Goal: Task Accomplishment & Management: Manage account settings

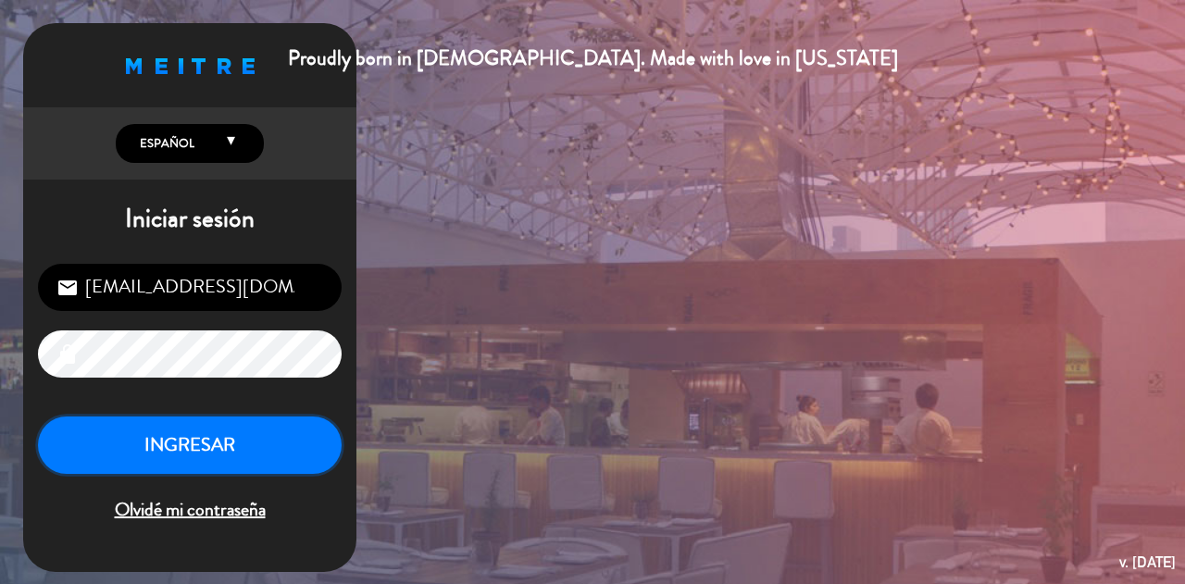
click at [280, 440] on button "INGRESAR" at bounding box center [190, 446] width 304 height 58
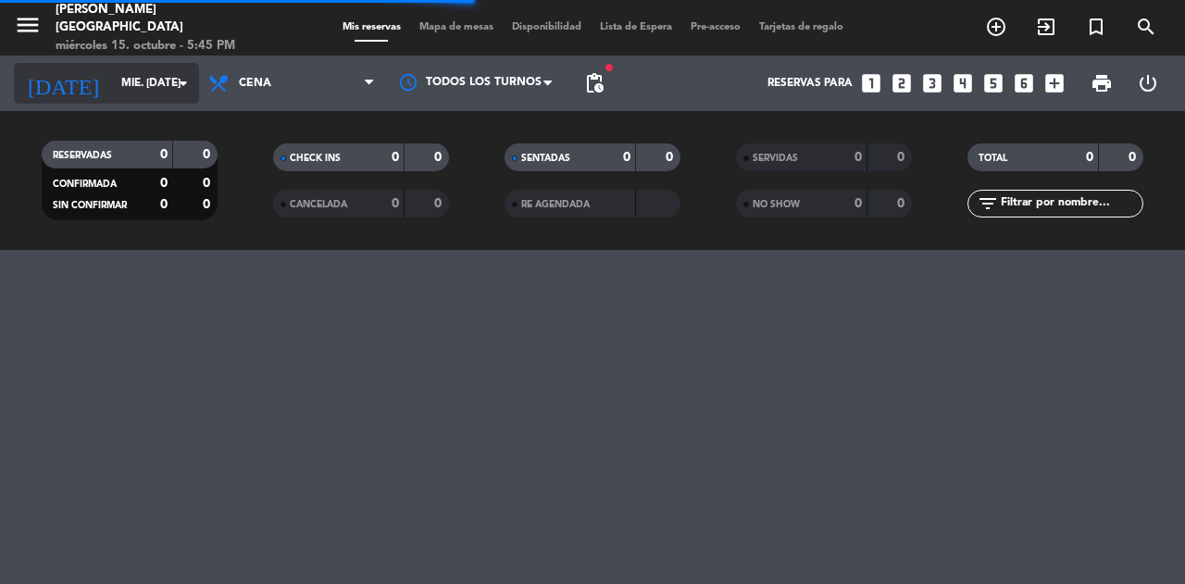
click at [178, 71] on input "mié. [DATE]" at bounding box center [185, 83] width 147 height 31
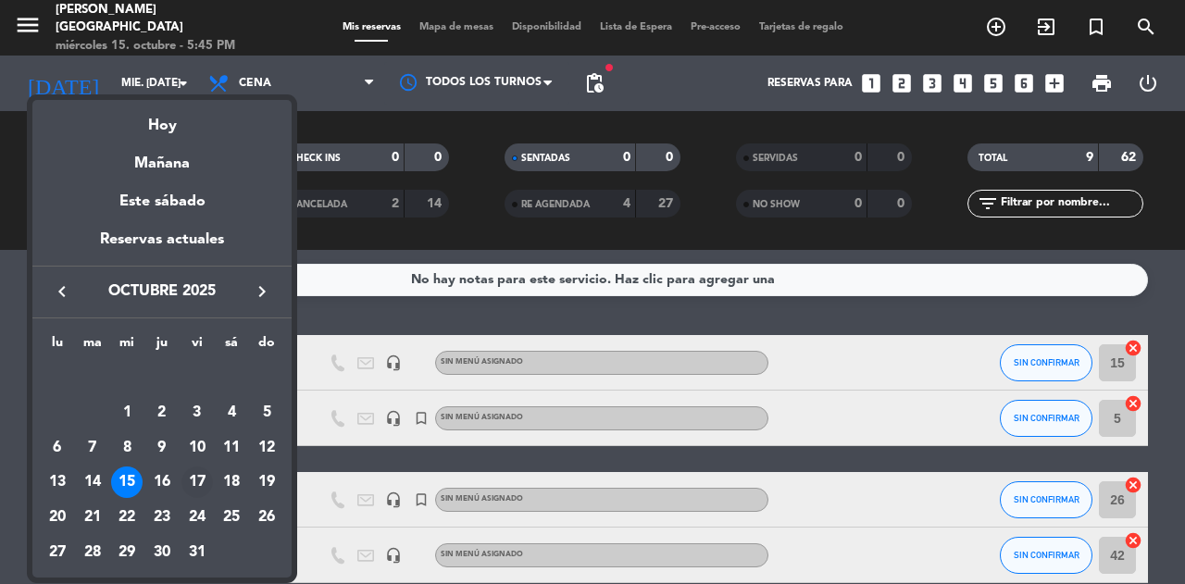
click at [198, 478] on div "17" at bounding box center [196, 482] width 31 height 31
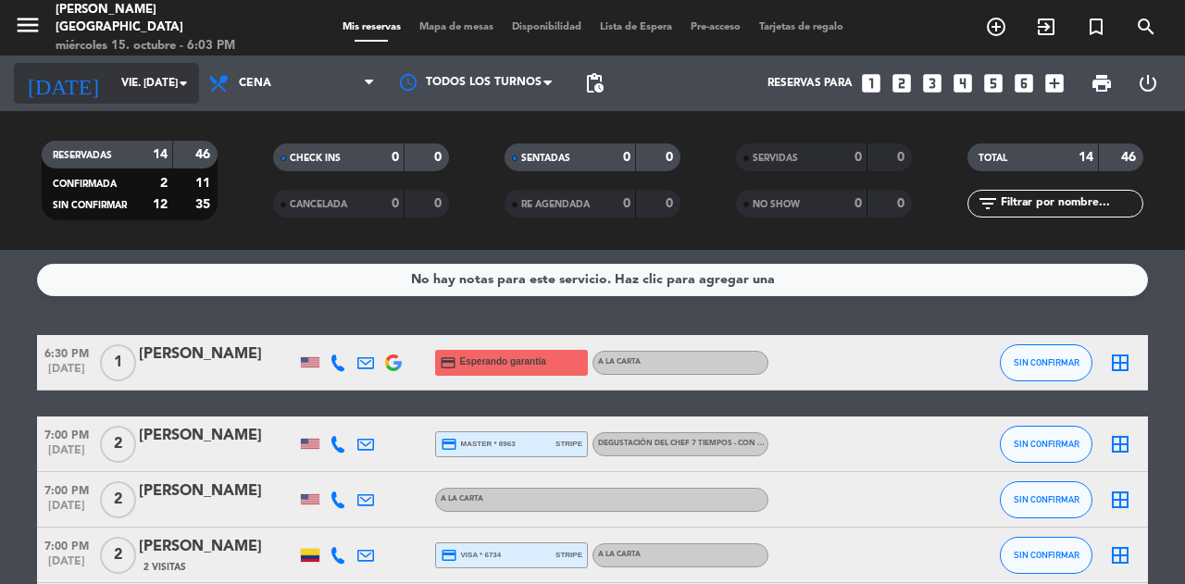
click at [157, 93] on input "vie. [DATE]" at bounding box center [185, 83] width 147 height 31
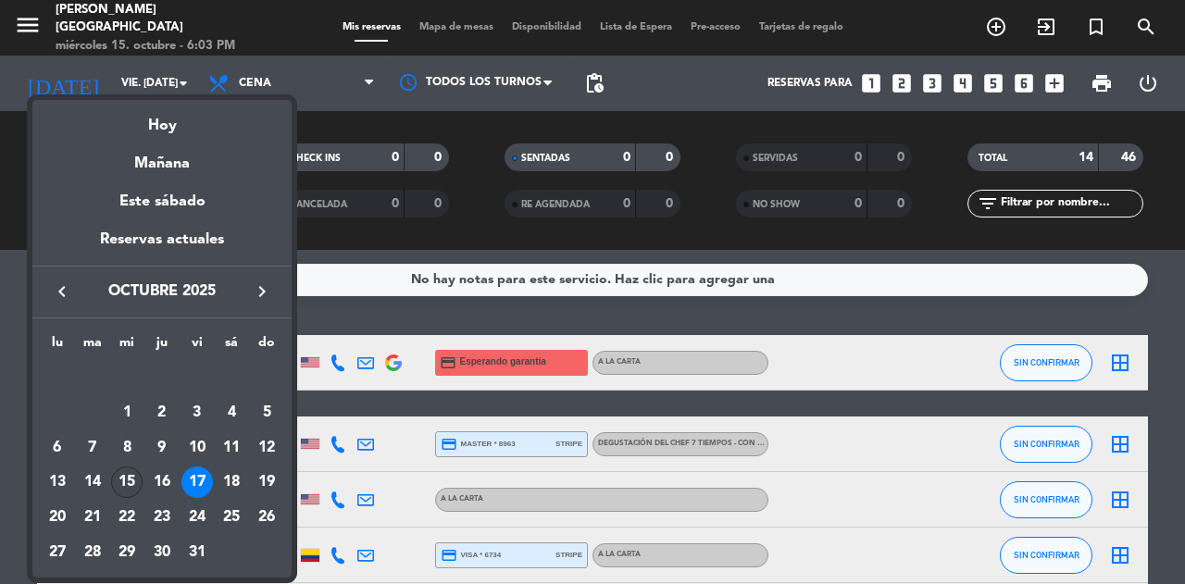
click at [131, 475] on div "15" at bounding box center [126, 482] width 31 height 31
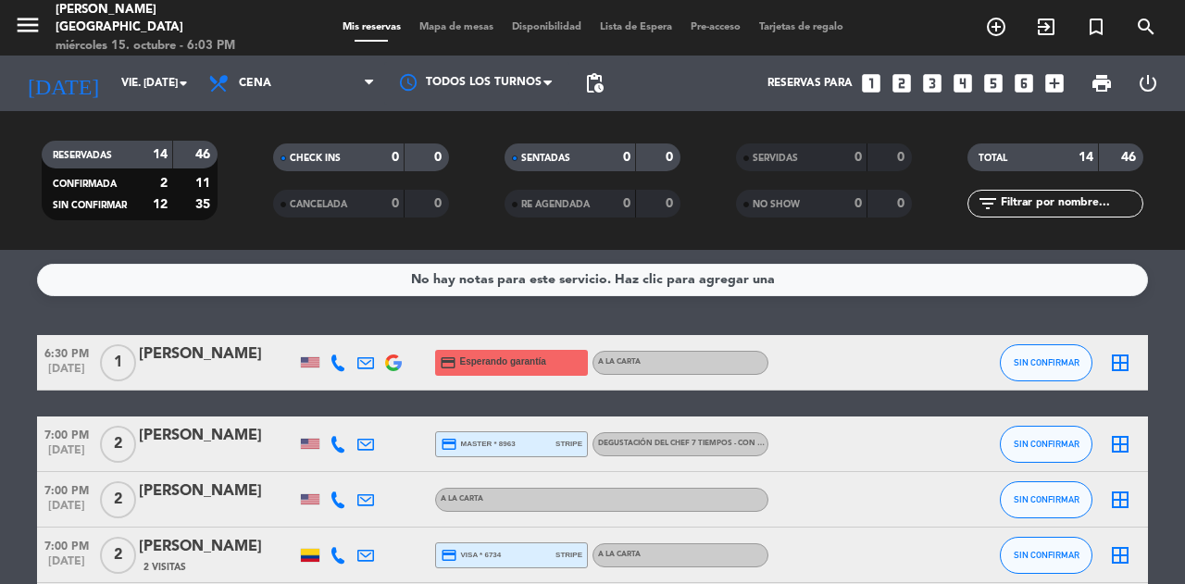
type input "mié. [DATE]"
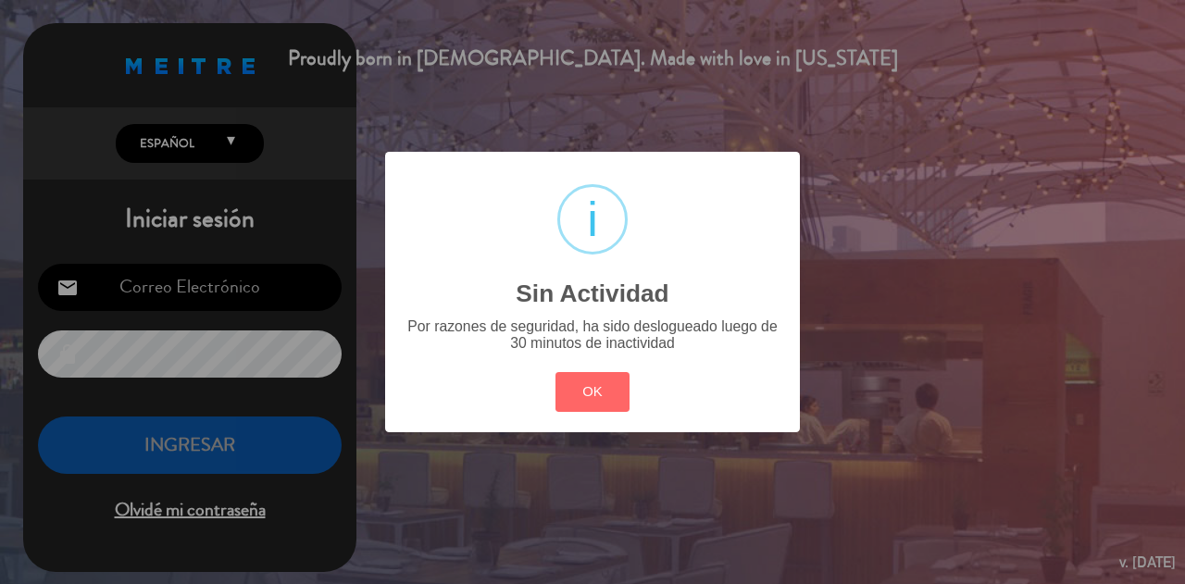
type input "[EMAIL_ADDRESS][DOMAIN_NAME]"
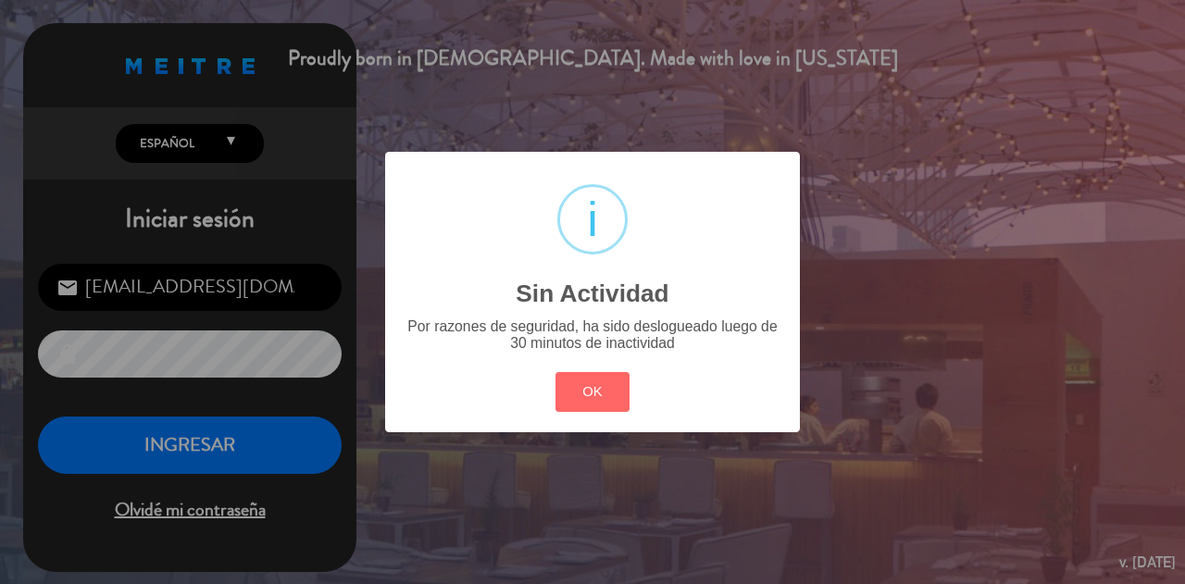
click at [1015, 317] on div "? ! i Sin Actividad × Por razones de seguridad, ha sido deslogueado luego de 30…" at bounding box center [592, 292] width 1185 height 584
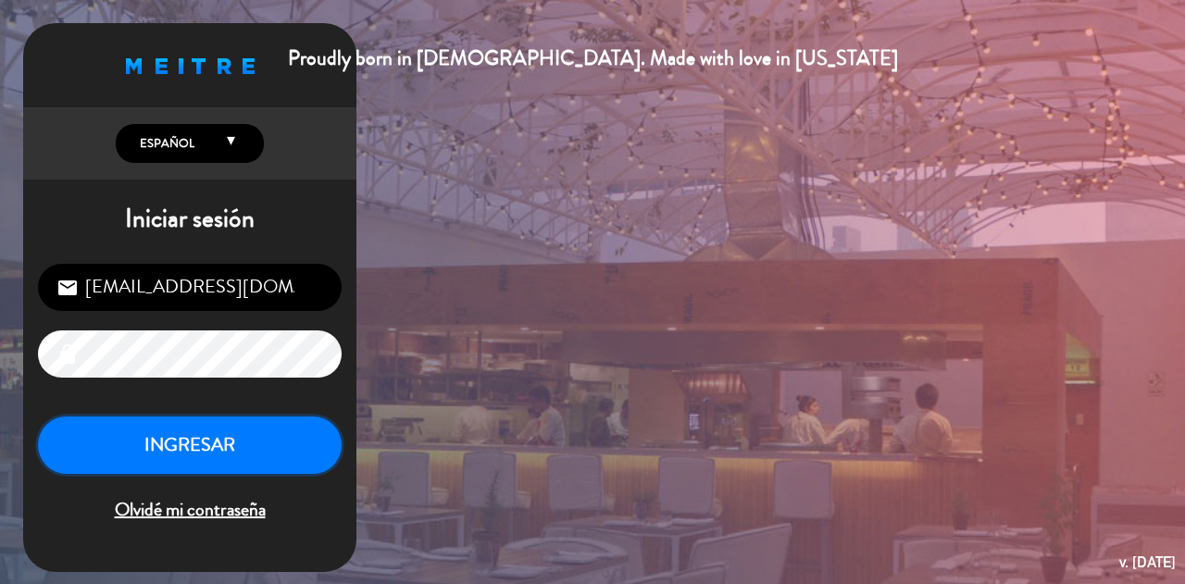
click at [247, 430] on button "INGRESAR" at bounding box center [190, 446] width 304 height 58
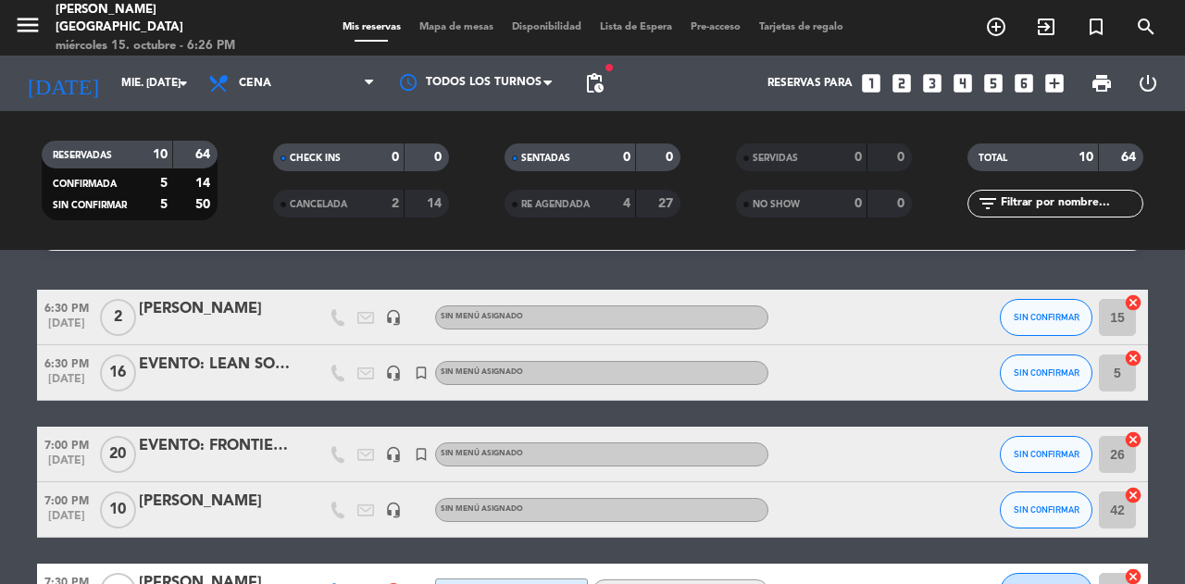
scroll to position [47, 0]
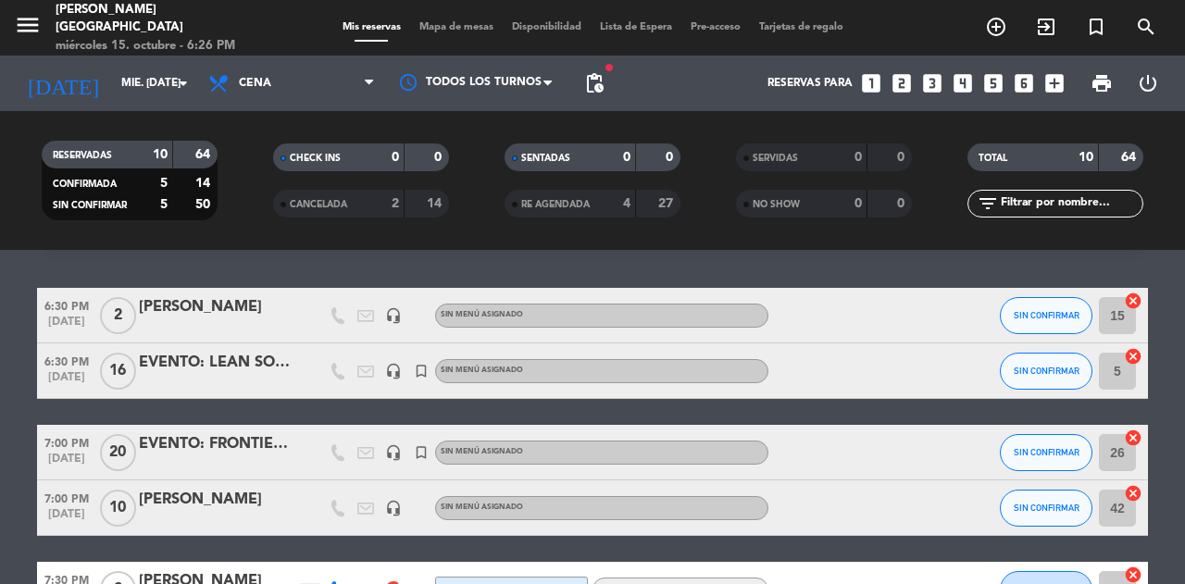
click at [228, 449] on div "EVENTO: FRONTIER CLUB" at bounding box center [217, 444] width 157 height 24
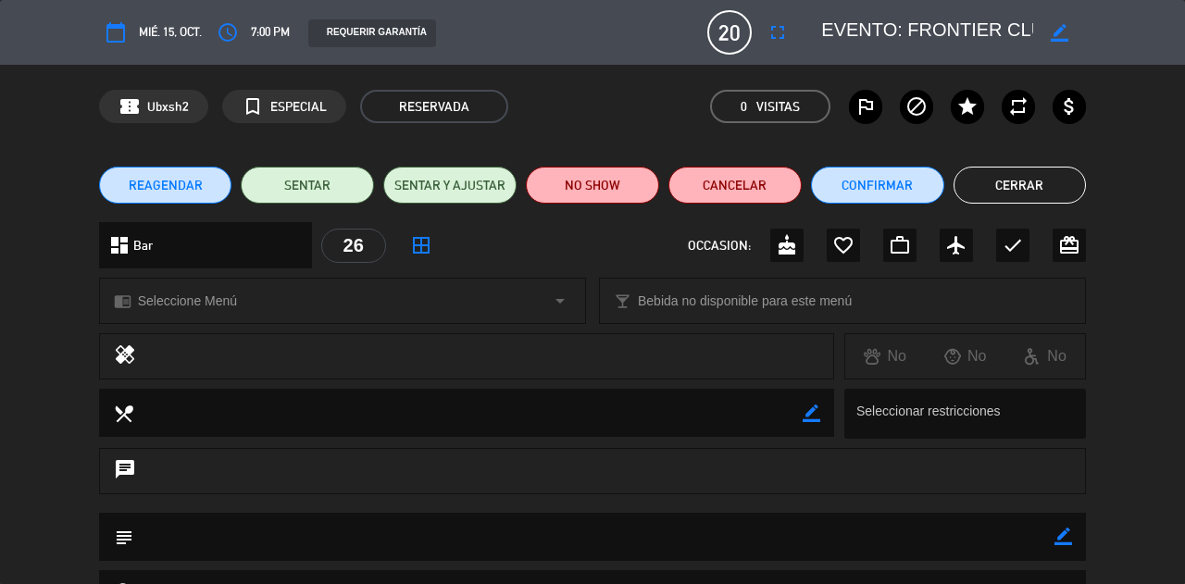
click at [1013, 197] on button "Cerrar" at bounding box center [1019, 185] width 133 height 37
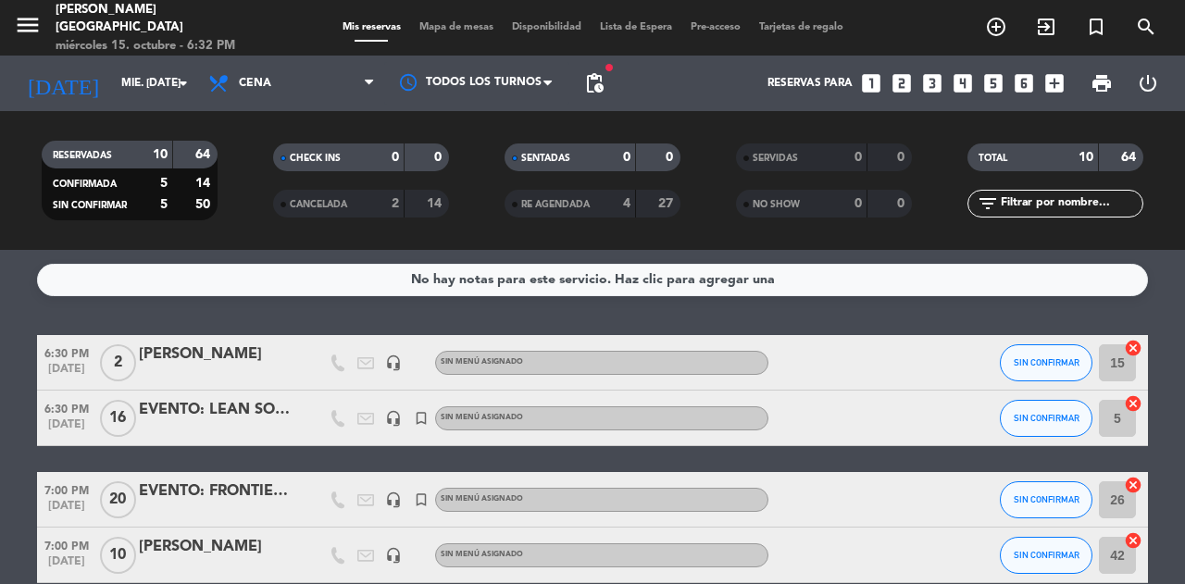
scroll to position [83, 0]
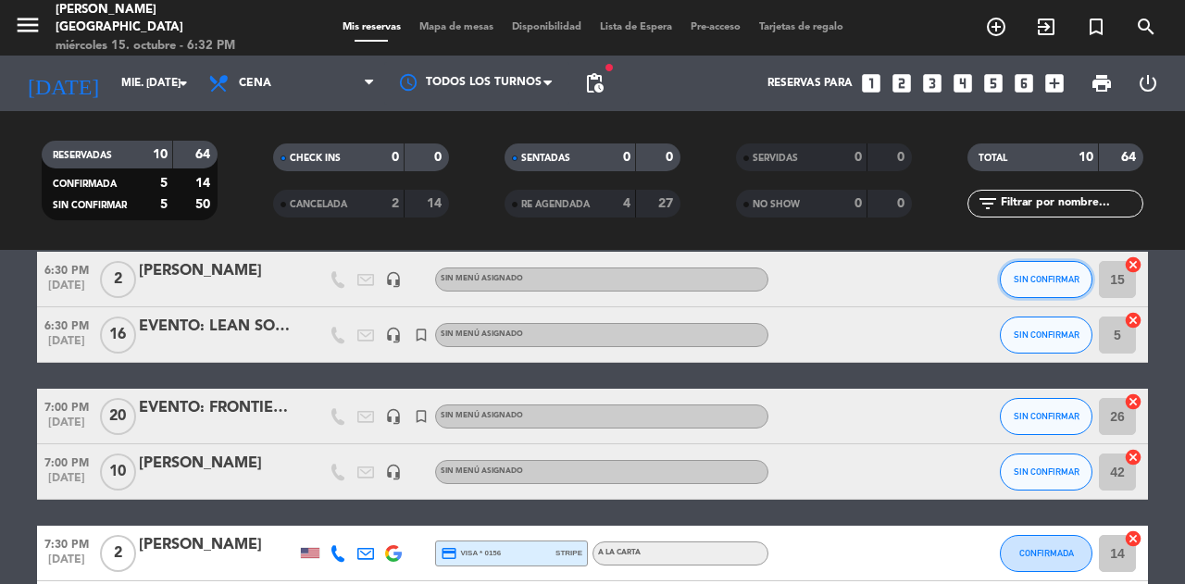
click at [1025, 272] on button "SIN CONFIRMAR" at bounding box center [1046, 279] width 93 height 37
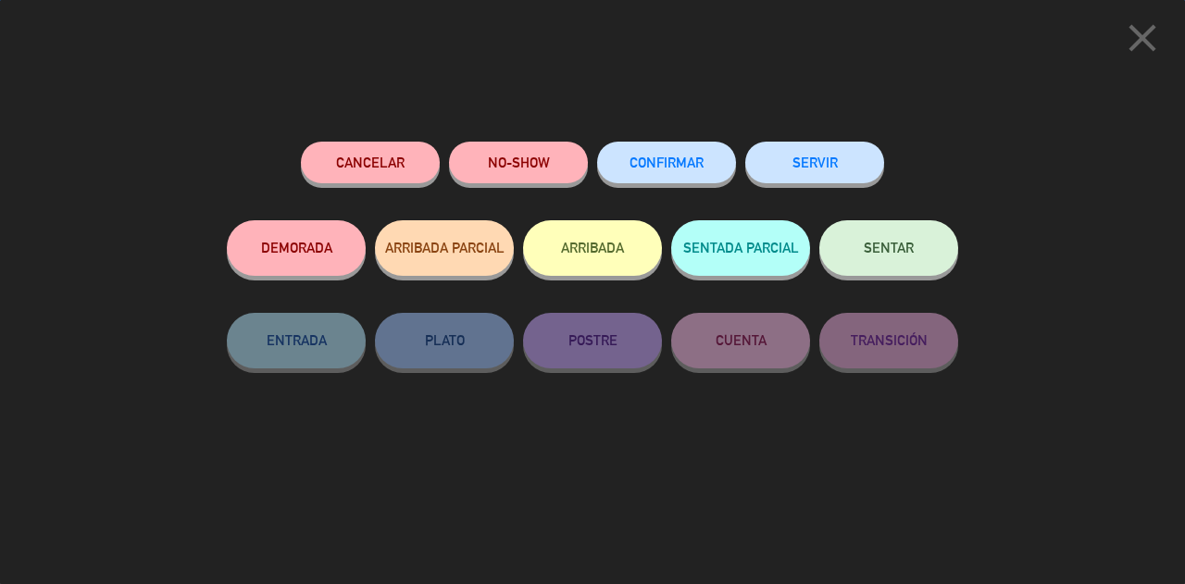
click at [904, 257] on button "SENTAR" at bounding box center [888, 248] width 139 height 56
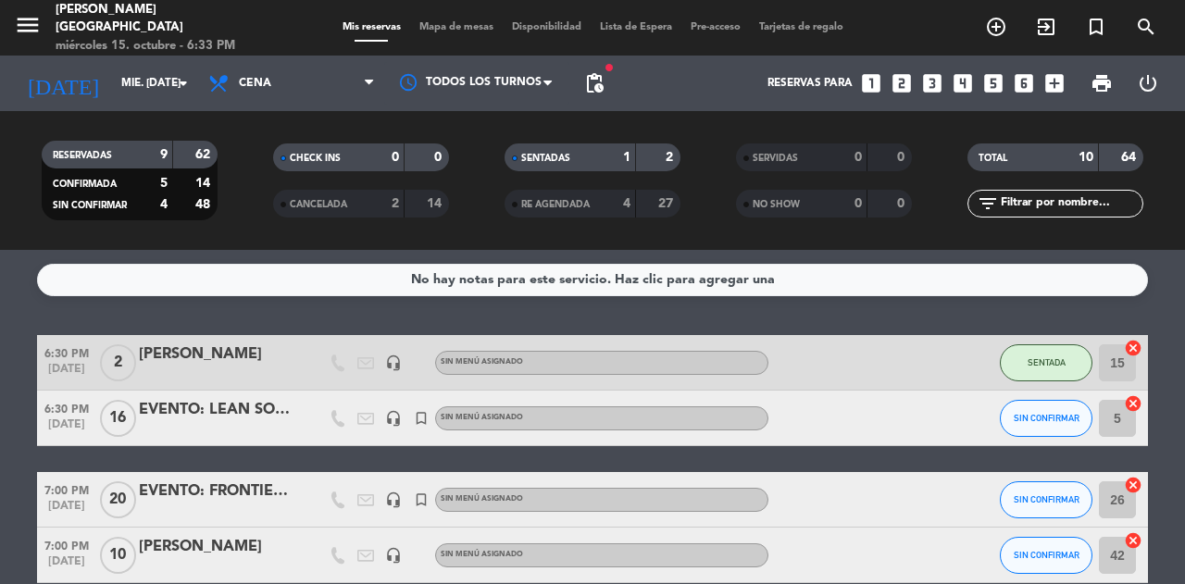
scroll to position [1, 0]
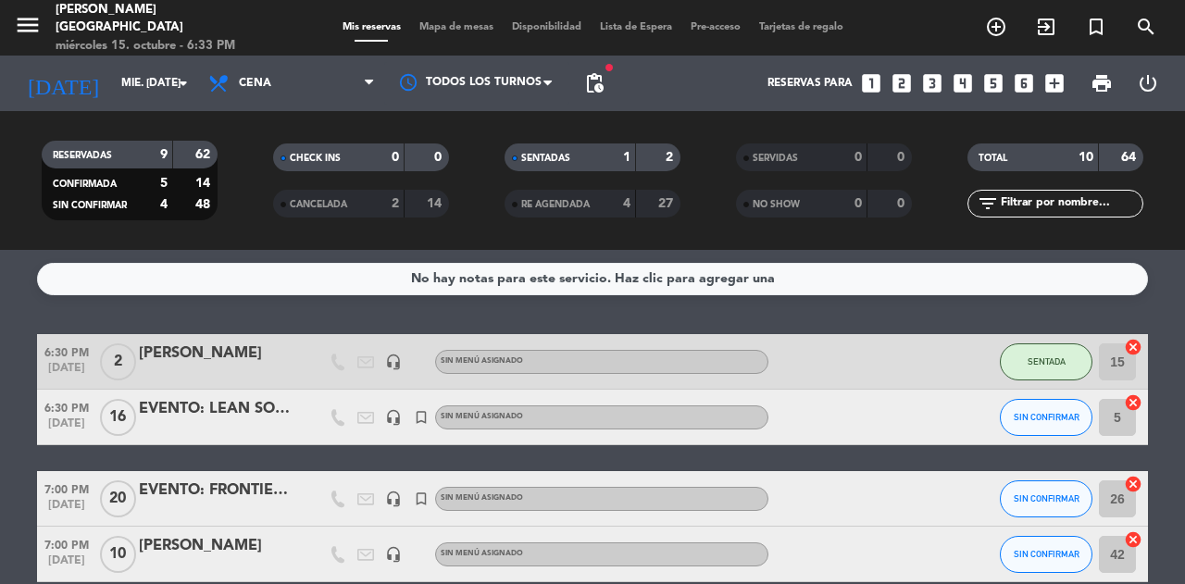
click at [455, 30] on span "Mapa de mesas" at bounding box center [456, 27] width 93 height 10
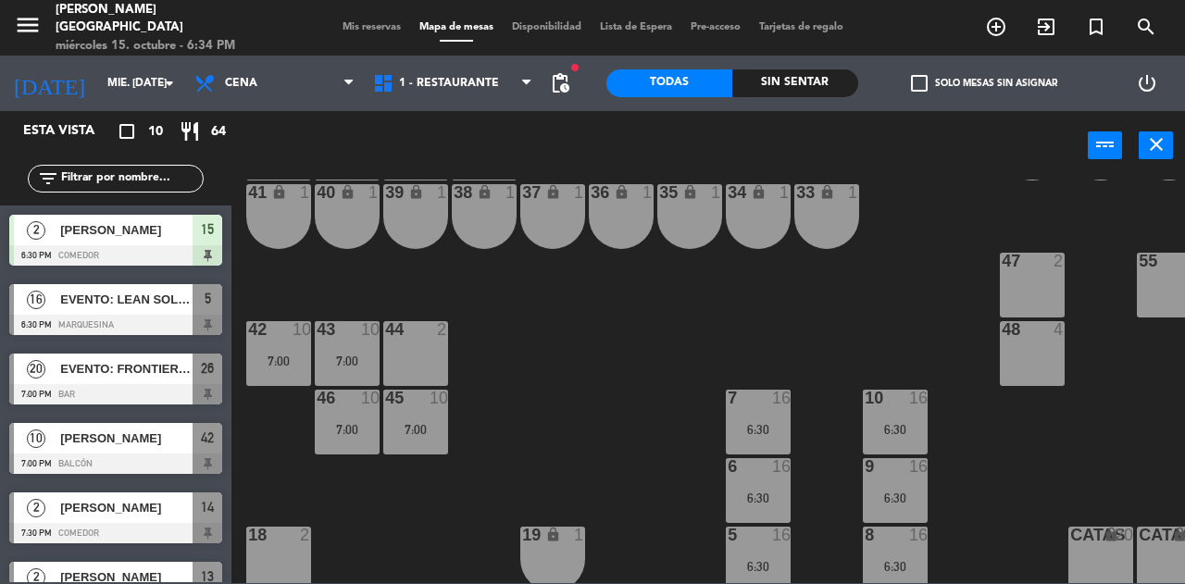
scroll to position [165, 168]
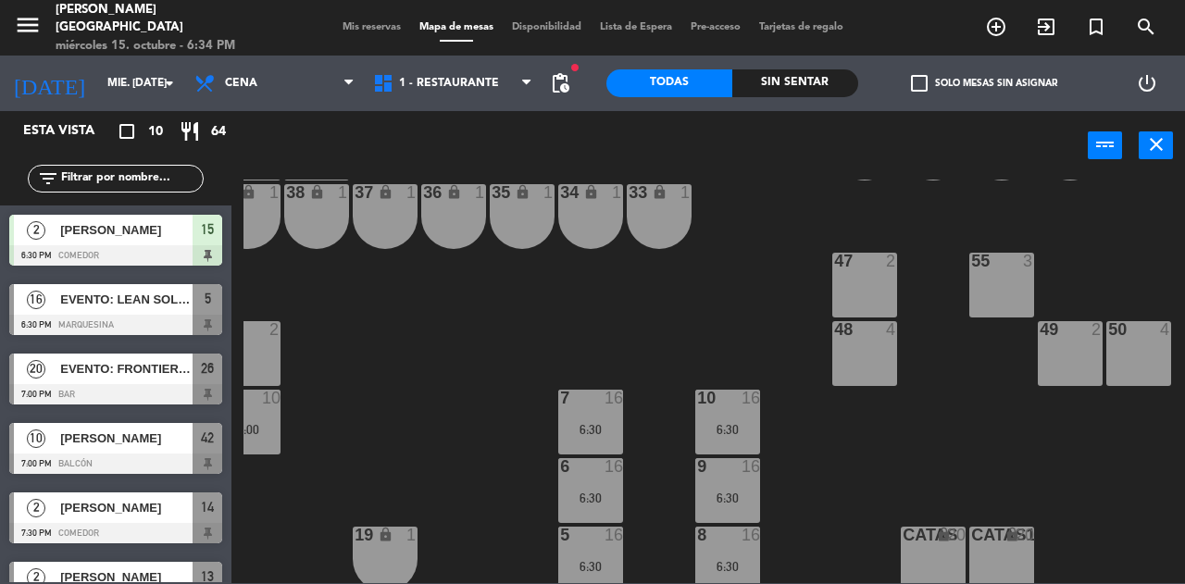
click at [1159, 351] on div "50 4" at bounding box center [1138, 353] width 65 height 65
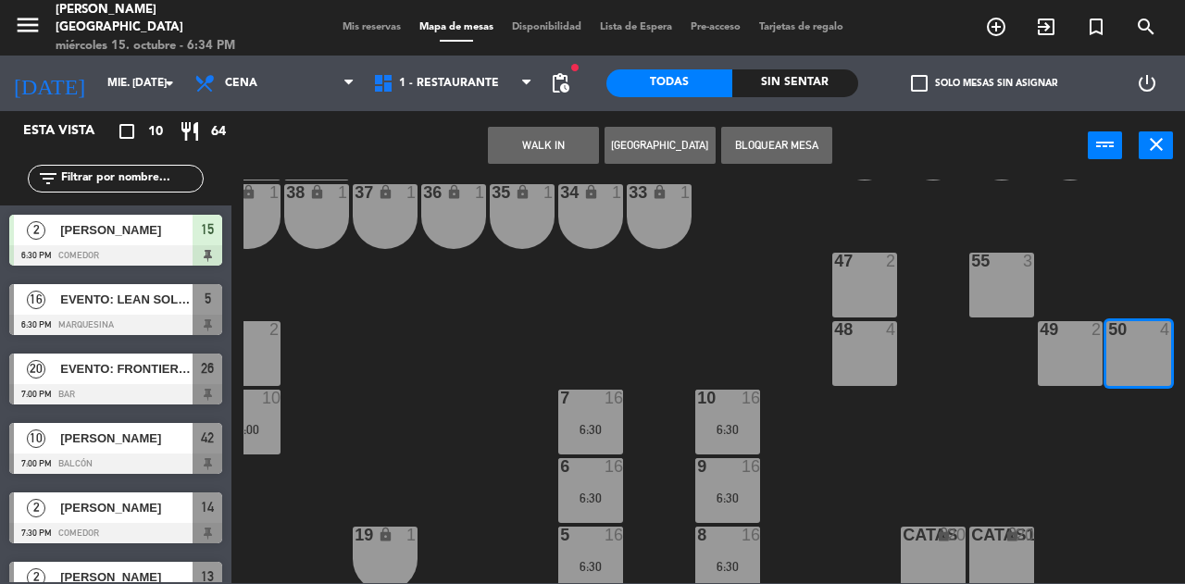
click at [542, 144] on button "WALK IN" at bounding box center [543, 145] width 111 height 37
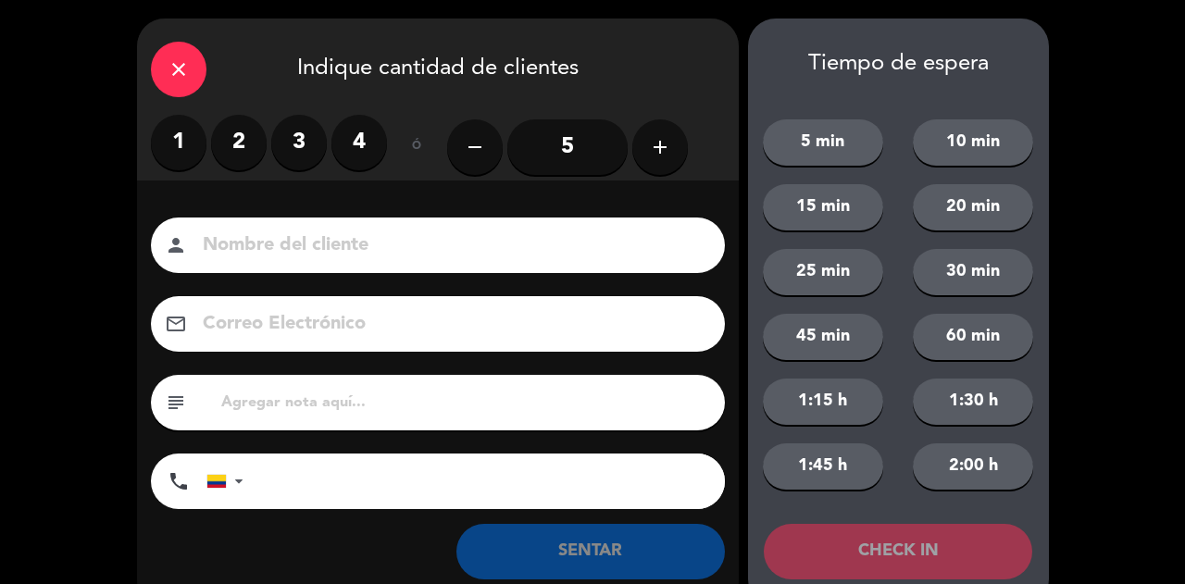
click at [249, 151] on label "2" at bounding box center [239, 143] width 56 height 56
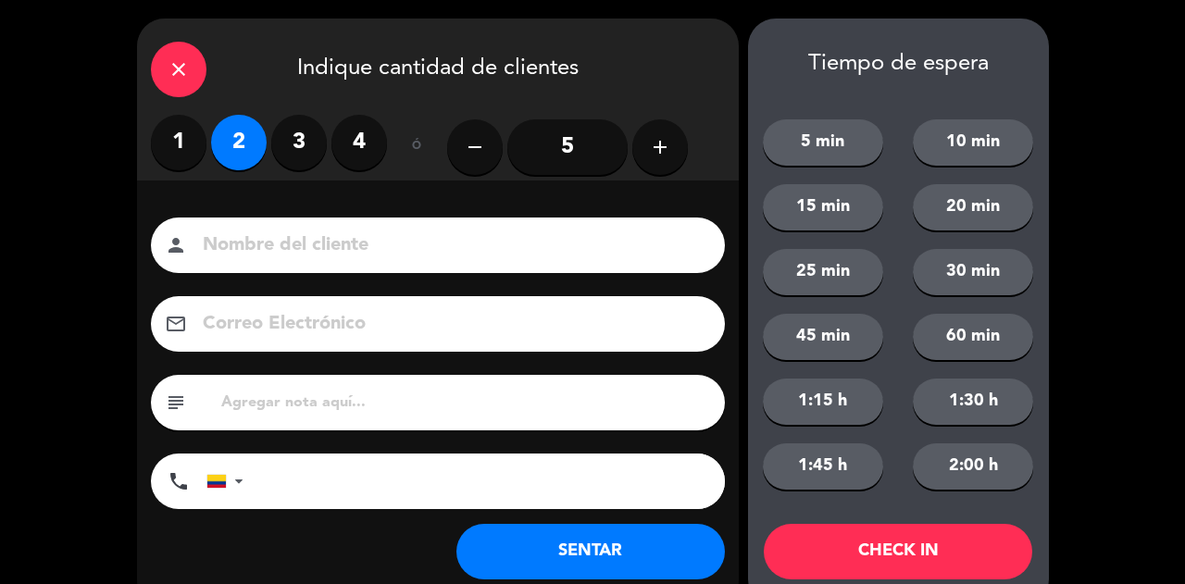
click at [341, 235] on input at bounding box center [451, 246] width 500 height 32
type input "SR EXT"
click at [581, 529] on button "SENTAR" at bounding box center [590, 552] width 268 height 56
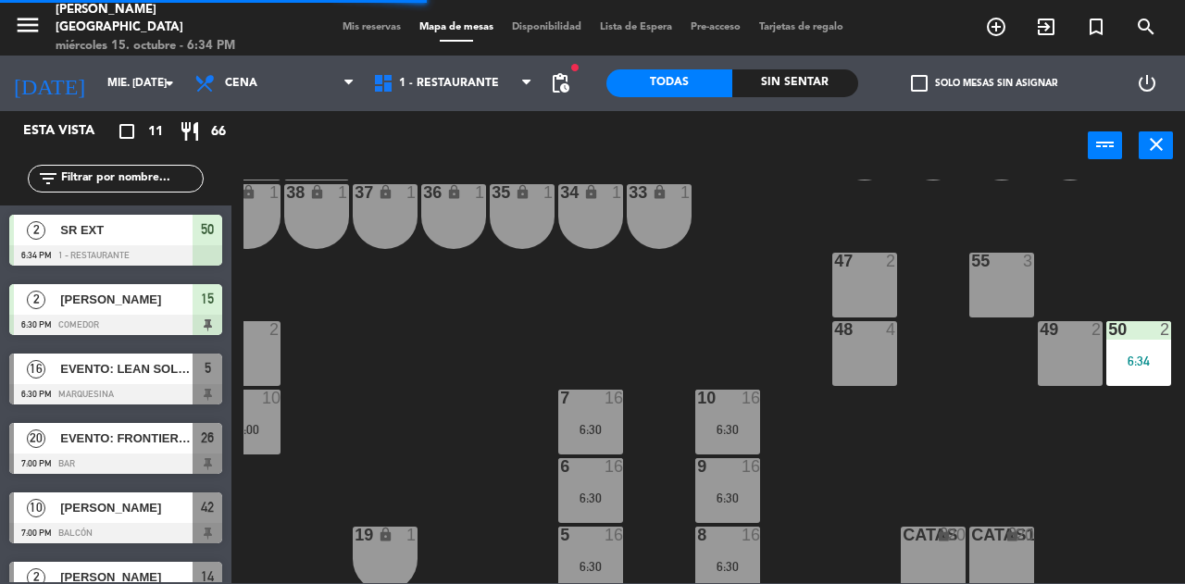
click at [867, 359] on div "48 4" at bounding box center [864, 353] width 65 height 65
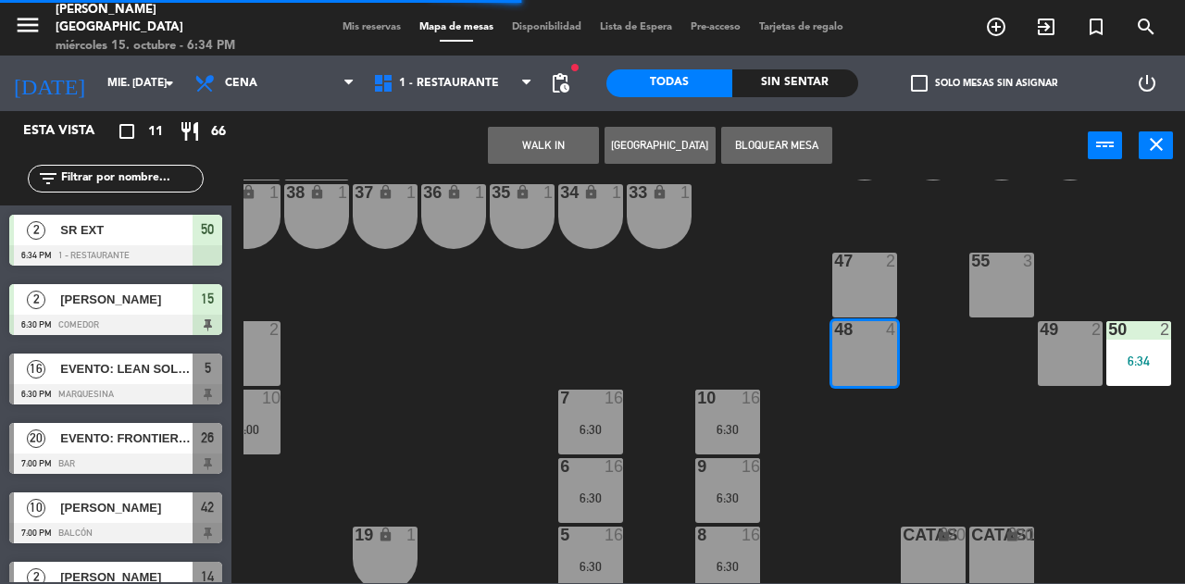
click at [513, 157] on button "WALK IN" at bounding box center [543, 145] width 111 height 37
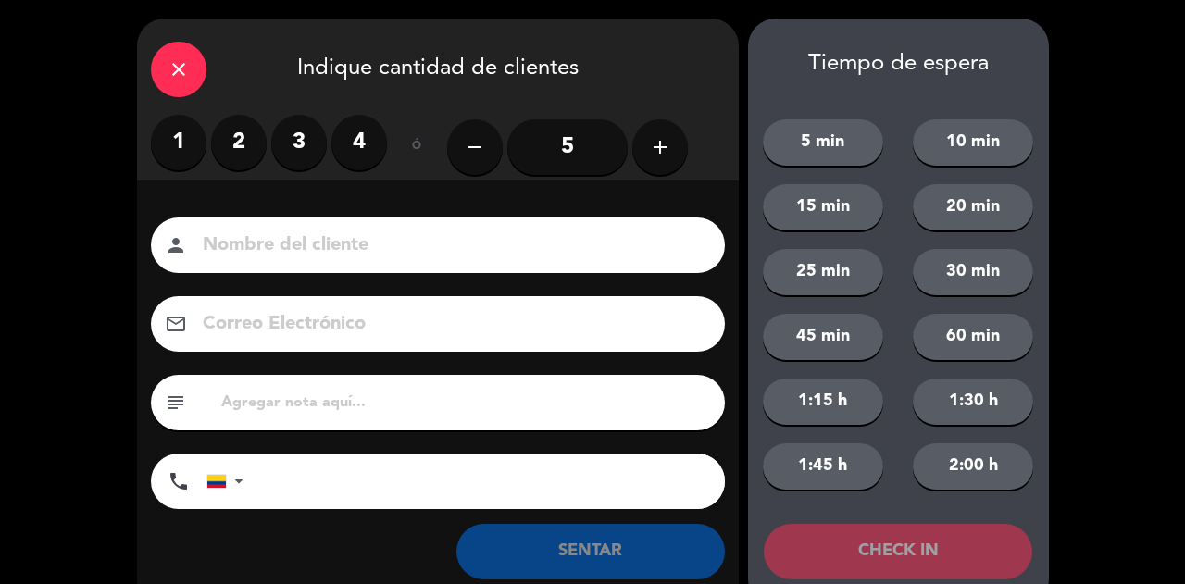
click at [244, 143] on label "2" at bounding box center [239, 143] width 56 height 56
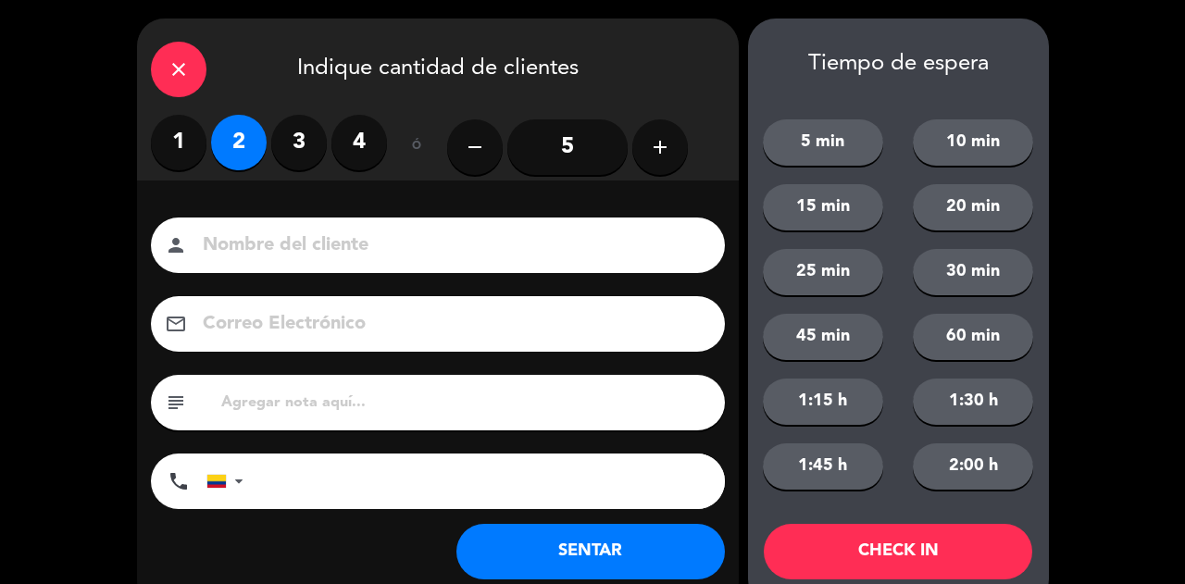
click at [317, 231] on input at bounding box center [451, 246] width 500 height 32
type input "SR EXT LOC"
click at [615, 545] on button "SENTAR" at bounding box center [590, 552] width 268 height 56
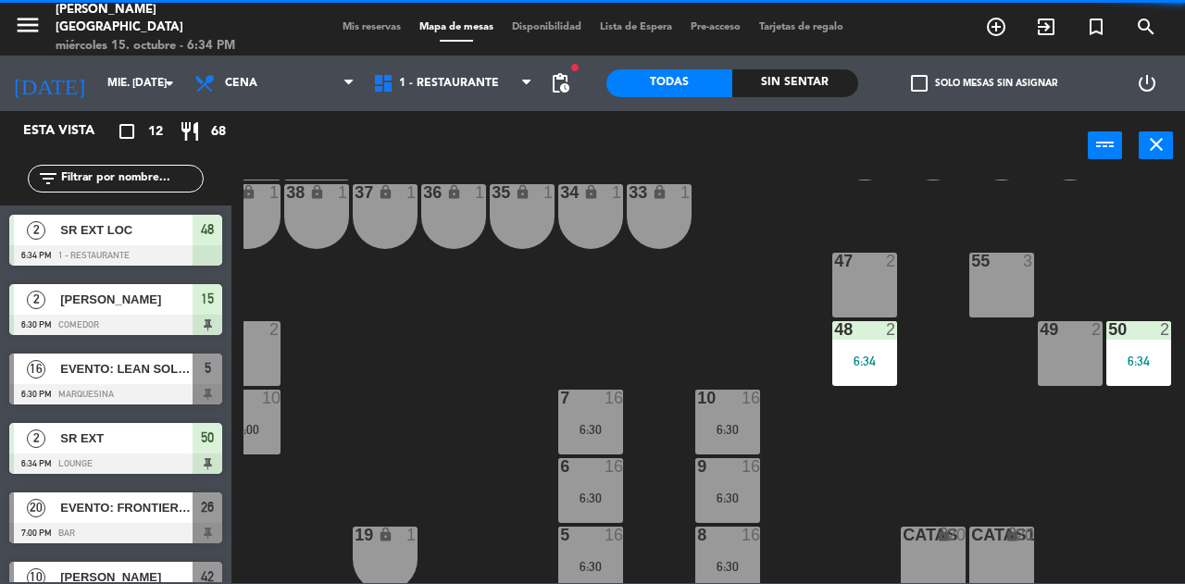
click at [350, 19] on div "Mis reservas Mapa de mesas Disponibilidad Lista de Espera Pre-acceso Tarjetas d…" at bounding box center [592, 27] width 519 height 17
click at [343, 29] on span "Mis reservas" at bounding box center [371, 27] width 77 height 10
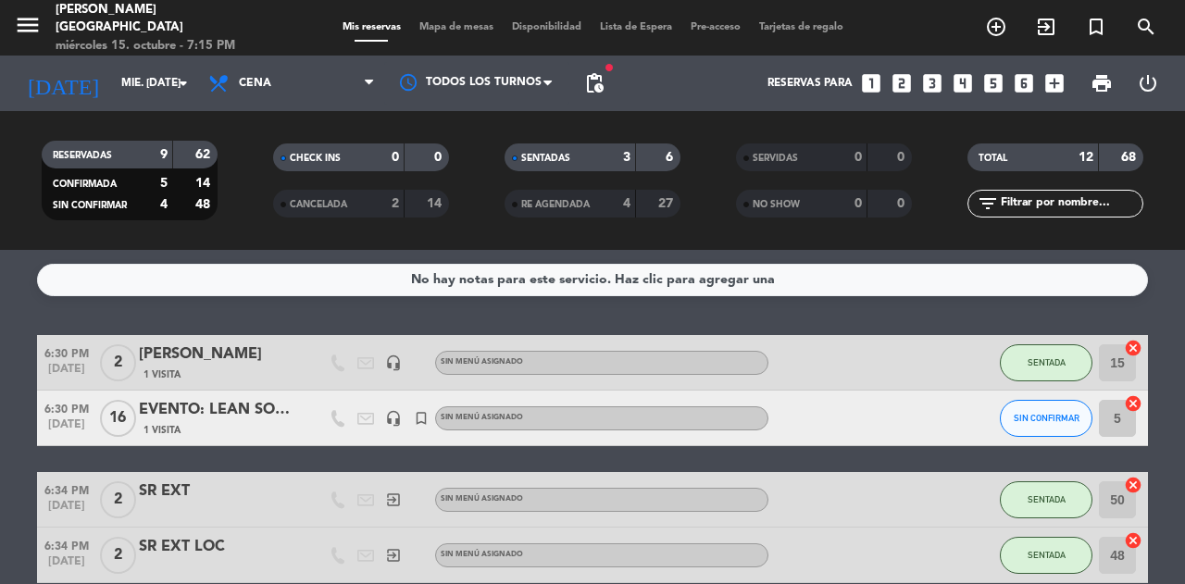
click at [438, 26] on span "Mapa de mesas" at bounding box center [456, 27] width 93 height 10
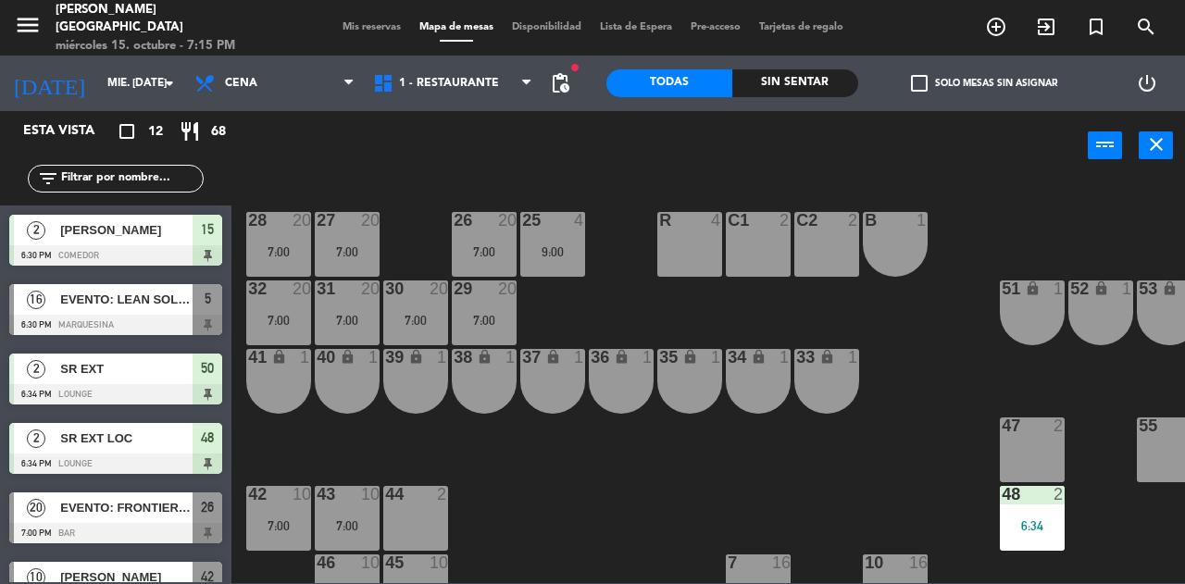
click at [283, 377] on div "41 lock 1" at bounding box center [278, 381] width 65 height 65
click at [347, 386] on div "40 lock 1" at bounding box center [347, 381] width 65 height 65
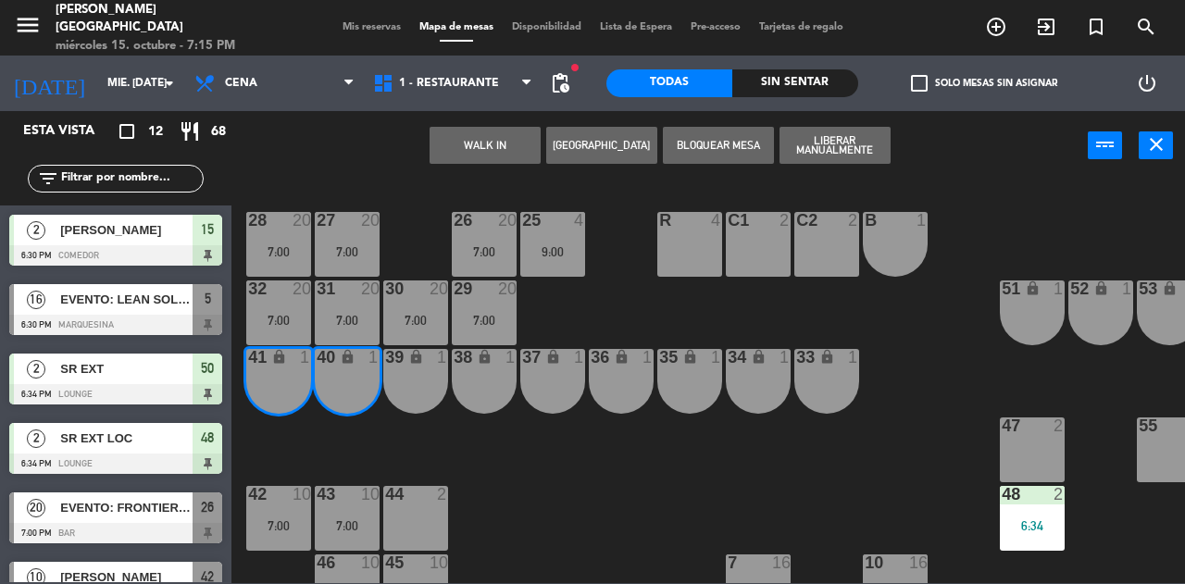
click at [491, 130] on button "WALK IN" at bounding box center [485, 145] width 111 height 37
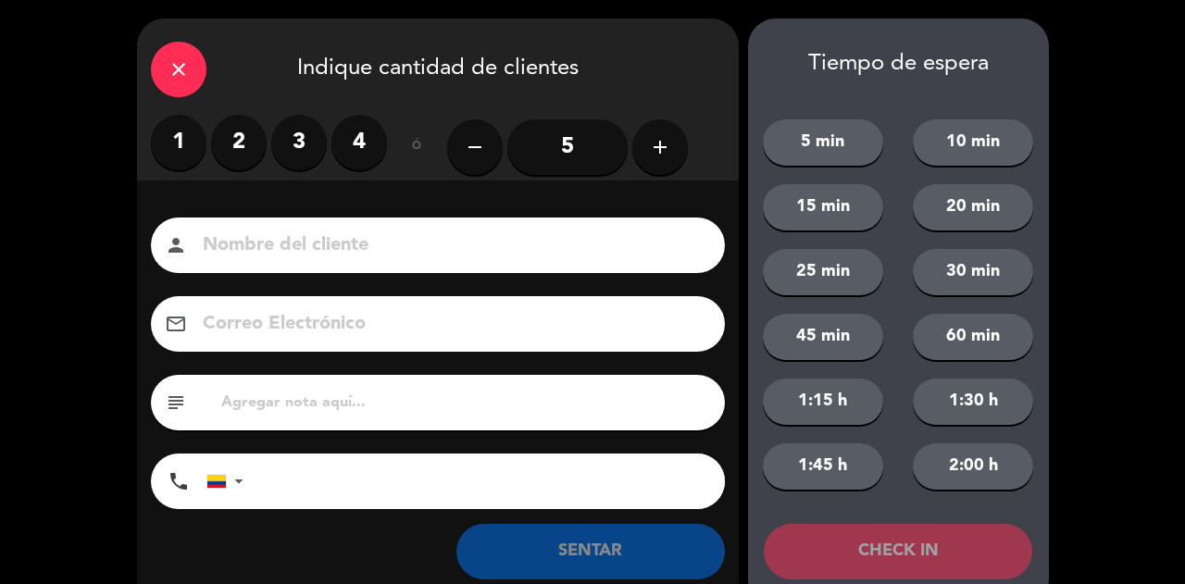
click at [221, 131] on label "2" at bounding box center [239, 143] width 56 height 56
click at [305, 230] on input at bounding box center [451, 246] width 500 height 32
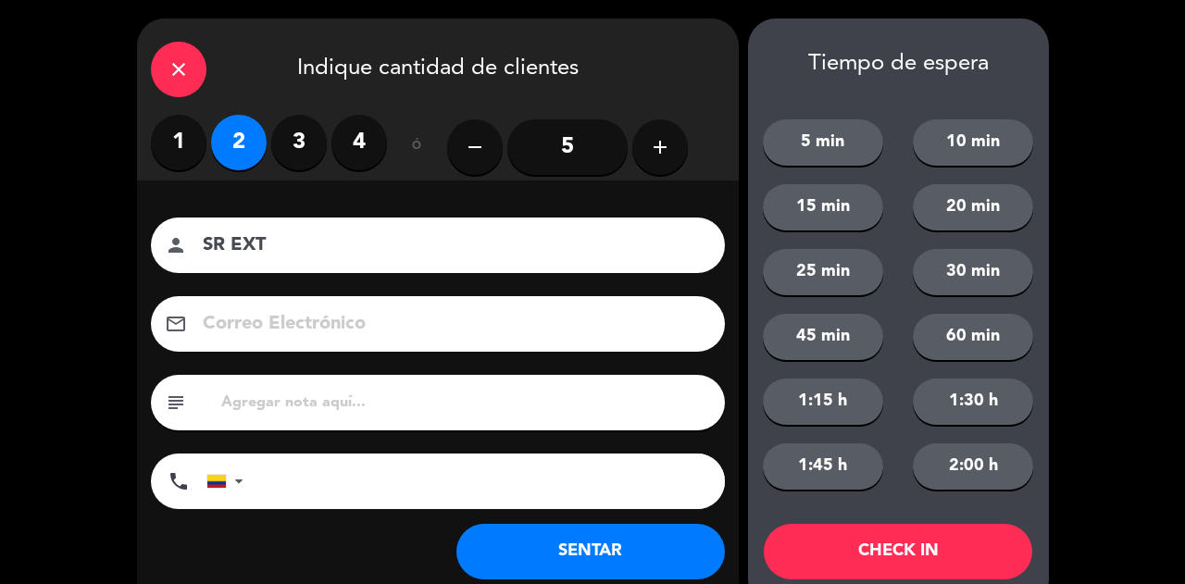
type input "SR EXT"
click at [574, 540] on button "SENTAR" at bounding box center [590, 552] width 268 height 56
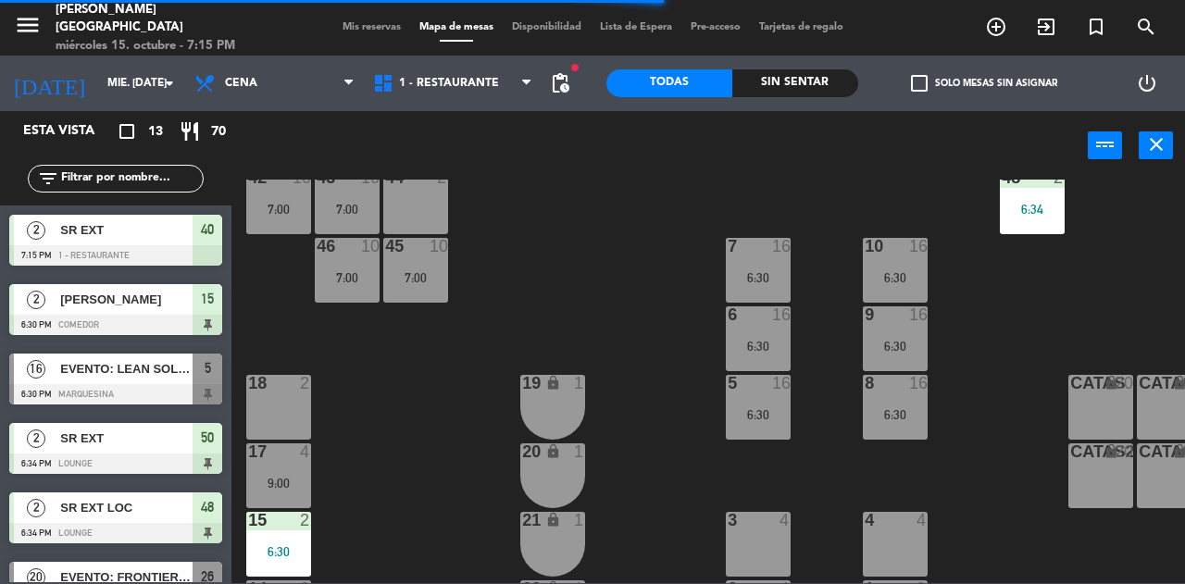
scroll to position [317, 0]
click at [539, 400] on div "19 lock 1" at bounding box center [552, 407] width 65 height 65
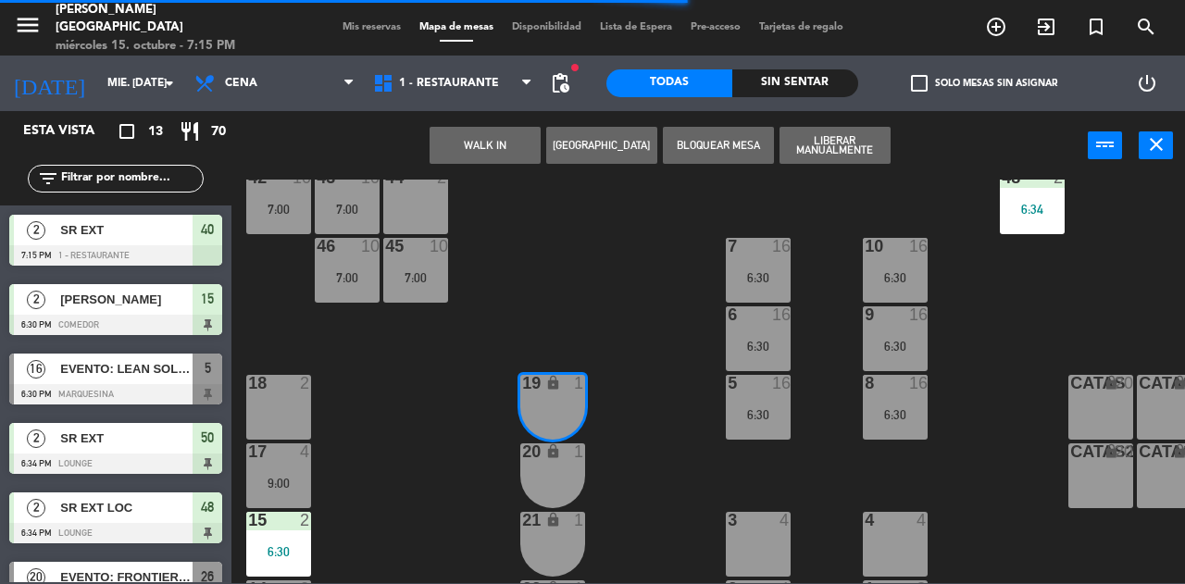
click at [523, 459] on div "20" at bounding box center [522, 451] width 1 height 17
click at [483, 146] on button "WALK IN" at bounding box center [485, 145] width 111 height 37
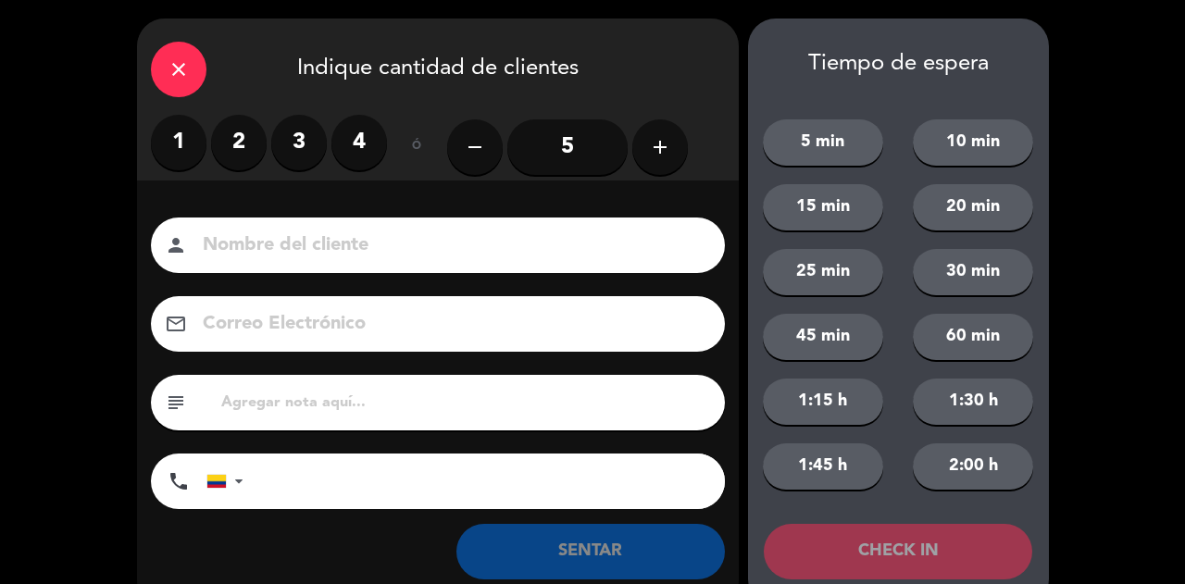
click at [243, 156] on label "2" at bounding box center [239, 143] width 56 height 56
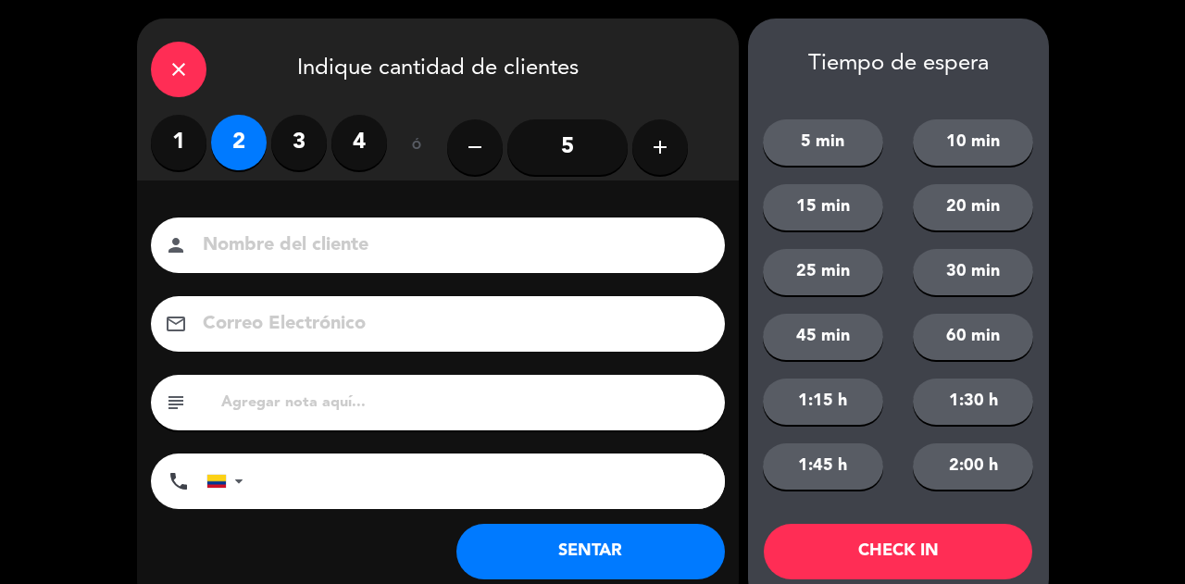
click at [297, 241] on input at bounding box center [451, 246] width 500 height 32
type input "SR LOC"
click at [628, 537] on button "SENTAR" at bounding box center [590, 552] width 268 height 56
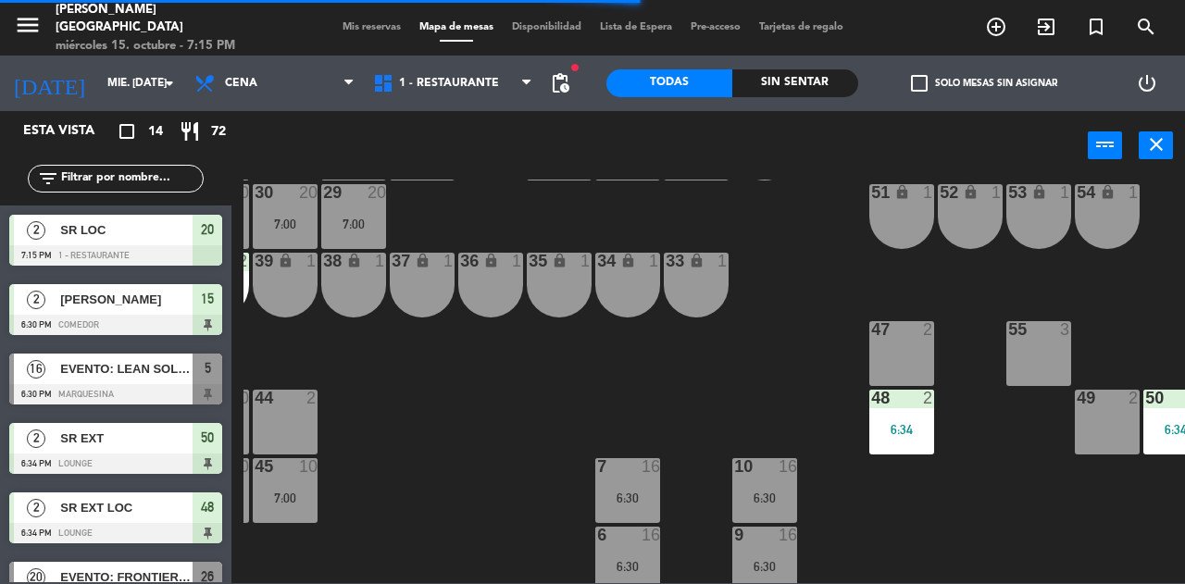
scroll to position [96, 134]
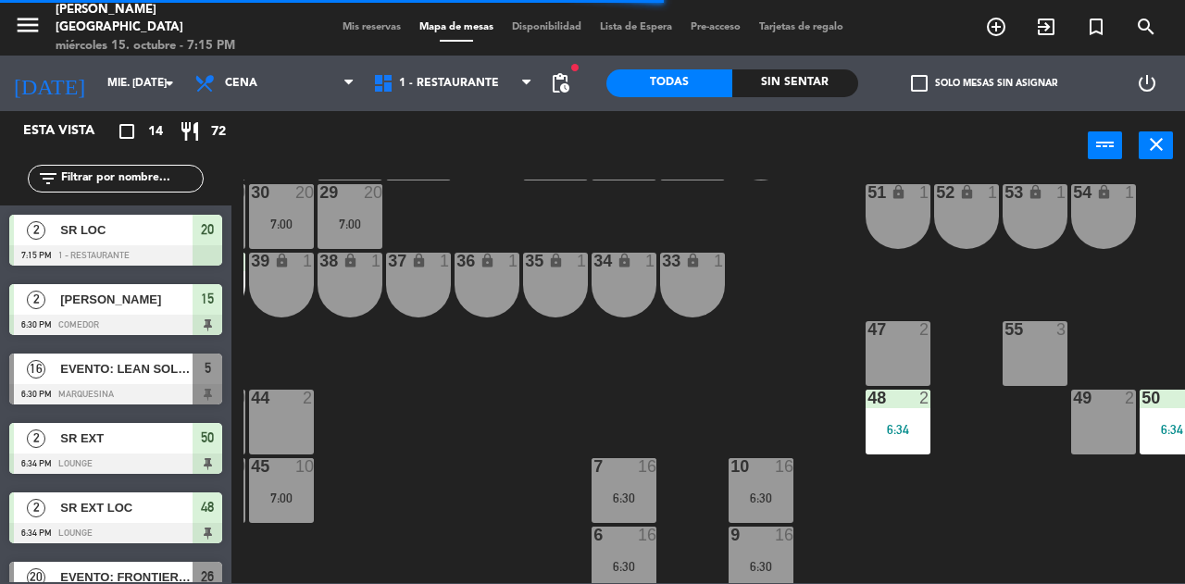
click at [924, 347] on div "47 2" at bounding box center [897, 353] width 65 height 65
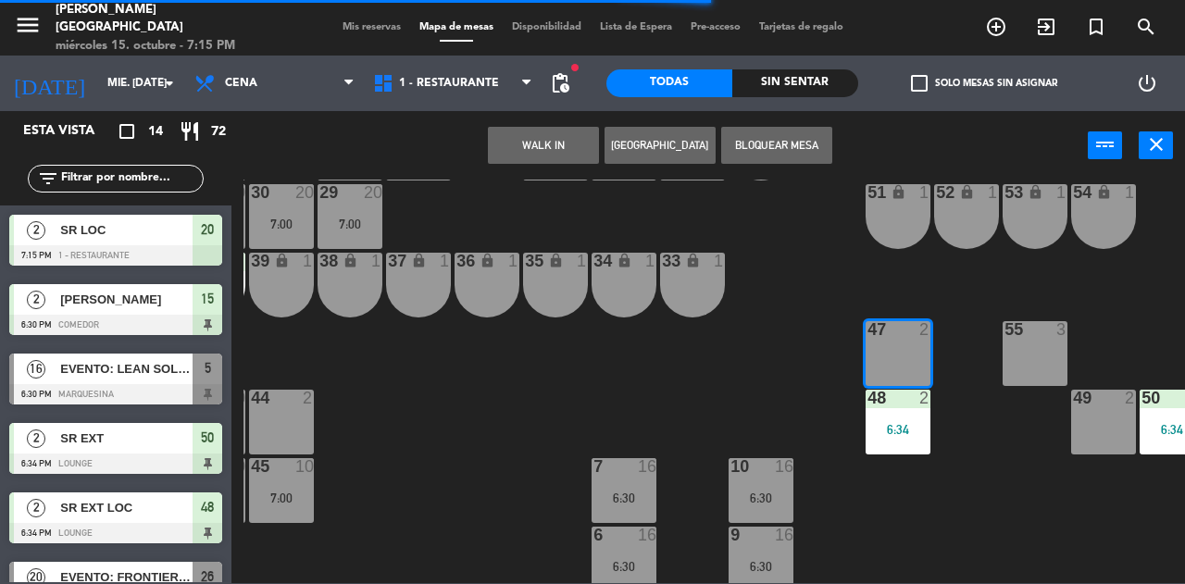
click at [537, 150] on button "WALK IN" at bounding box center [543, 145] width 111 height 37
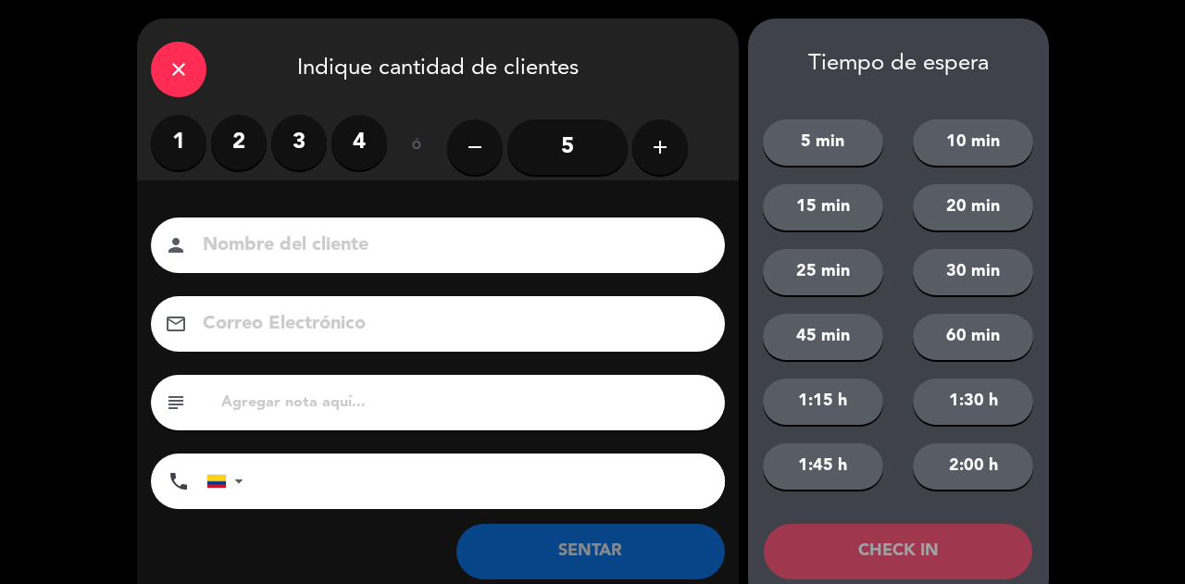
click at [247, 149] on label "2" at bounding box center [239, 143] width 56 height 56
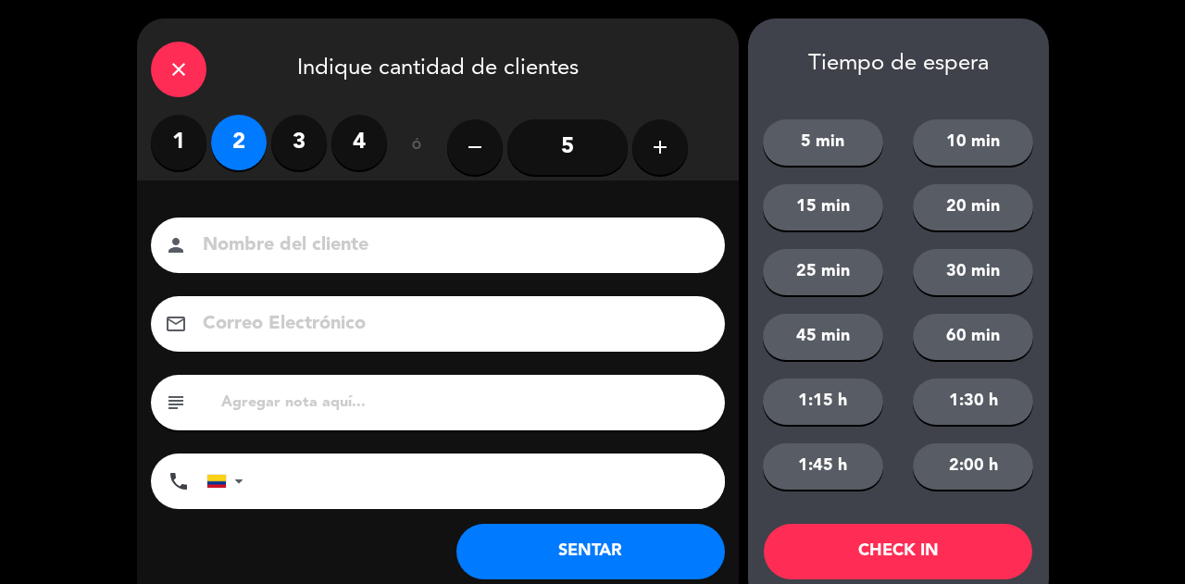
click at [321, 231] on input at bounding box center [451, 246] width 500 height 32
type input "SR LOC"
click at [635, 529] on button "SENTAR" at bounding box center [590, 552] width 268 height 56
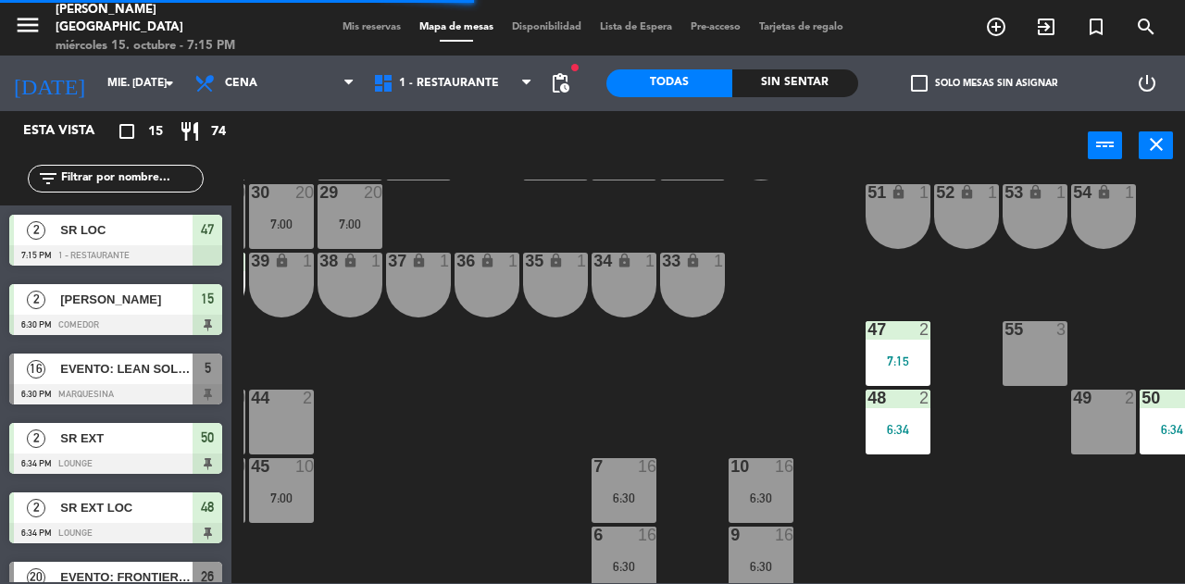
click at [365, 27] on span "Mis reservas" at bounding box center [371, 27] width 77 height 10
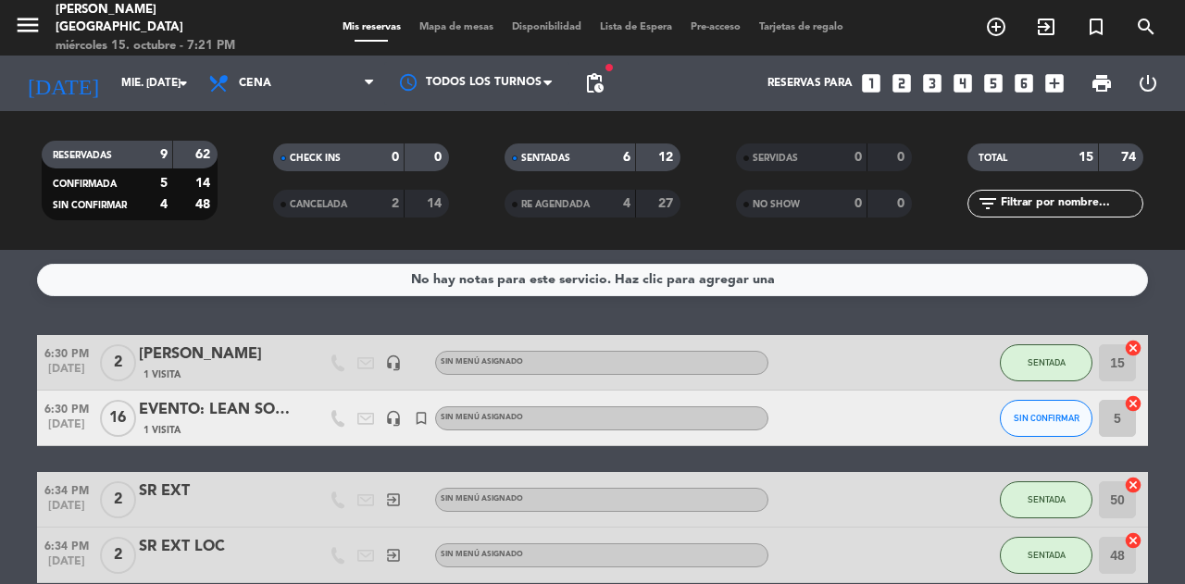
click at [461, 25] on span "Mapa de mesas" at bounding box center [456, 27] width 93 height 10
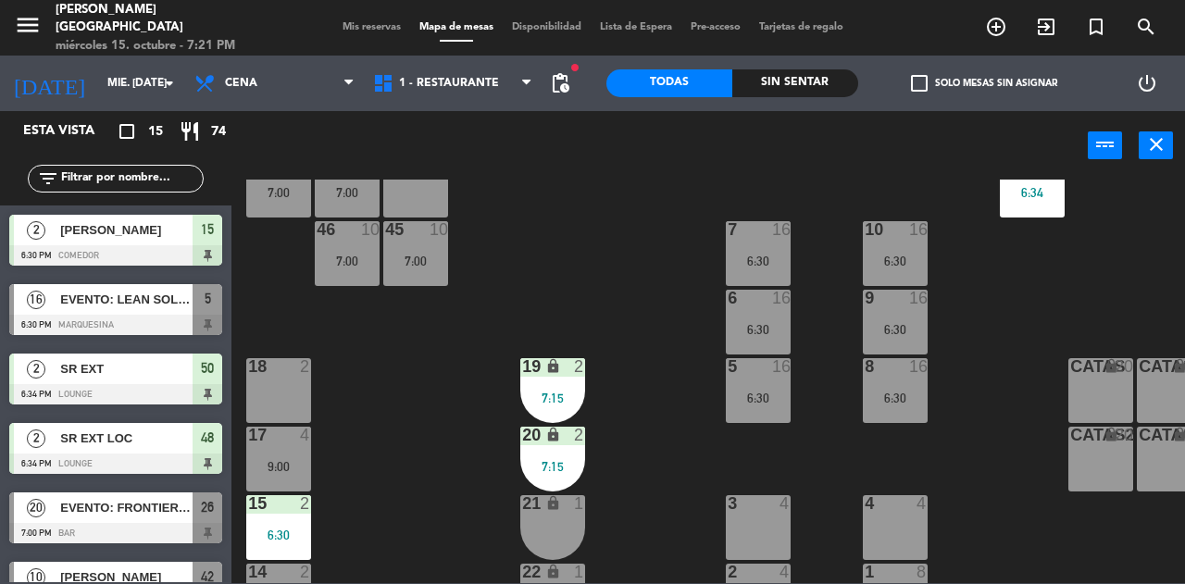
scroll to position [333, 0]
click at [294, 381] on div "18 2" at bounding box center [278, 390] width 65 height 65
click at [285, 398] on div "18 2" at bounding box center [278, 390] width 65 height 65
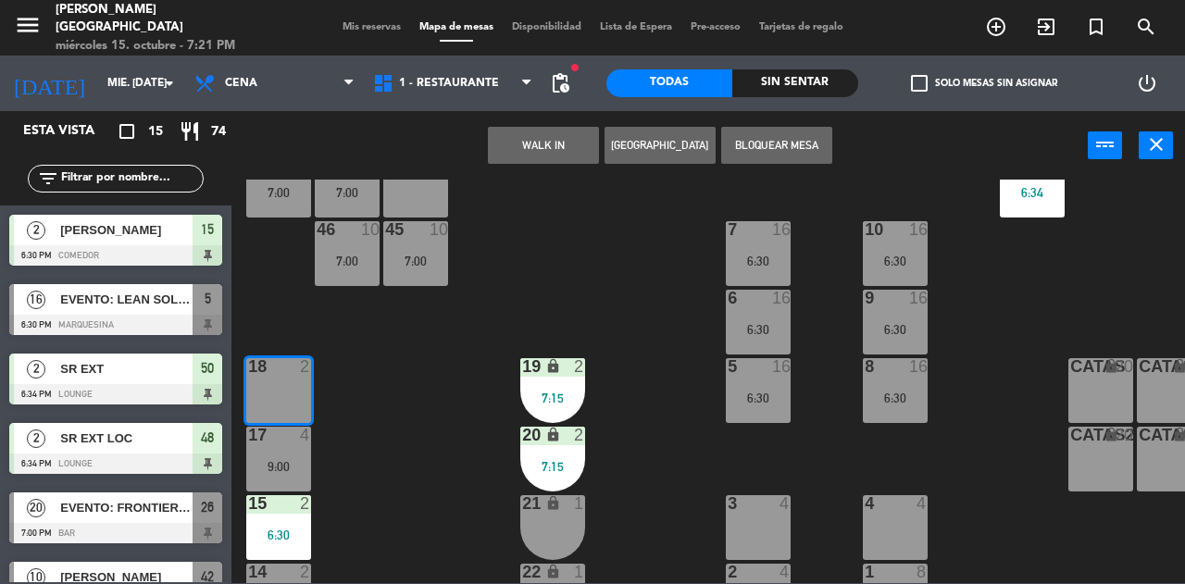
click at [565, 161] on button "WALK IN" at bounding box center [543, 145] width 111 height 37
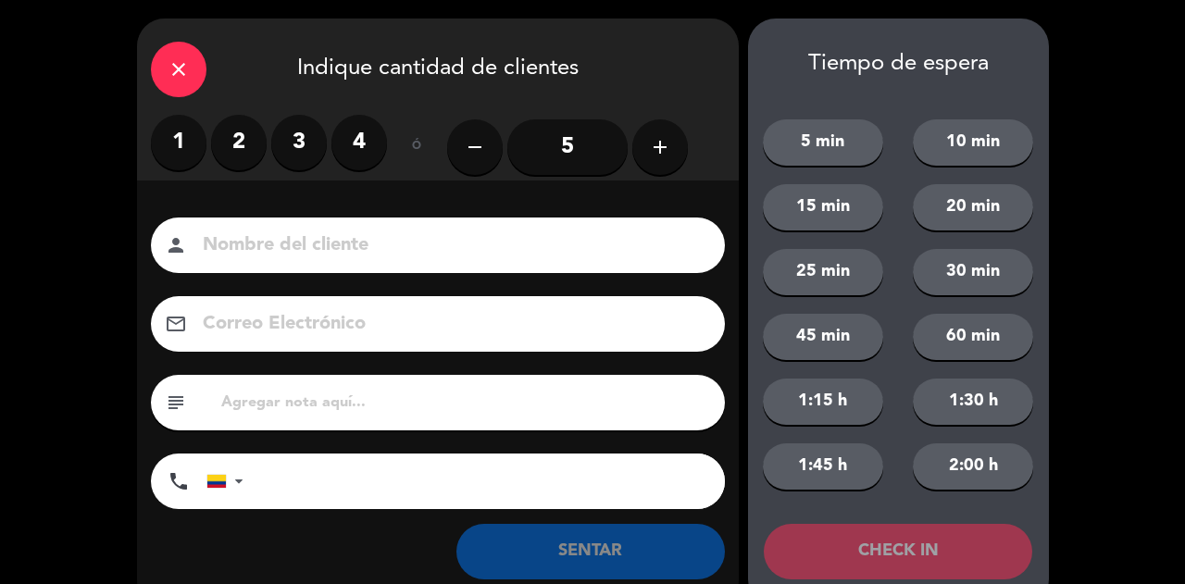
click at [246, 152] on label "2" at bounding box center [239, 143] width 56 height 56
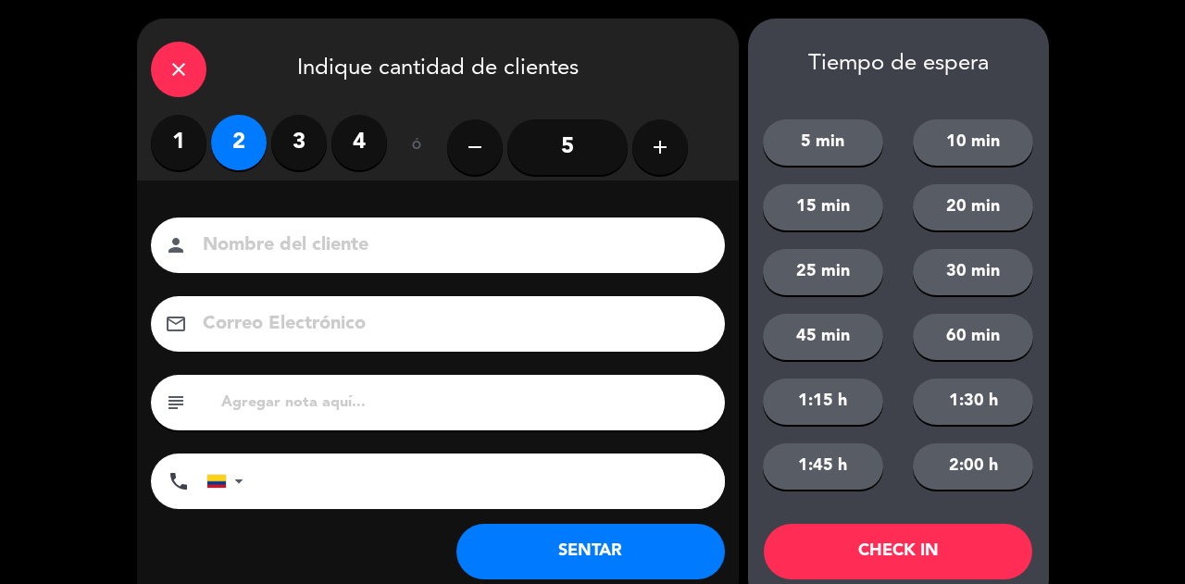
click at [305, 253] on input at bounding box center [451, 246] width 500 height 32
type input "SR EXT"
click at [611, 546] on button "SENTAR" at bounding box center [590, 552] width 268 height 56
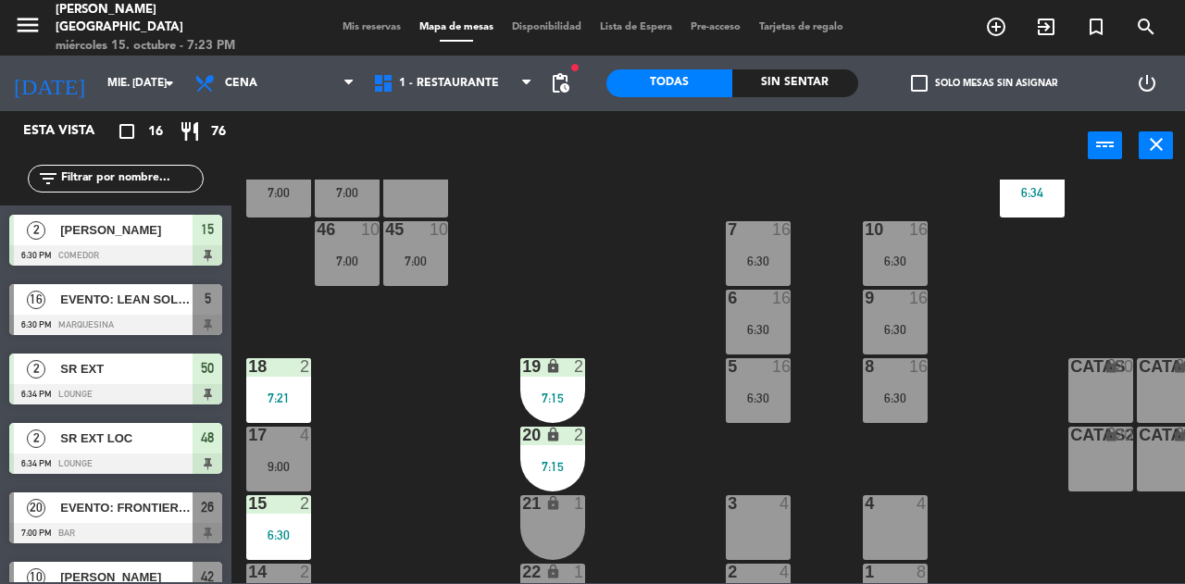
click at [356, 27] on span "Mis reservas" at bounding box center [371, 27] width 77 height 10
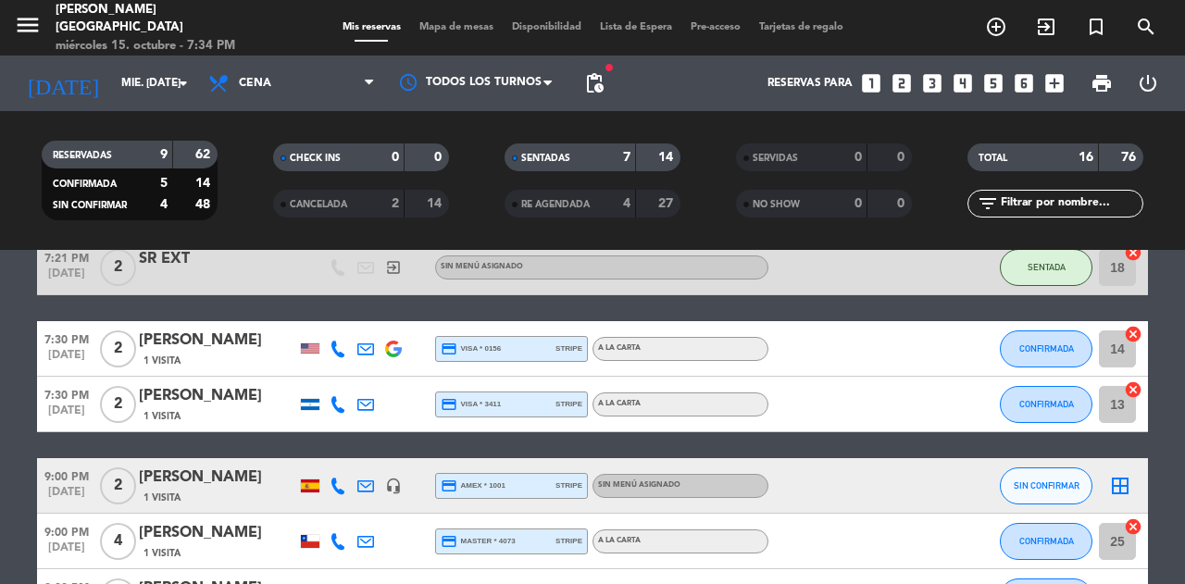
scroll to position [716, 0]
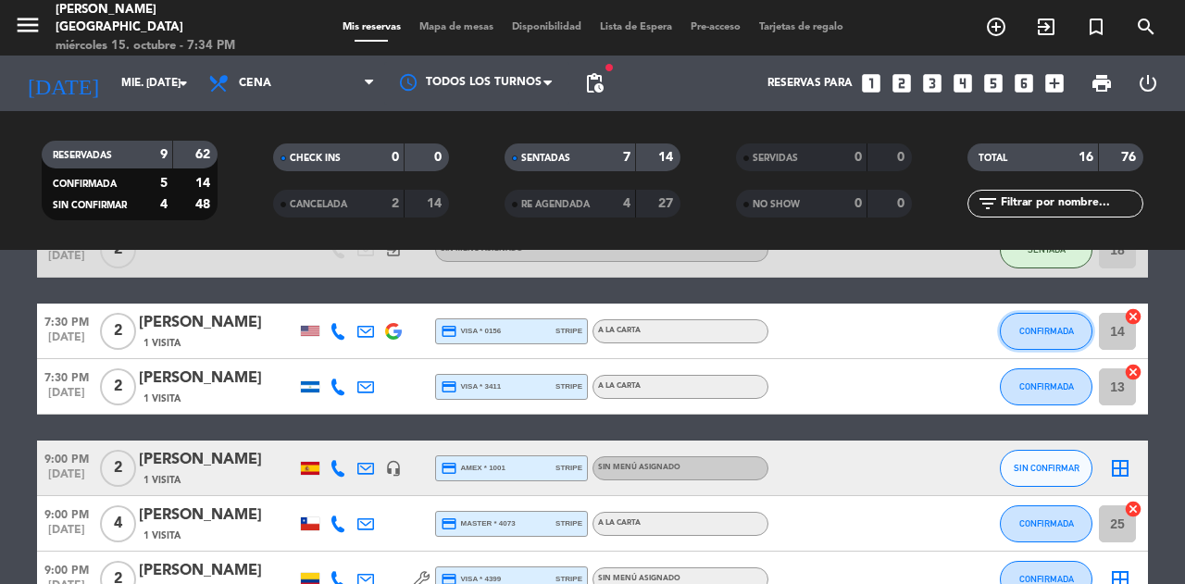
click at [1005, 336] on button "CONFIRMADA" at bounding box center [1046, 331] width 93 height 37
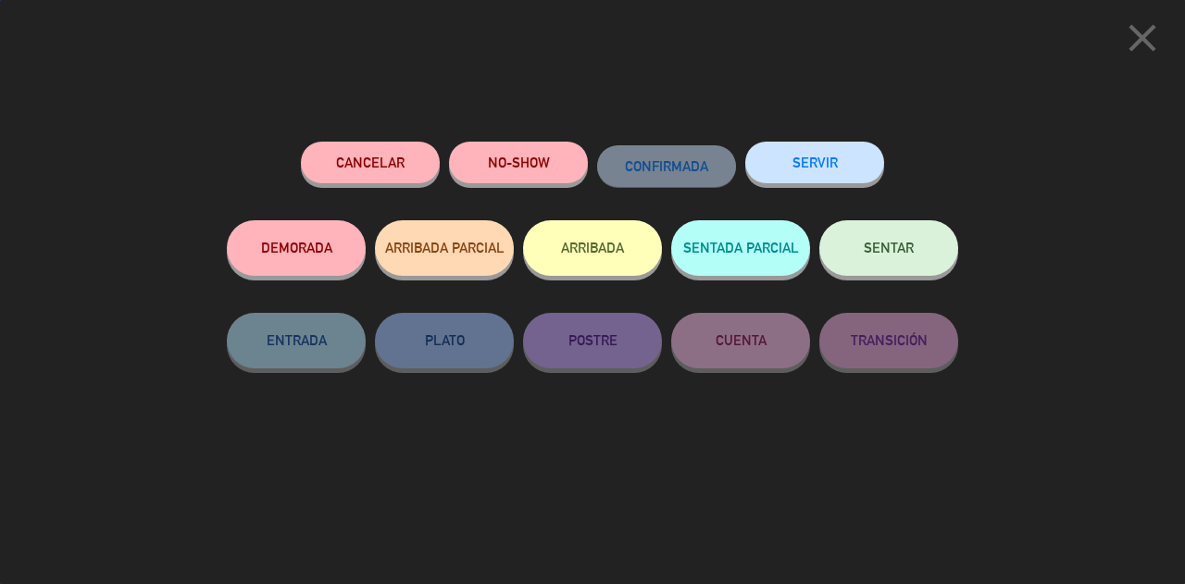
click at [908, 243] on span "SENTAR" at bounding box center [889, 248] width 50 height 16
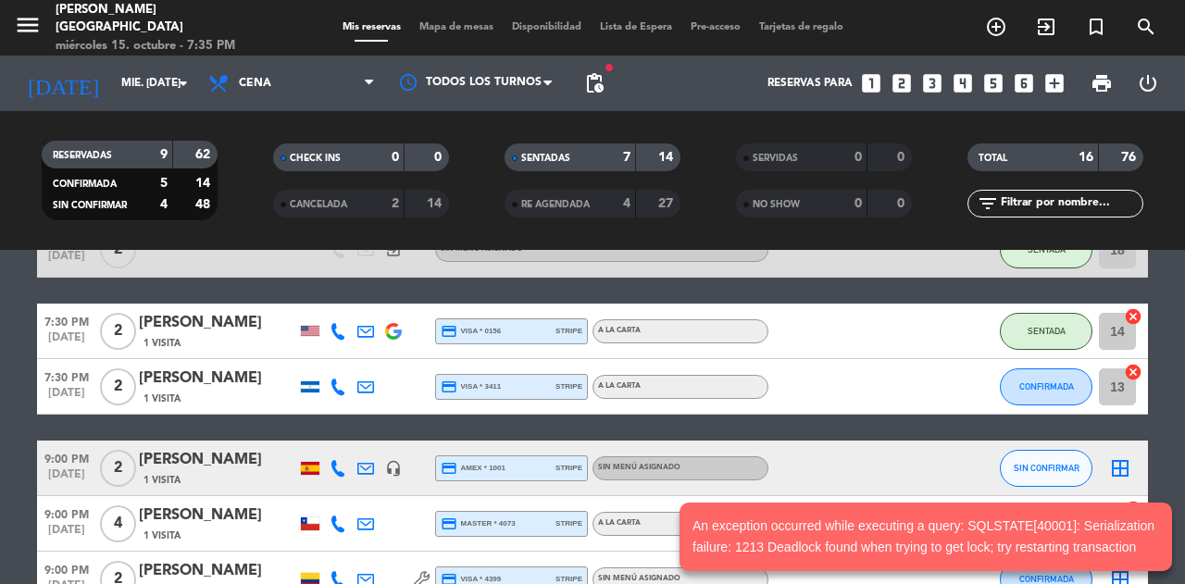
click at [1022, 406] on div "CONFIRMADA" at bounding box center [1046, 386] width 93 height 55
click at [1029, 373] on button "CONFIRMADA" at bounding box center [1046, 386] width 93 height 37
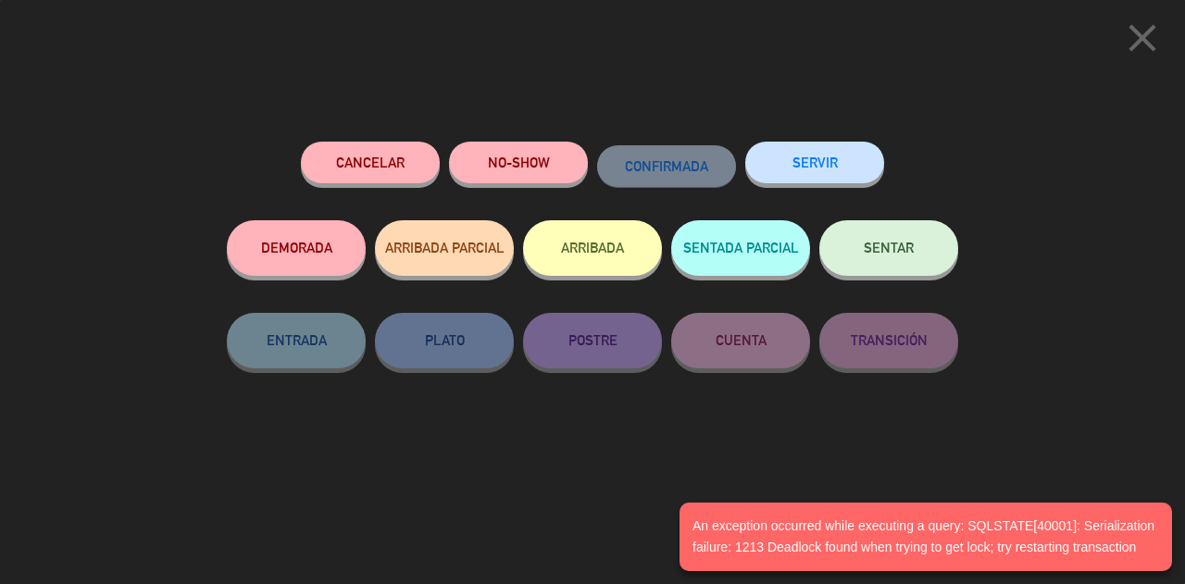
click at [915, 237] on button "SENTAR" at bounding box center [888, 248] width 139 height 56
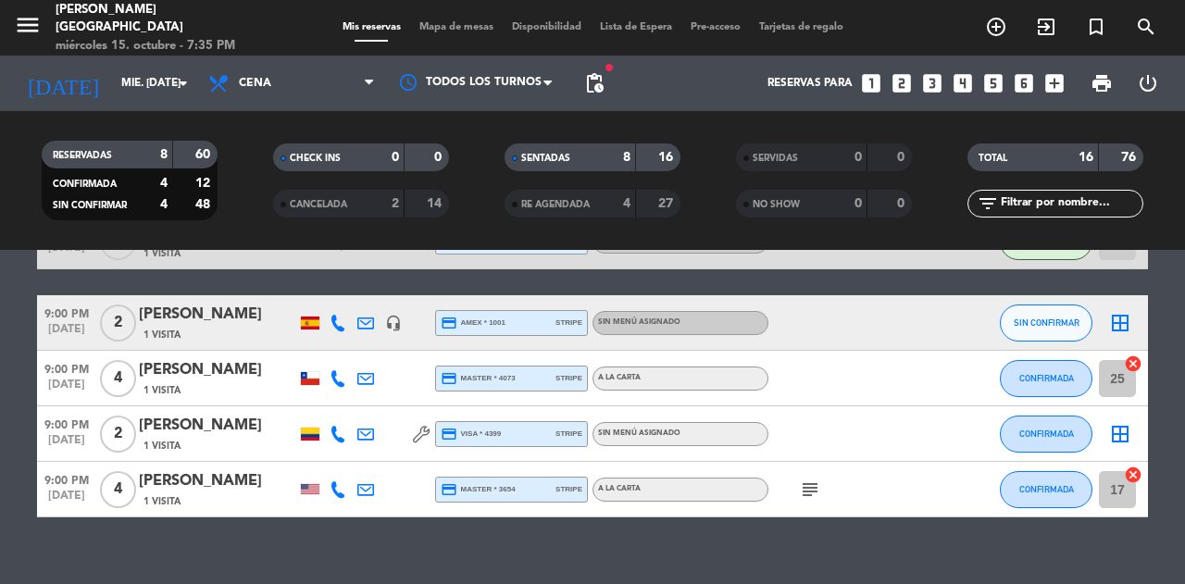
scroll to position [862, 0]
click at [452, 29] on span "Mapa de mesas" at bounding box center [456, 27] width 93 height 10
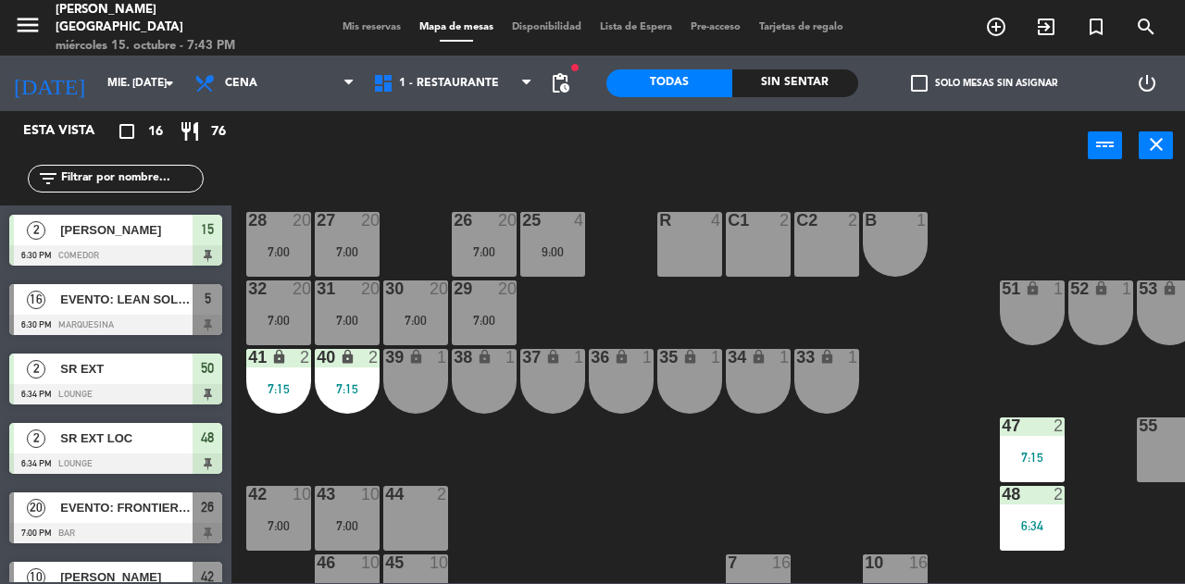
click at [422, 384] on div "39 lock 1" at bounding box center [415, 381] width 65 height 65
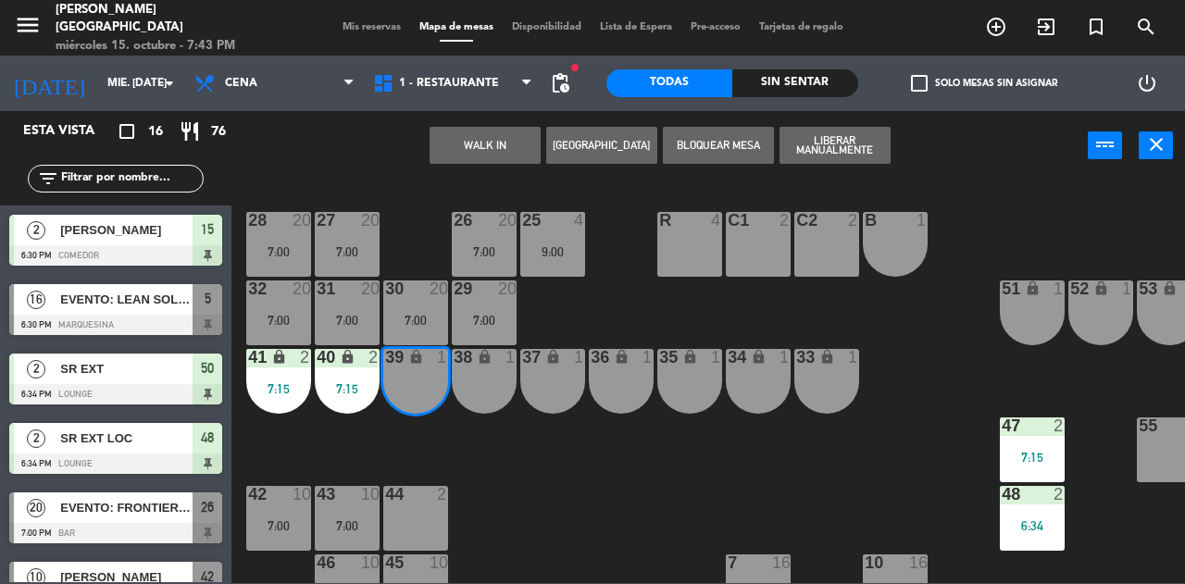
click at [496, 389] on div "38 lock 1" at bounding box center [484, 381] width 65 height 65
click at [484, 136] on button "WALK IN" at bounding box center [485, 145] width 111 height 37
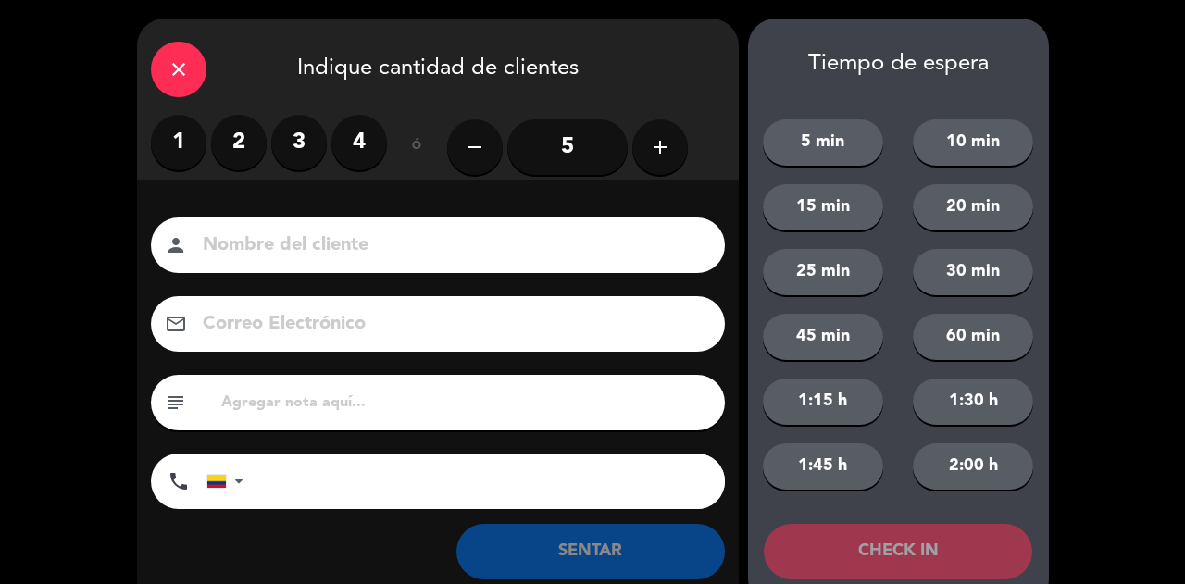
click at [243, 132] on label "2" at bounding box center [239, 143] width 56 height 56
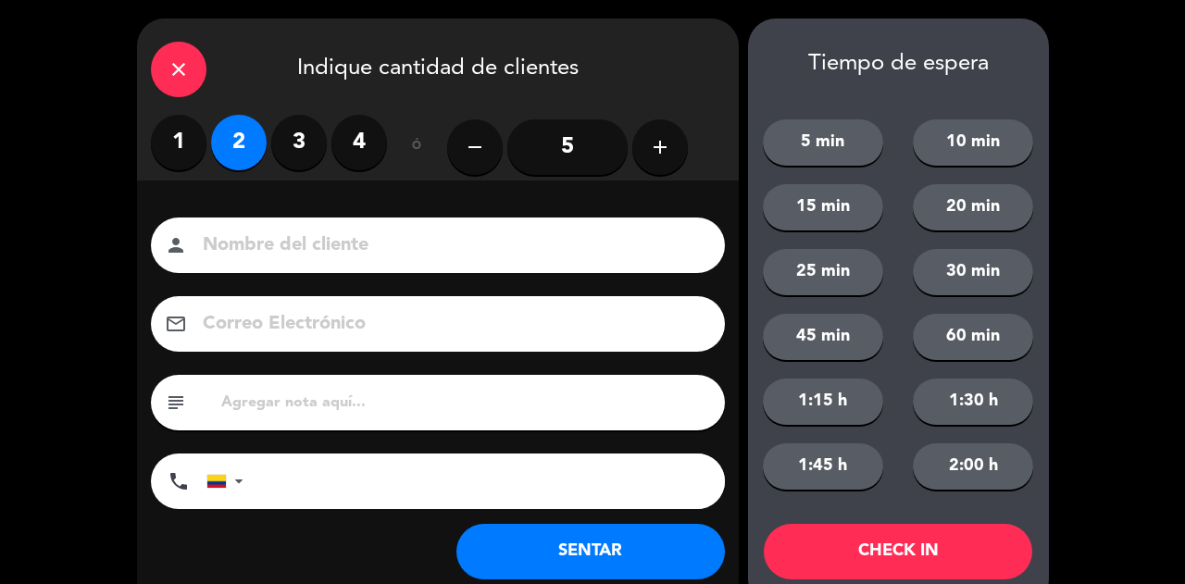
click at [354, 249] on input at bounding box center [451, 246] width 500 height 32
type input "SR EXT"
click at [637, 555] on button "SENTAR" at bounding box center [590, 552] width 268 height 56
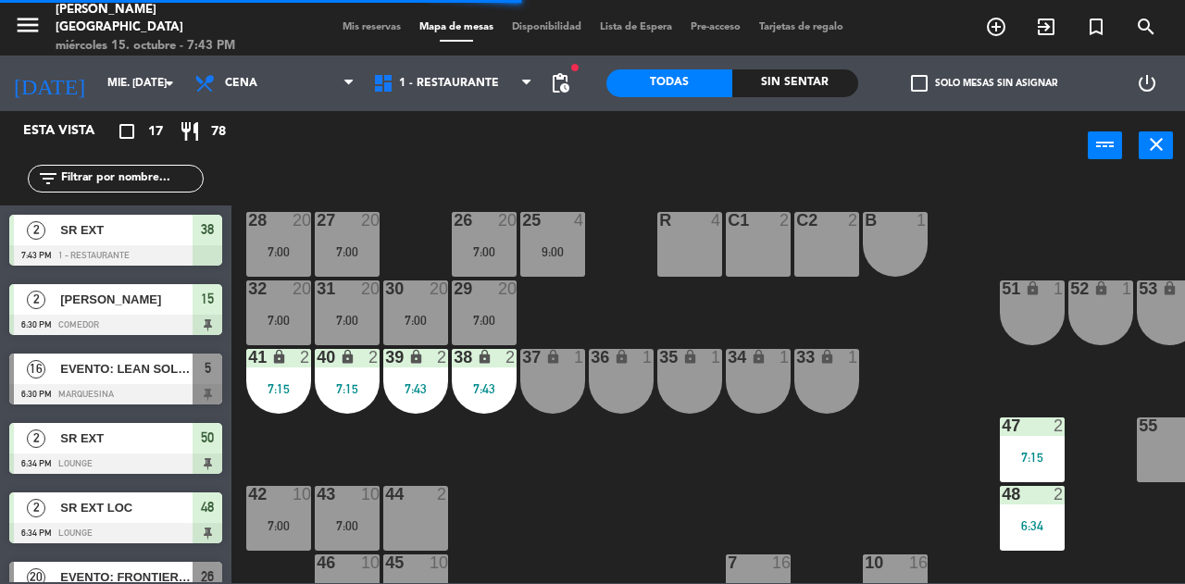
click at [367, 30] on span "Mis reservas" at bounding box center [371, 27] width 77 height 10
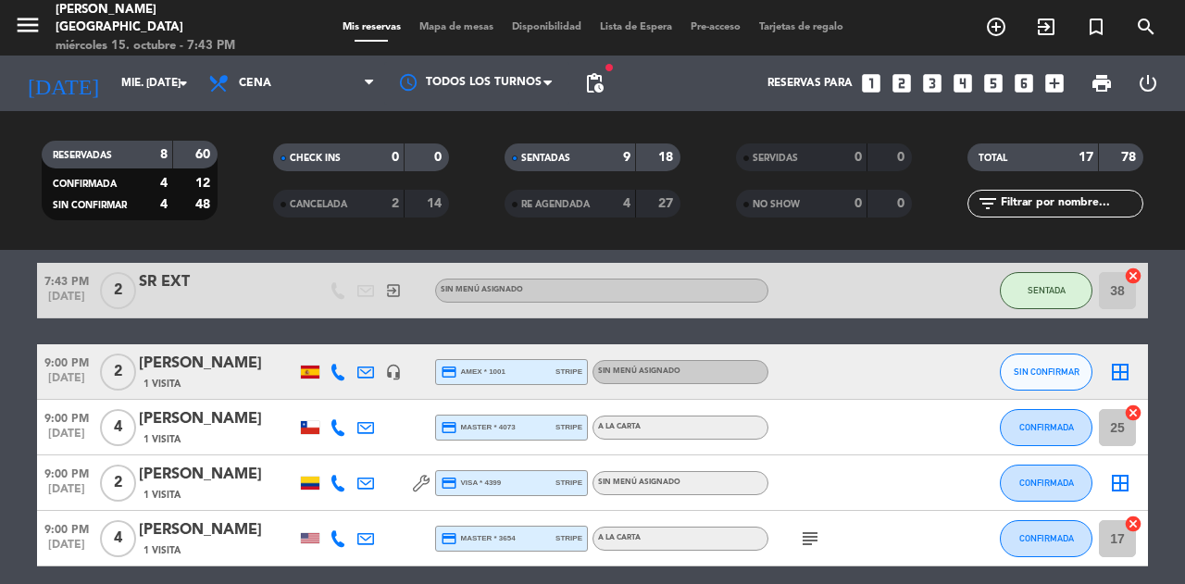
scroll to position [968, 0]
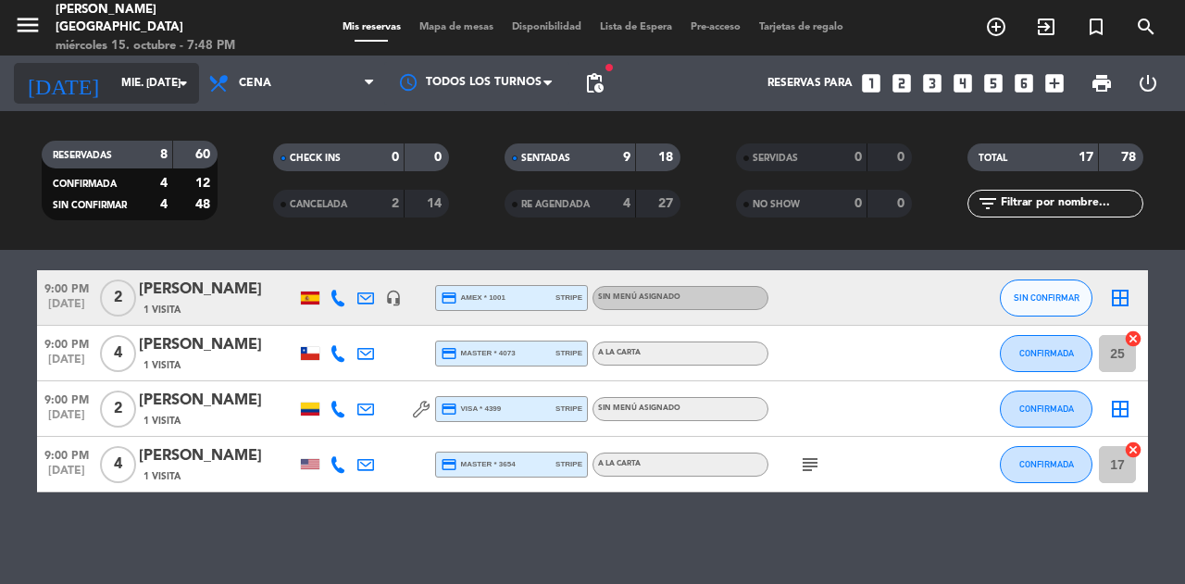
click at [117, 85] on input "mié. [DATE]" at bounding box center [185, 83] width 147 height 31
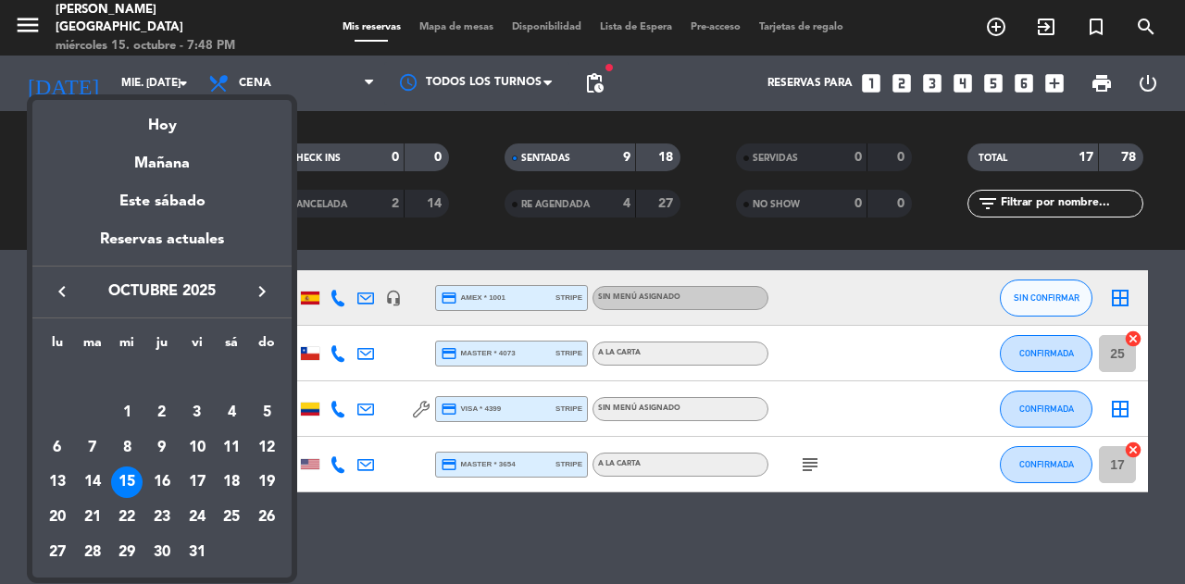
click at [256, 286] on icon "keyboard_arrow_right" at bounding box center [262, 291] width 22 height 22
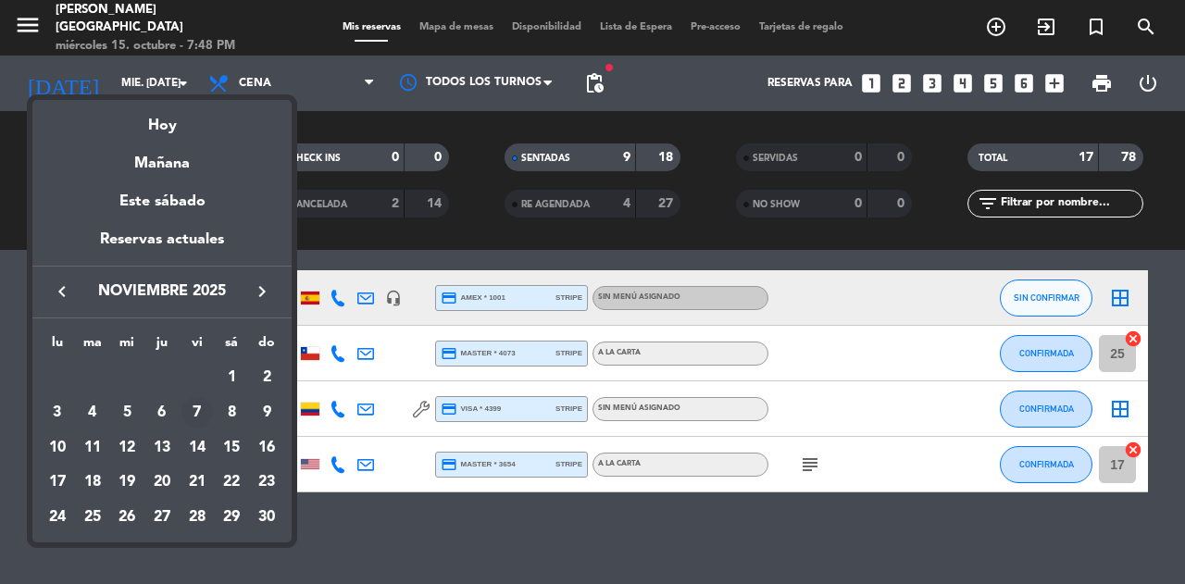
click at [198, 411] on div "7" at bounding box center [196, 412] width 31 height 31
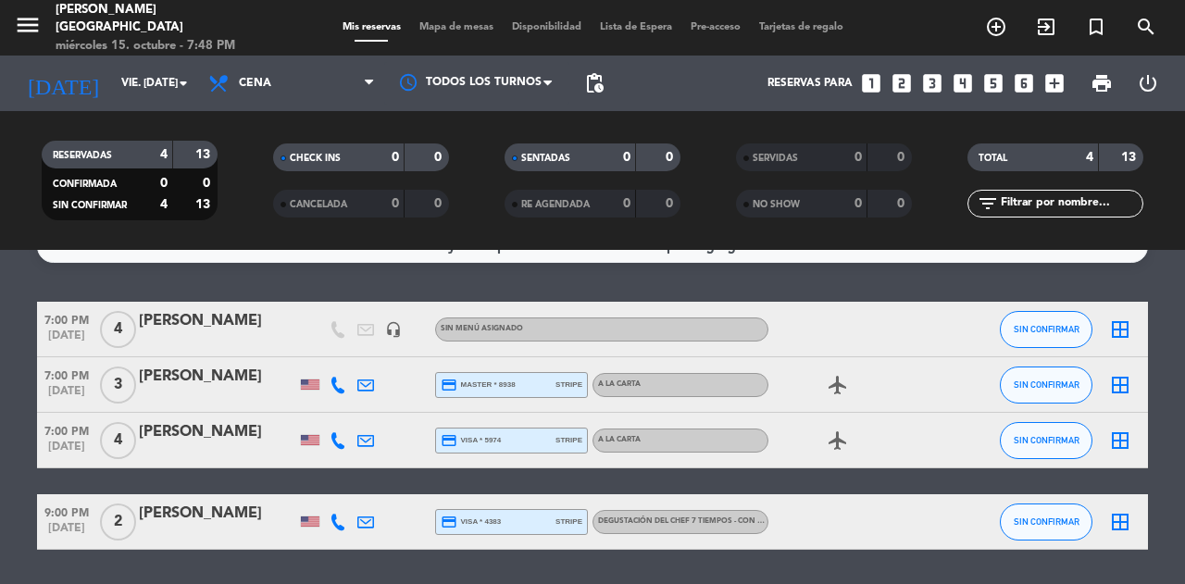
scroll to position [91, 0]
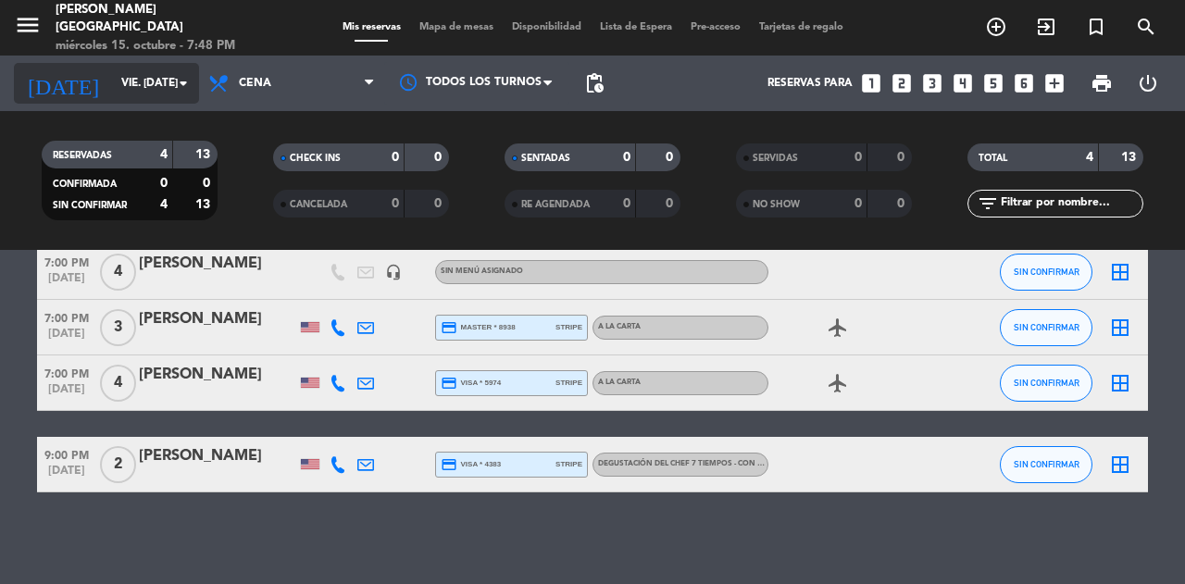
click at [157, 91] on input "vie. [DATE]" at bounding box center [185, 83] width 147 height 31
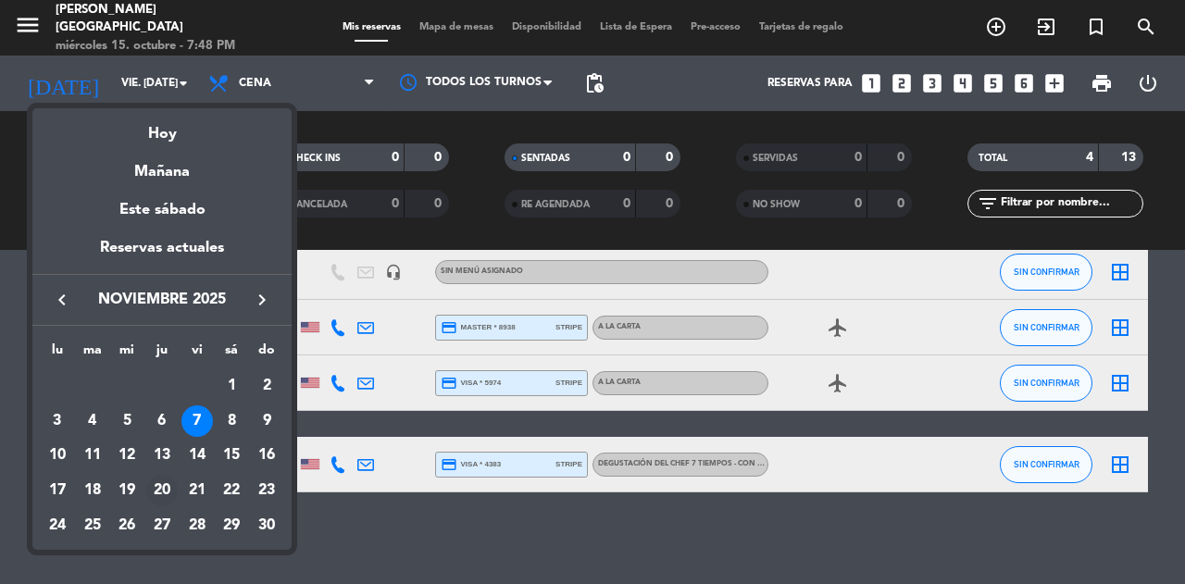
click at [154, 486] on div "20" at bounding box center [161, 490] width 31 height 31
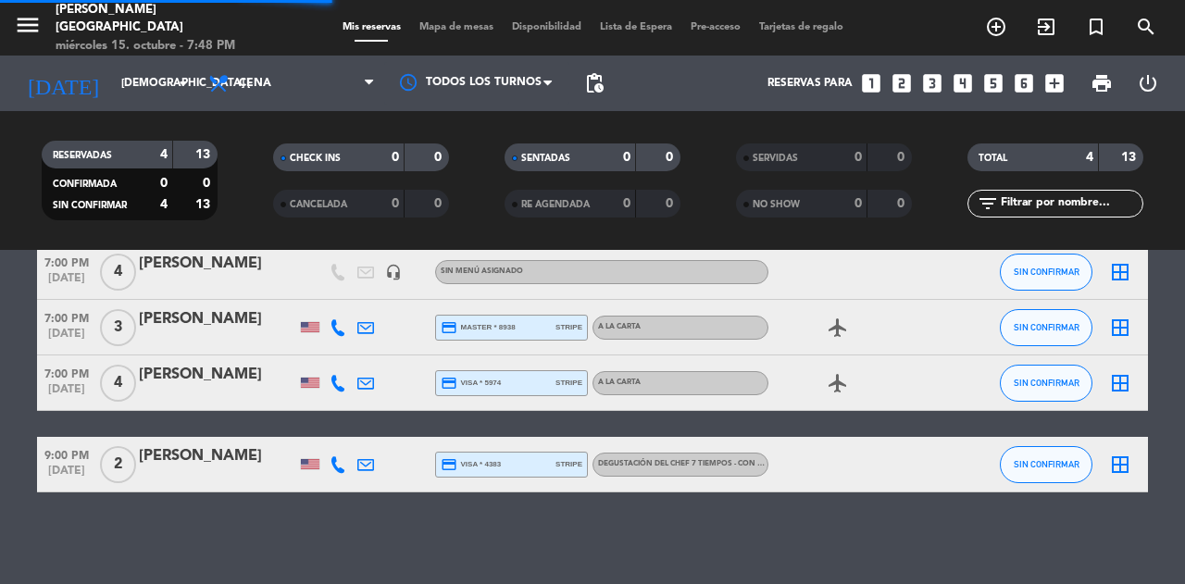
scroll to position [0, 0]
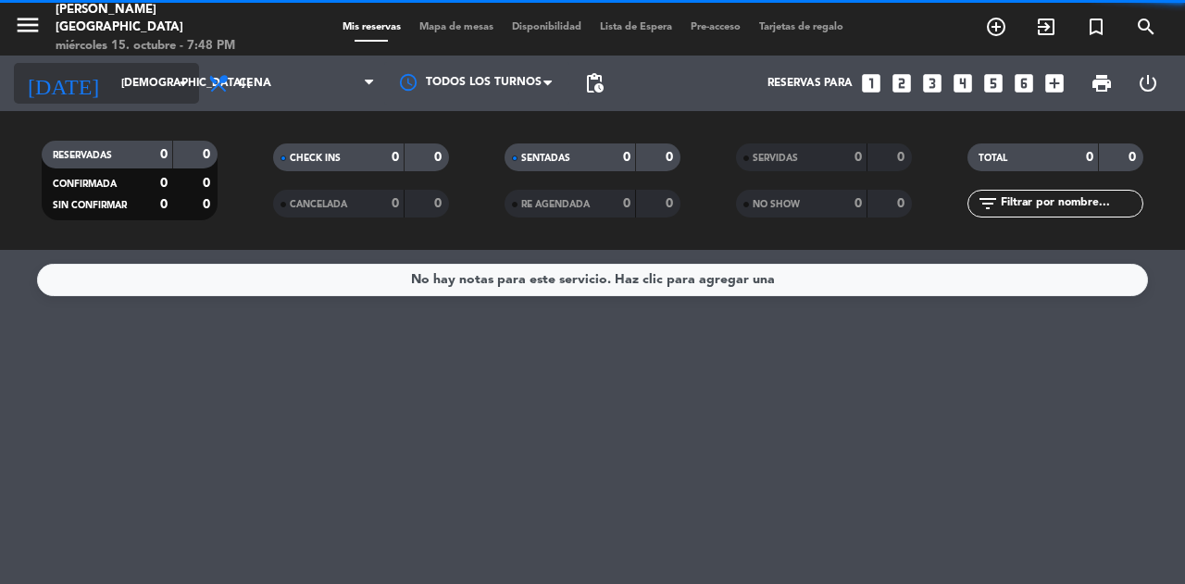
click at [139, 86] on input "[DEMOGRAPHIC_DATA] [DATE]" at bounding box center [185, 83] width 147 height 31
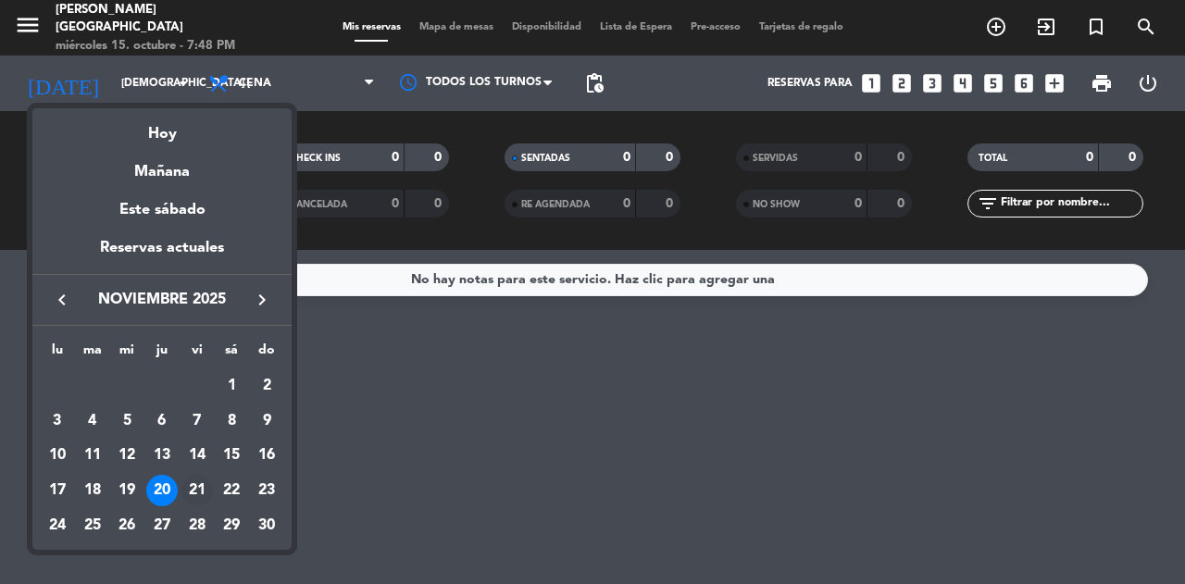
click at [196, 494] on div "21" at bounding box center [196, 490] width 31 height 31
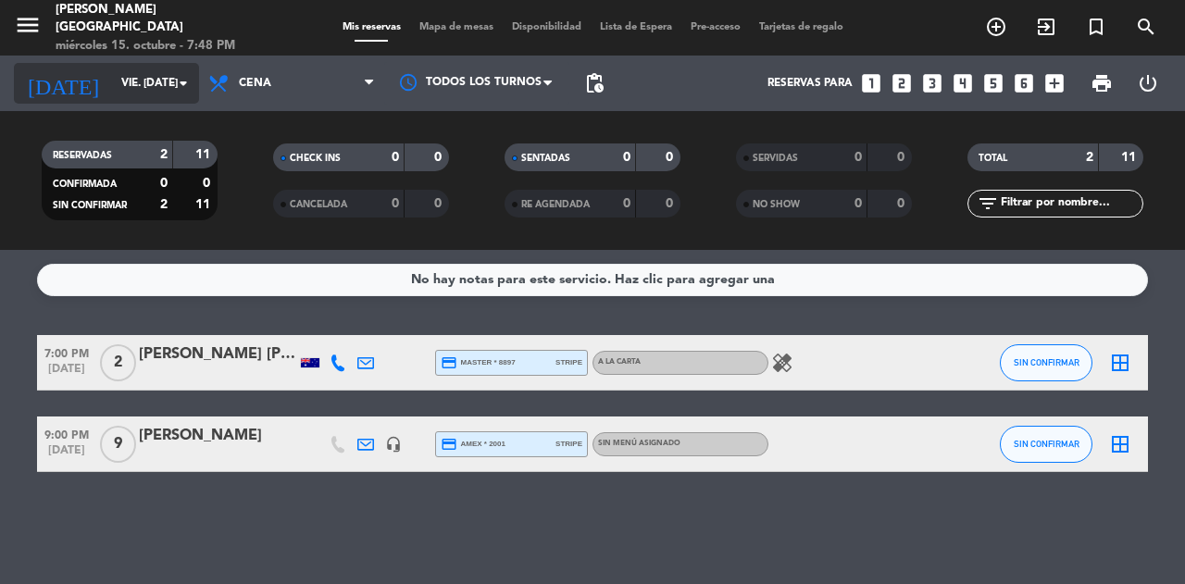
click at [172, 80] on icon "arrow_drop_down" at bounding box center [183, 83] width 22 height 22
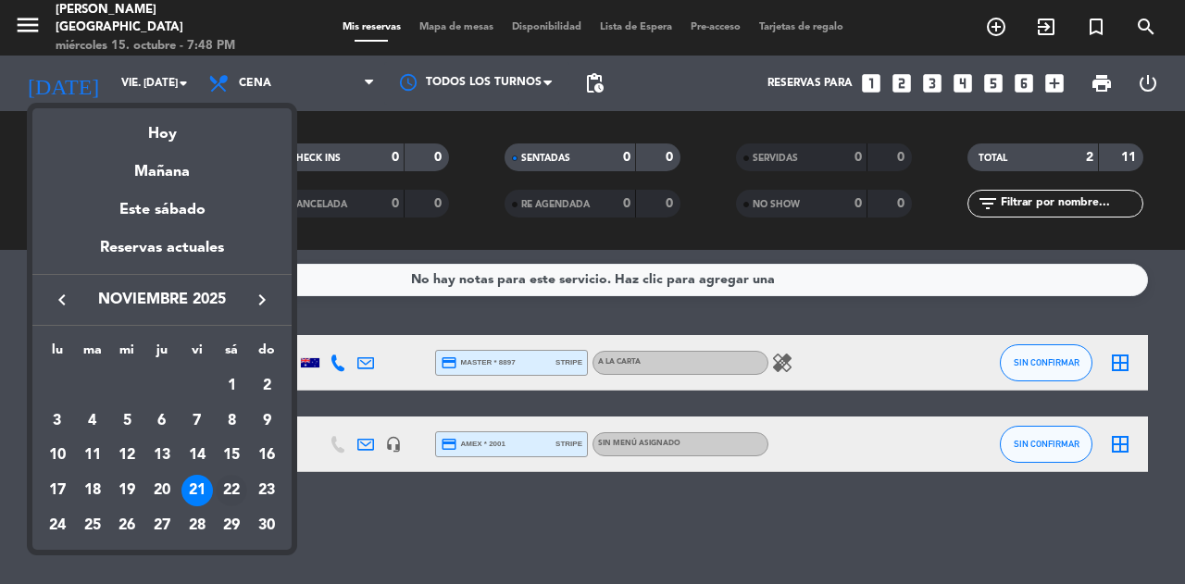
click at [222, 491] on div "22" at bounding box center [231, 490] width 31 height 31
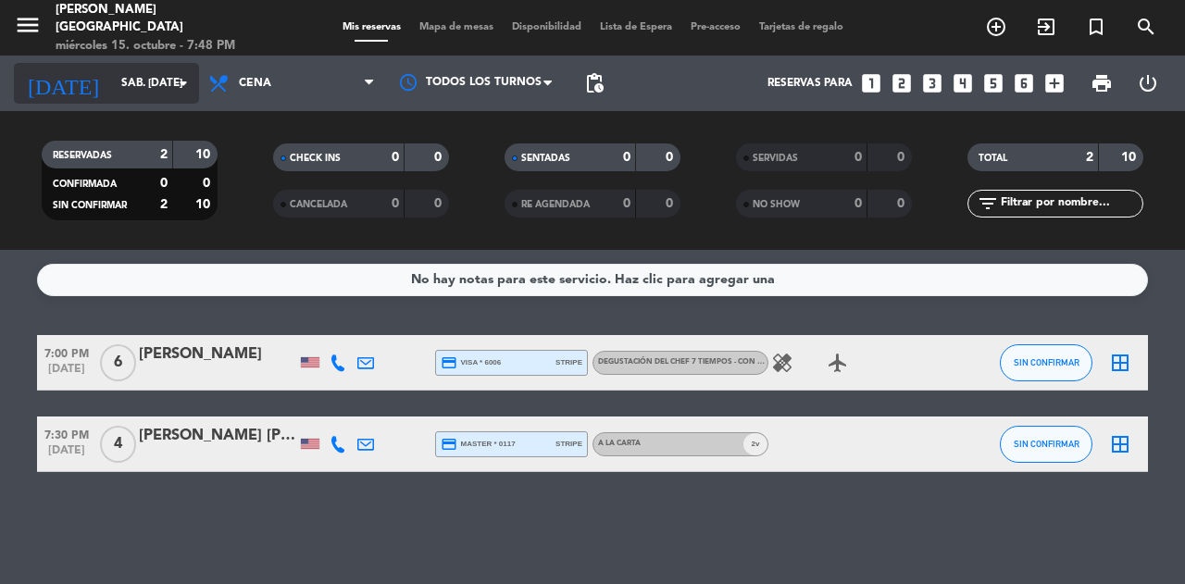
click at [146, 68] on input "sáb. [DATE]" at bounding box center [185, 83] width 147 height 31
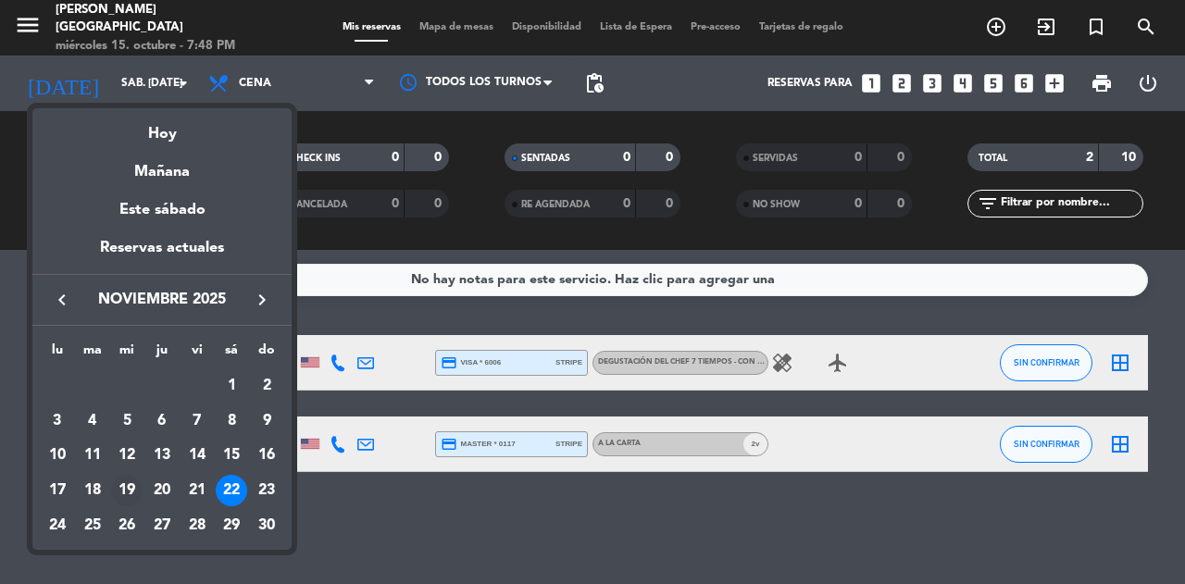
click at [131, 494] on div "19" at bounding box center [126, 490] width 31 height 31
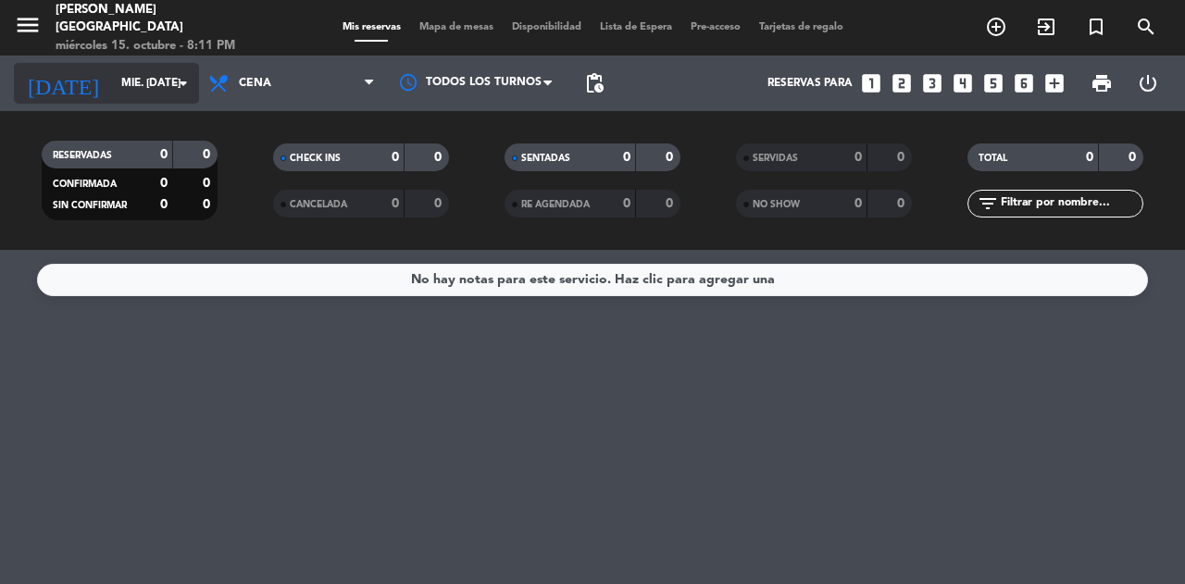
click at [112, 75] on input "mié. [DATE]" at bounding box center [185, 83] width 147 height 31
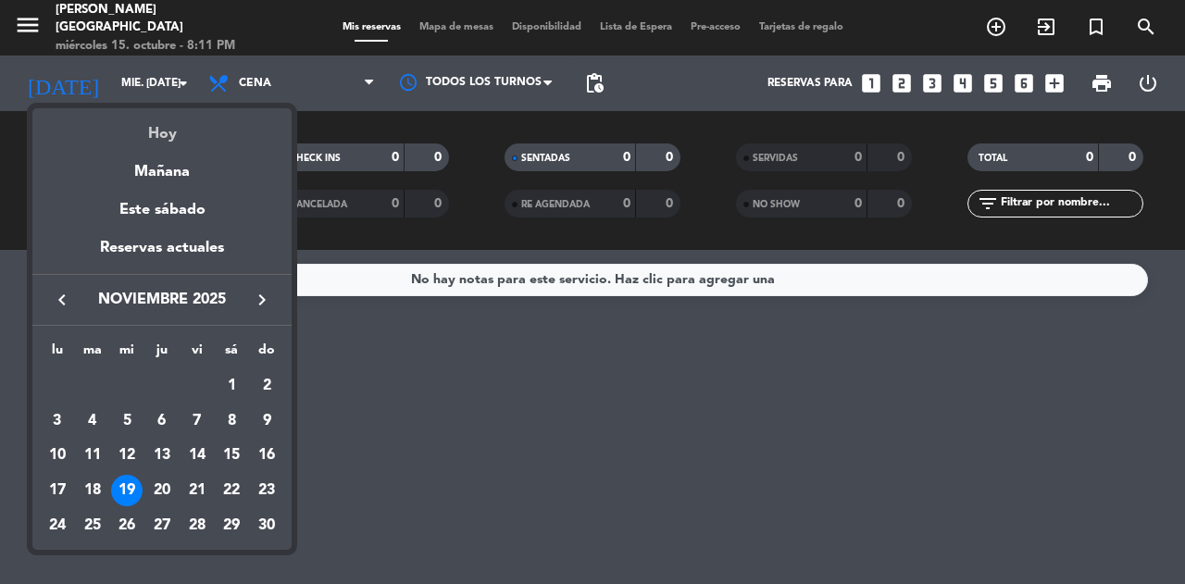
click at [183, 136] on div "Hoy" at bounding box center [161, 127] width 259 height 38
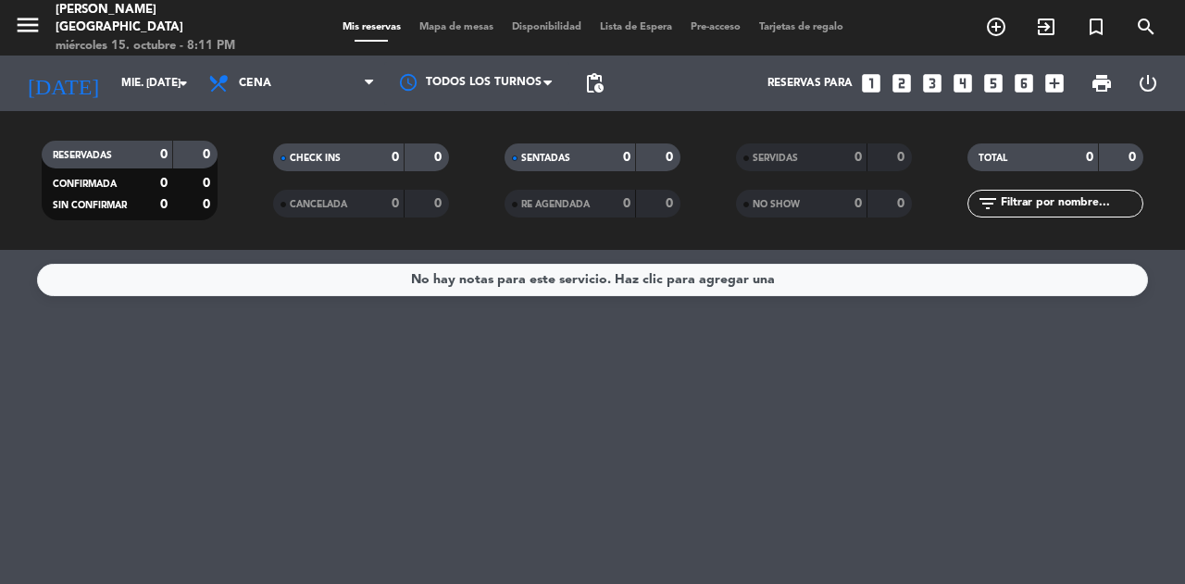
type input "mié. [DATE]"
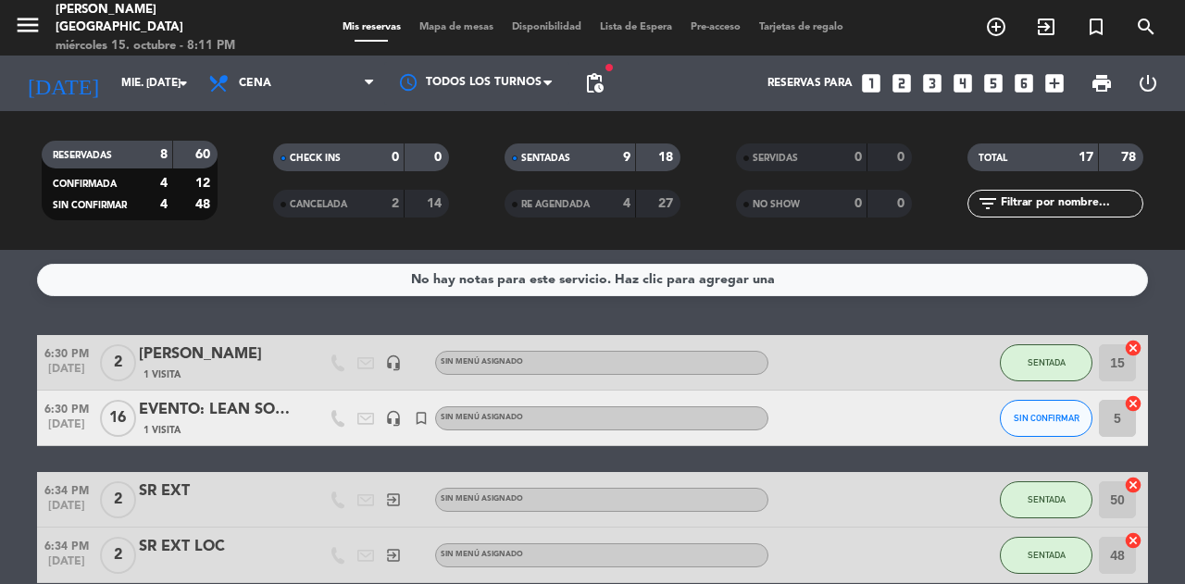
click at [444, 29] on span "Mapa de mesas" at bounding box center [456, 27] width 93 height 10
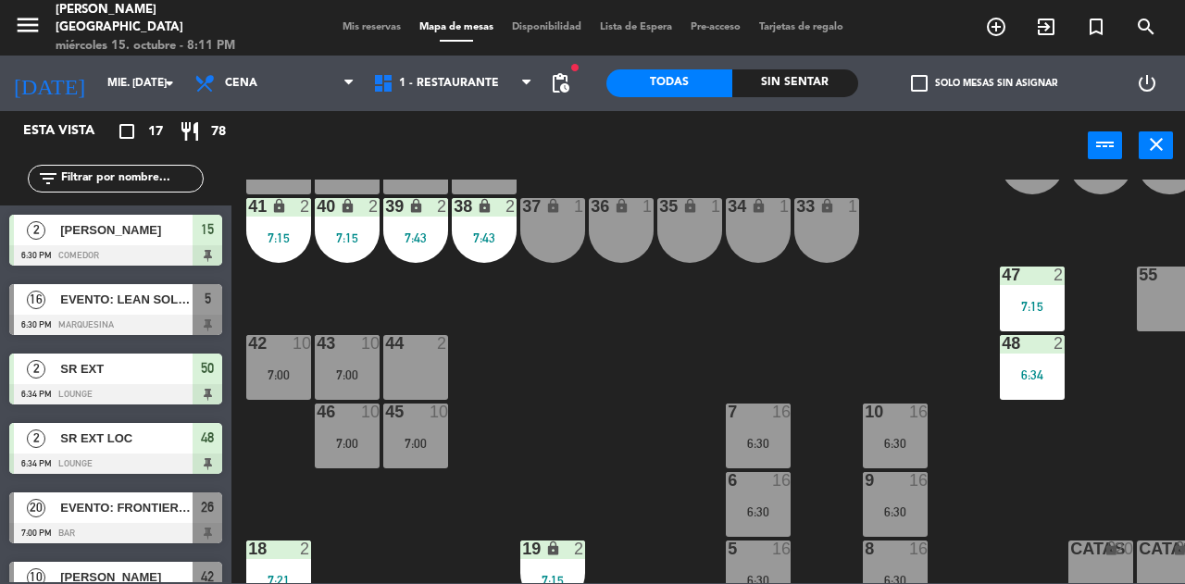
scroll to position [151, 168]
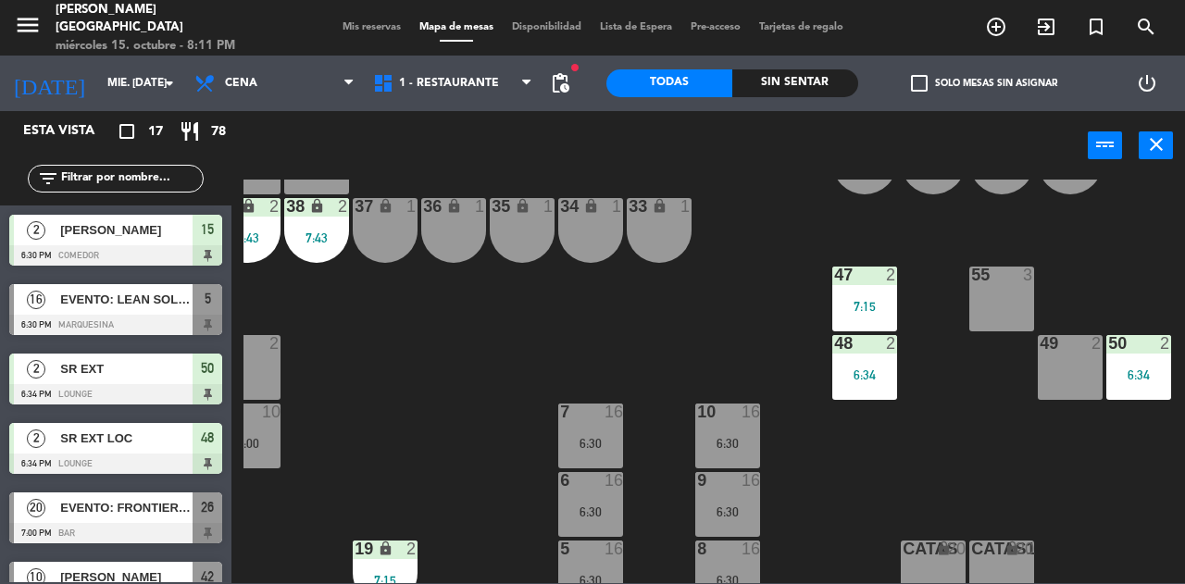
click at [367, 34] on div "Mis reservas Mapa de mesas Disponibilidad Lista de Espera Pre-acceso Tarjetas d…" at bounding box center [592, 27] width 519 height 17
click at [354, 23] on span "Mis reservas" at bounding box center [371, 27] width 77 height 10
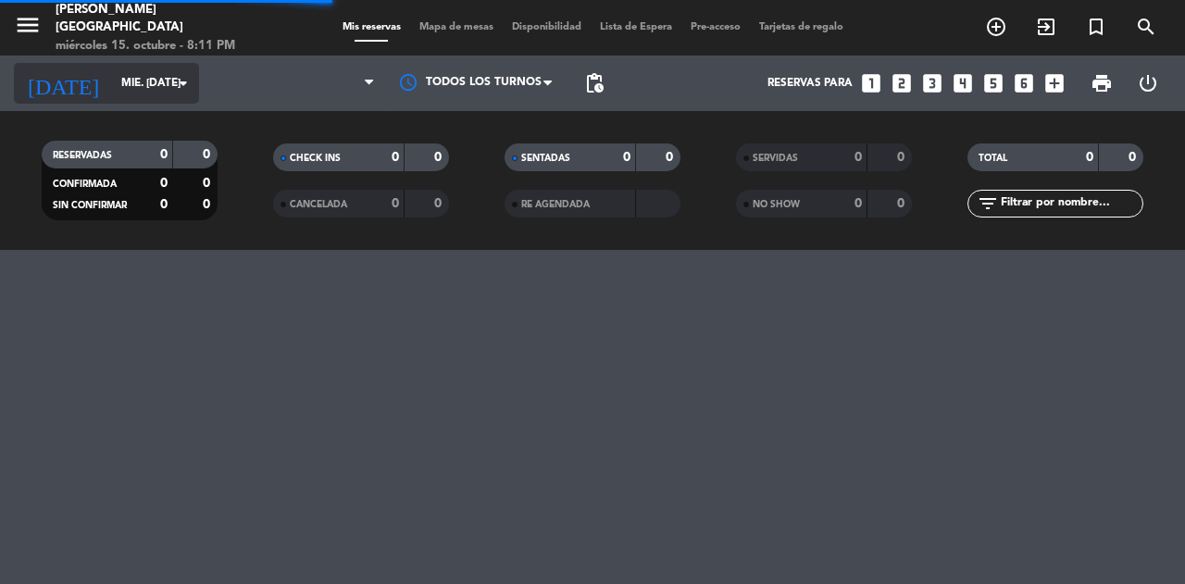
click at [148, 81] on input "mié. [DATE]" at bounding box center [185, 83] width 147 height 31
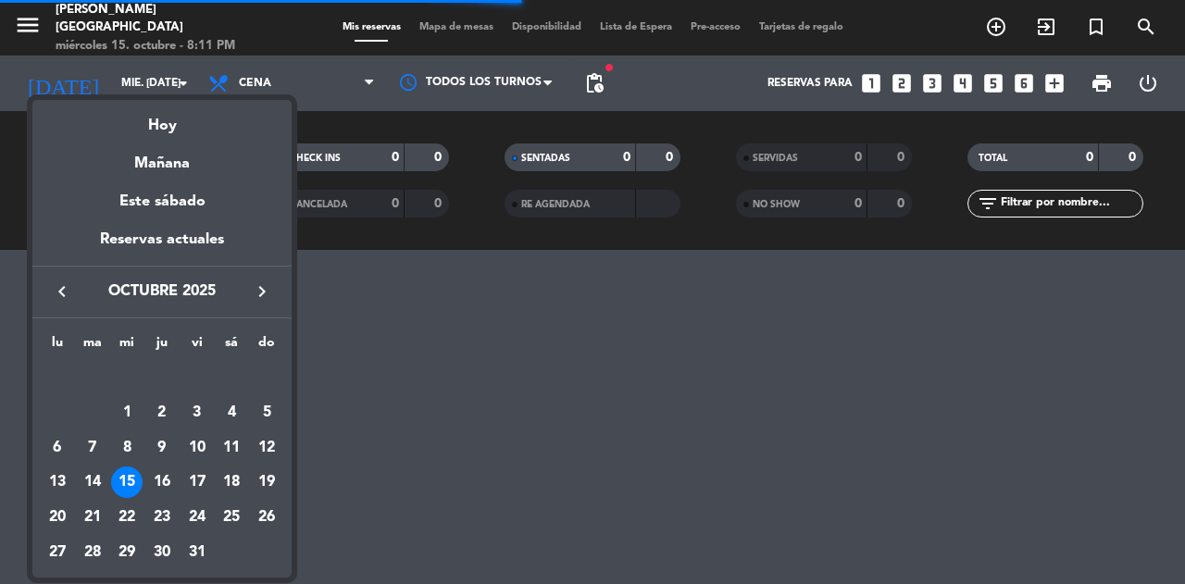
click at [253, 296] on icon "keyboard_arrow_right" at bounding box center [262, 291] width 22 height 22
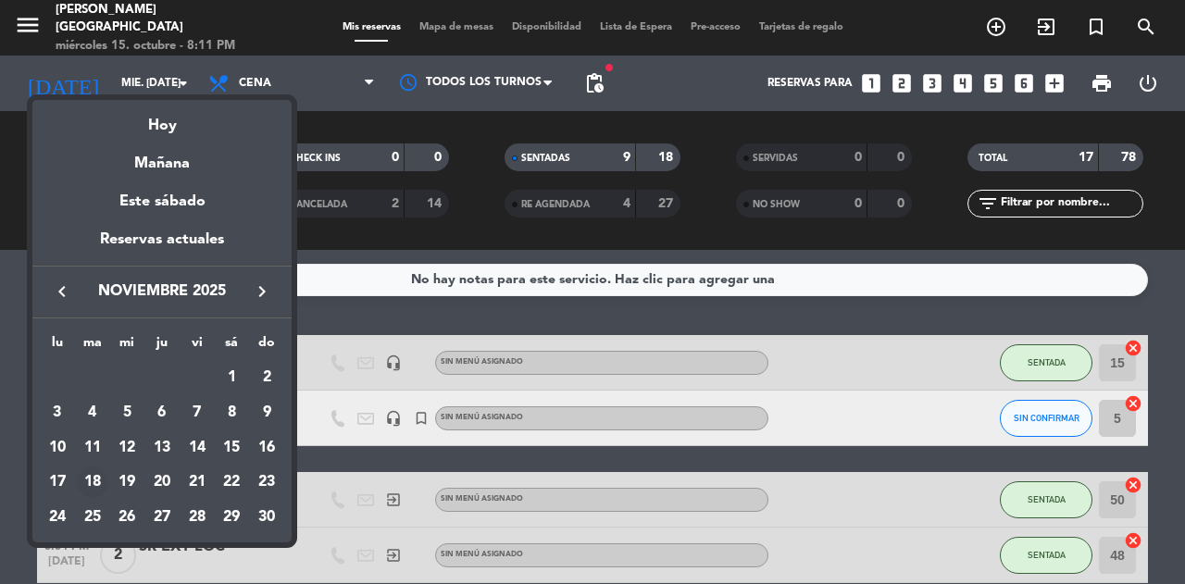
click at [95, 473] on div "18" at bounding box center [92, 482] width 31 height 31
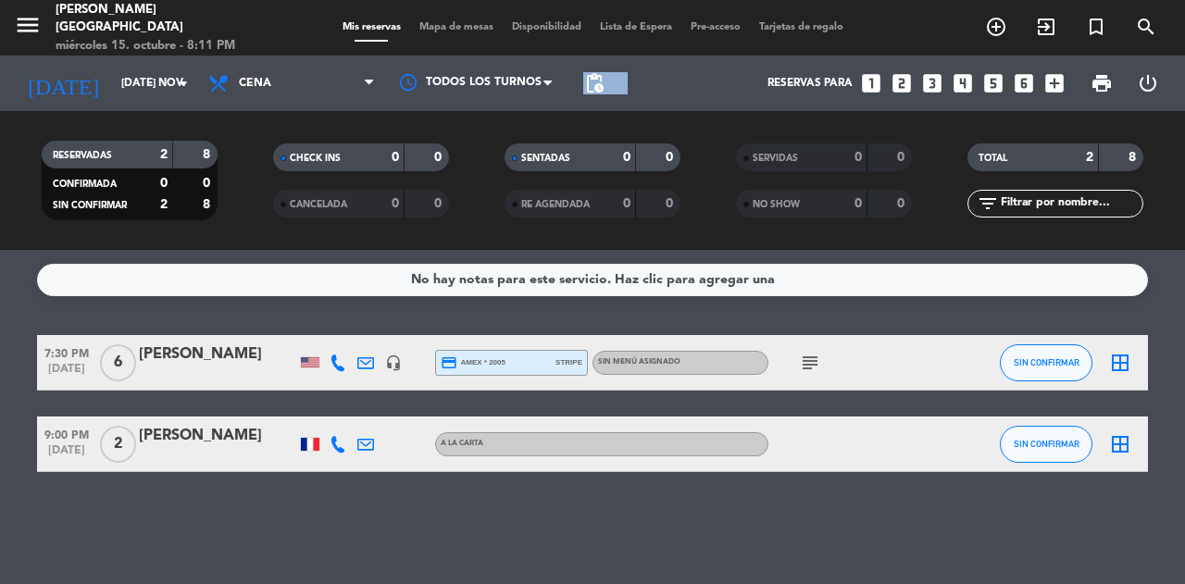
drag, startPoint x: 572, startPoint y: 66, endPoint x: 613, endPoint y: 94, distance: 49.8
click at [613, 94] on div "[DATE] [DATE] nov. arrow_drop_down Todos los servicios Almuerzo Cena Cena Todos…" at bounding box center [592, 84] width 1185 height 56
click at [613, 94] on div "Reservas para looks_one looks_two looks_3 looks_4 looks_5 looks_6 add_box" at bounding box center [843, 84] width 460 height 56
click at [593, 88] on span "pending_actions" at bounding box center [594, 83] width 22 height 22
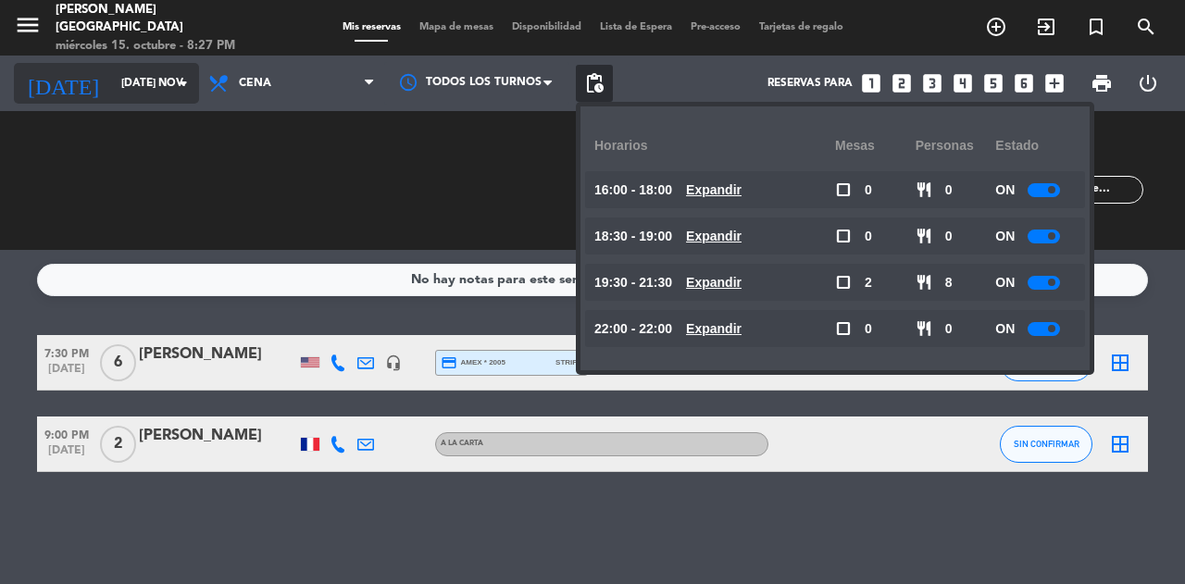
click at [143, 85] on input "[DATE] nov." at bounding box center [185, 83] width 147 height 31
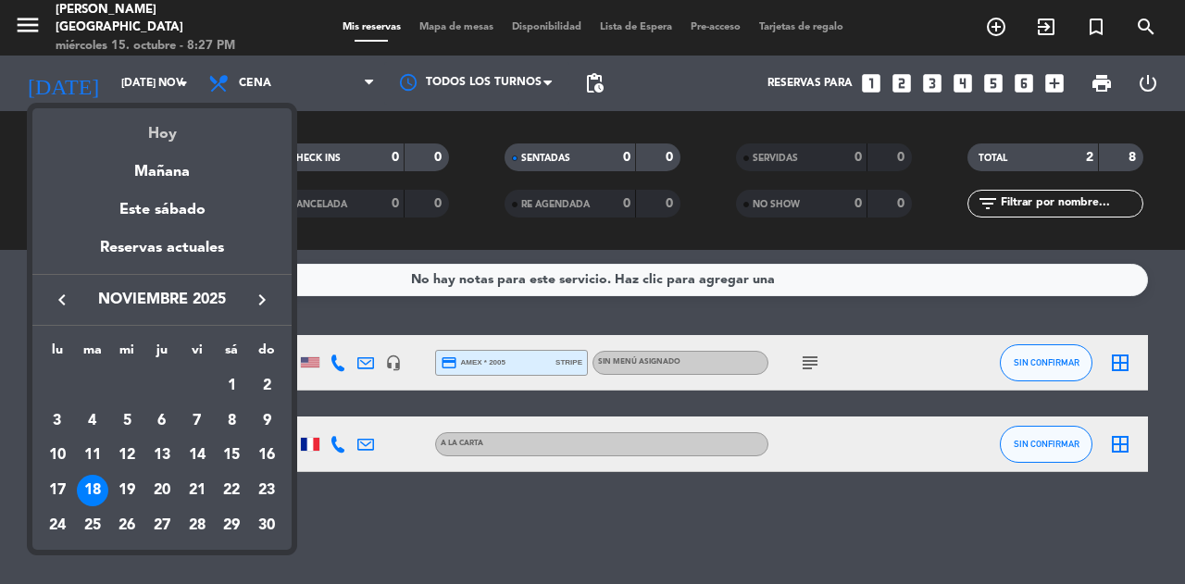
click at [181, 118] on div "Hoy" at bounding box center [161, 127] width 259 height 38
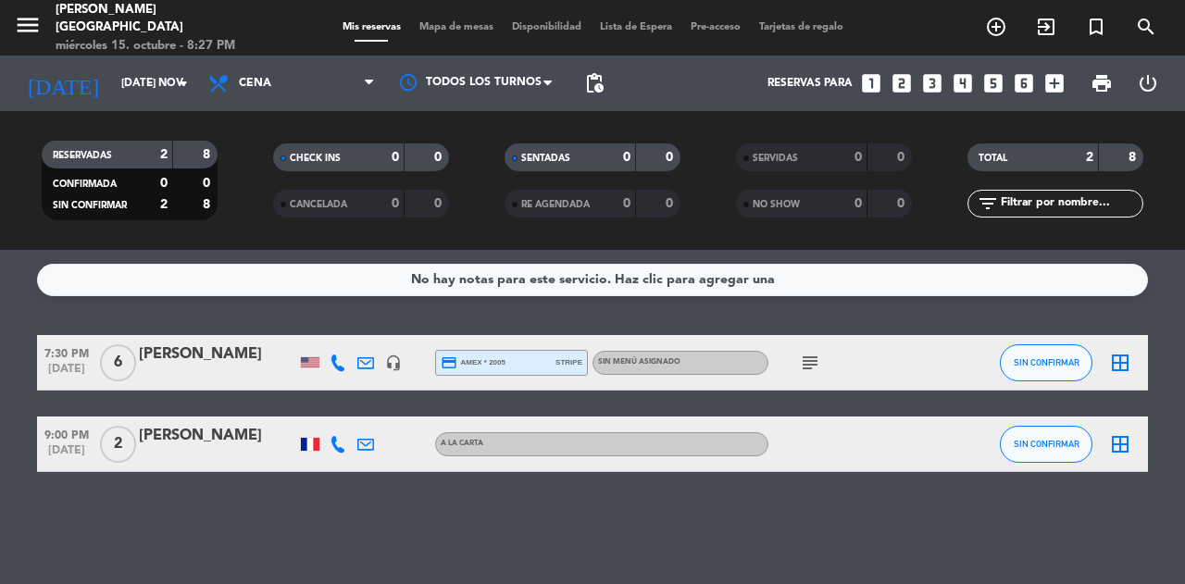
type input "mié. [DATE]"
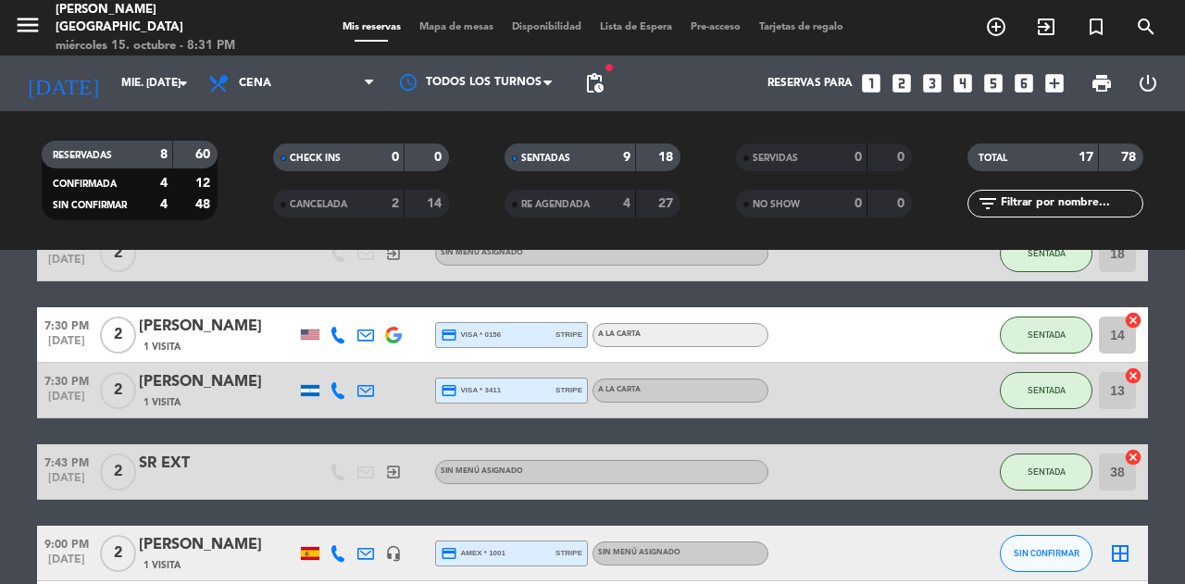
scroll to position [968, 0]
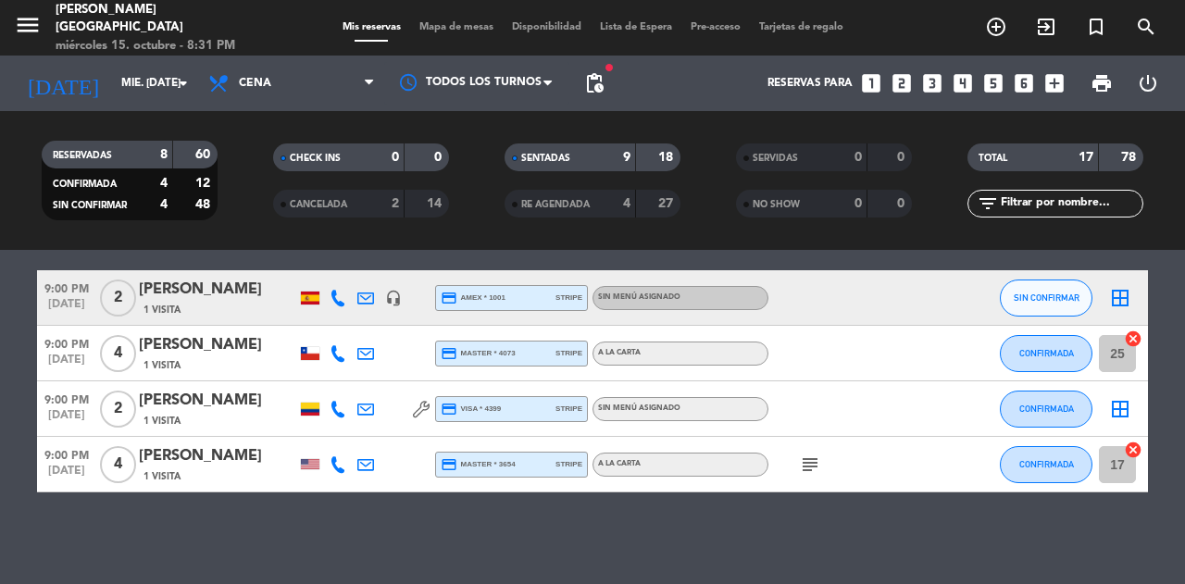
click at [436, 24] on span "Mapa de mesas" at bounding box center [456, 27] width 93 height 10
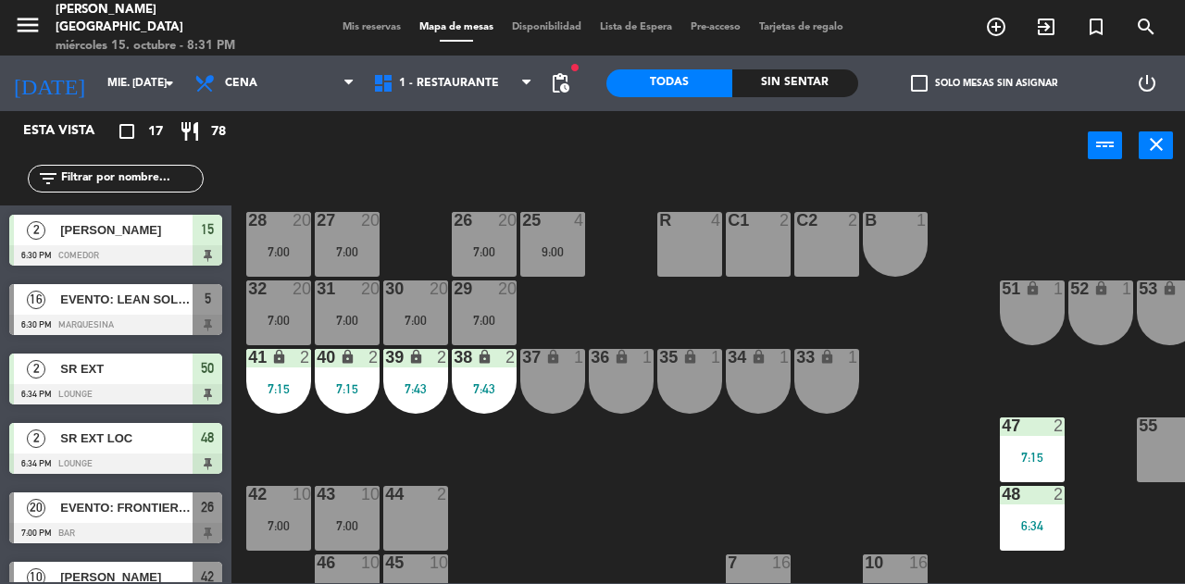
scroll to position [0, 168]
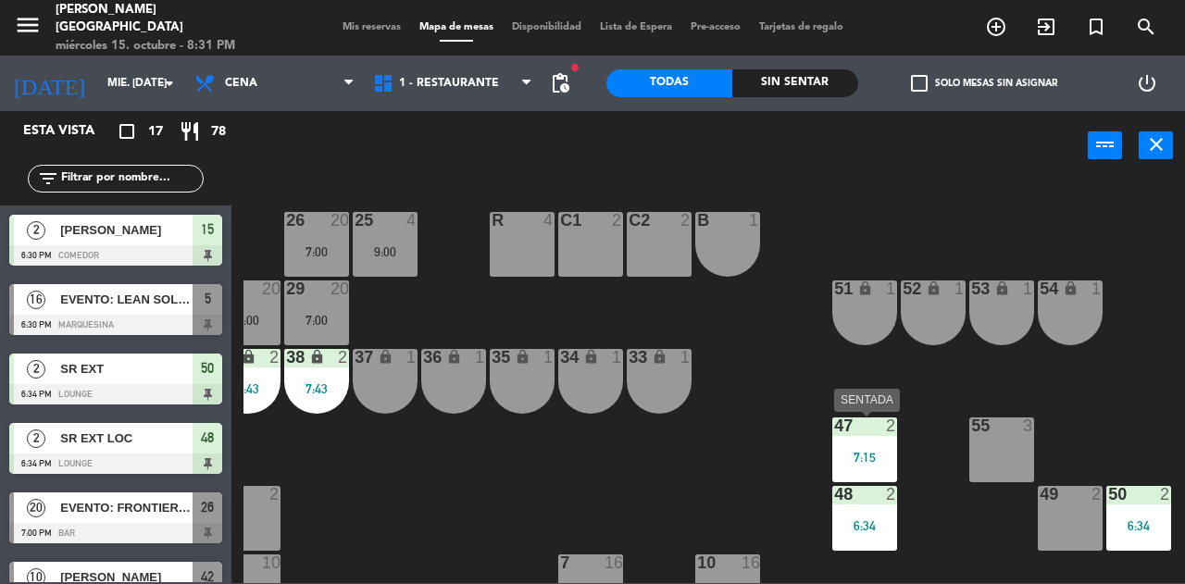
click at [864, 445] on div "47 2 7:15" at bounding box center [864, 449] width 65 height 65
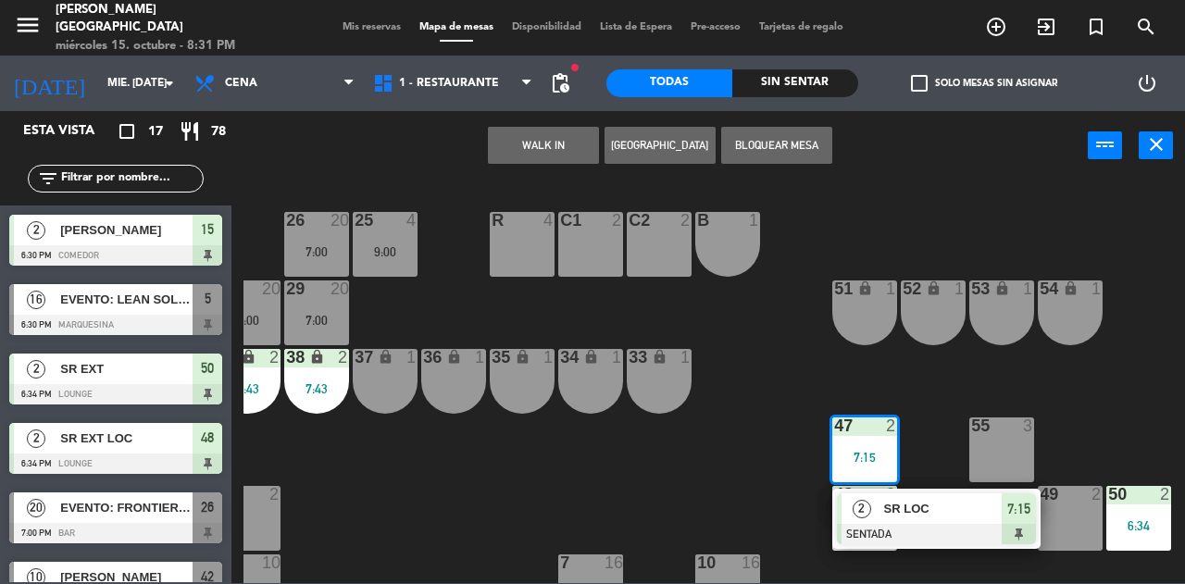
click at [909, 515] on span "SR LOC" at bounding box center [943, 508] width 118 height 19
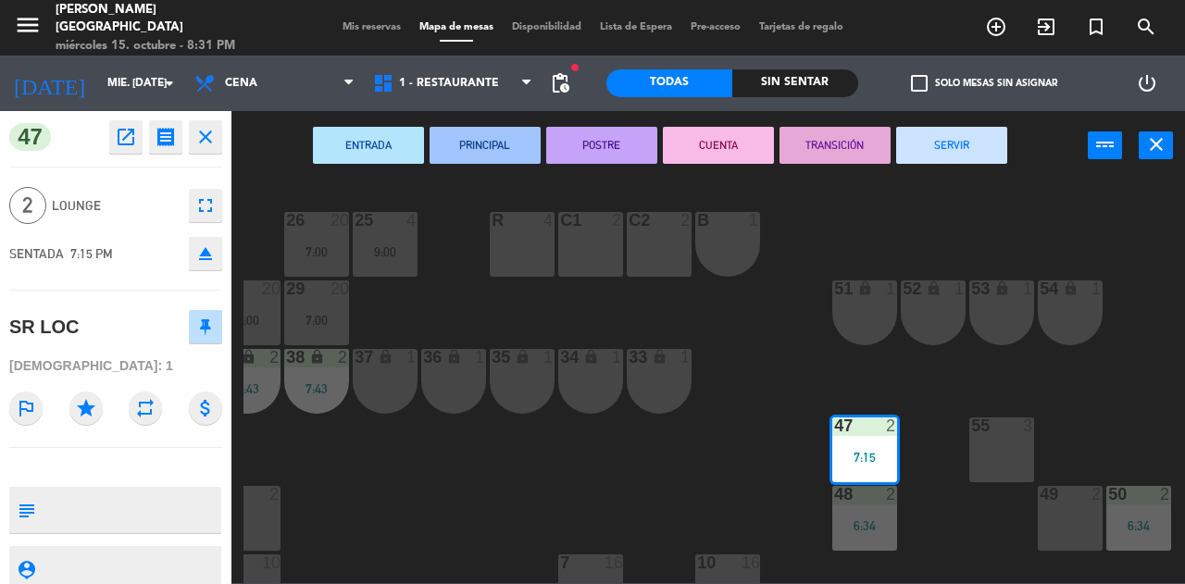
click at [973, 129] on button "SERVIR" at bounding box center [951, 145] width 111 height 37
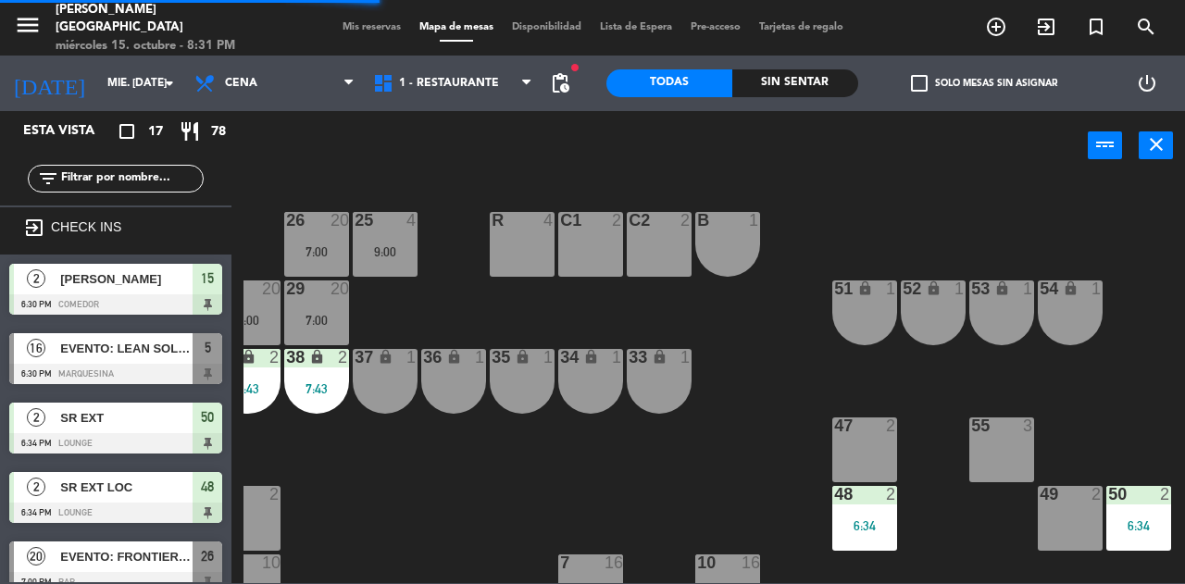
scroll to position [142, 168]
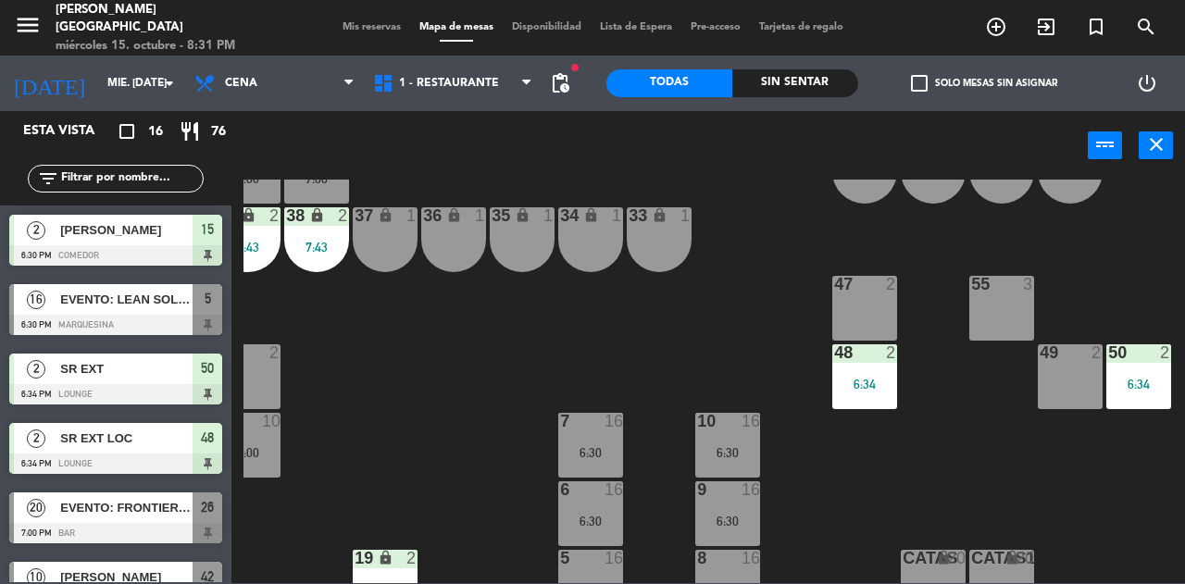
click at [1059, 392] on div "49 2" at bounding box center [1070, 376] width 65 height 65
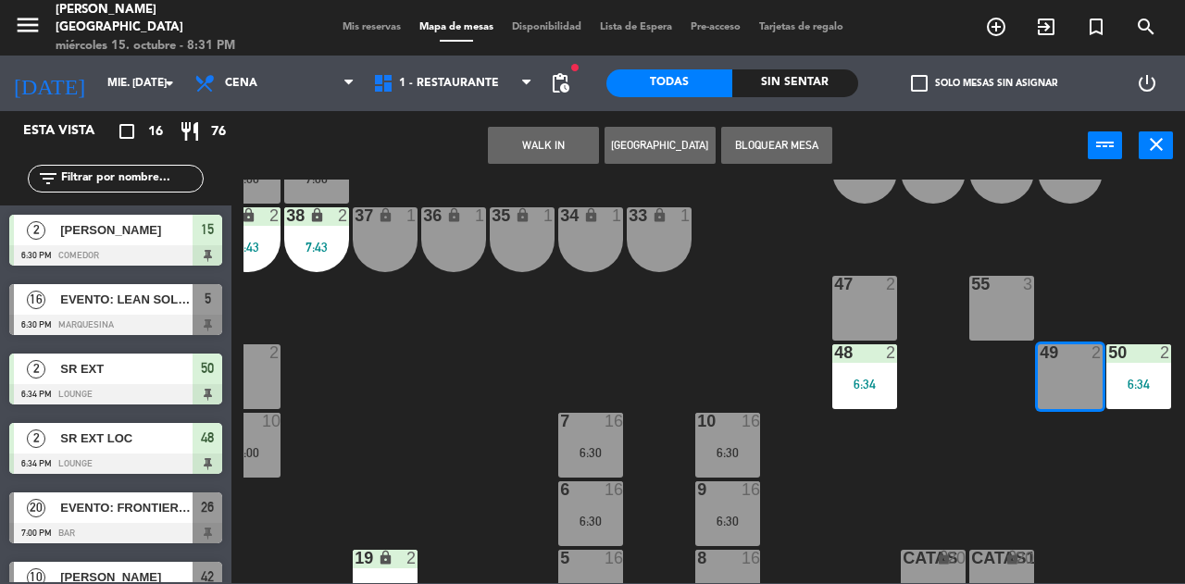
click at [545, 154] on button "WALK IN" at bounding box center [543, 145] width 111 height 37
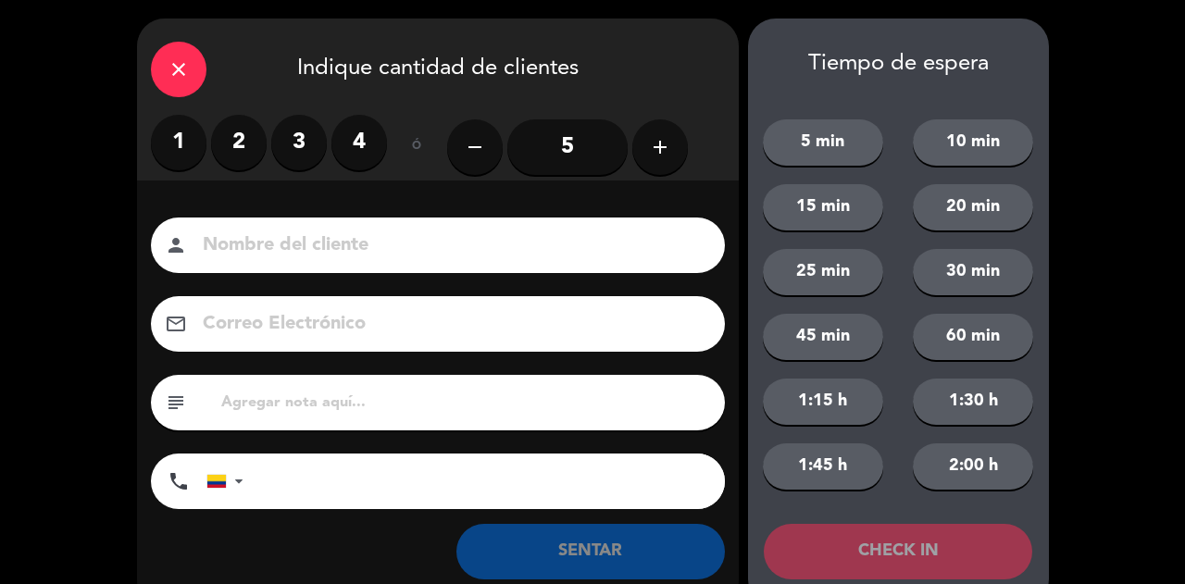
click at [244, 147] on label "2" at bounding box center [239, 143] width 56 height 56
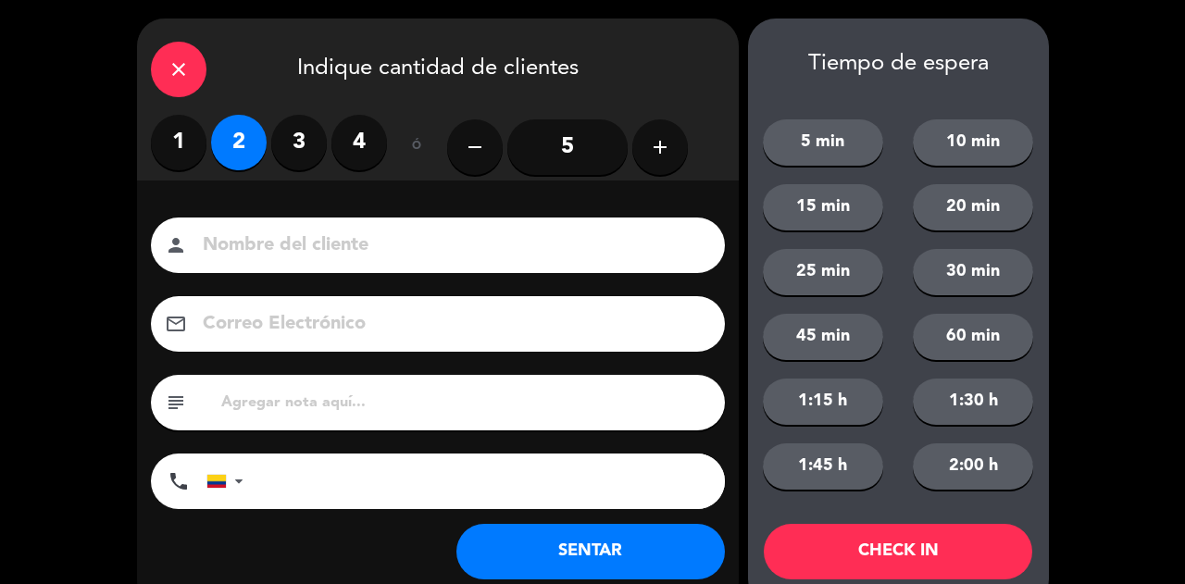
click at [338, 245] on input at bounding box center [451, 246] width 500 height 32
type input "SR EXT"
click at [605, 504] on input "tel" at bounding box center [493, 482] width 463 height 56
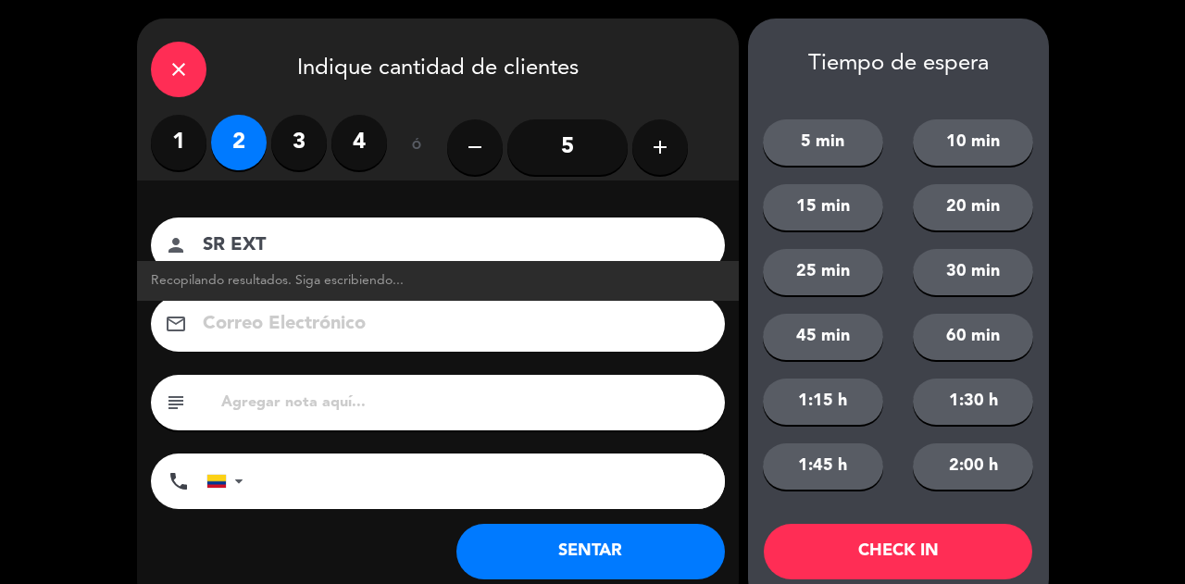
click at [575, 555] on button "SENTAR" at bounding box center [590, 552] width 268 height 56
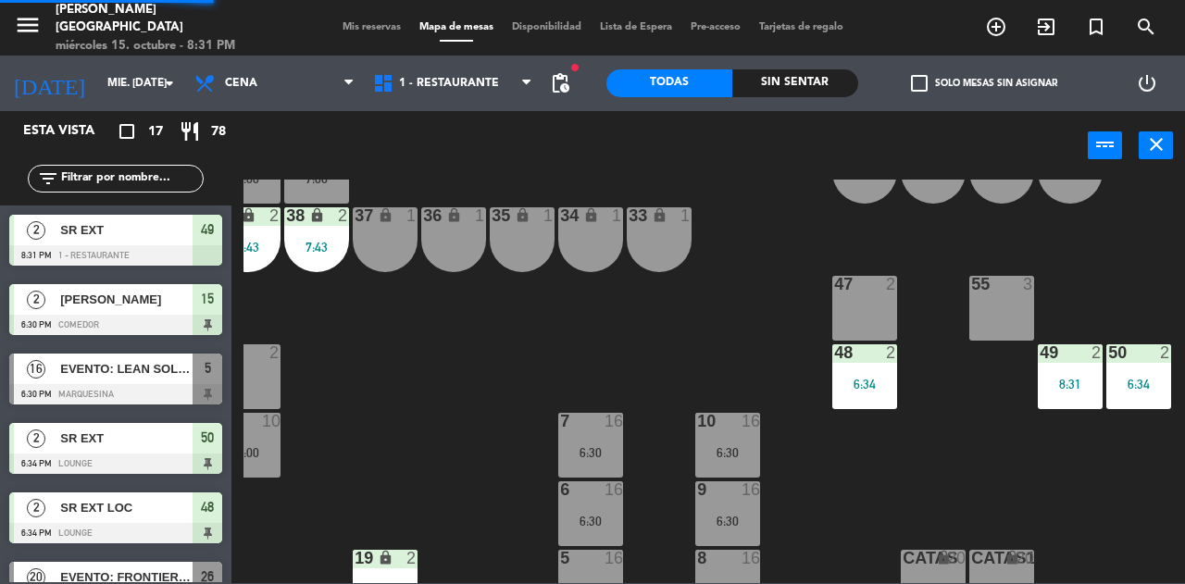
click at [890, 310] on div "47 2" at bounding box center [864, 308] width 65 height 65
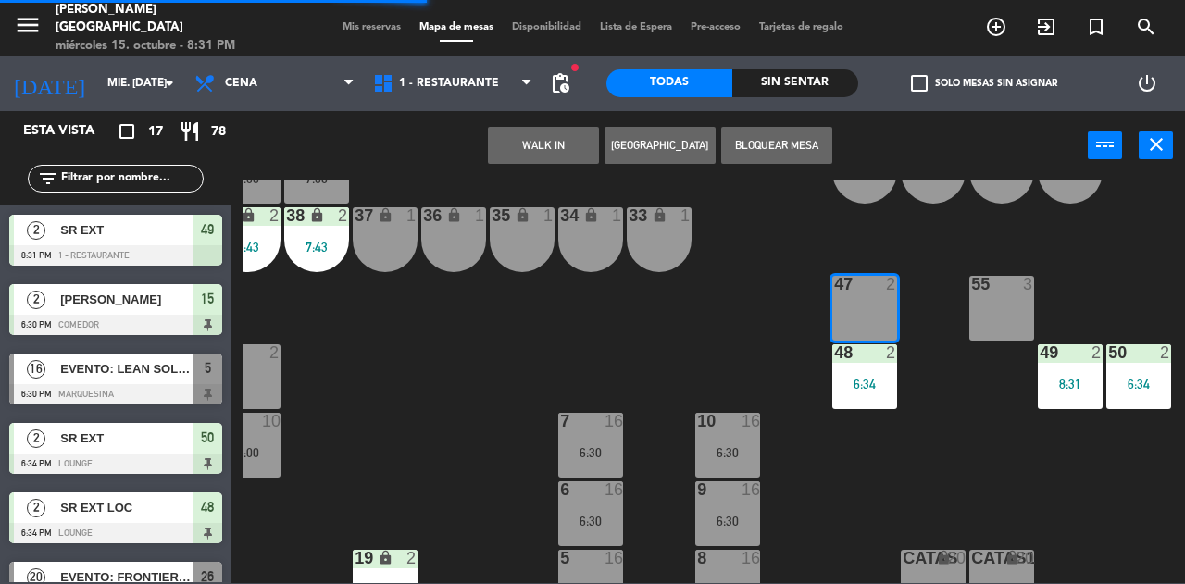
click at [507, 145] on button "WALK IN" at bounding box center [543, 145] width 111 height 37
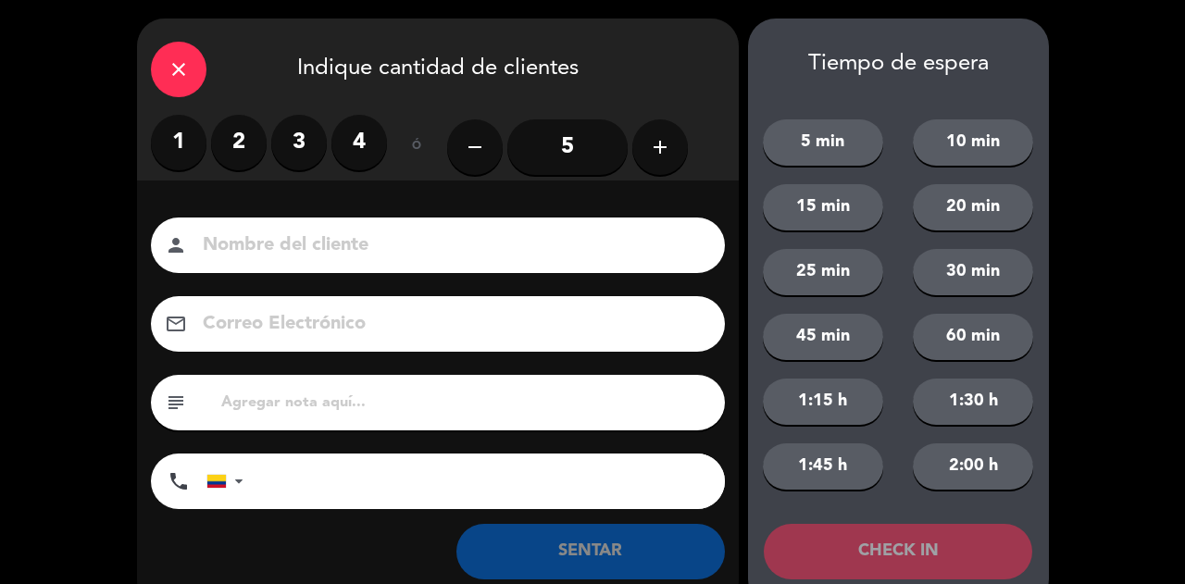
click at [249, 162] on label "2" at bounding box center [239, 143] width 56 height 56
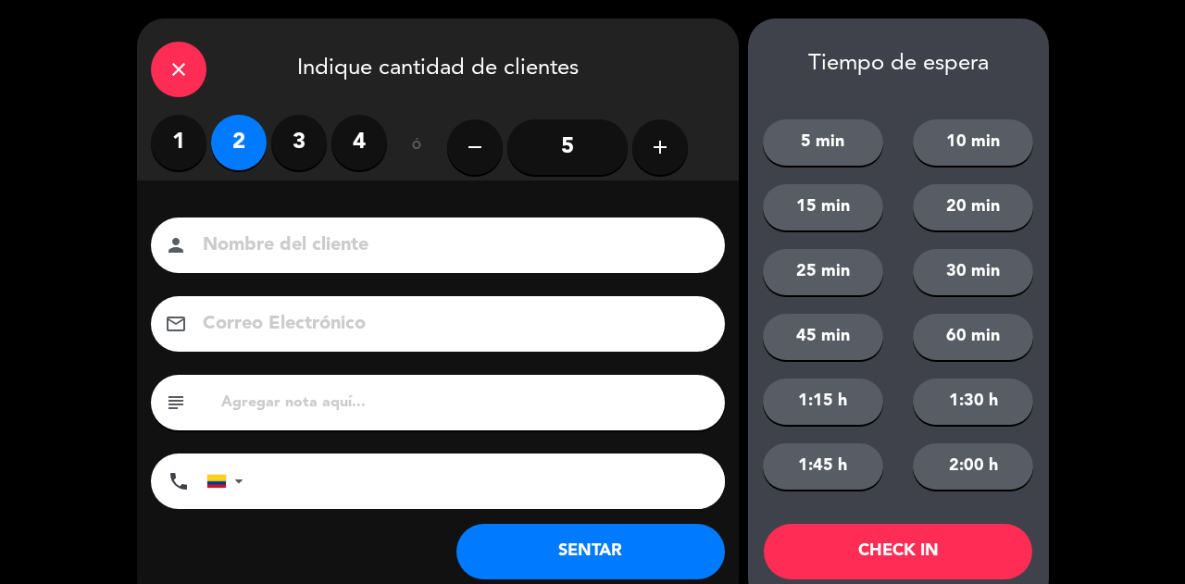
click at [349, 240] on input at bounding box center [451, 246] width 500 height 32
type input "SR EXT"
click at [623, 532] on button "SENTAR" at bounding box center [590, 552] width 268 height 56
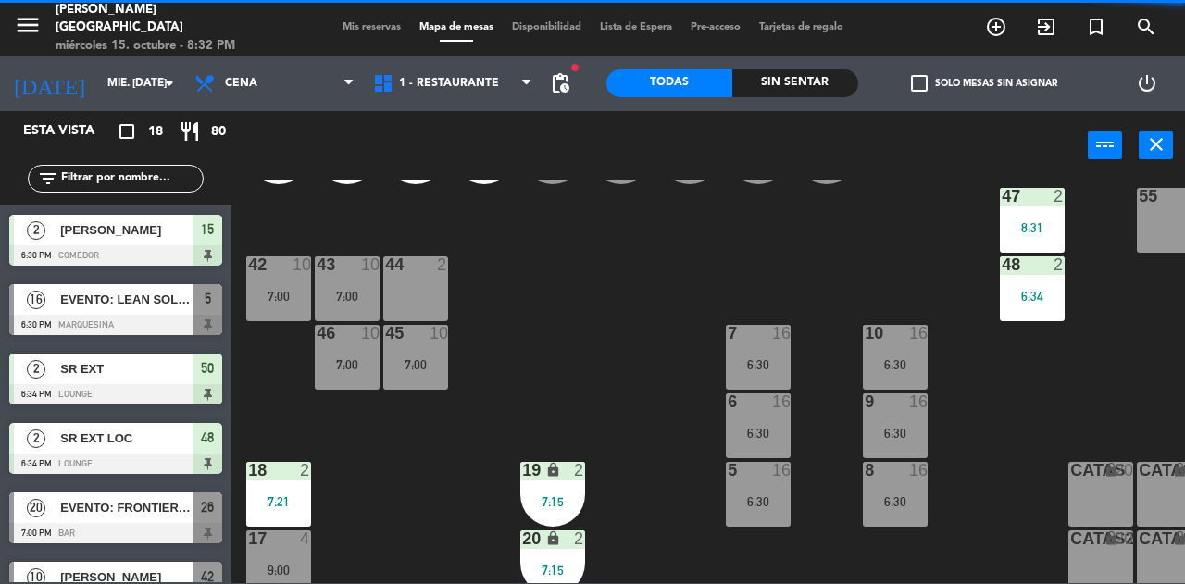
scroll to position [222, 0]
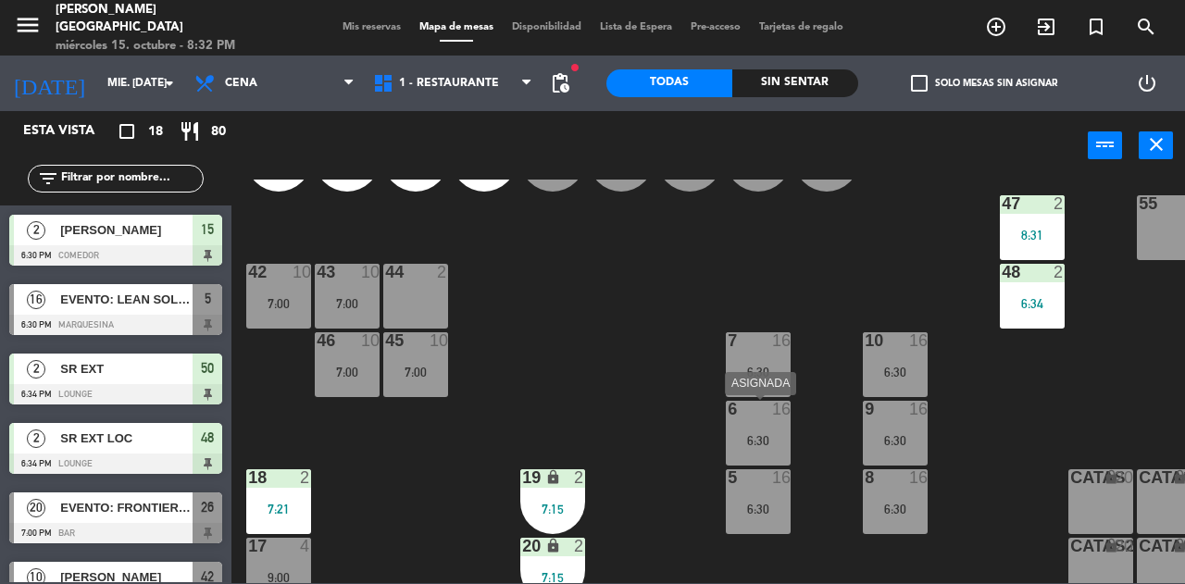
click at [735, 421] on div "6 16 6:30" at bounding box center [758, 433] width 65 height 65
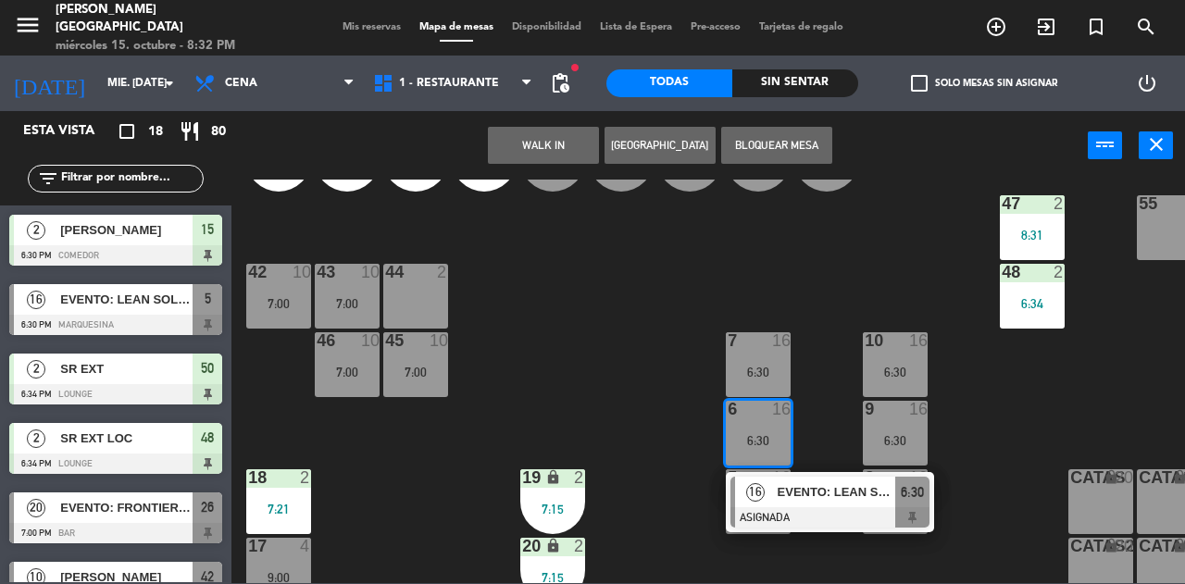
click at [837, 514] on div at bounding box center [829, 517] width 199 height 20
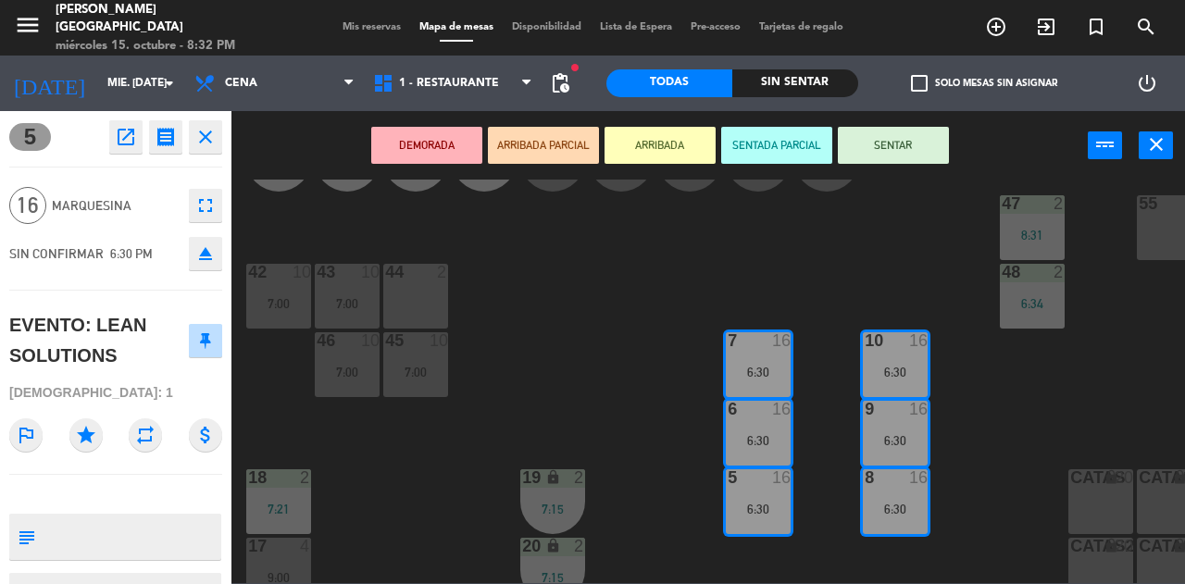
click at [906, 147] on button "SENTAR" at bounding box center [893, 145] width 111 height 37
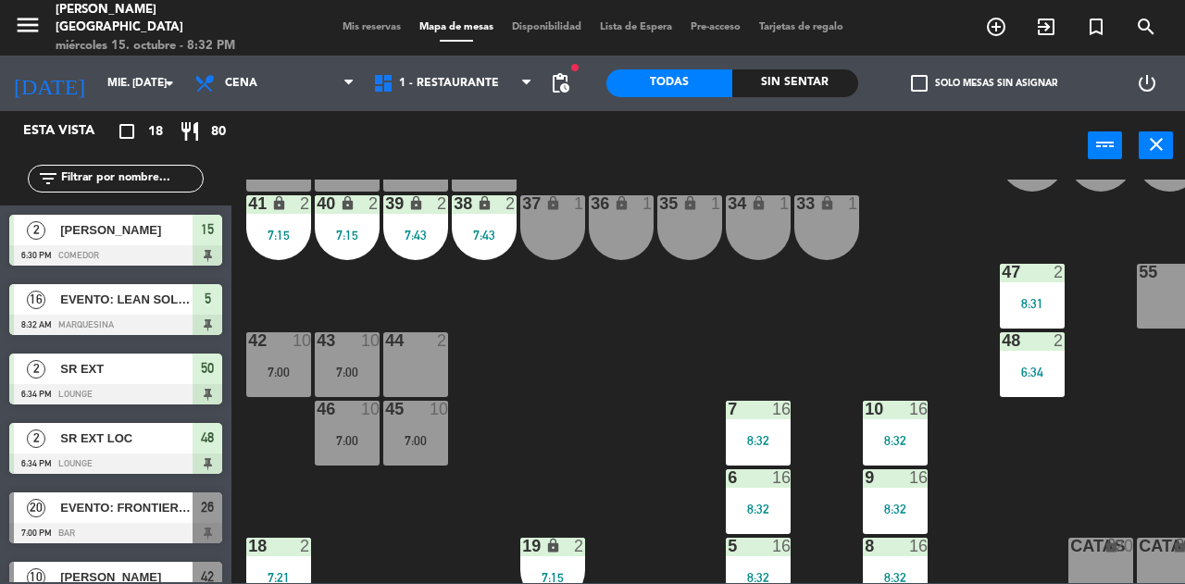
scroll to position [154, 0]
click at [366, 446] on div "7:00" at bounding box center [347, 440] width 65 height 13
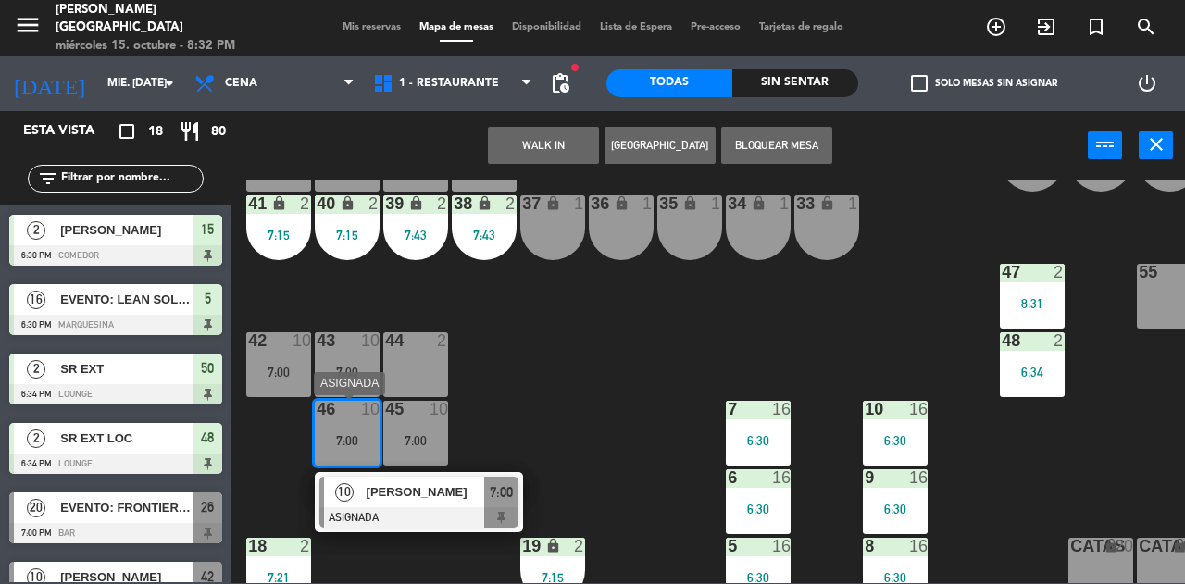
click at [435, 497] on span "[PERSON_NAME]" at bounding box center [426, 491] width 118 height 19
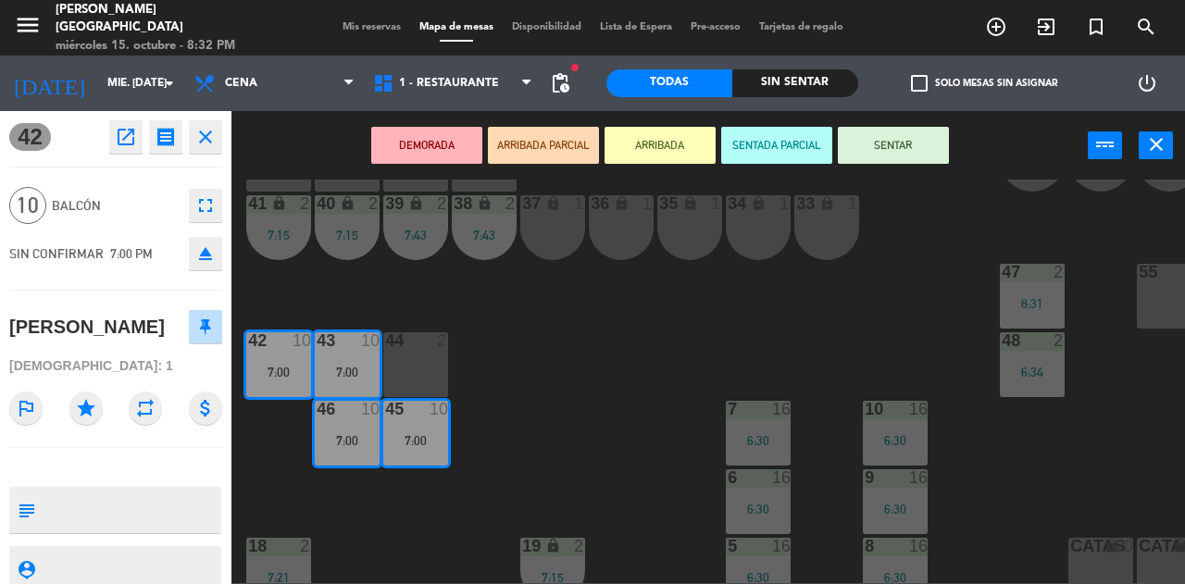
click at [208, 201] on icon "fullscreen" at bounding box center [205, 205] width 22 height 22
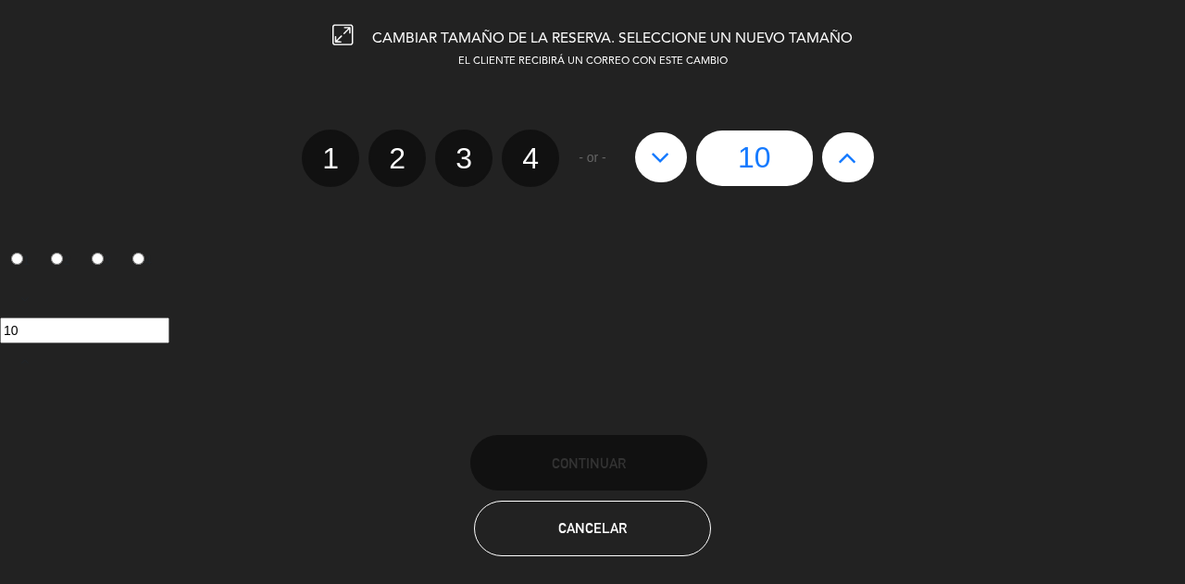
click at [654, 177] on button at bounding box center [661, 157] width 52 height 50
type input "9"
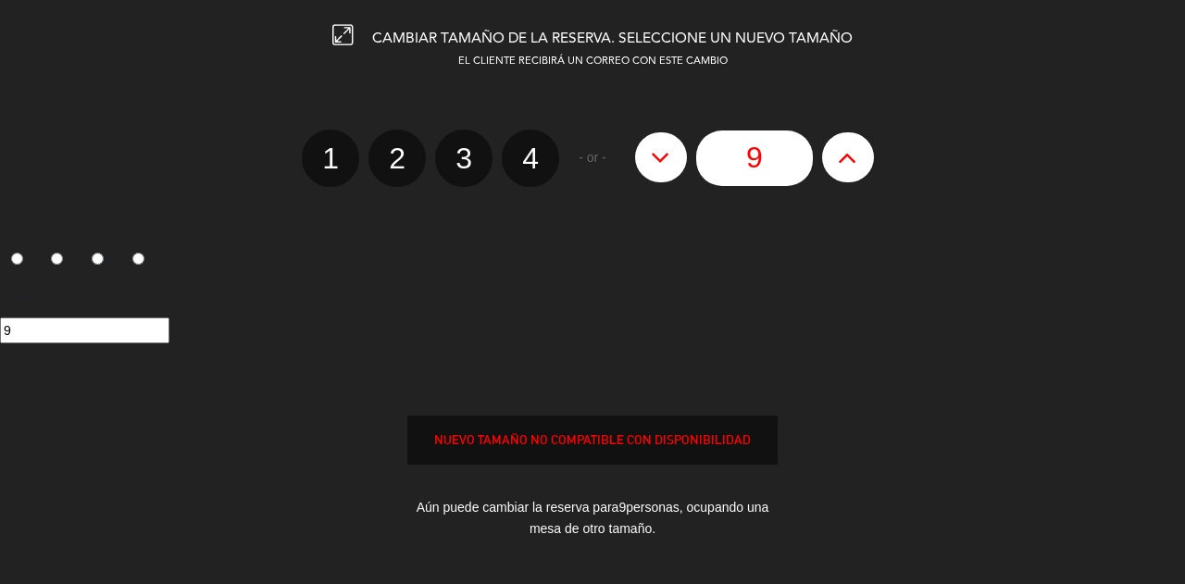
click at [654, 177] on button at bounding box center [661, 157] width 52 height 50
type input "8"
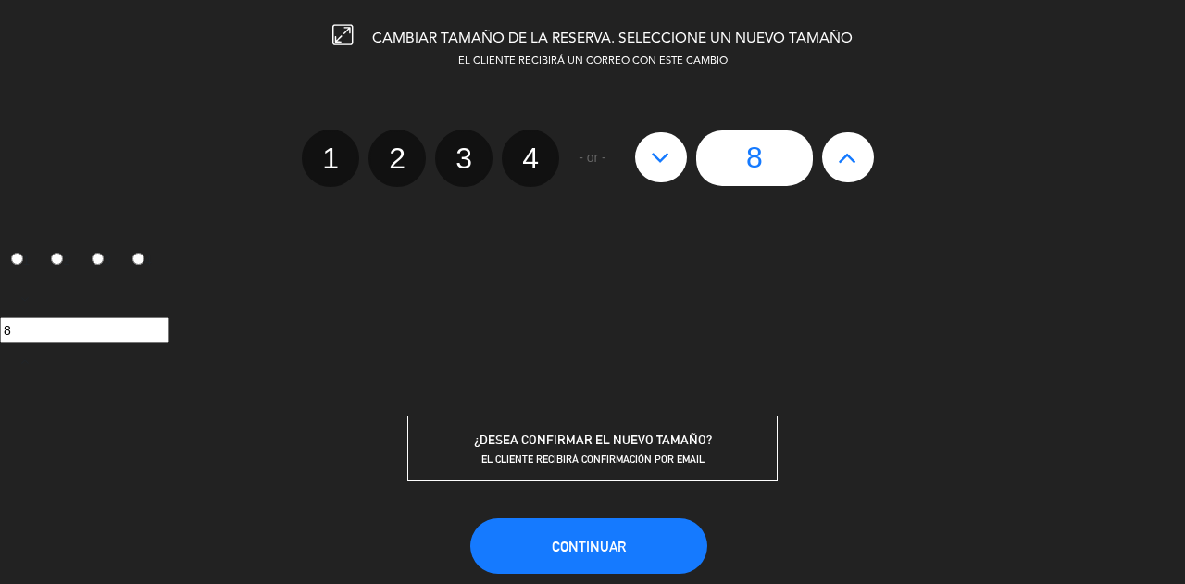
click at [654, 177] on button at bounding box center [661, 157] width 52 height 50
type input "7"
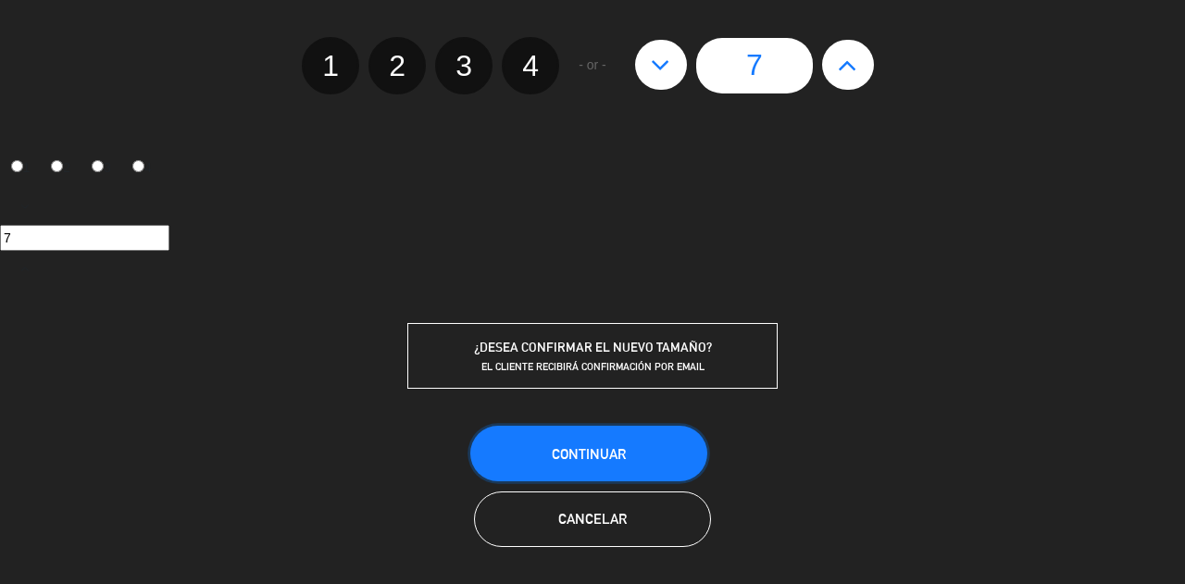
click at [605, 446] on span "Continuar" at bounding box center [589, 454] width 74 height 16
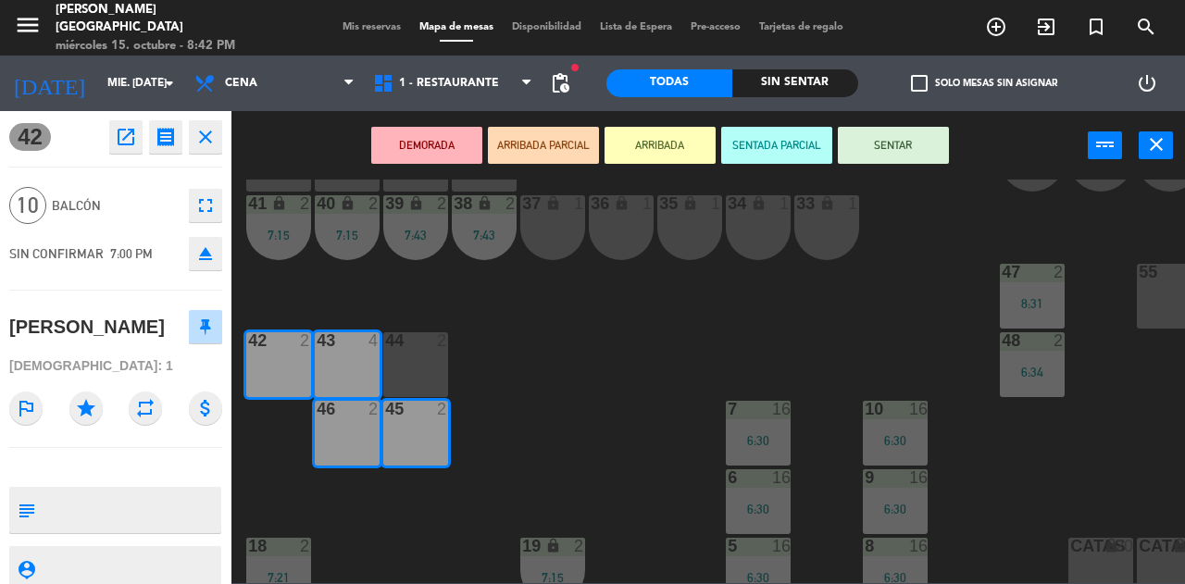
click at [212, 203] on icon "fullscreen" at bounding box center [205, 205] width 22 height 22
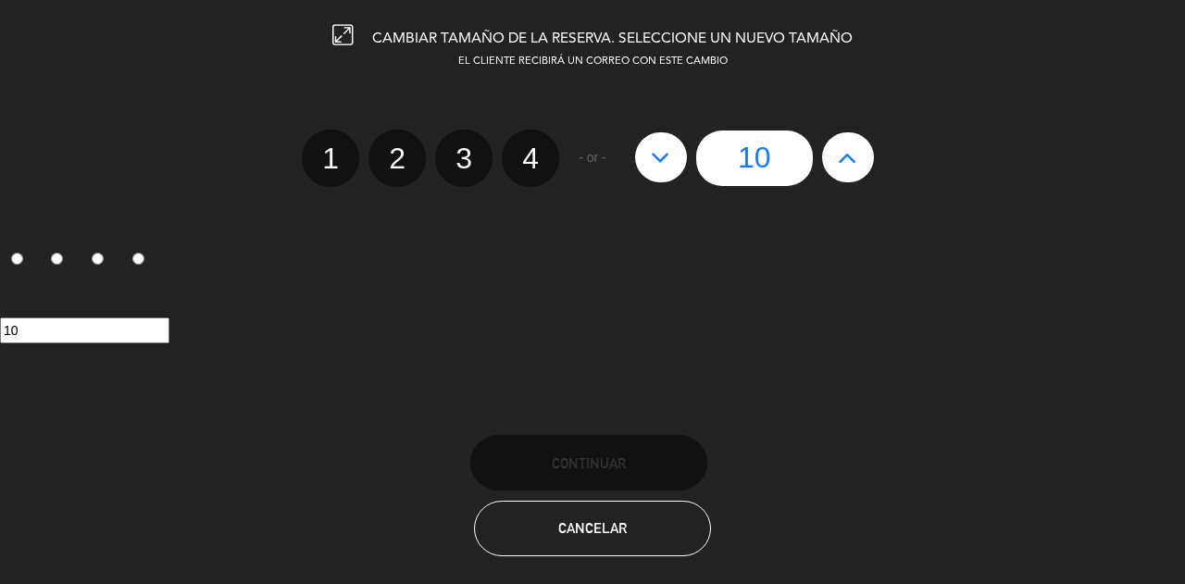
click at [655, 162] on icon at bounding box center [660, 158] width 19 height 30
type input "9"
click at [655, 162] on icon at bounding box center [660, 158] width 19 height 30
type input "8"
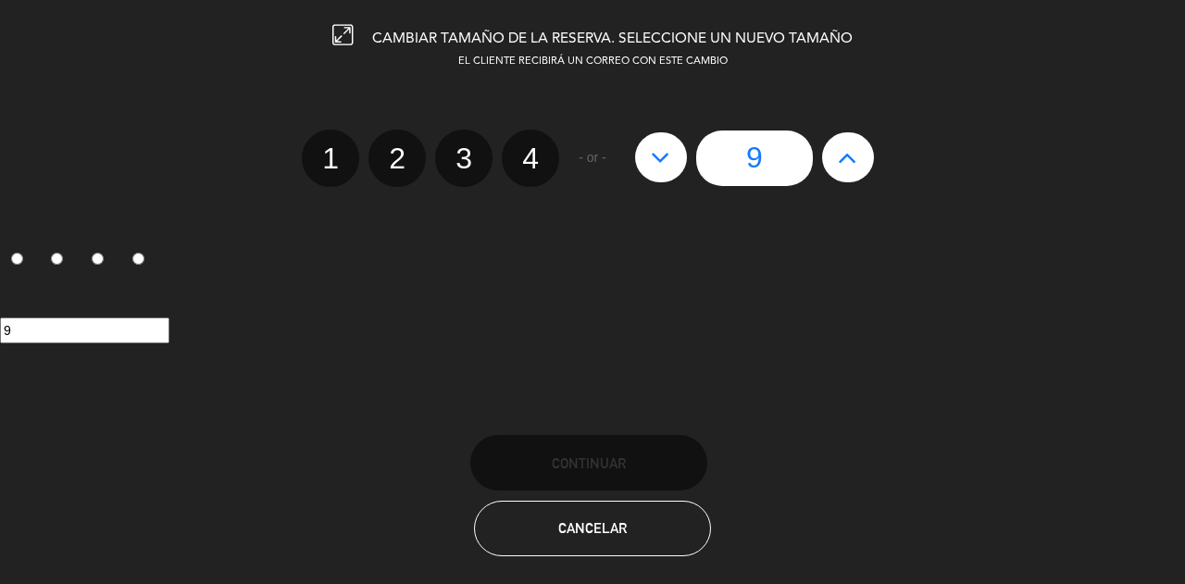
type input "8"
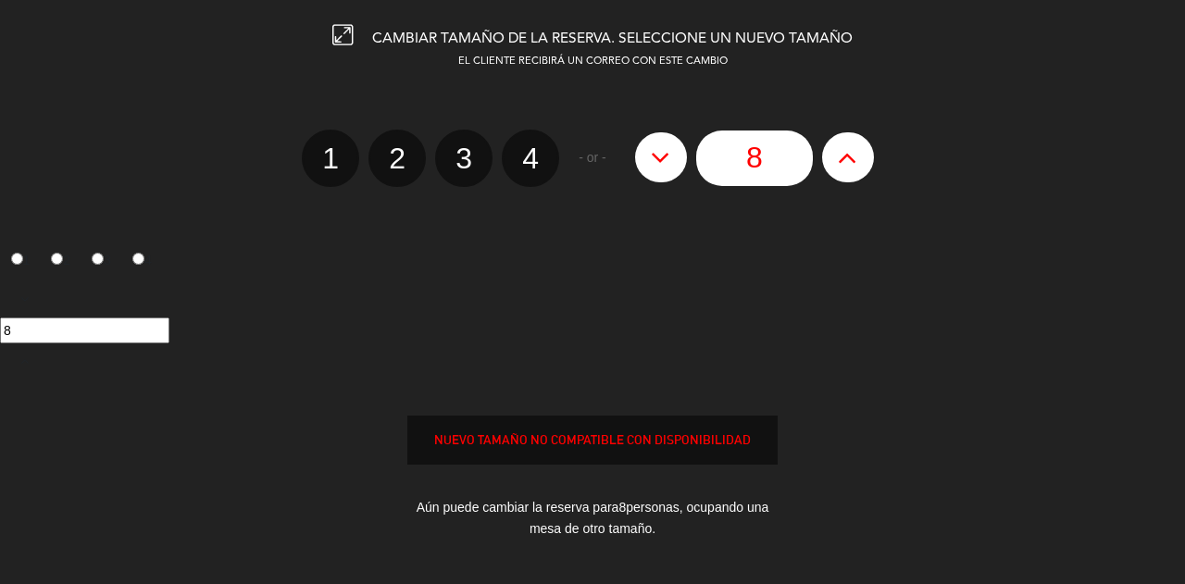
click at [655, 162] on icon at bounding box center [660, 158] width 19 height 30
type input "7"
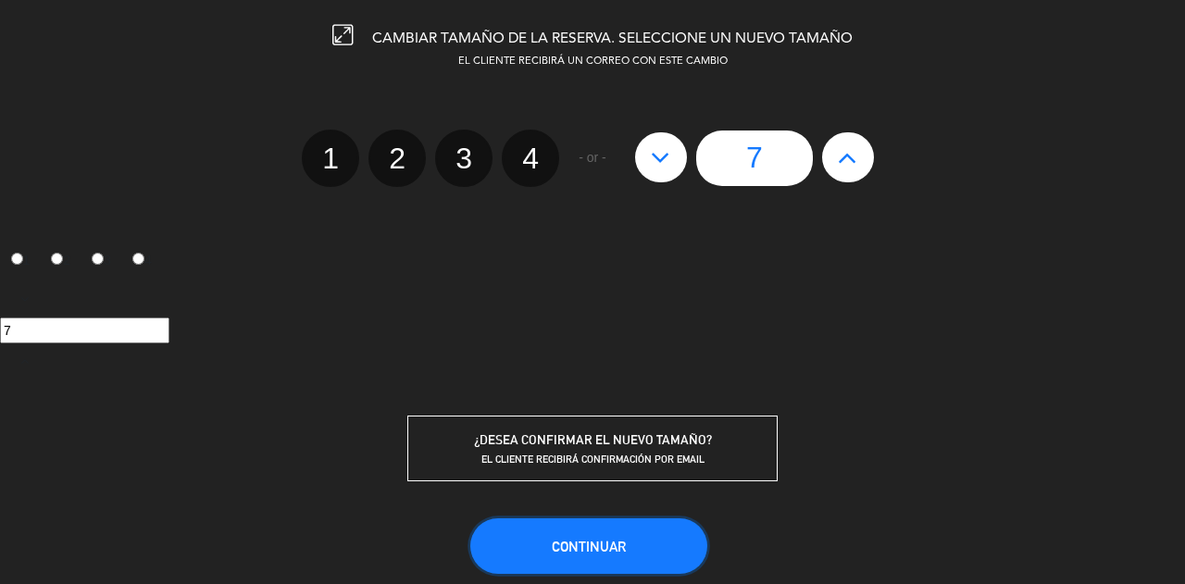
click at [622, 529] on button "Continuar" at bounding box center [588, 546] width 237 height 56
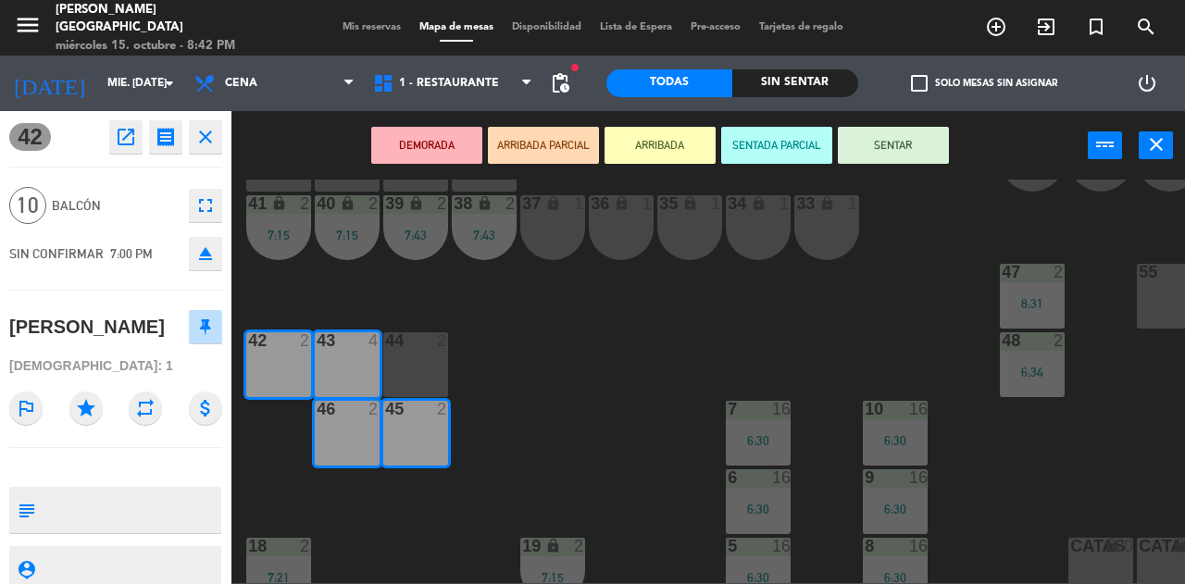
click at [551, 407] on div "25 4 9:00 26 20 7:00 27 20 7:00 28 20 7:00 R 4 C1 2 C2 2 B 1 29 20 7:00 30 20 7…" at bounding box center [713, 382] width 941 height 404
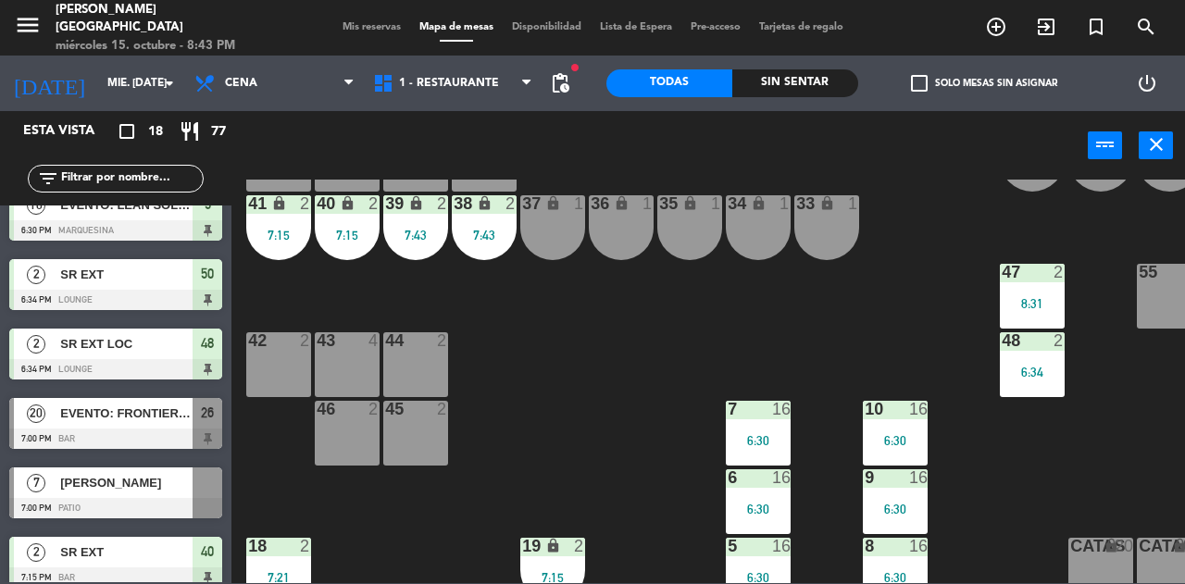
scroll to position [106, 0]
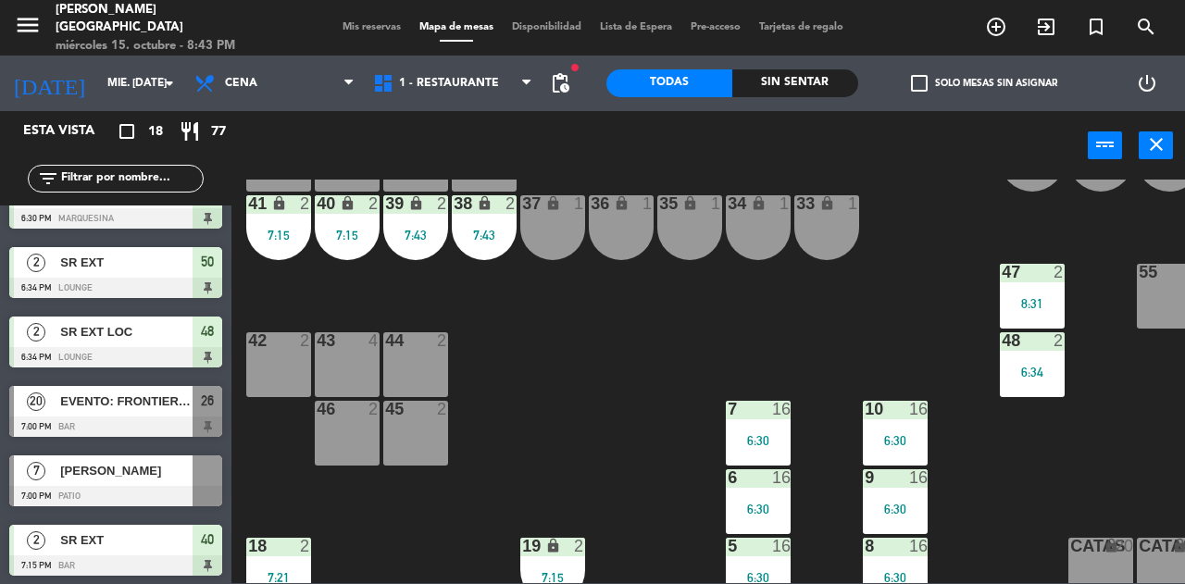
click at [202, 476] on div at bounding box center [208, 470] width 30 height 31
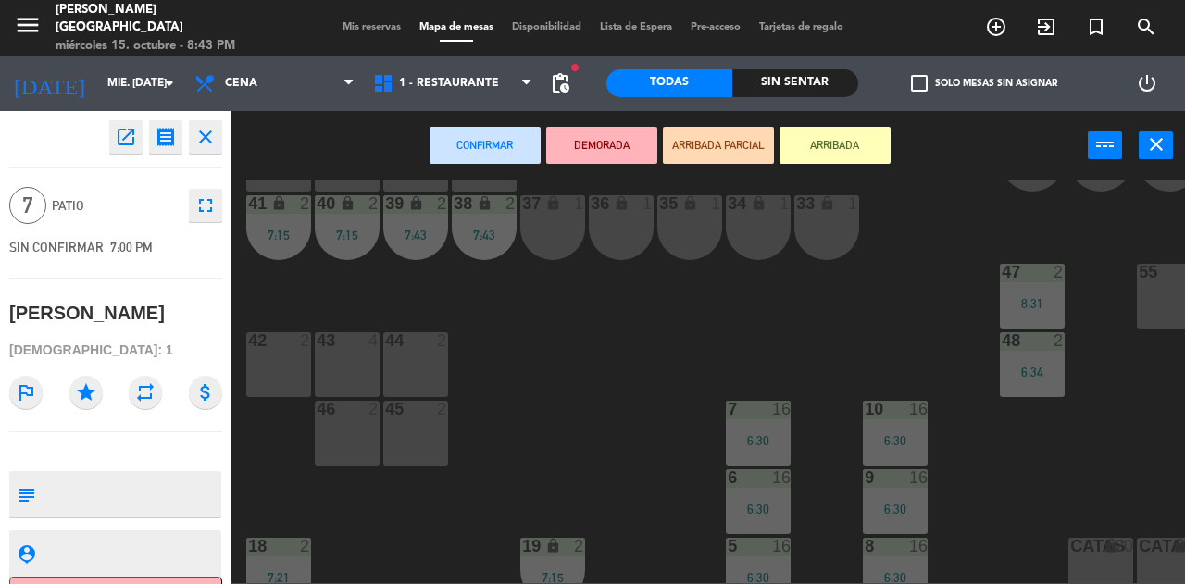
click at [281, 355] on div "42 2" at bounding box center [278, 364] width 65 height 65
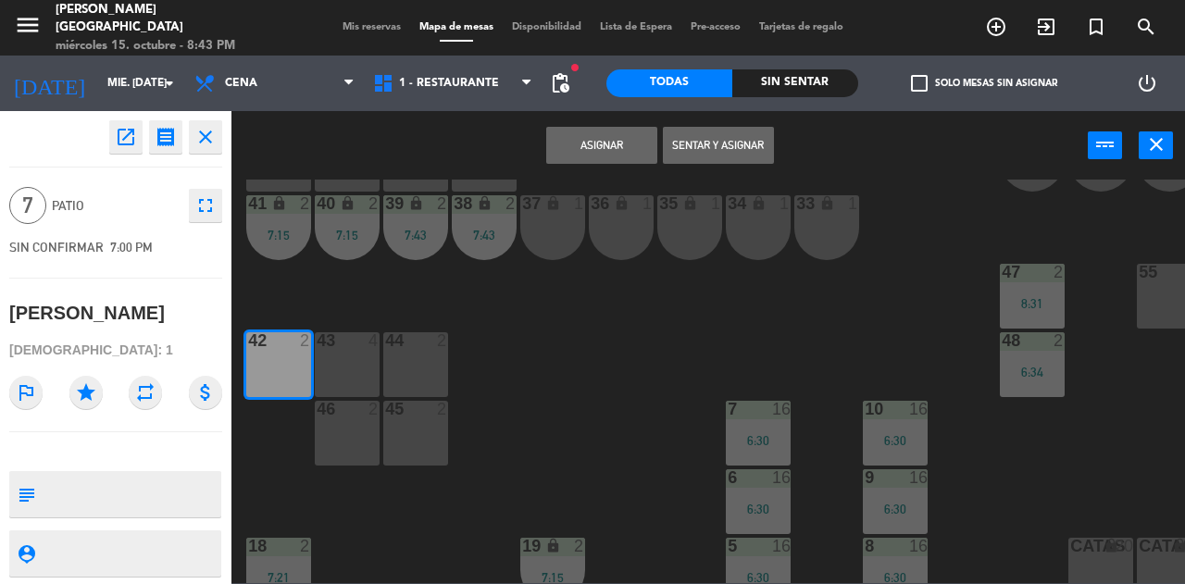
click at [376, 355] on div "43 4" at bounding box center [347, 364] width 65 height 65
click at [355, 440] on div "46 2" at bounding box center [347, 433] width 65 height 65
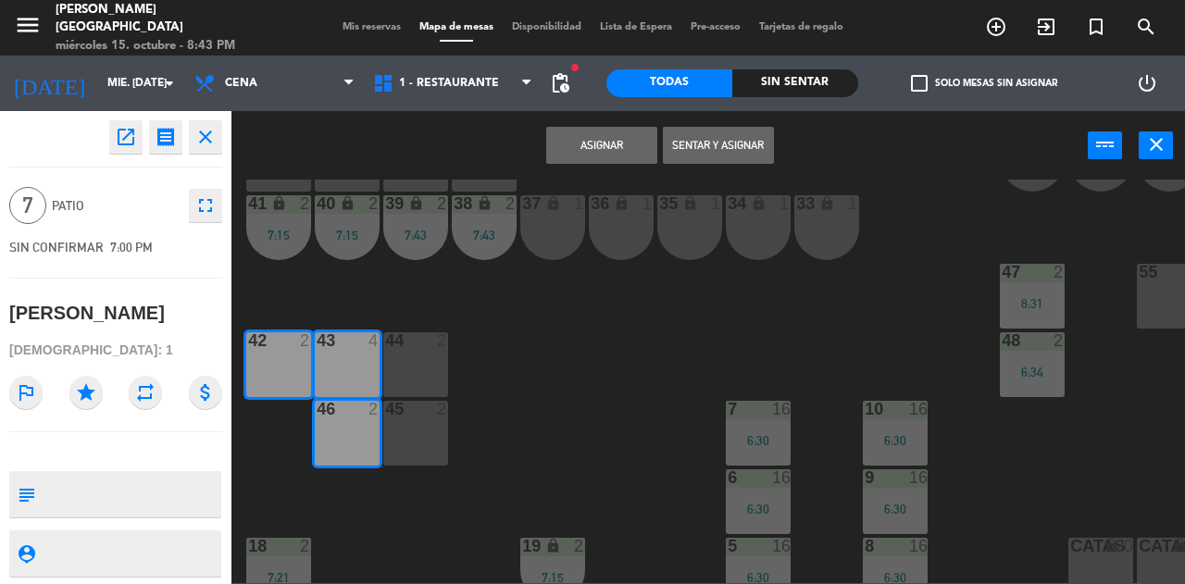
click at [413, 435] on div "45 2" at bounding box center [415, 433] width 65 height 65
click at [698, 137] on button "Sentar y Asignar" at bounding box center [718, 145] width 111 height 37
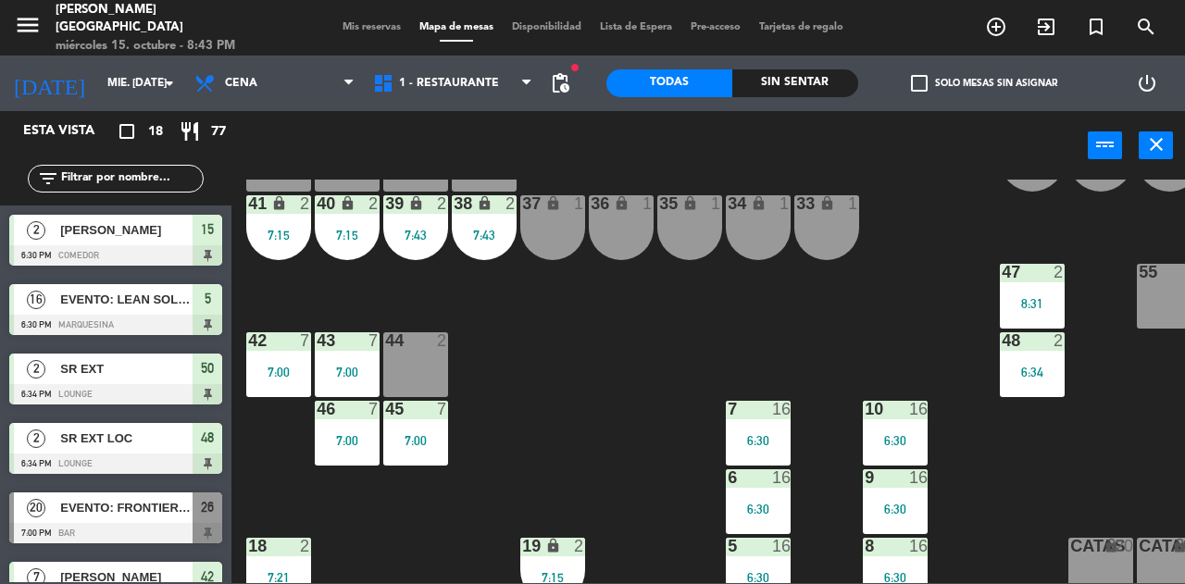
scroll to position [0, 0]
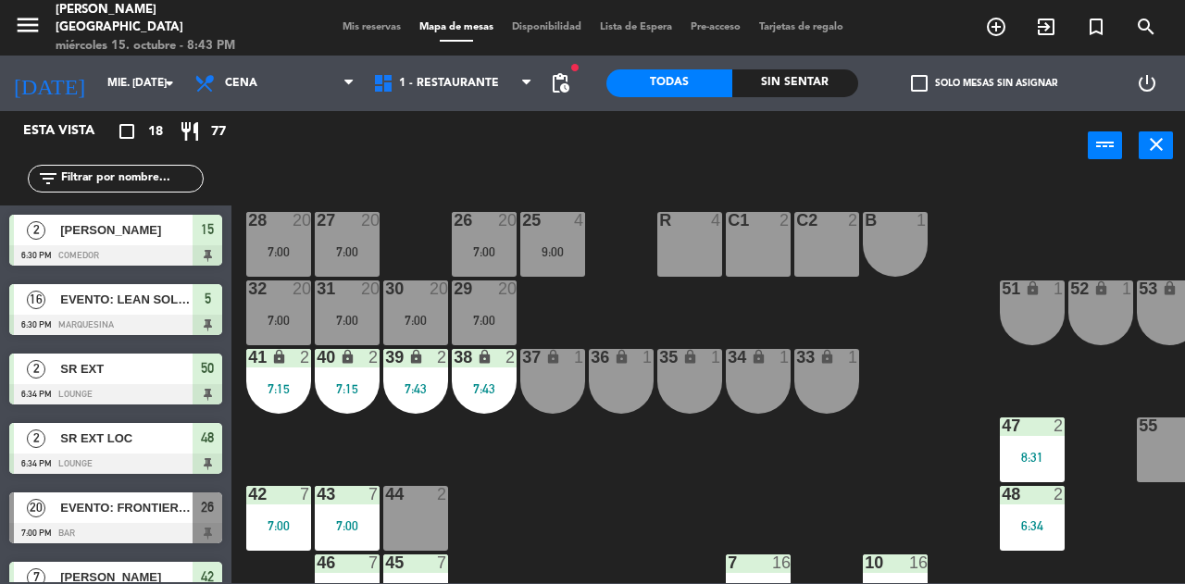
click at [366, 20] on div "Mis reservas Mapa de mesas Disponibilidad Lista de Espera Pre-acceso Tarjetas d…" at bounding box center [592, 27] width 519 height 17
click at [579, 355] on div "1" at bounding box center [579, 357] width 11 height 17
click at [637, 365] on div "1" at bounding box center [652, 358] width 31 height 18
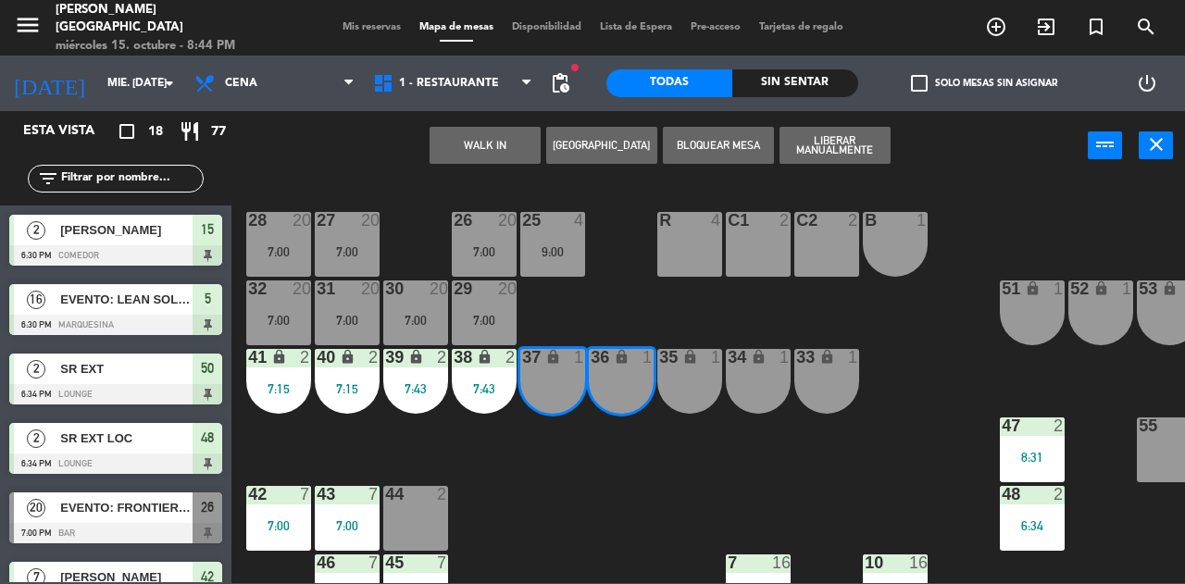
click at [490, 143] on button "WALK IN" at bounding box center [485, 145] width 111 height 37
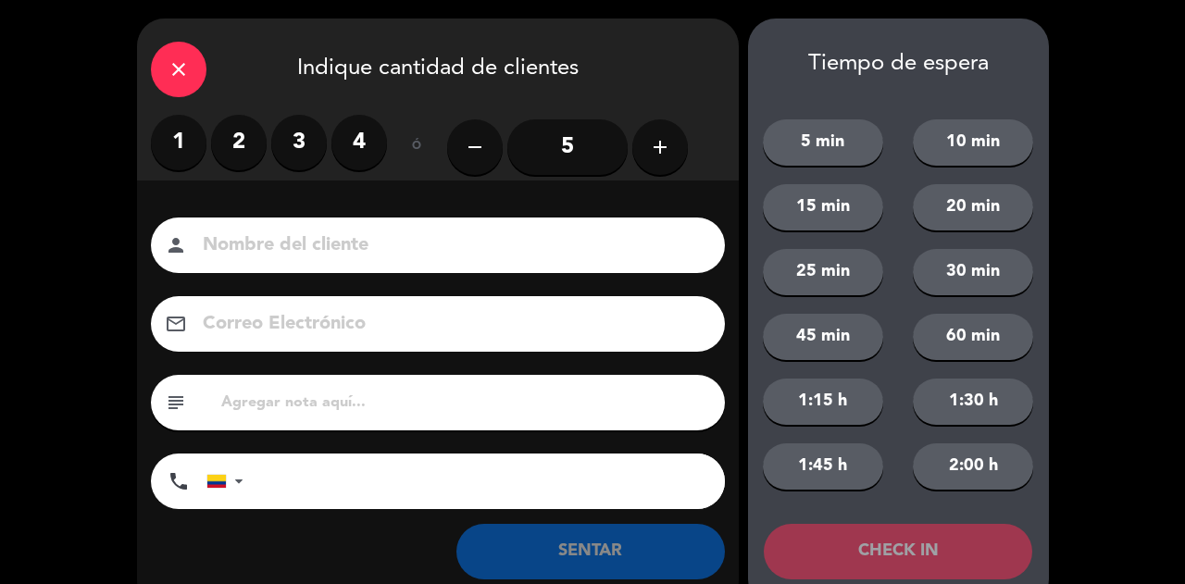
click at [254, 146] on label "2" at bounding box center [239, 143] width 56 height 56
click at [309, 235] on input at bounding box center [451, 246] width 500 height 32
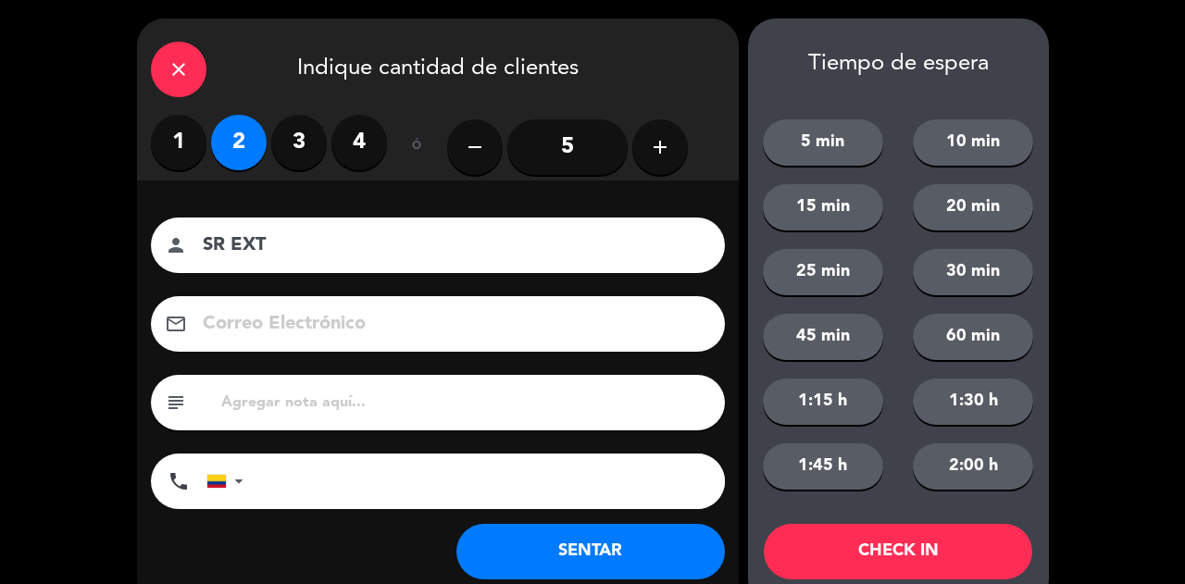
type input "SR EXT"
click at [599, 529] on button "SENTAR" at bounding box center [590, 552] width 268 height 56
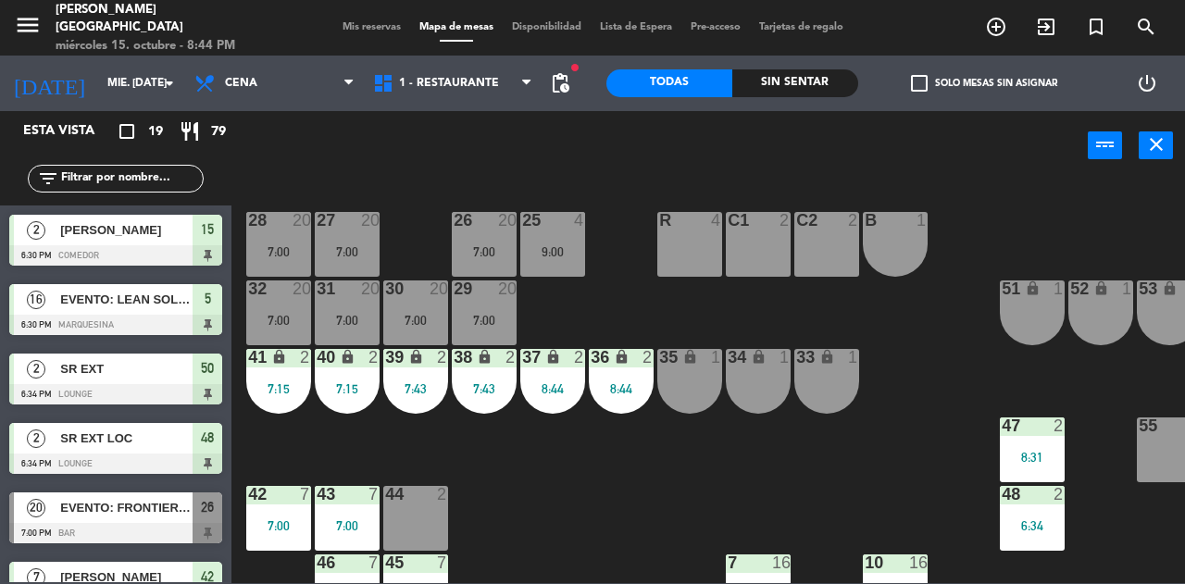
click at [633, 485] on div "25 4 9:00 26 20 7:00 27 20 7:00 28 20 7:00 R 4 C1 2 C2 2 B 1 29 20 7:00 30 20 7…" at bounding box center [713, 382] width 941 height 404
click at [672, 406] on div "35 lock 1" at bounding box center [689, 381] width 65 height 65
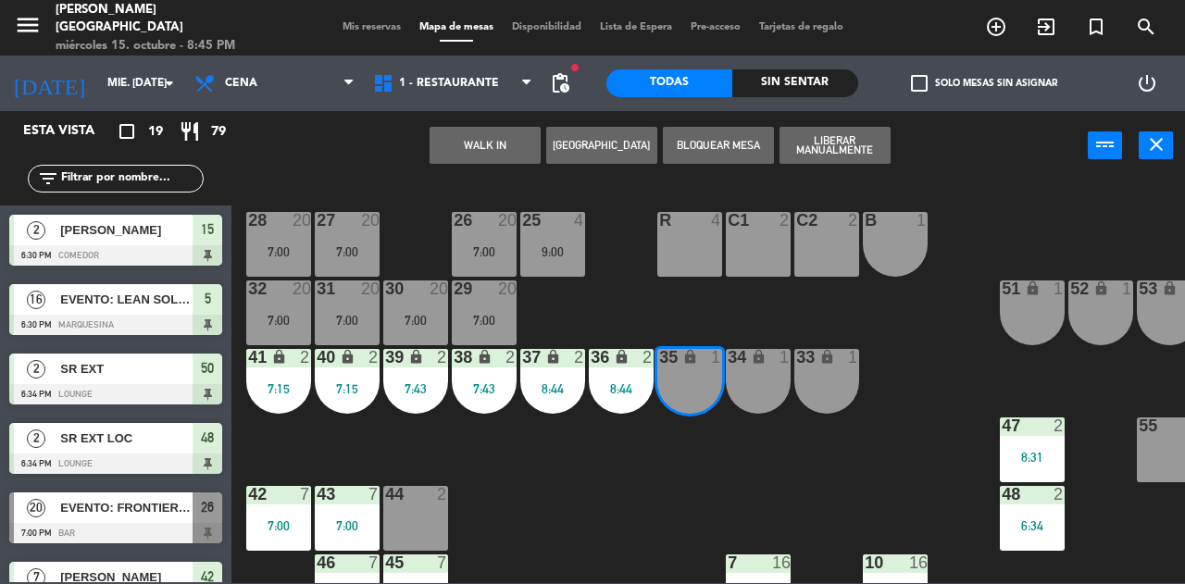
click at [766, 387] on div "34 lock 1" at bounding box center [758, 381] width 65 height 65
click at [827, 372] on div "33 lock 1" at bounding box center [826, 381] width 65 height 65
click at [503, 141] on button "WALK IN" at bounding box center [485, 145] width 111 height 37
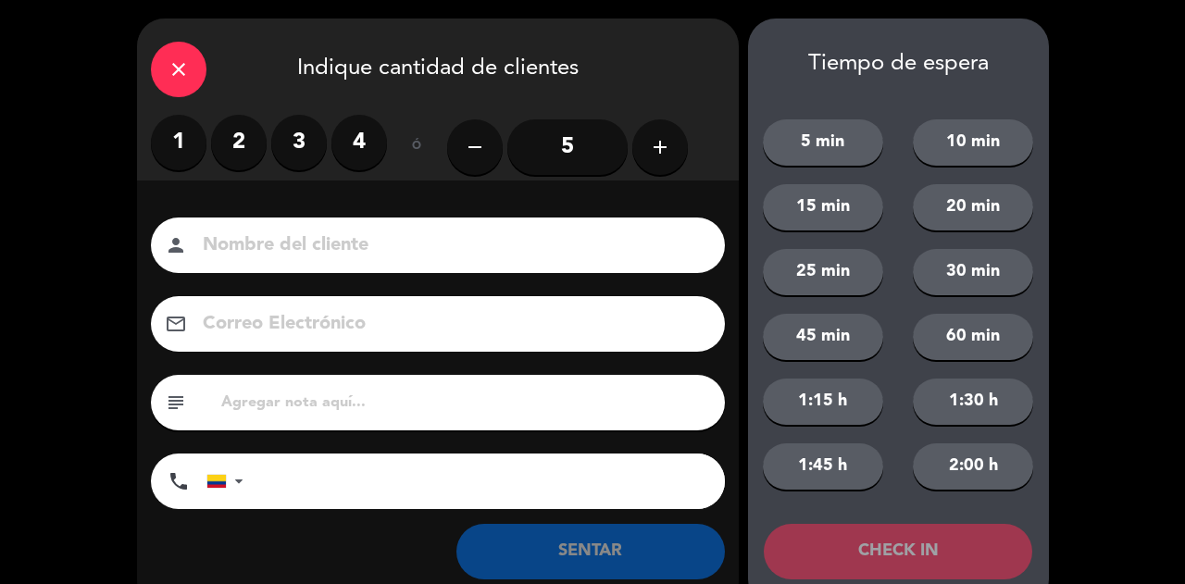
click at [250, 135] on label "2" at bounding box center [239, 143] width 56 height 56
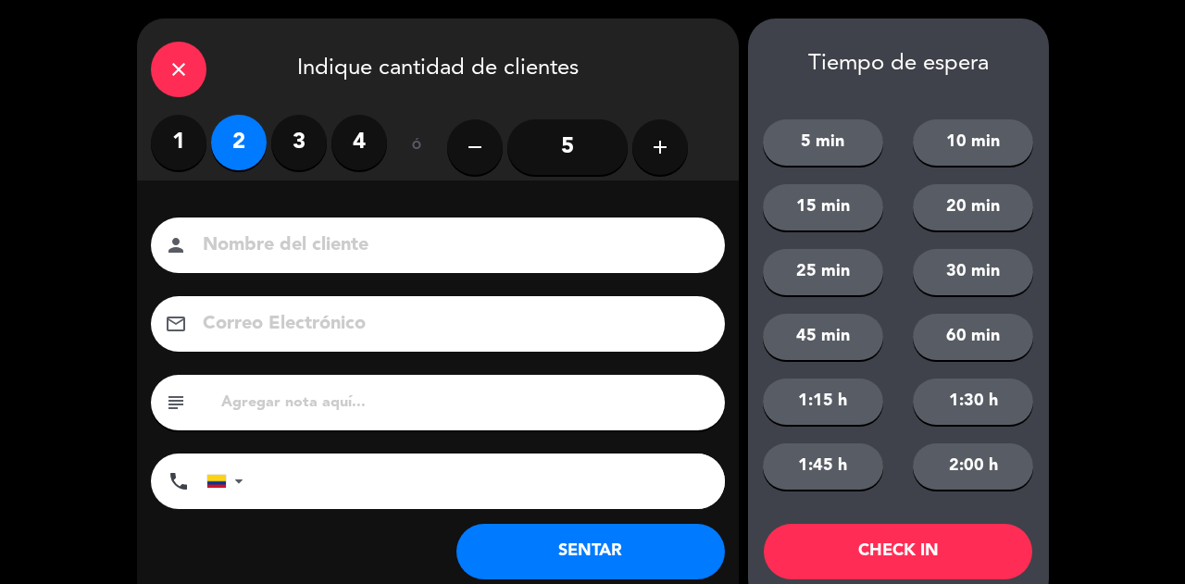
click at [324, 150] on label "3" at bounding box center [299, 143] width 56 height 56
click at [339, 238] on input at bounding box center [451, 246] width 500 height 32
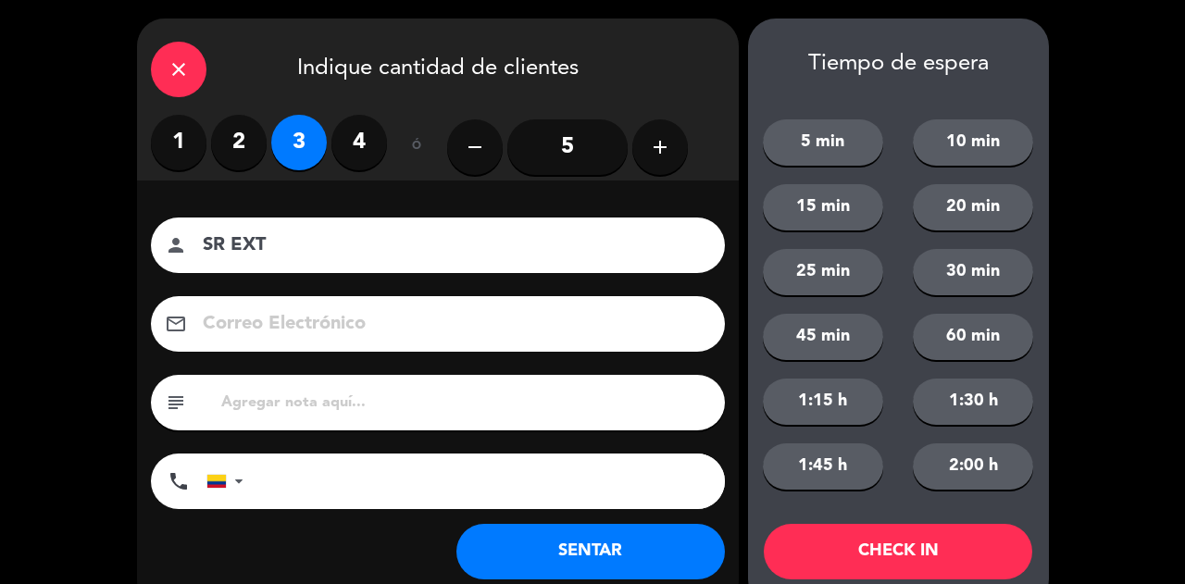
type input "SR EXT"
click at [569, 547] on button "SENTAR" at bounding box center [590, 552] width 268 height 56
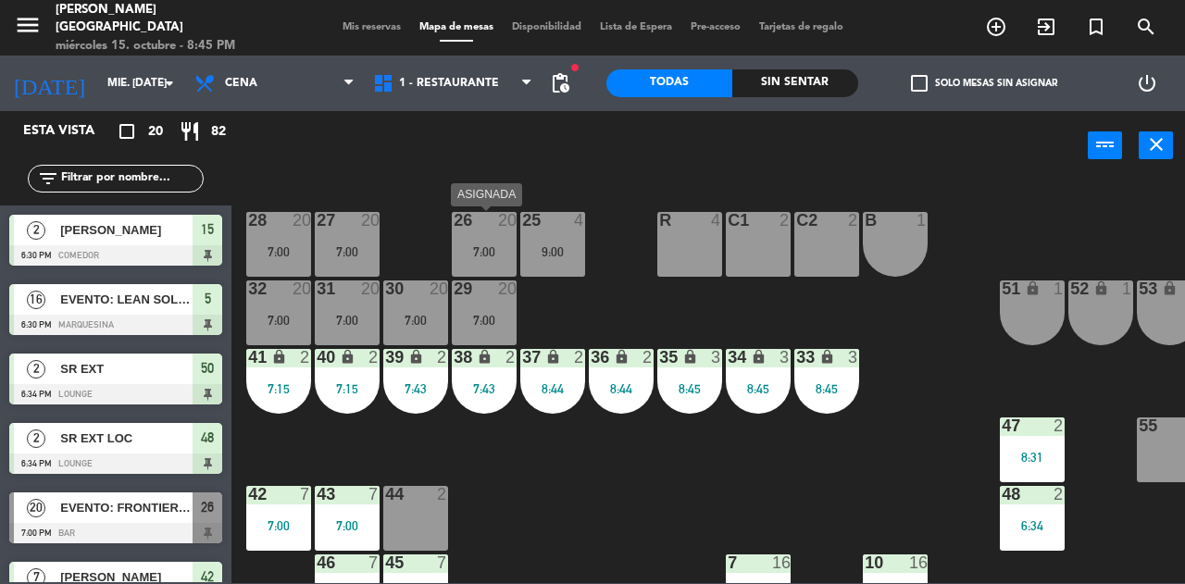
click at [503, 246] on div "7:00" at bounding box center [484, 251] width 65 height 13
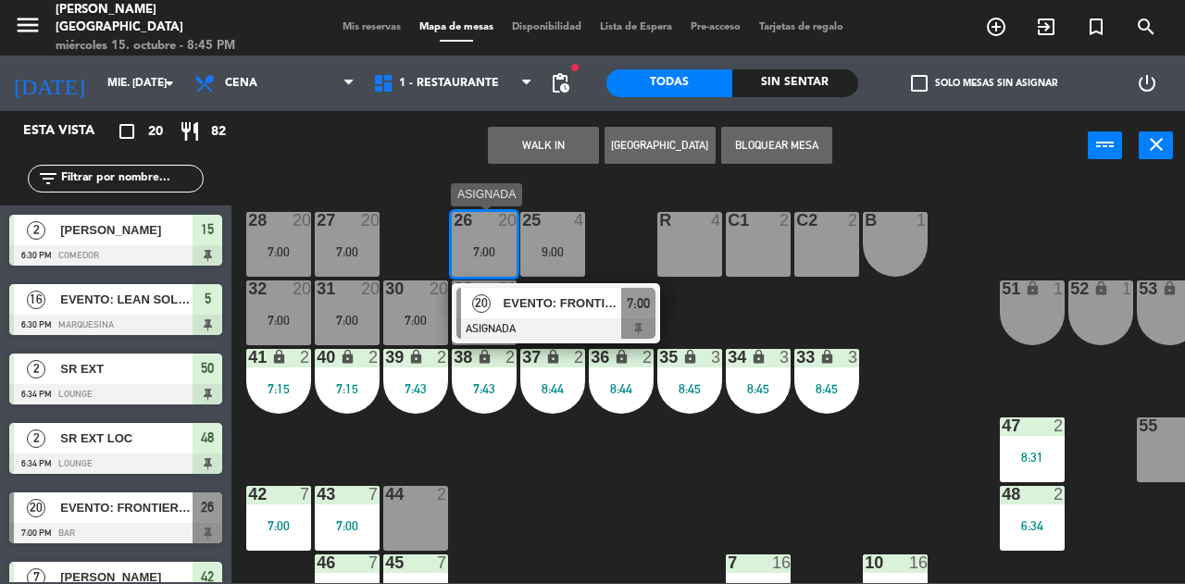
click at [542, 310] on span "EVENTO: FRONTIER CLUB" at bounding box center [563, 302] width 118 height 19
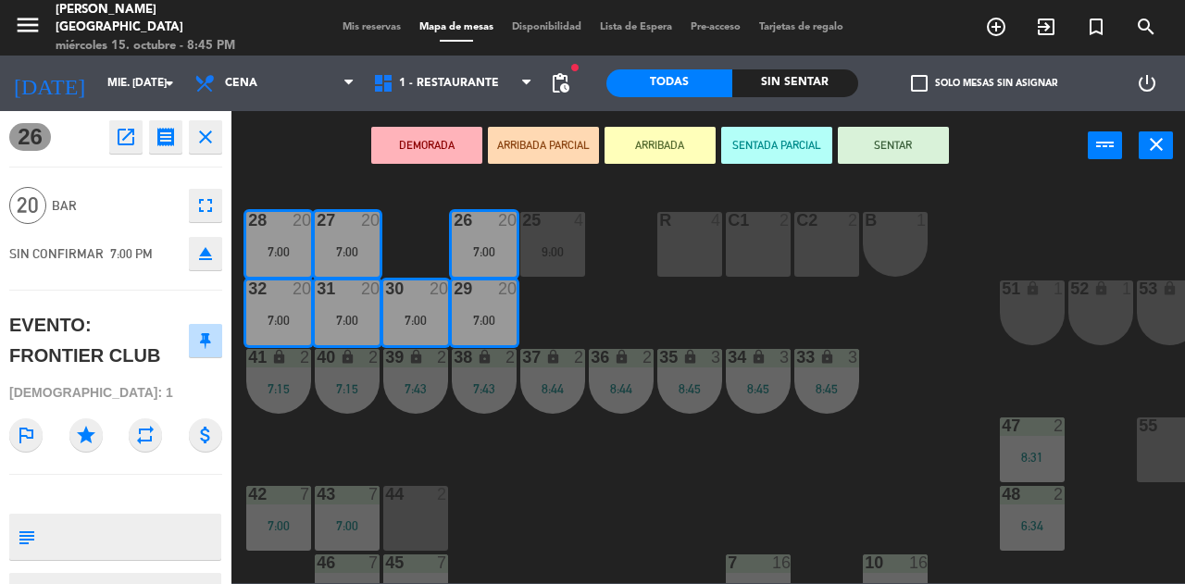
click at [904, 129] on button "SENTAR" at bounding box center [893, 145] width 111 height 37
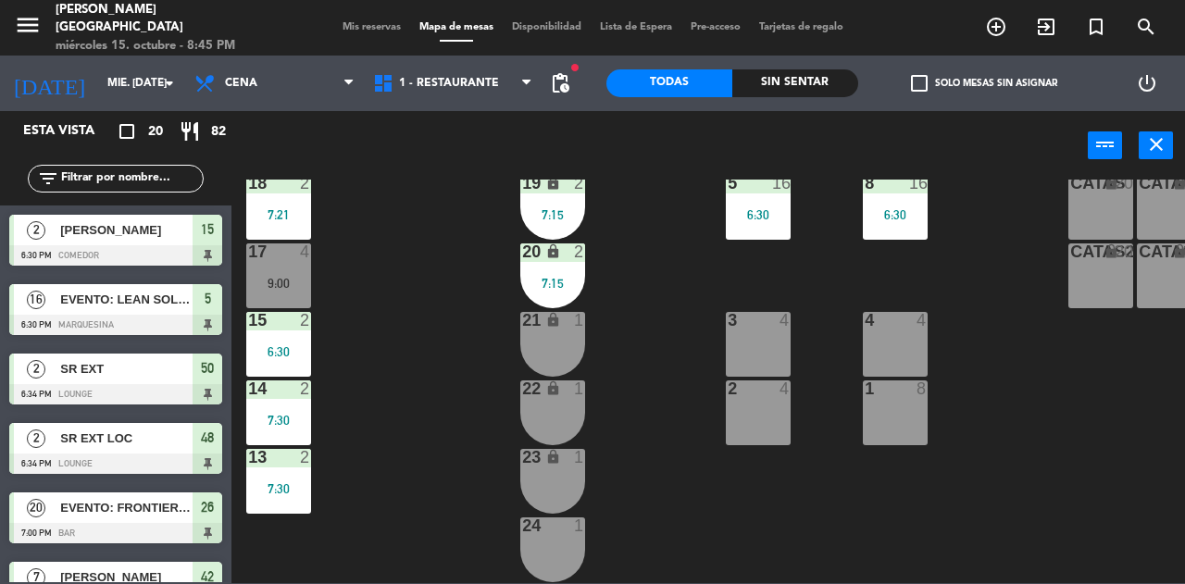
scroll to position [431, 0]
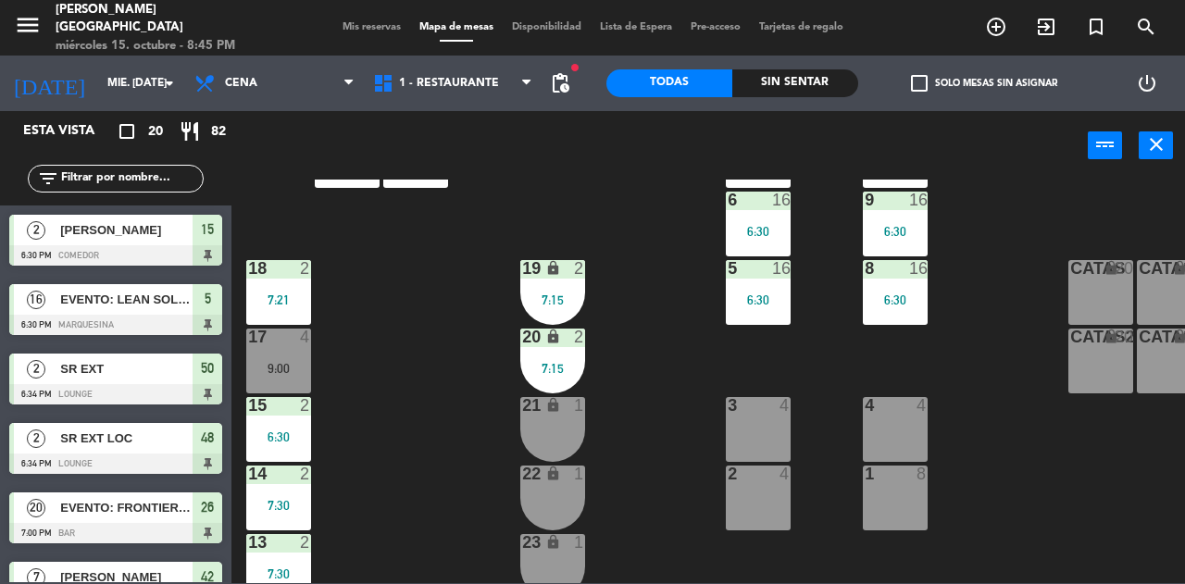
click at [570, 429] on div "21 lock 1" at bounding box center [552, 429] width 65 height 65
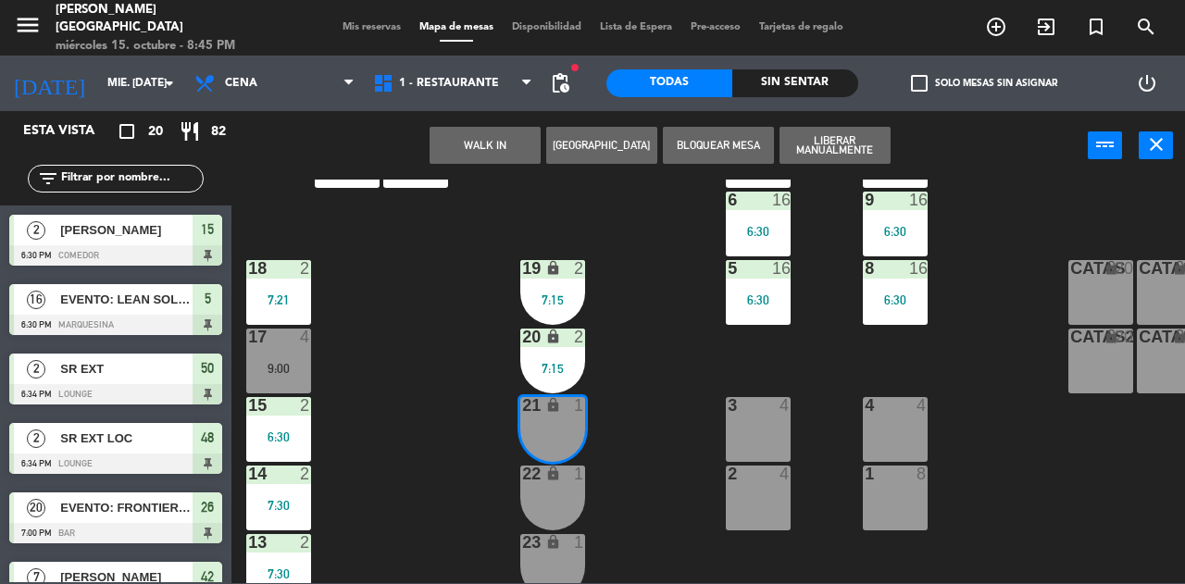
click at [572, 490] on div "22 lock 1" at bounding box center [552, 498] width 65 height 65
click at [501, 123] on div "WALK IN Crear Reserva Bloquear Mesa Liberar Manualmente power_input close" at bounding box center [659, 146] width 856 height 70
click at [473, 166] on div "WALK IN Crear Reserva Bloquear Mesa Liberar Manualmente power_input close" at bounding box center [659, 146] width 856 height 70
click at [454, 151] on button "WALK IN" at bounding box center [485, 145] width 111 height 37
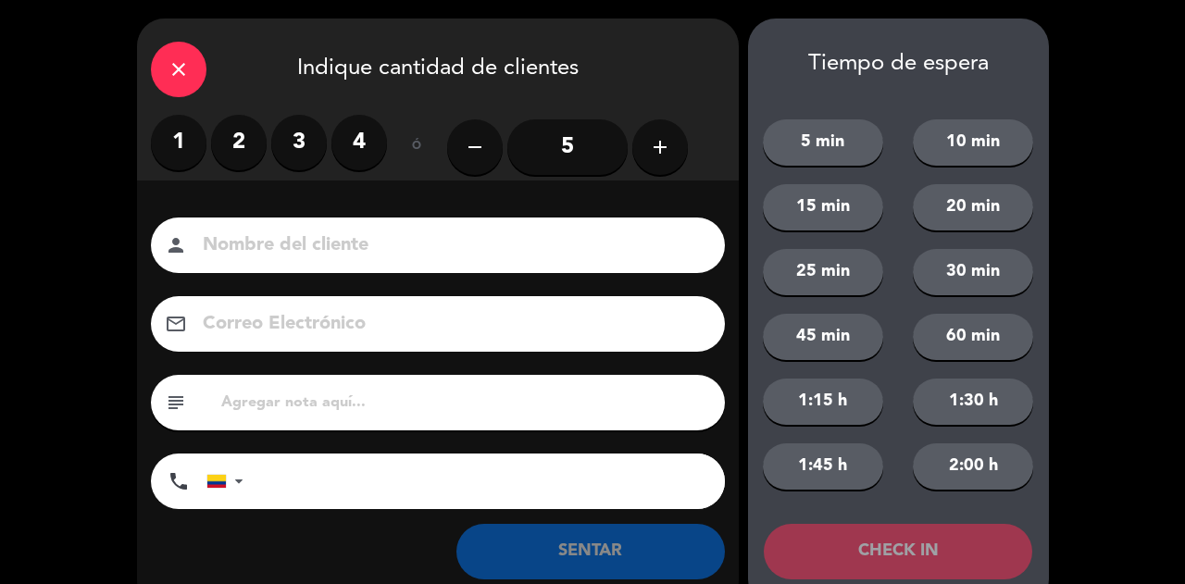
click at [251, 149] on label "2" at bounding box center [239, 143] width 56 height 56
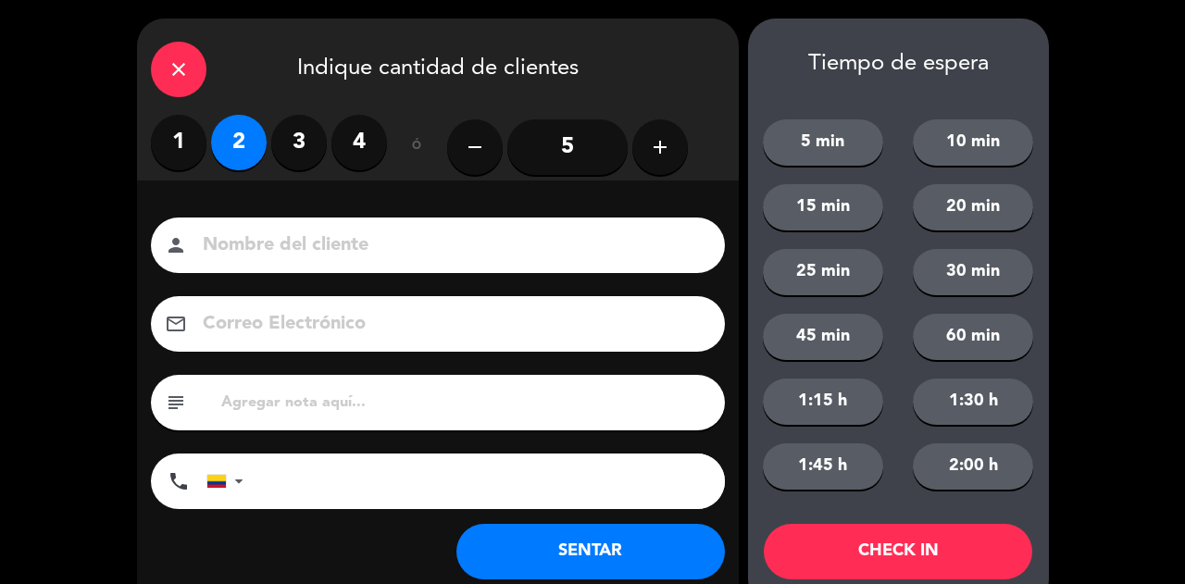
click at [337, 240] on input at bounding box center [451, 246] width 500 height 32
type input "SR EXT LOC"
click at [568, 531] on button "SENTAR" at bounding box center [590, 552] width 268 height 56
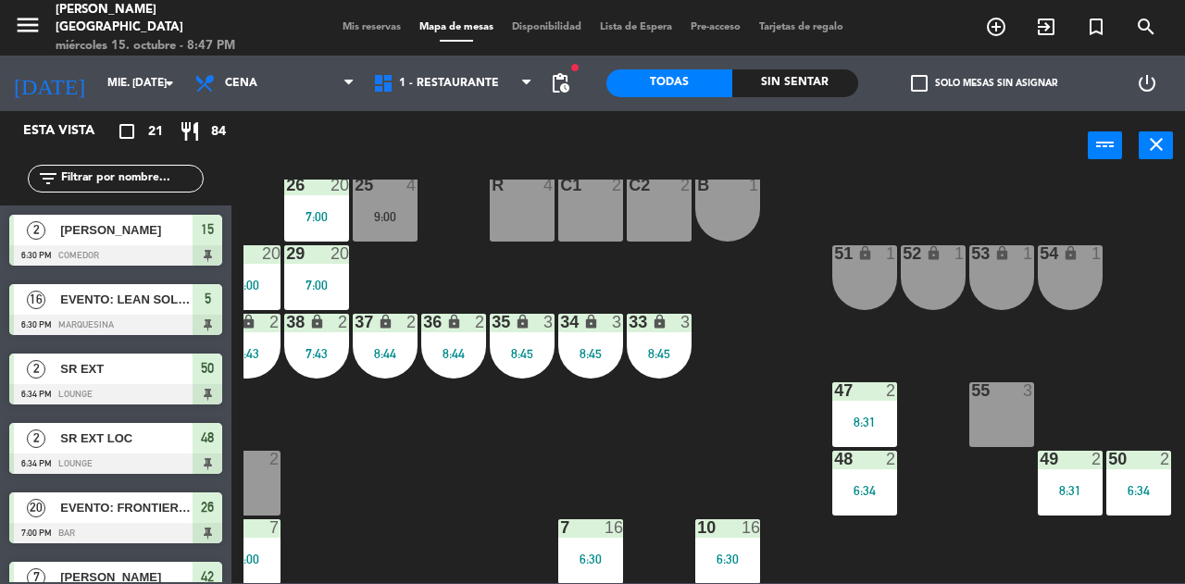
scroll to position [35, 0]
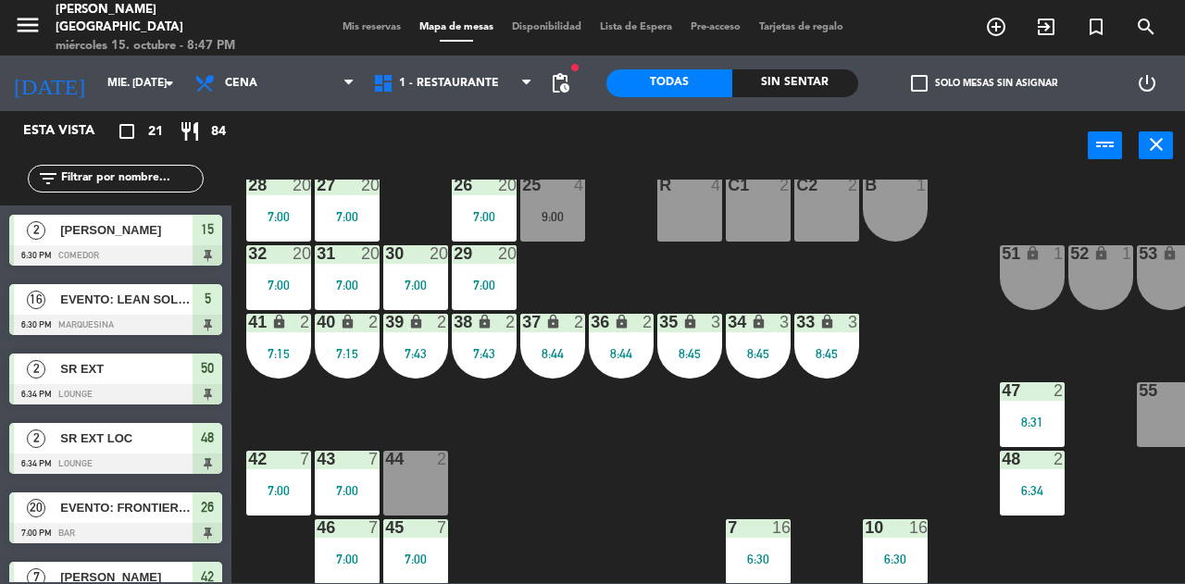
click at [344, 24] on span "Mis reservas" at bounding box center [371, 27] width 77 height 10
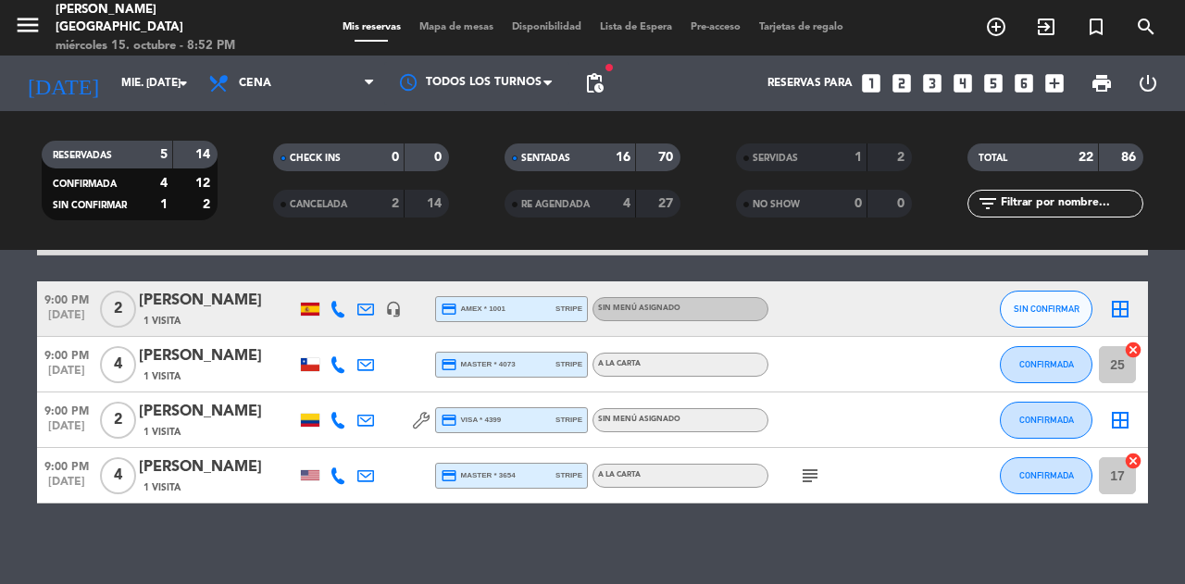
scroll to position [1257, 0]
click at [1128, 305] on icon "border_all" at bounding box center [1120, 309] width 22 height 22
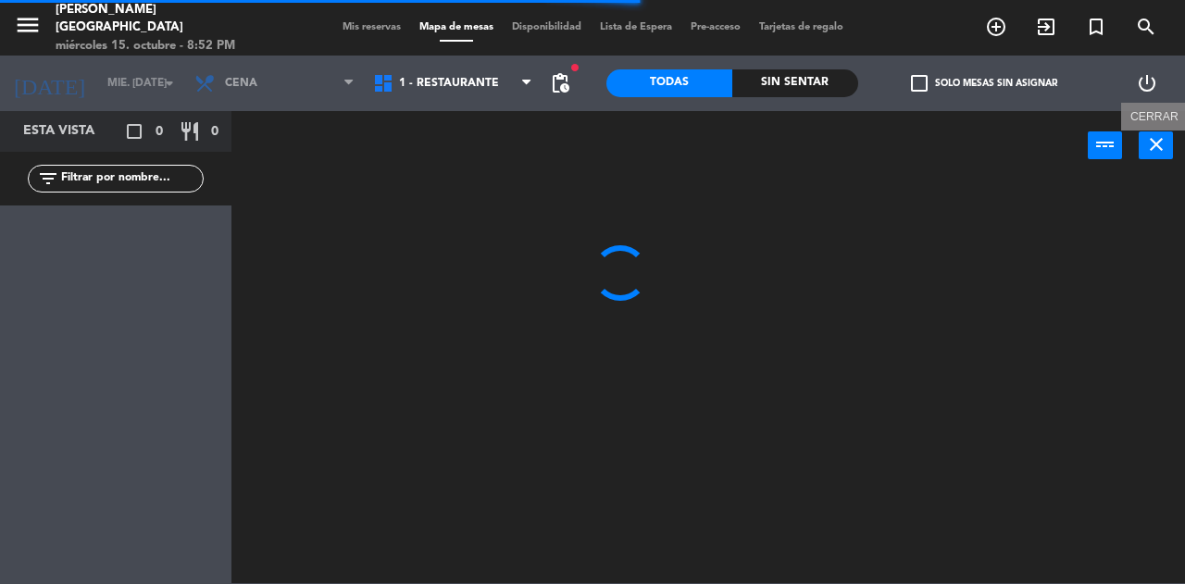
click at [1152, 136] on icon "close" at bounding box center [1156, 144] width 22 height 22
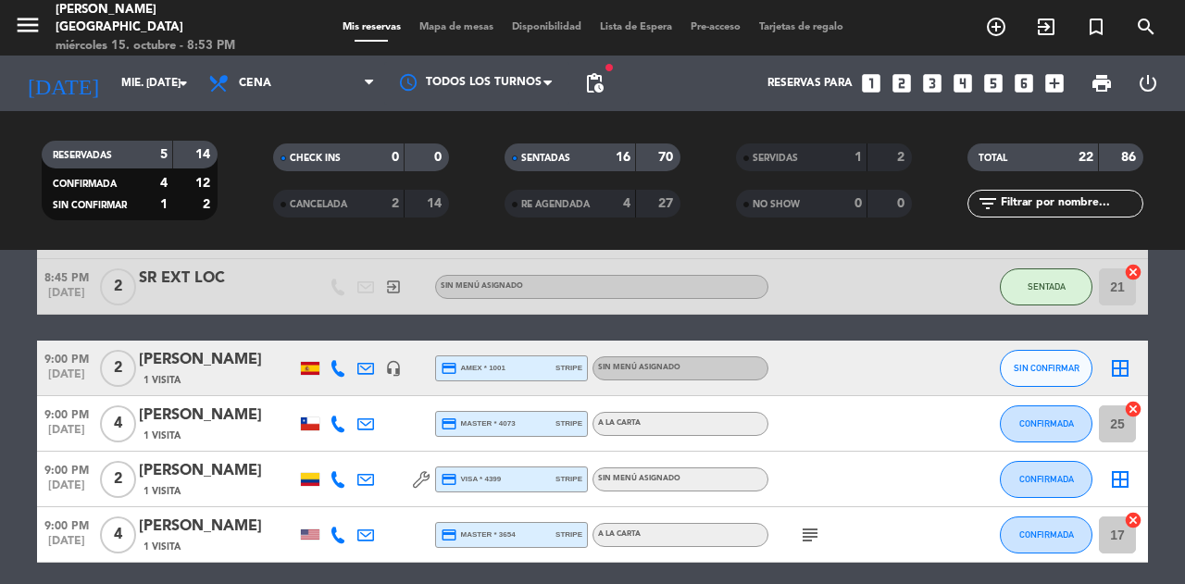
scroll to position [1198, 0]
click at [1074, 537] on button "CONFIRMADA" at bounding box center [1046, 535] width 93 height 37
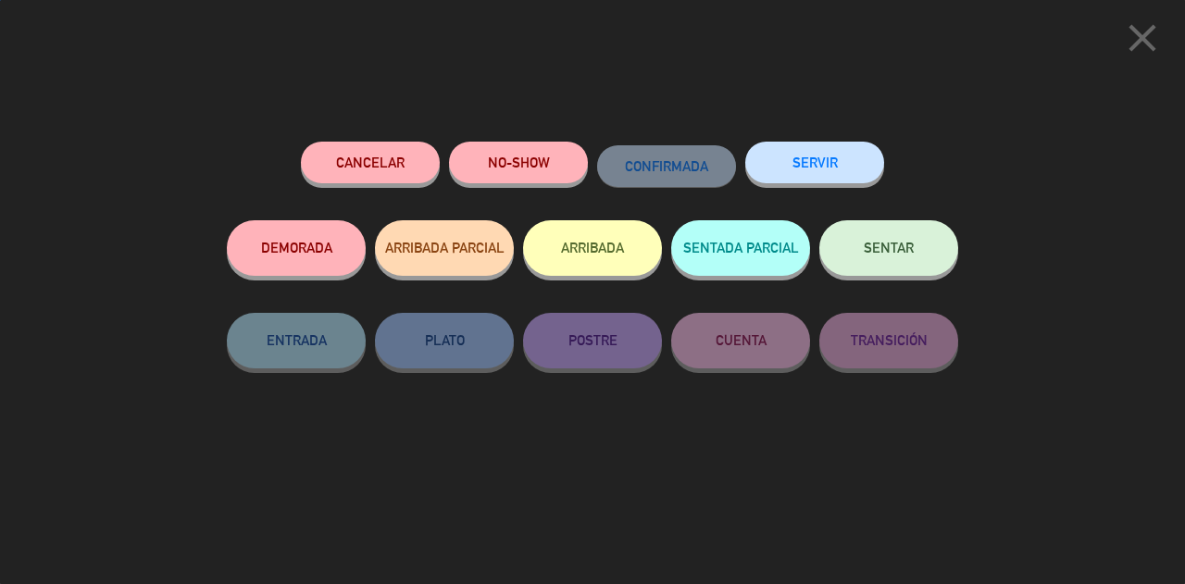
click at [890, 258] on button "SENTAR" at bounding box center [888, 248] width 139 height 56
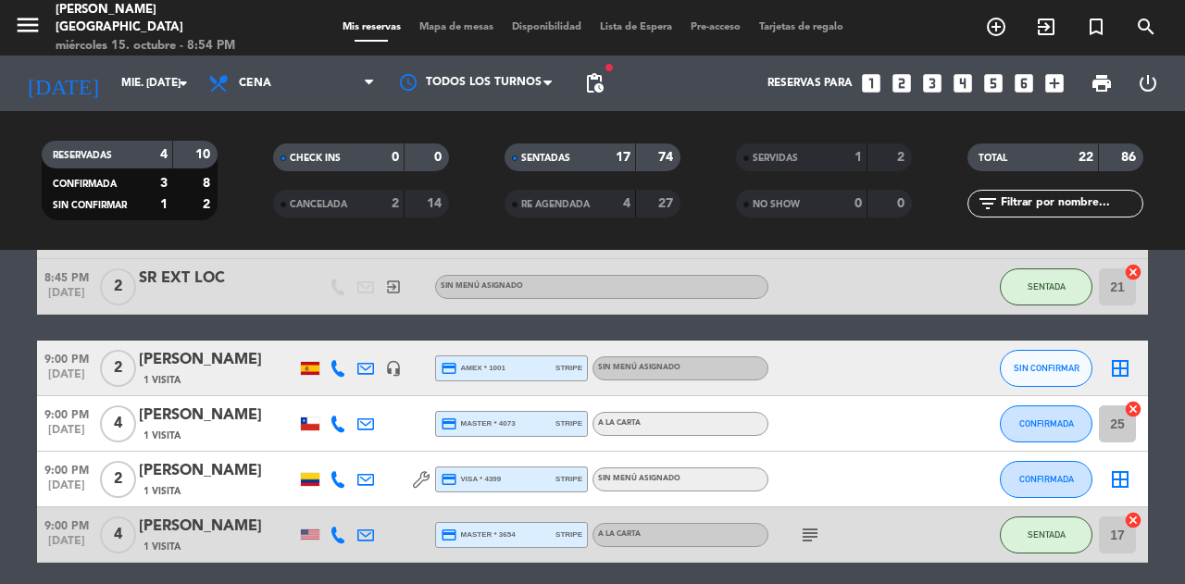
click at [450, 31] on span "Mapa de mesas" at bounding box center [456, 27] width 93 height 10
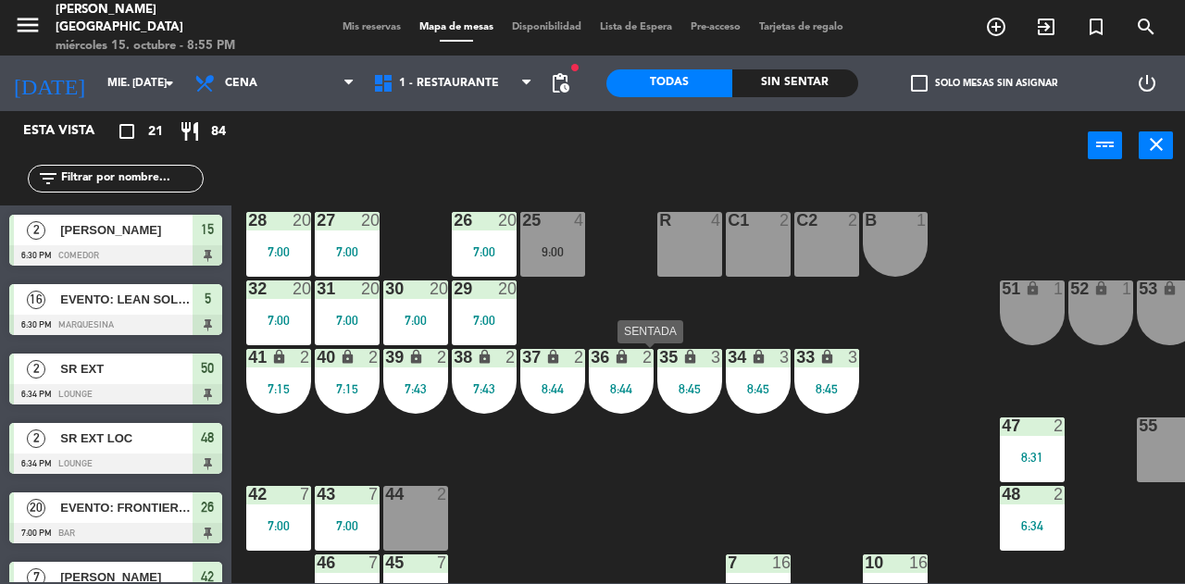
scroll to position [0, 168]
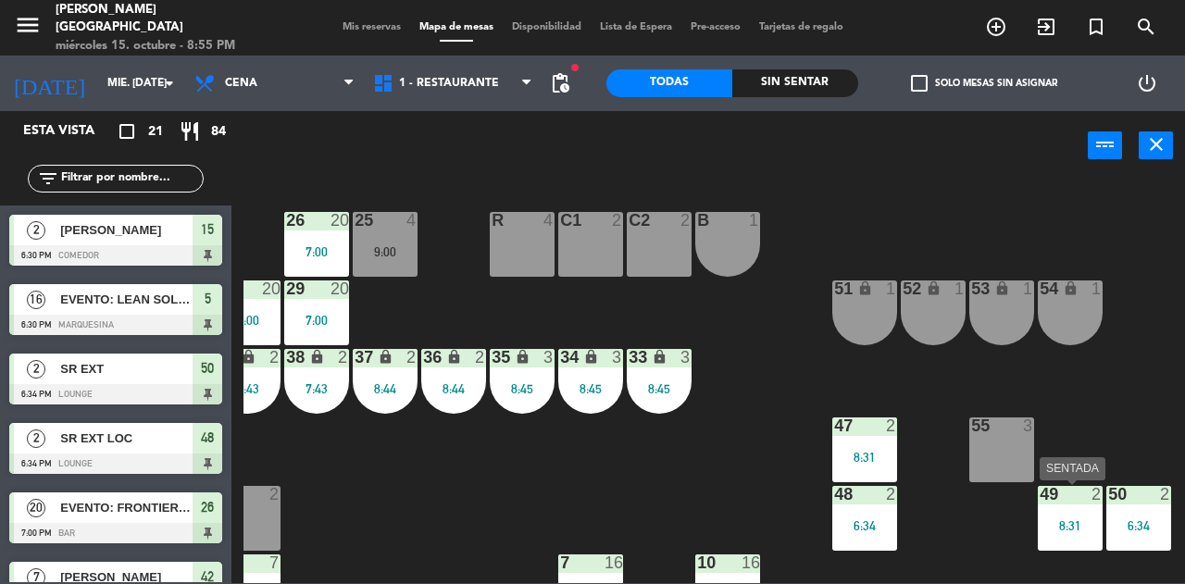
click at [1091, 523] on div "8:31" at bounding box center [1070, 525] width 65 height 13
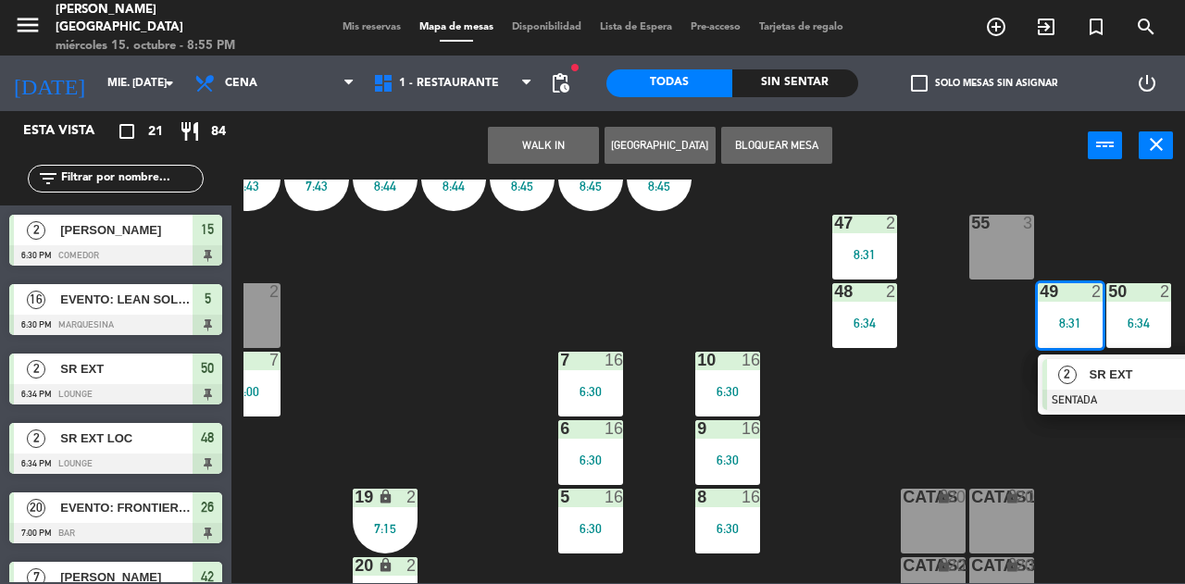
scroll to position [204, 168]
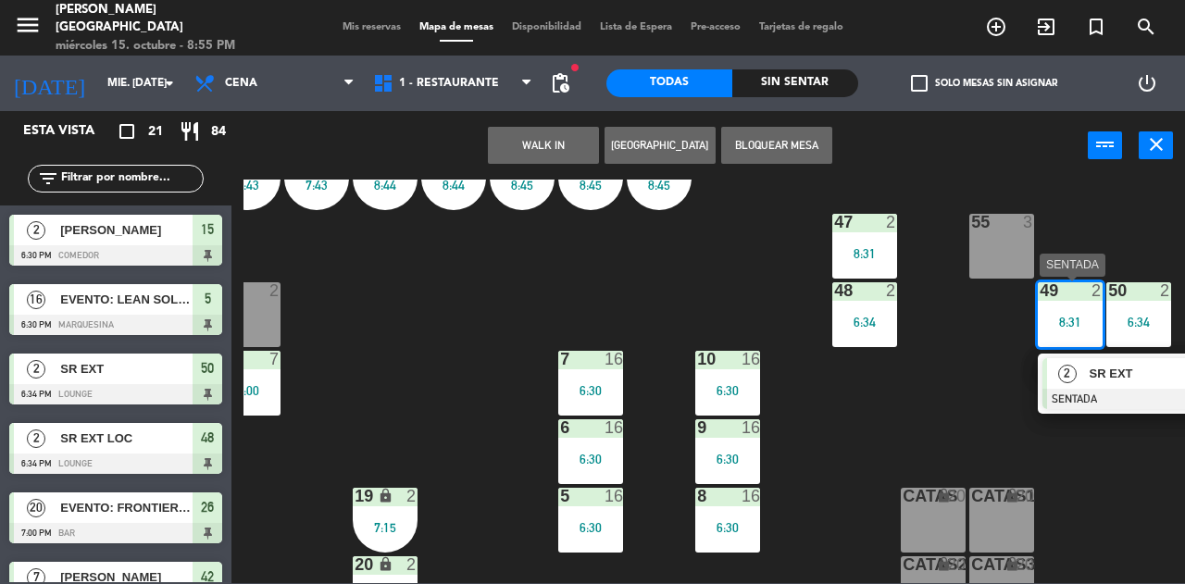
click at [1076, 391] on div at bounding box center [1141, 399] width 199 height 20
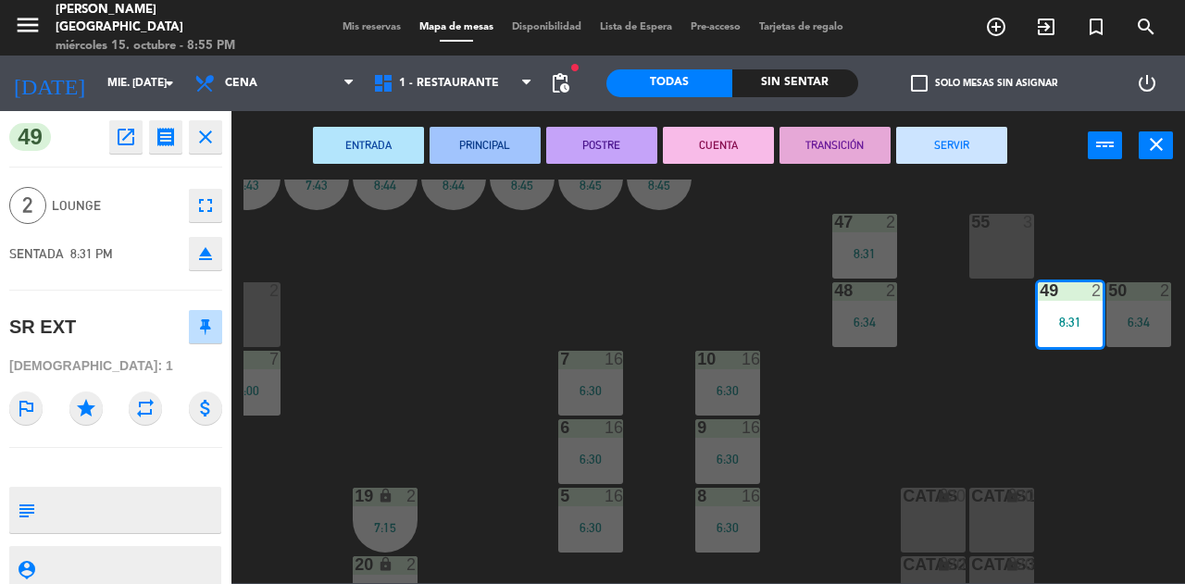
click at [931, 134] on button "SERVIR" at bounding box center [951, 145] width 111 height 37
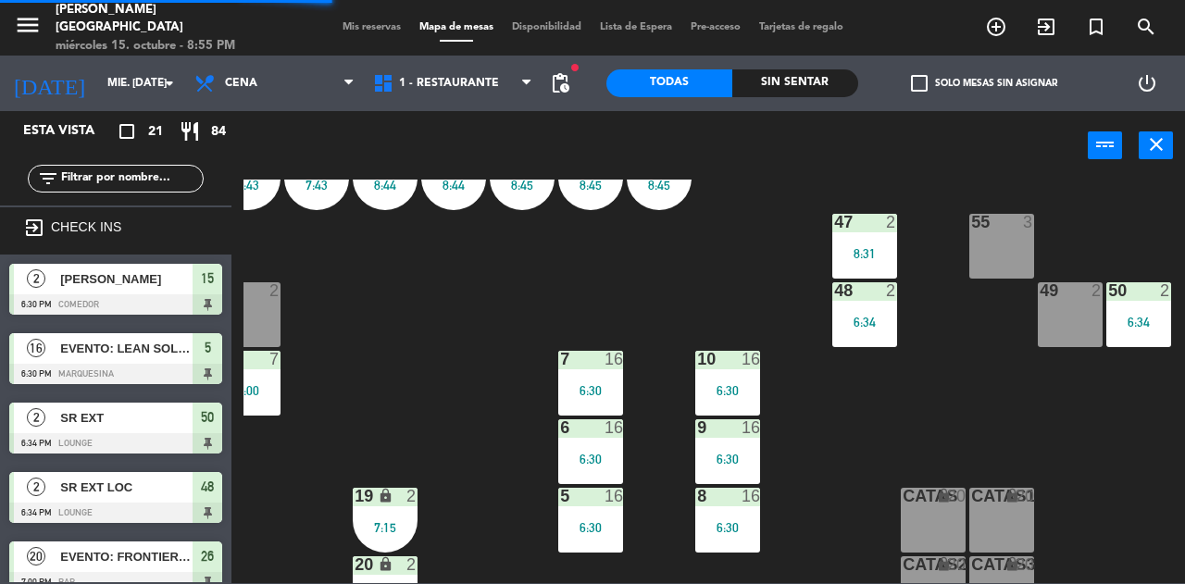
click at [1053, 325] on div "49 2" at bounding box center [1070, 314] width 65 height 65
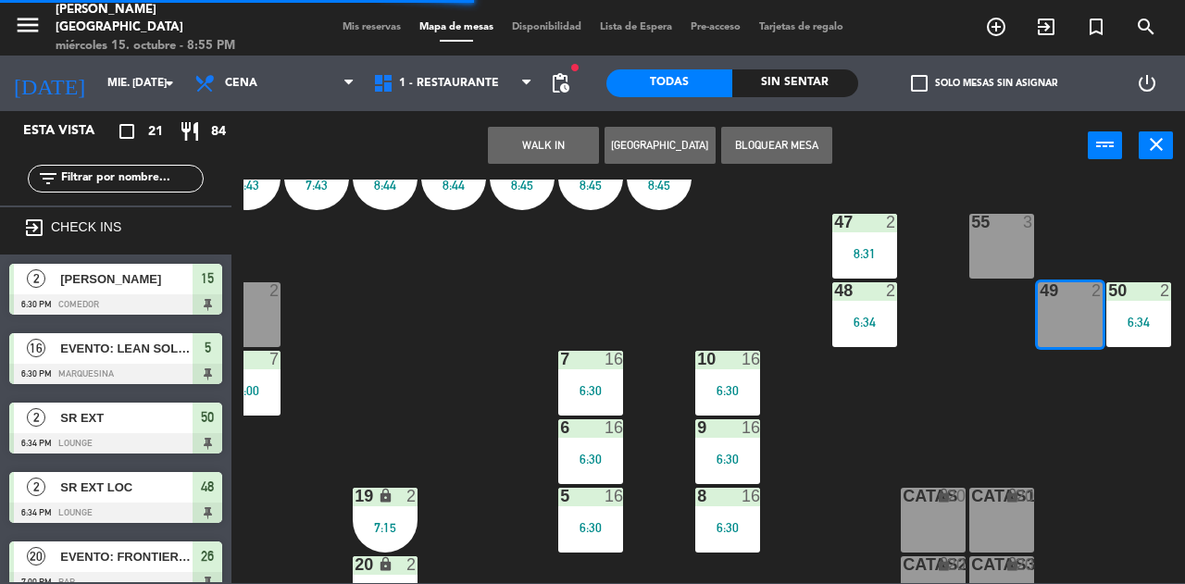
click at [529, 156] on button "WALK IN" at bounding box center [543, 145] width 111 height 37
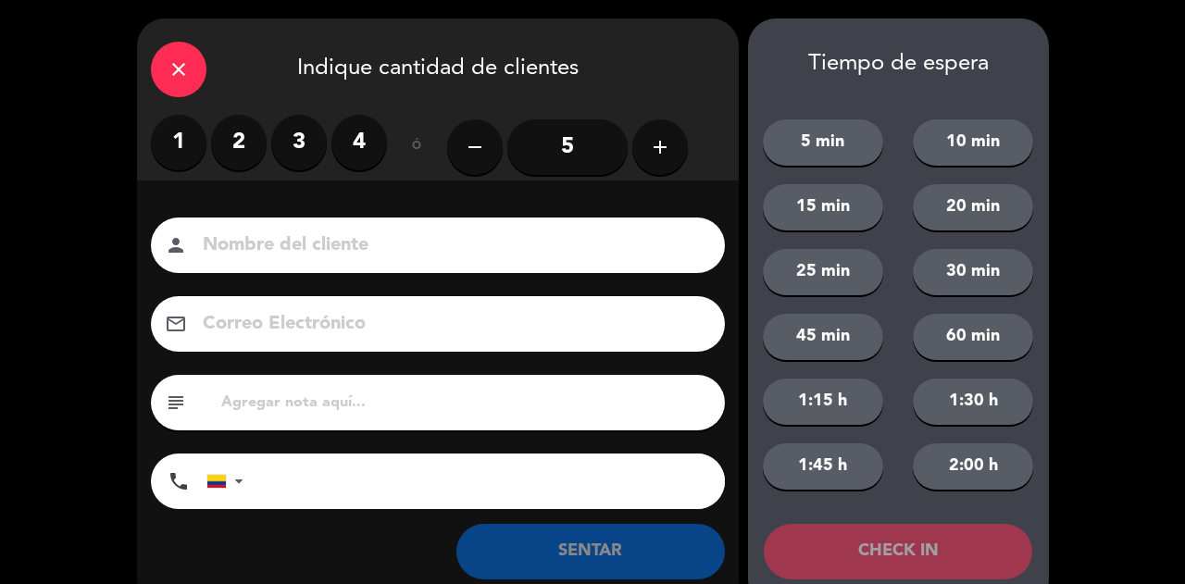
click at [232, 149] on label "2" at bounding box center [239, 143] width 56 height 56
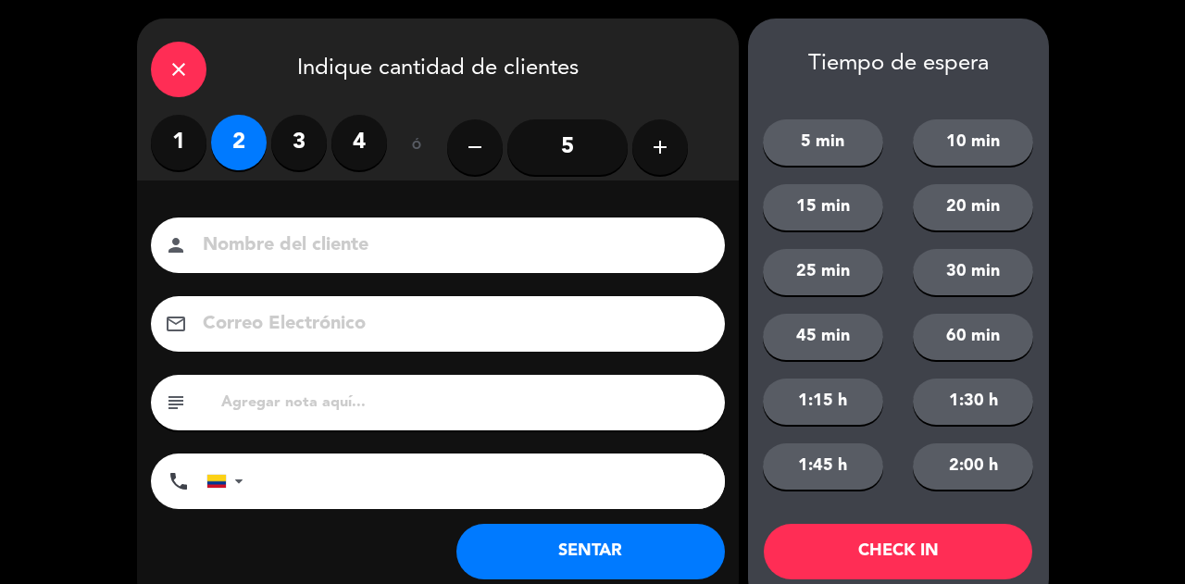
click at [324, 261] on input at bounding box center [451, 246] width 500 height 32
type input "SR EXT"
click at [604, 554] on button "SENTAR" at bounding box center [590, 552] width 268 height 56
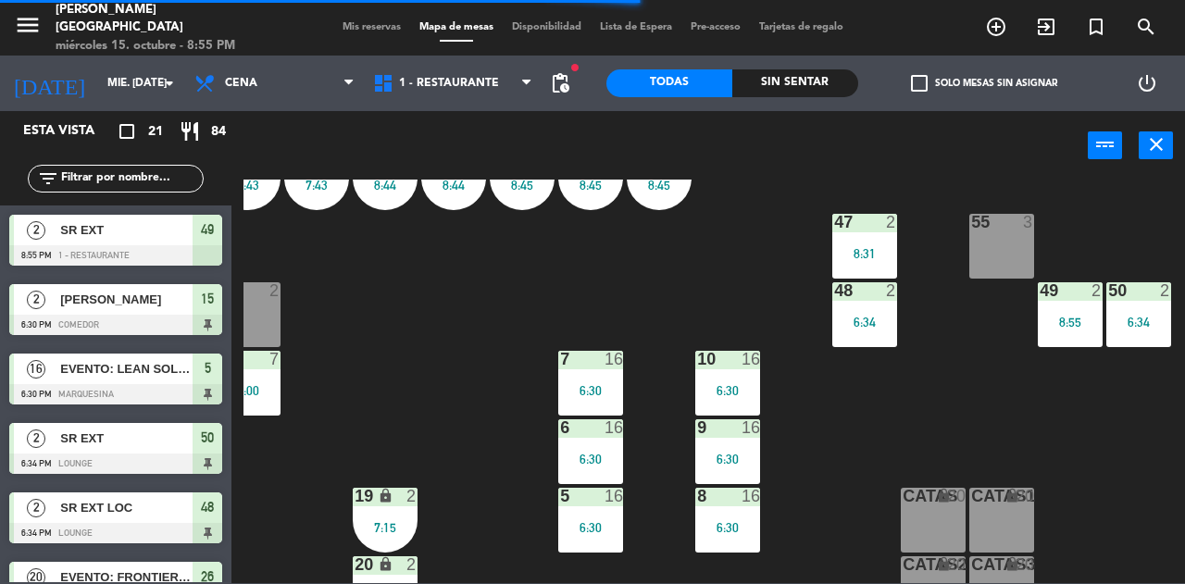
click at [357, 26] on span "Mis reservas" at bounding box center [371, 27] width 77 height 10
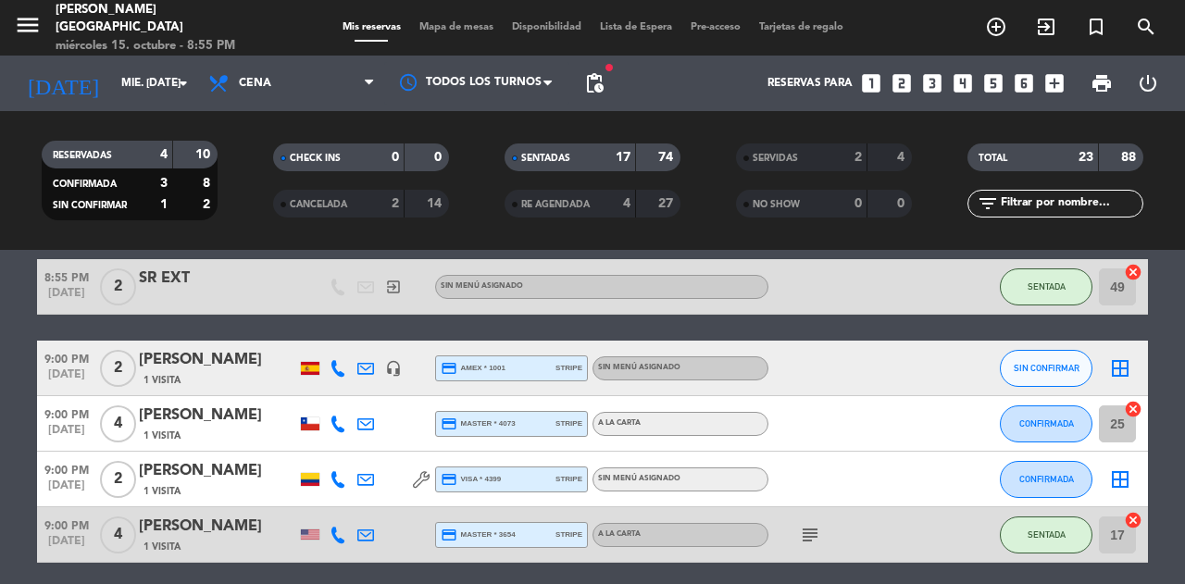
scroll to position [1226, 0]
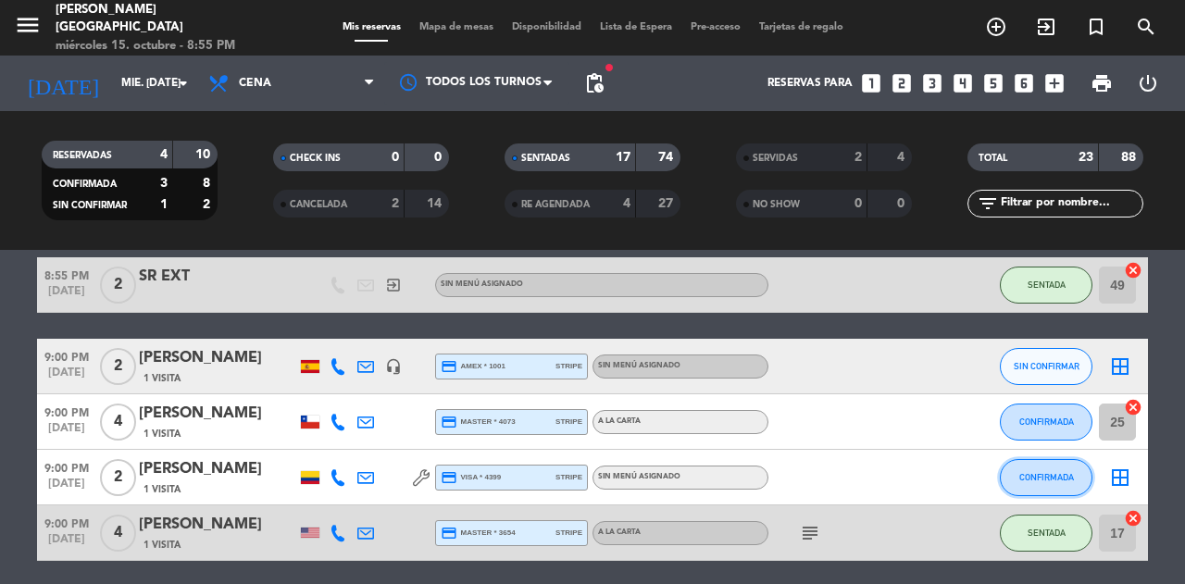
click at [1072, 490] on button "CONFIRMADA" at bounding box center [1046, 477] width 93 height 37
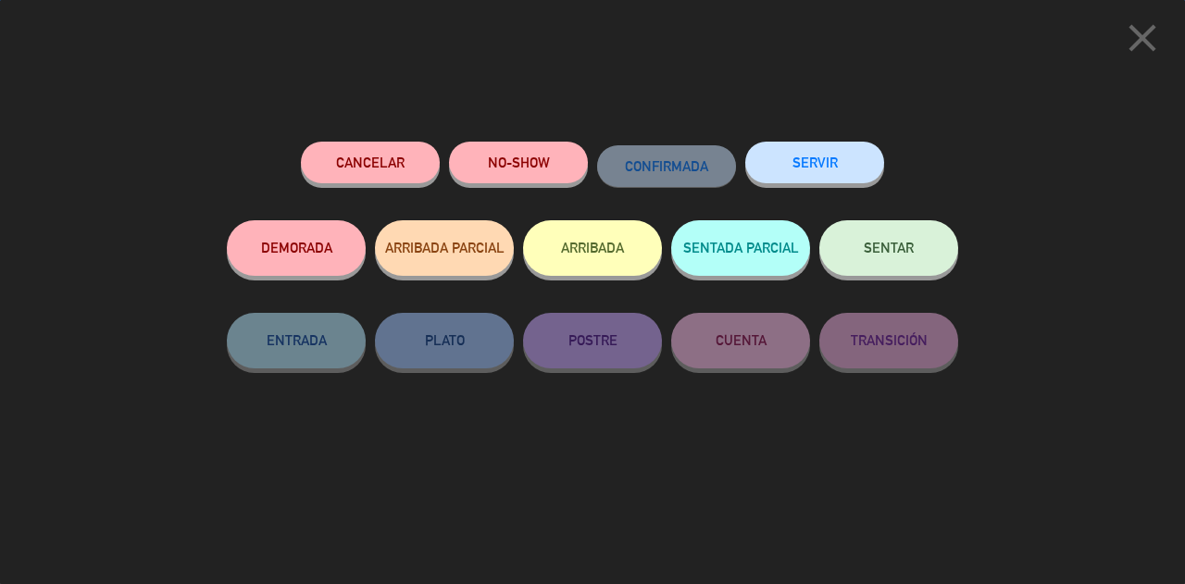
click at [907, 249] on span "SENTAR" at bounding box center [889, 248] width 50 height 16
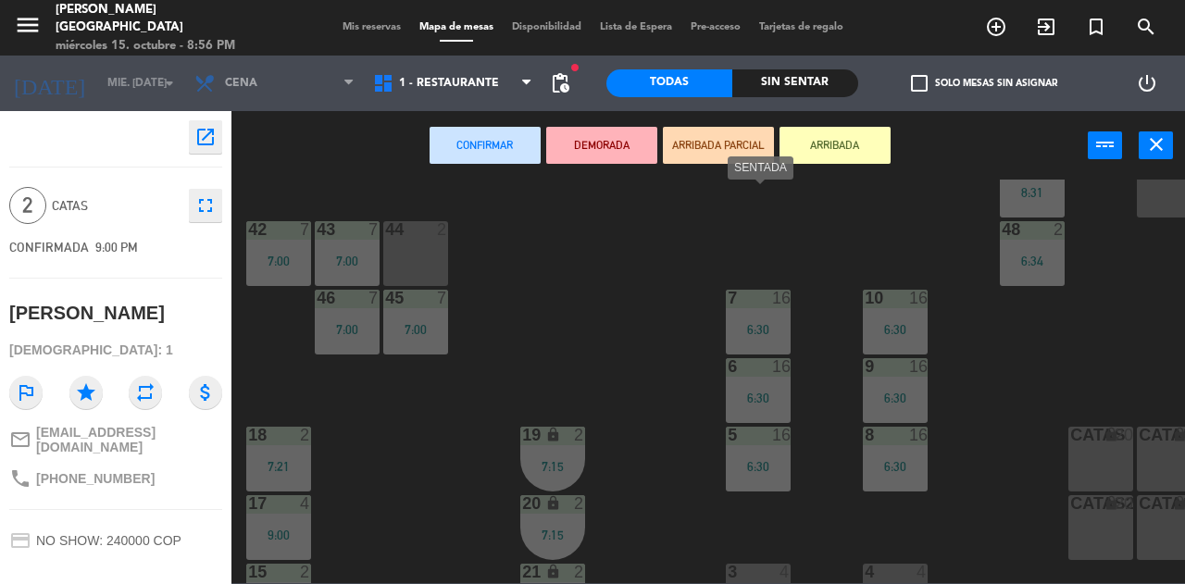
scroll to position [526, 0]
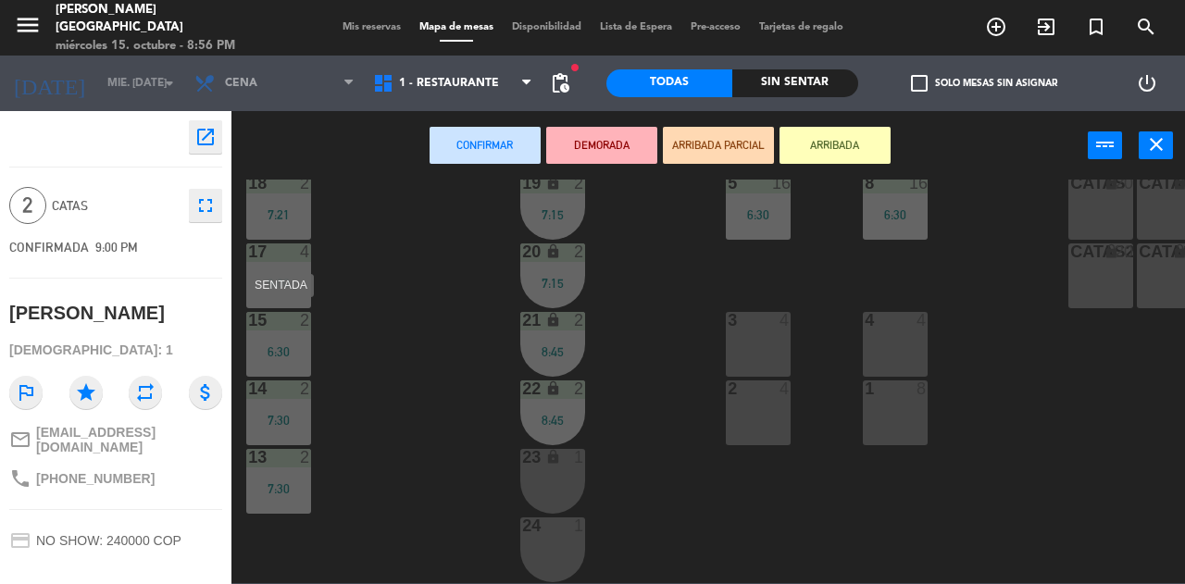
click at [287, 331] on div "15 2 6:30" at bounding box center [278, 344] width 65 height 65
click at [281, 345] on div "6:30" at bounding box center [278, 351] width 65 height 13
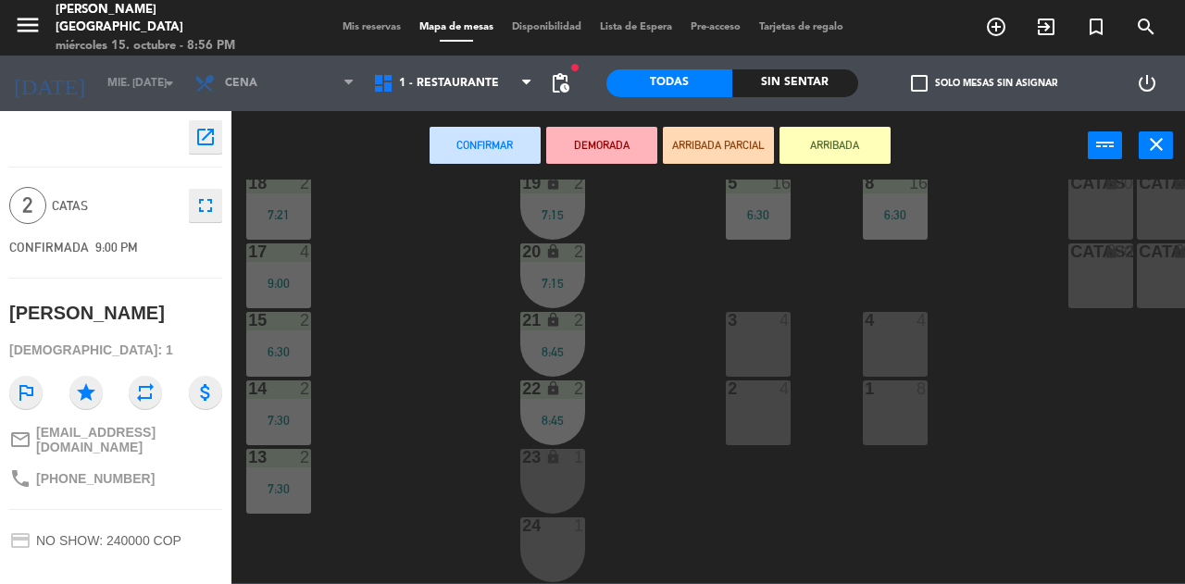
click at [372, 10] on div "menu [PERSON_NAME][GEOGRAPHIC_DATA] miércoles 15. octubre - 8:56 PM Mis reserva…" at bounding box center [592, 28] width 1185 height 56
click at [372, 22] on span "Mis reservas" at bounding box center [371, 27] width 77 height 10
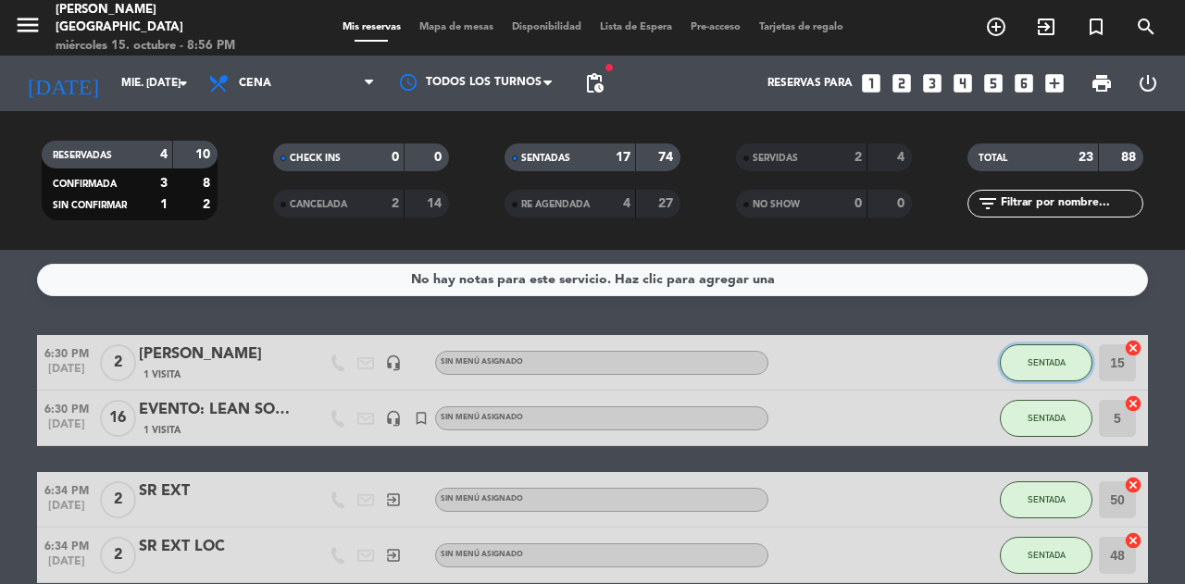
click at [1045, 364] on span "SENTADA" at bounding box center [1046, 362] width 38 height 10
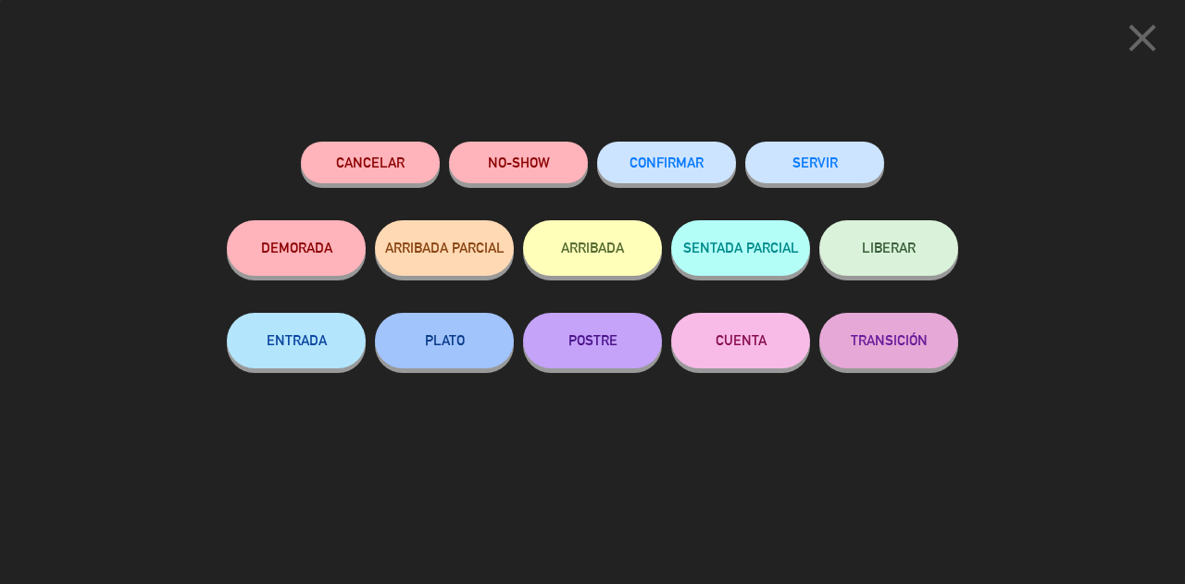
click at [839, 173] on button "SERVIR" at bounding box center [814, 163] width 139 height 42
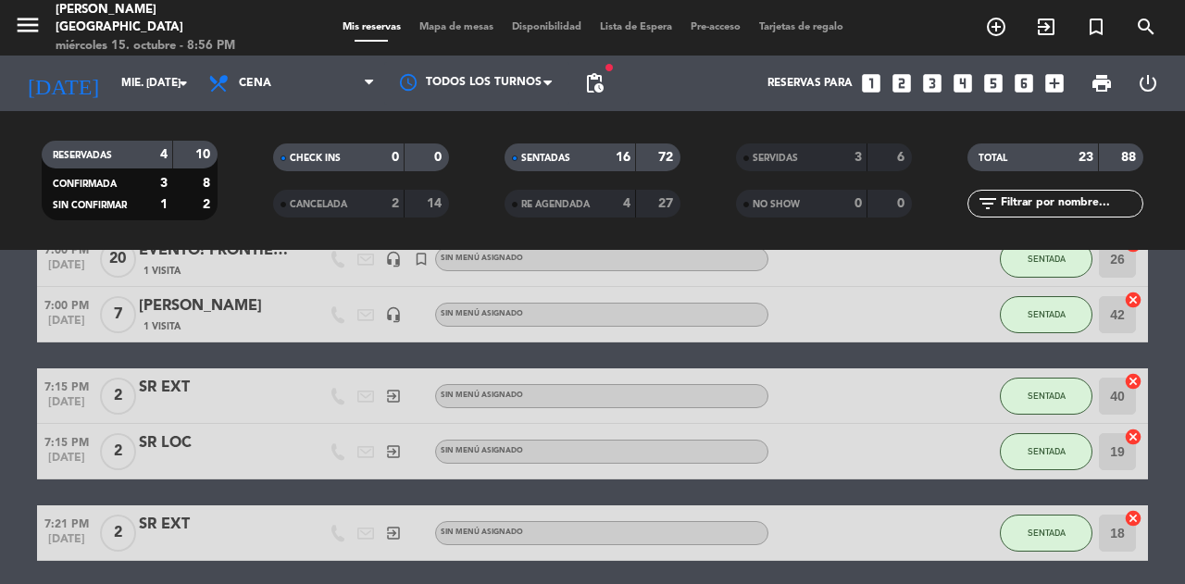
scroll to position [1239, 0]
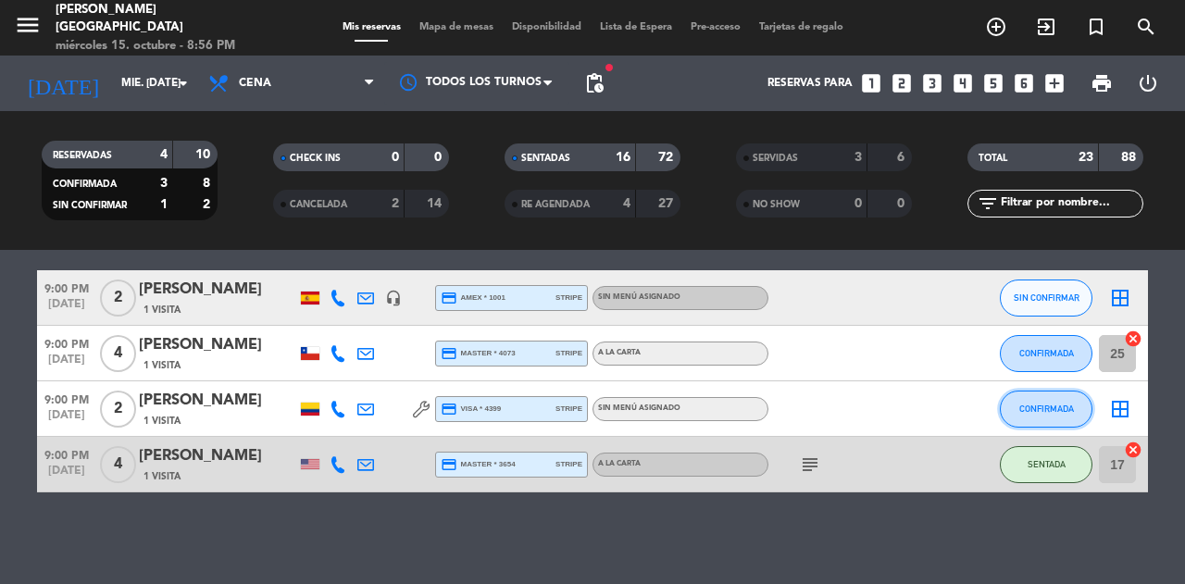
click at [1053, 421] on button "CONFIRMADA" at bounding box center [1046, 409] width 93 height 37
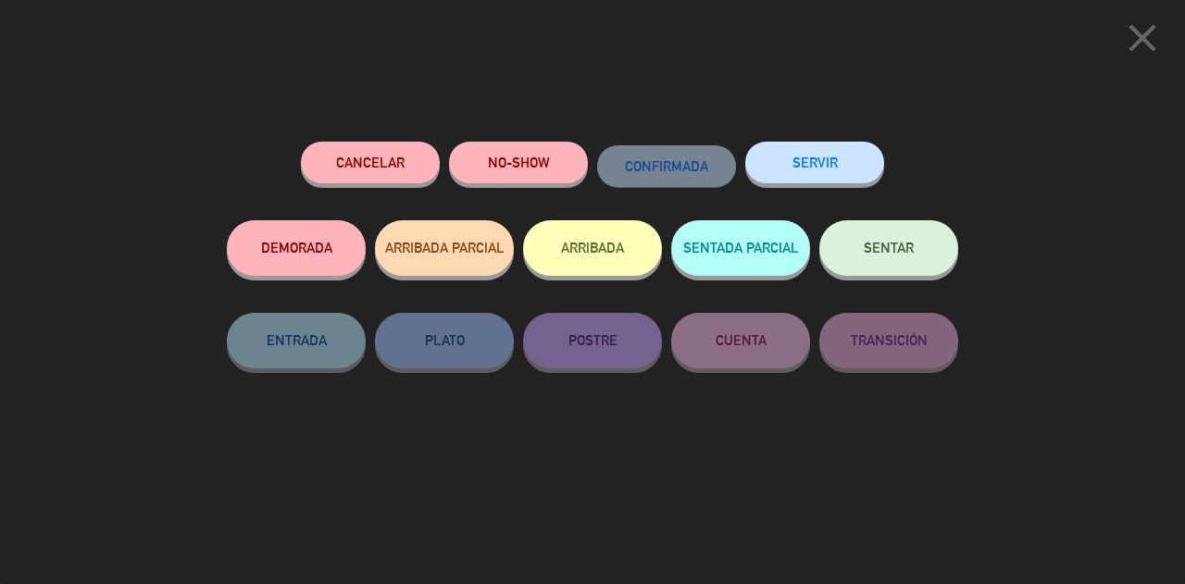
click at [893, 236] on button "SENTAR" at bounding box center [888, 248] width 139 height 56
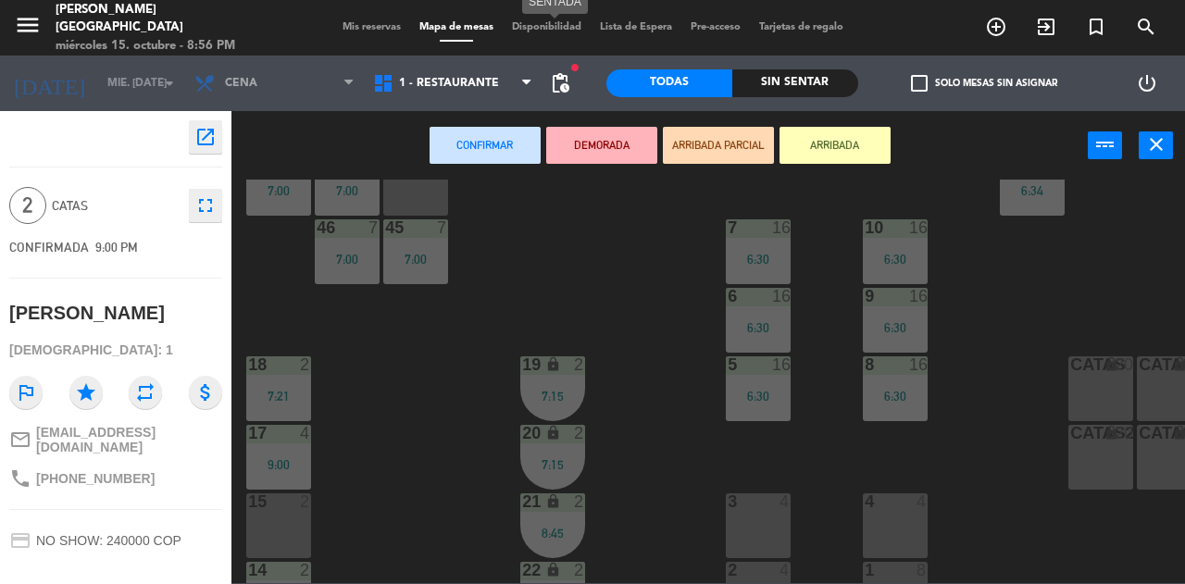
scroll to position [334, 0]
click at [289, 532] on div "15 2" at bounding box center [278, 526] width 65 height 65
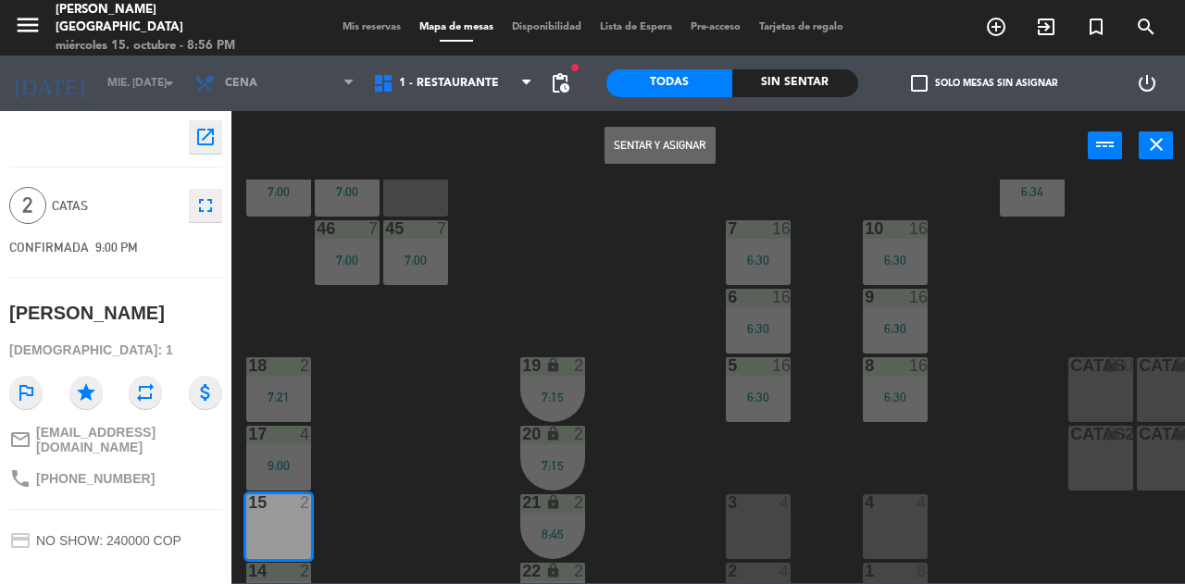
click at [648, 153] on button "Sentar y Asignar" at bounding box center [659, 145] width 111 height 37
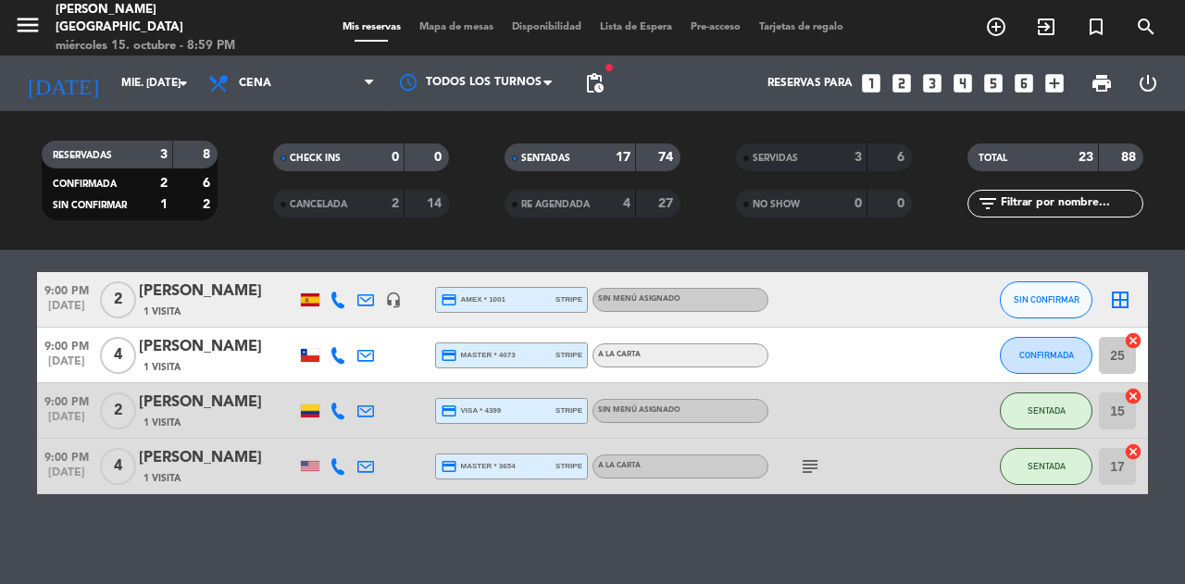
scroll to position [1239, 0]
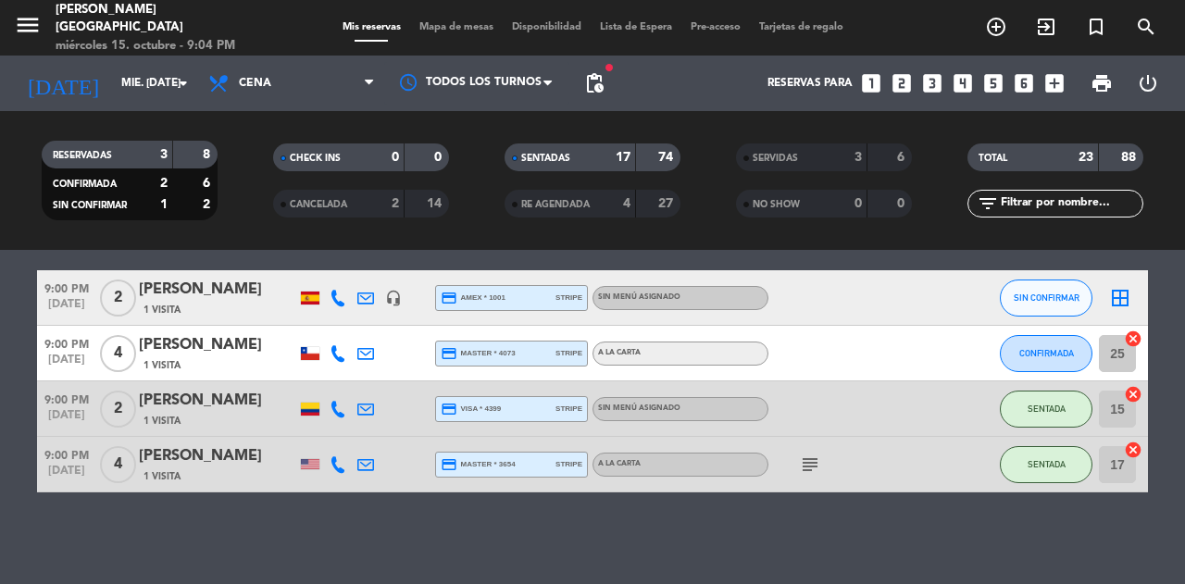
click at [441, 19] on div "menu [PERSON_NAME][GEOGRAPHIC_DATA] miércoles 15. octubre - 9:04 PM Mis reserva…" at bounding box center [592, 28] width 1185 height 56
click at [452, 30] on span "Mapa de mesas" at bounding box center [456, 27] width 93 height 10
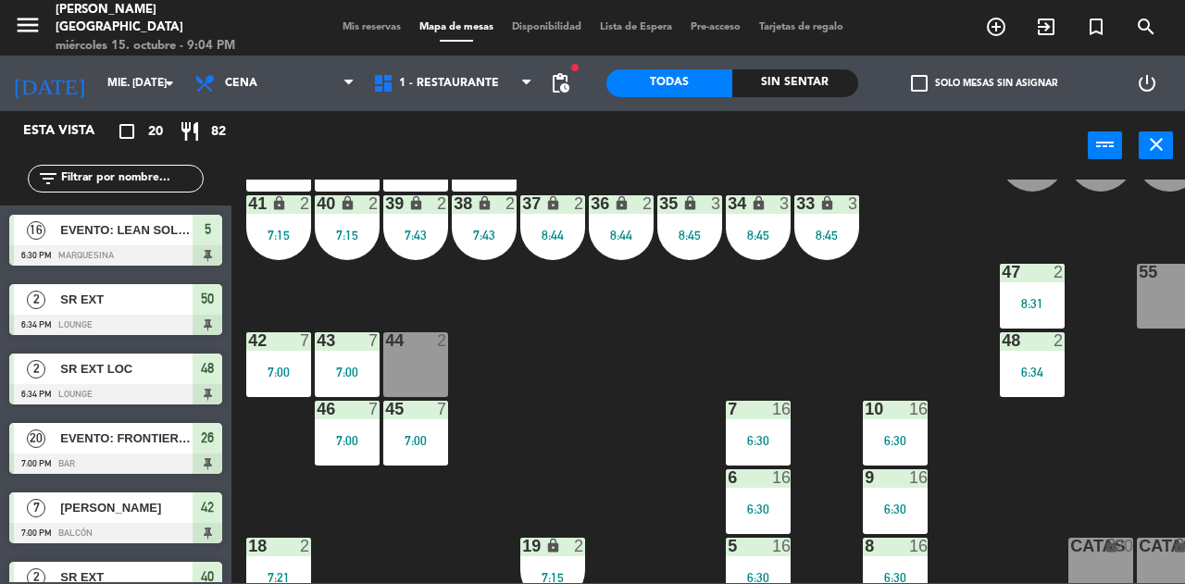
scroll to position [1, 0]
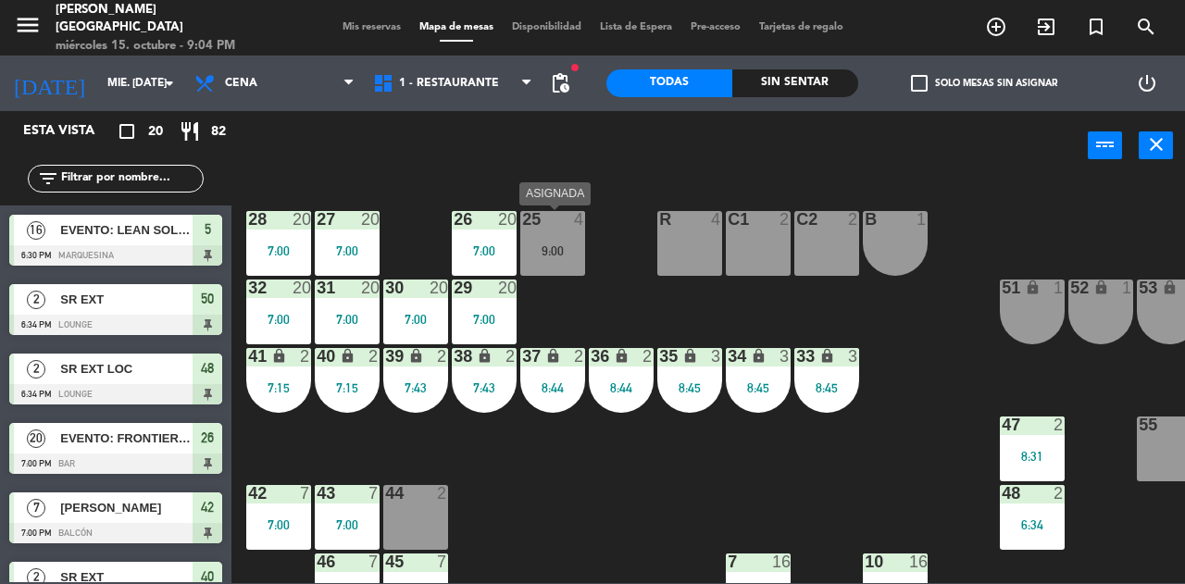
click at [546, 265] on div "25 4 9:00" at bounding box center [552, 243] width 65 height 65
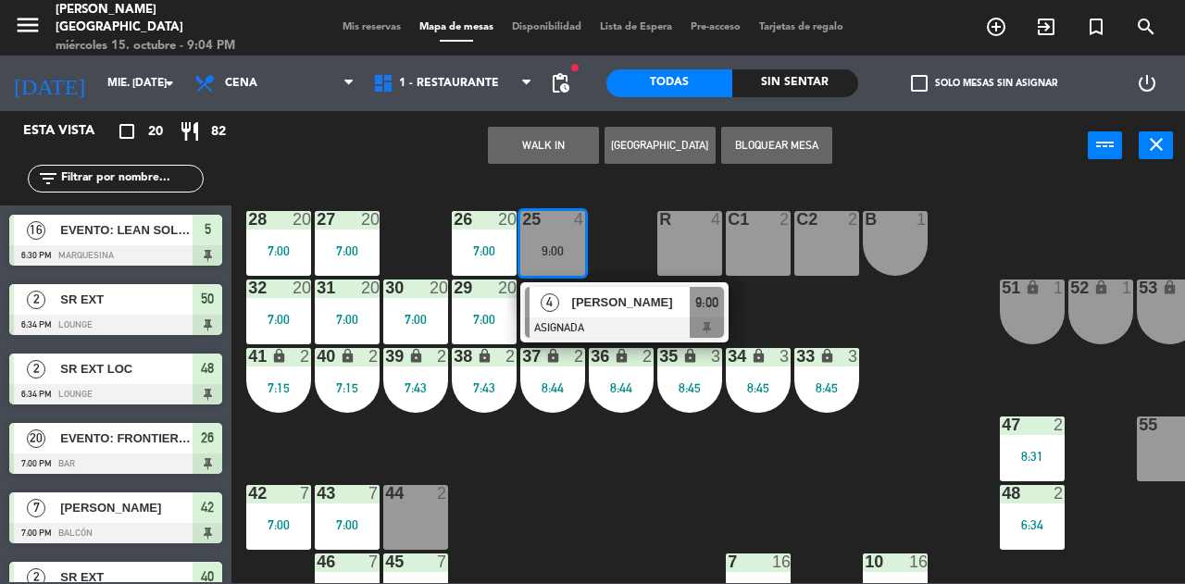
click at [589, 303] on span "[PERSON_NAME]" at bounding box center [631, 302] width 118 height 19
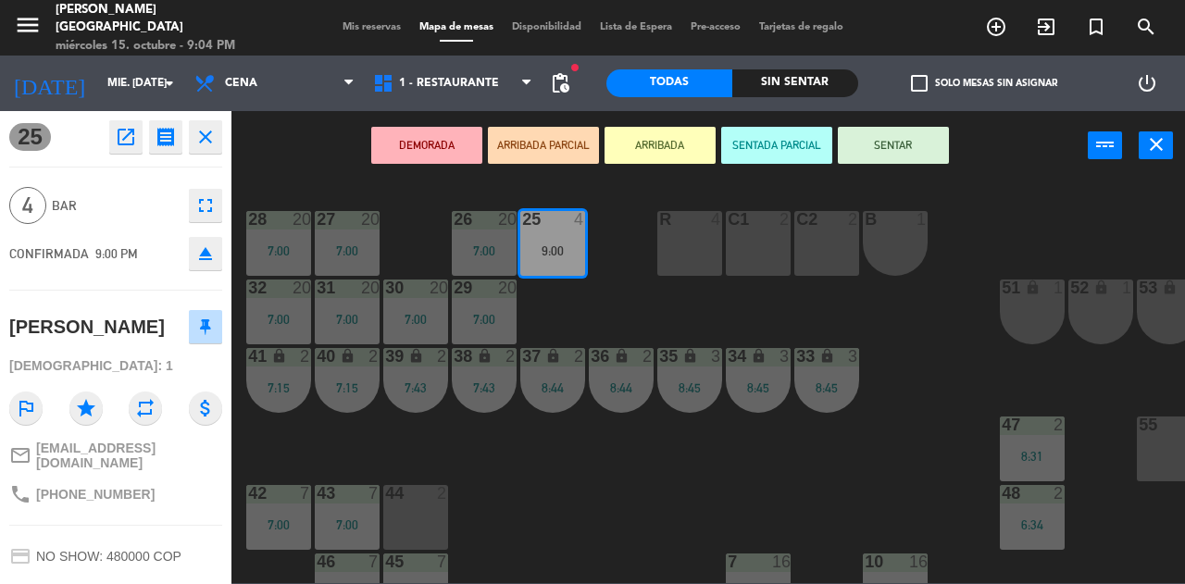
click at [207, 201] on icon "fullscreen" at bounding box center [205, 205] width 22 height 22
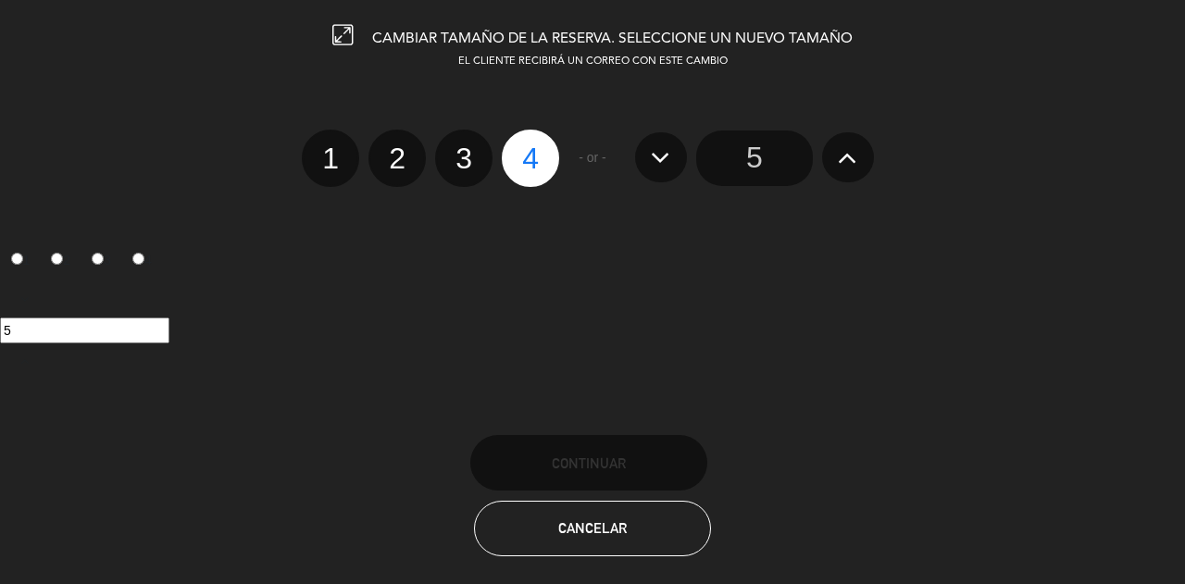
click at [467, 148] on label "3" at bounding box center [463, 158] width 57 height 57
click at [467, 148] on input "3" at bounding box center [461, 142] width 12 height 12
radio input "true"
radio input "false"
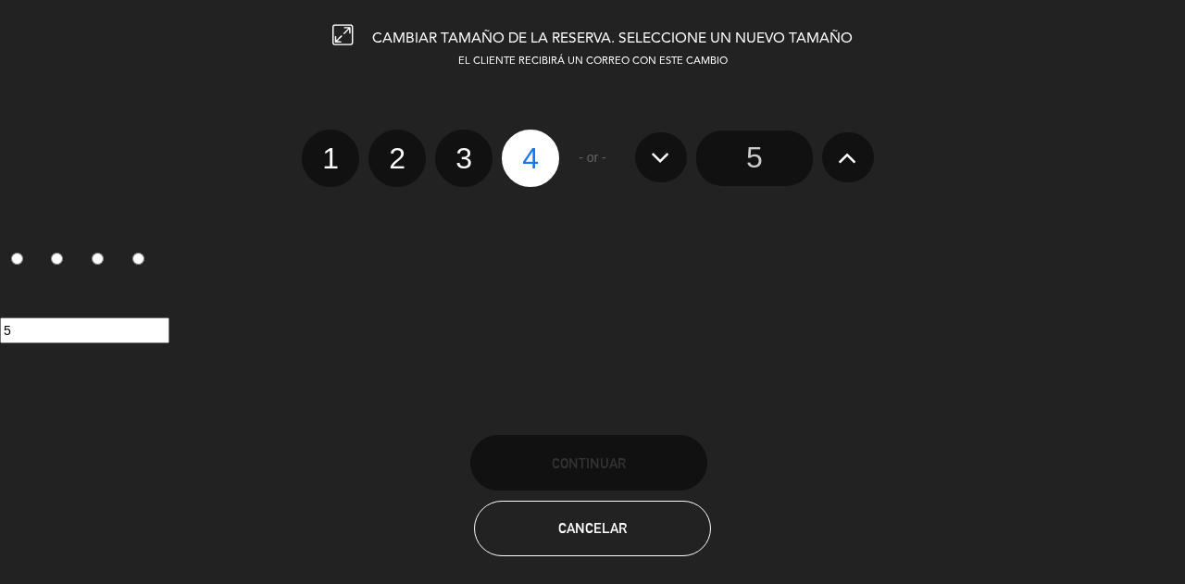
radio input "false"
radio input "true"
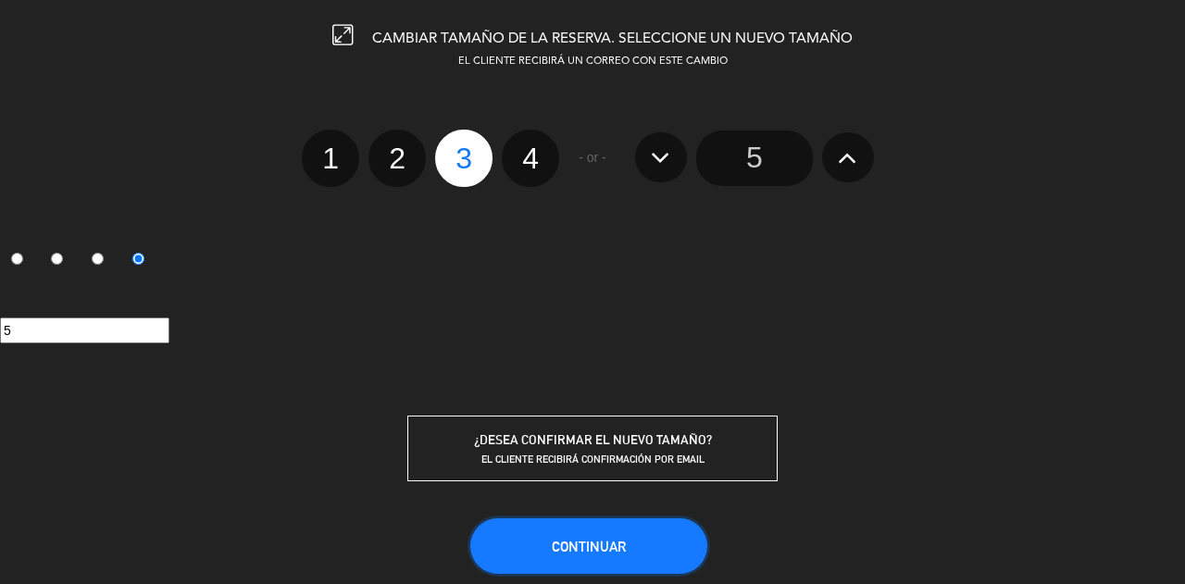
click at [554, 550] on span "Continuar" at bounding box center [589, 547] width 74 height 16
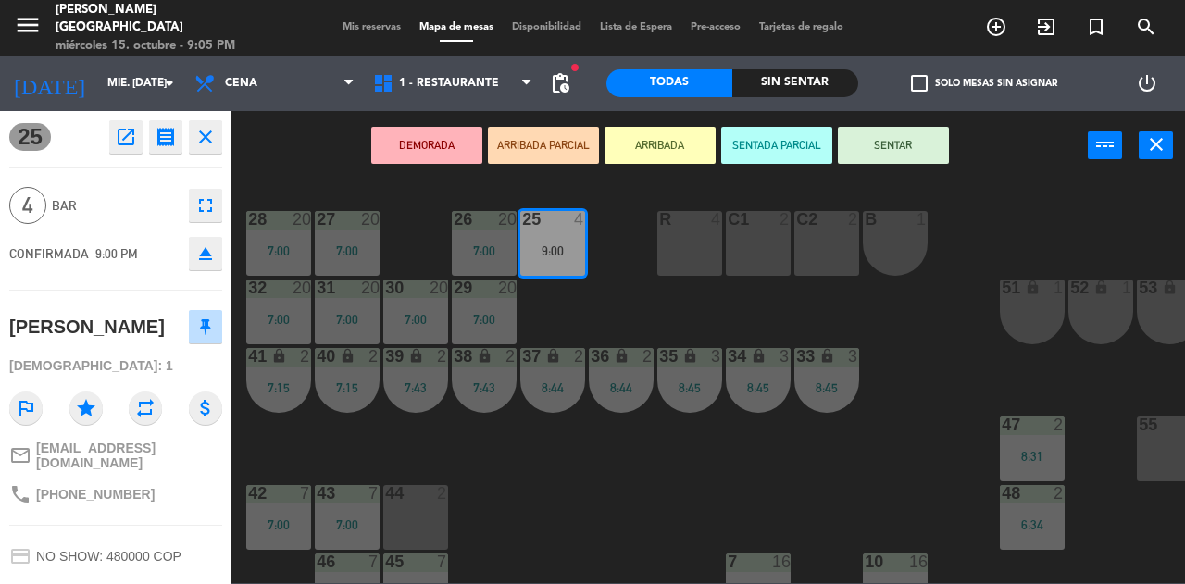
click at [571, 467] on div "25 4 9:00 26 20 7:00 27 20 7:00 28 20 7:00 R 4 C1 2 C2 2 B 1 29 20 7:00 30 20 7…" at bounding box center [713, 382] width 941 height 404
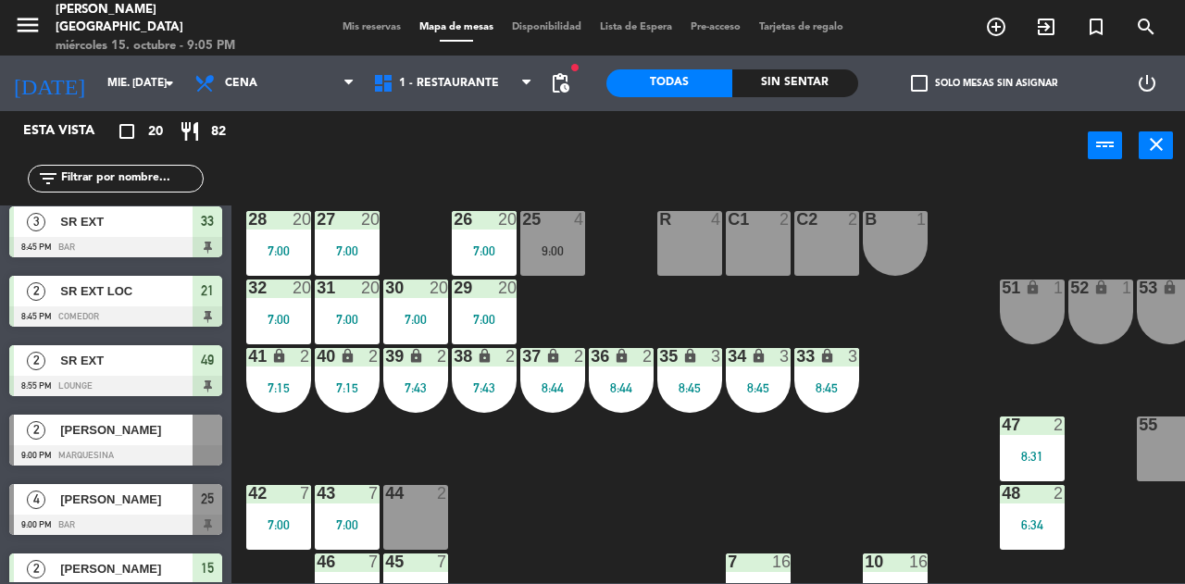
scroll to position [1011, 0]
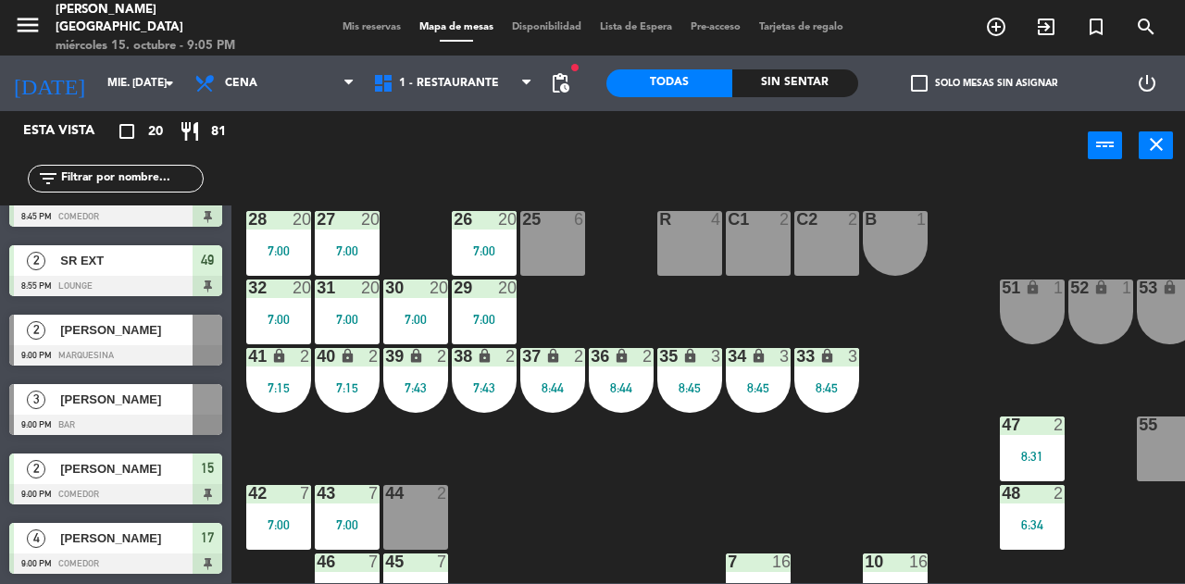
click at [197, 399] on div at bounding box center [208, 399] width 30 height 31
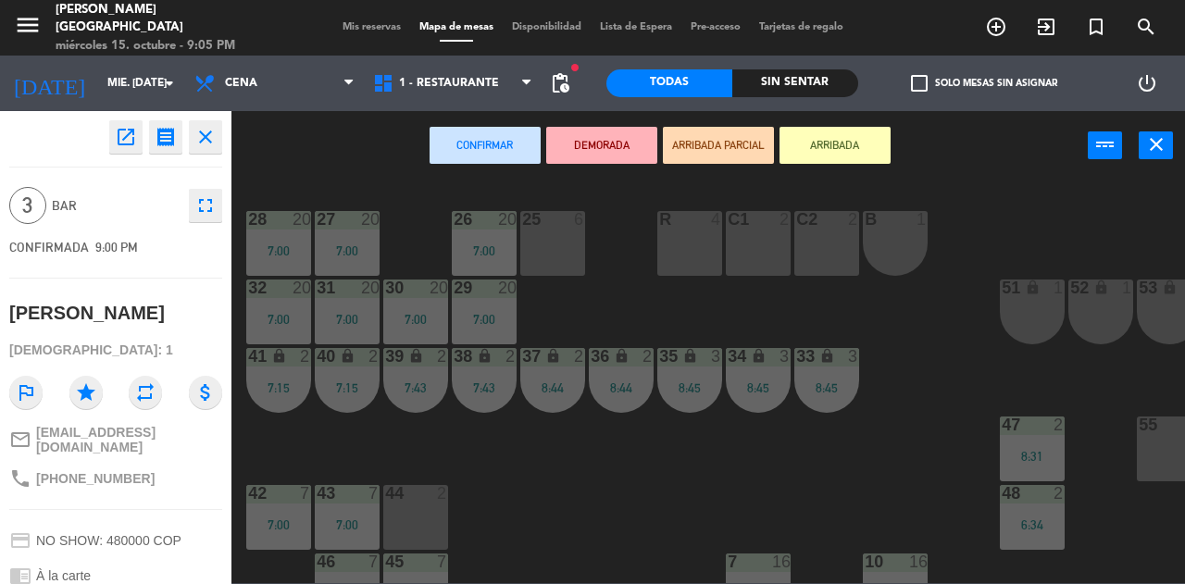
click at [552, 236] on div "25 6" at bounding box center [552, 243] width 65 height 65
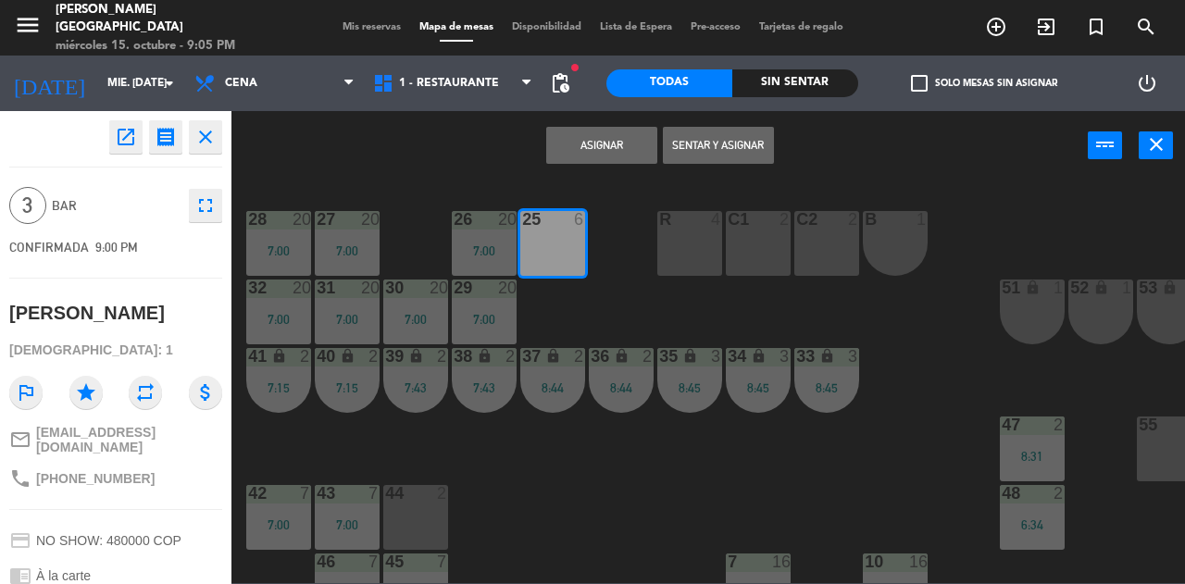
click at [703, 150] on button "Sentar y Asignar" at bounding box center [718, 145] width 111 height 37
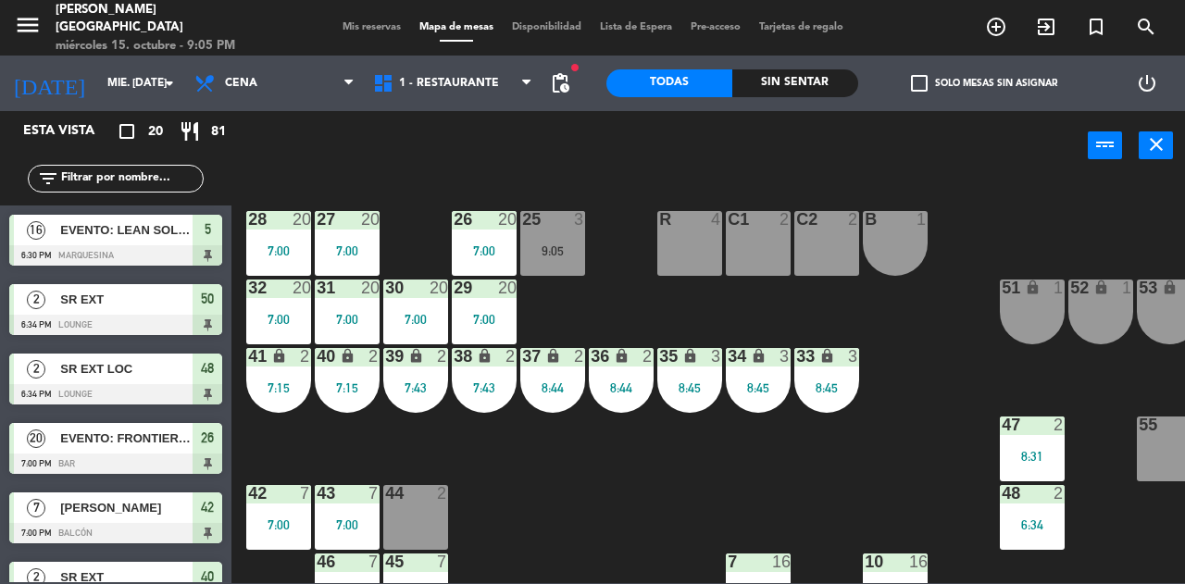
scroll to position [285, 0]
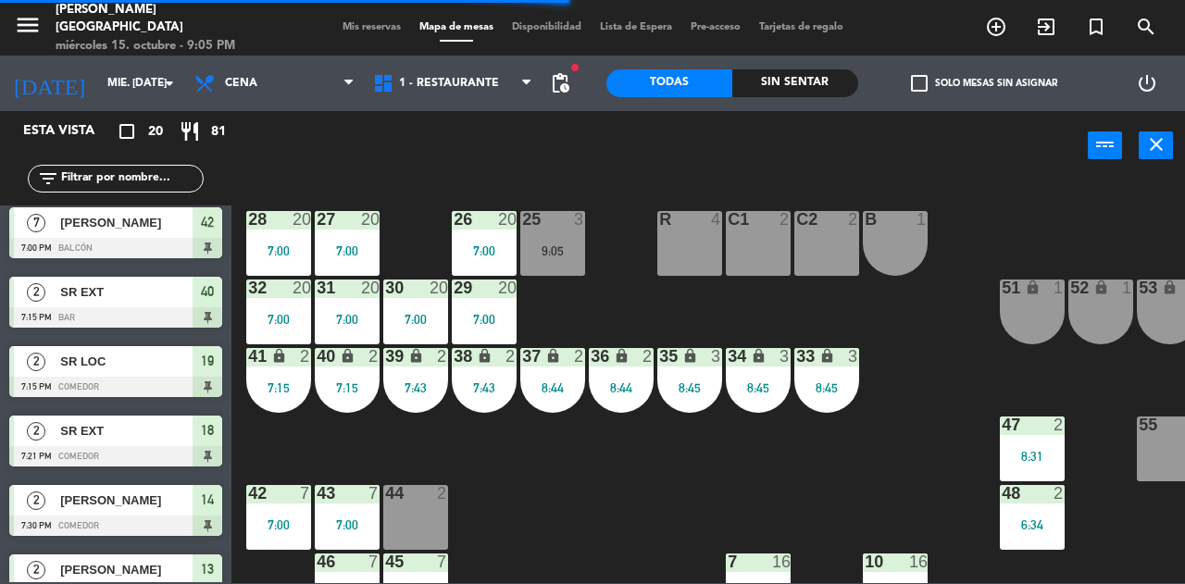
click at [367, 23] on span "Mis reservas" at bounding box center [371, 27] width 77 height 10
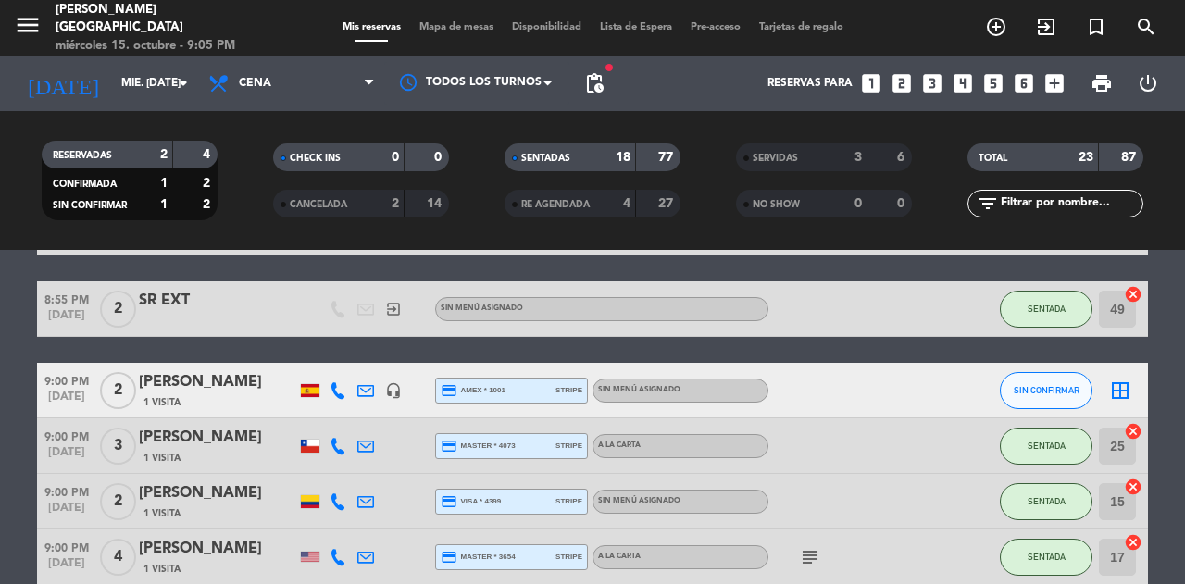
scroll to position [1146, 0]
click at [135, 86] on input "mié. [DATE]" at bounding box center [185, 83] width 147 height 31
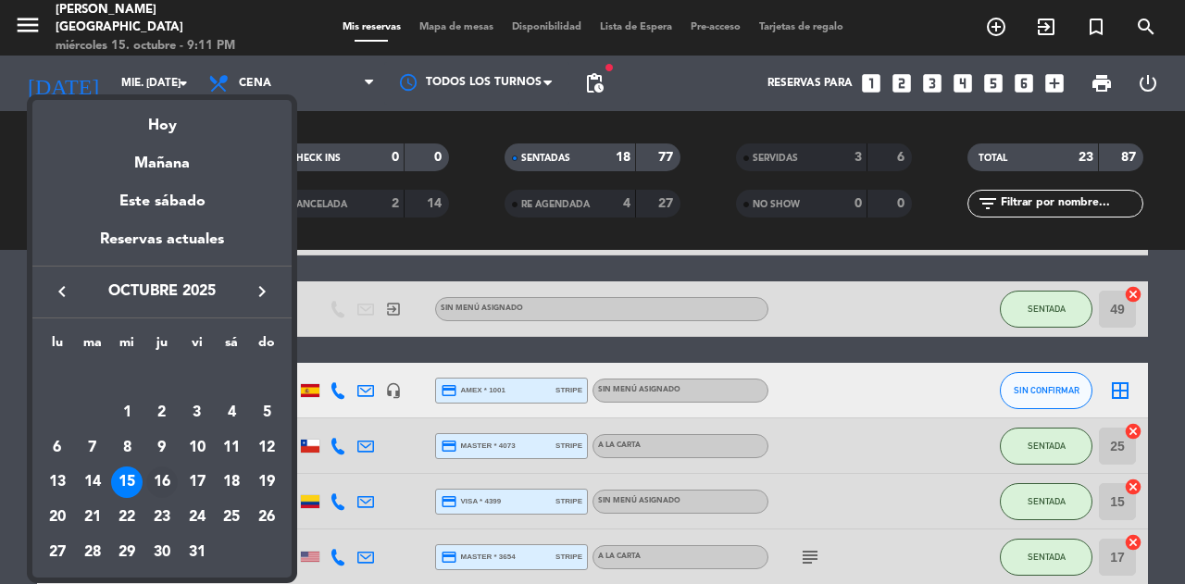
click at [159, 478] on div "16" at bounding box center [161, 482] width 31 height 31
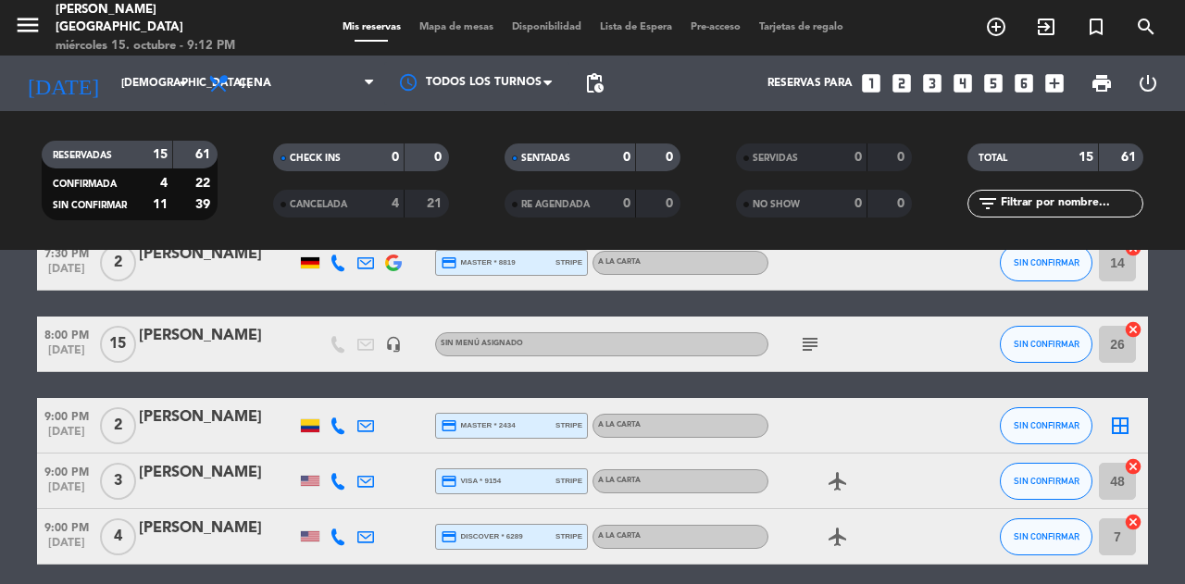
scroll to position [779, 0]
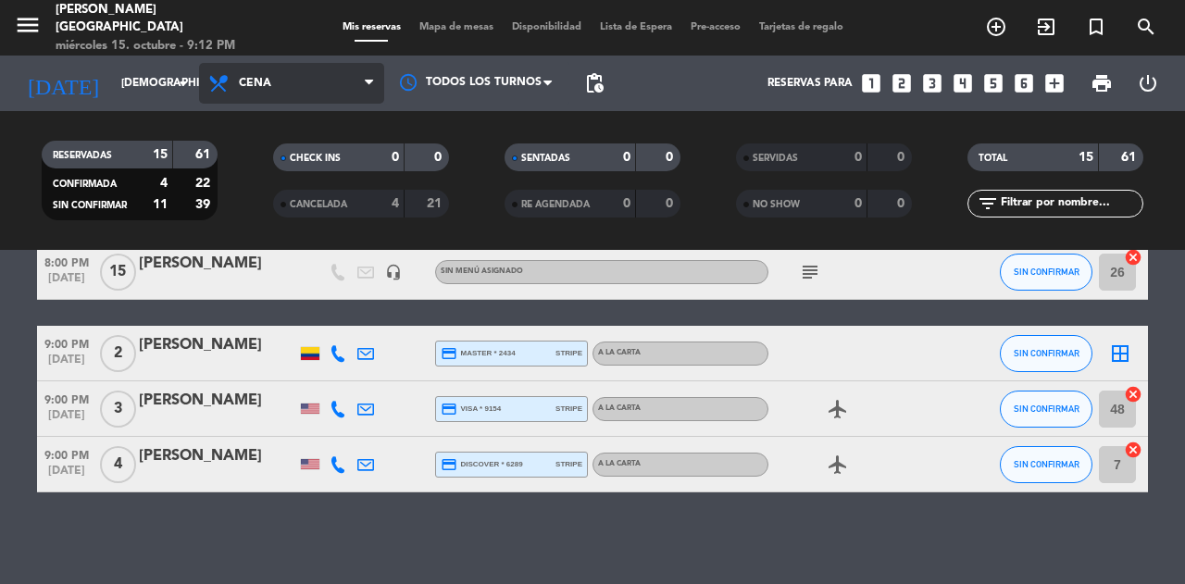
click at [296, 89] on span "Cena" at bounding box center [291, 83] width 185 height 41
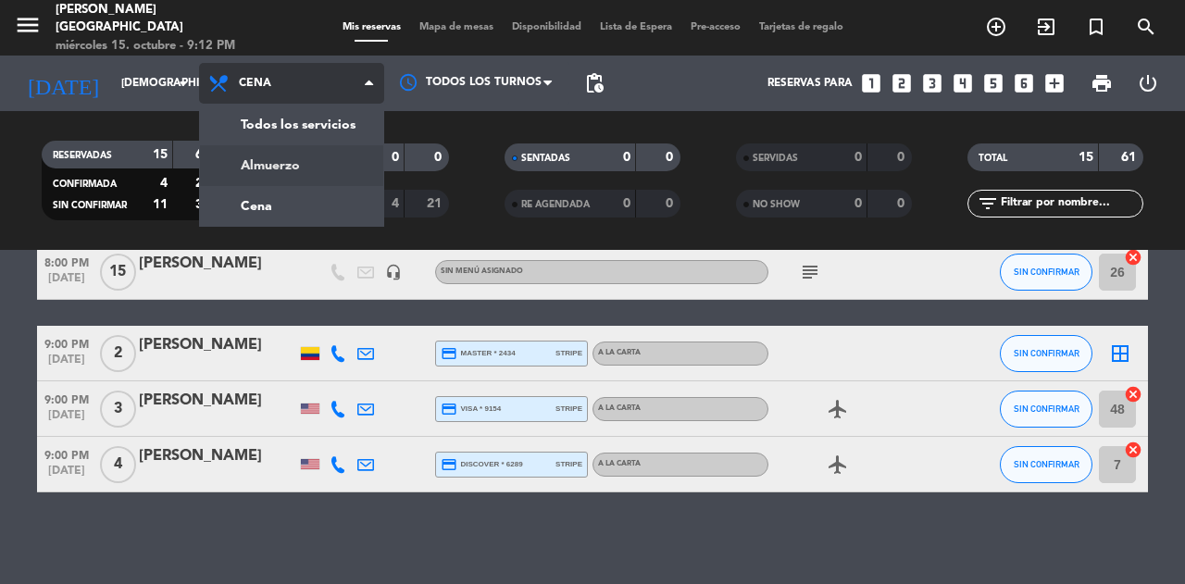
click at [331, 160] on div "menu [PERSON_NAME][GEOGRAPHIC_DATA] miércoles 15. octubre - 9:12 PM Mis reserva…" at bounding box center [592, 125] width 1185 height 250
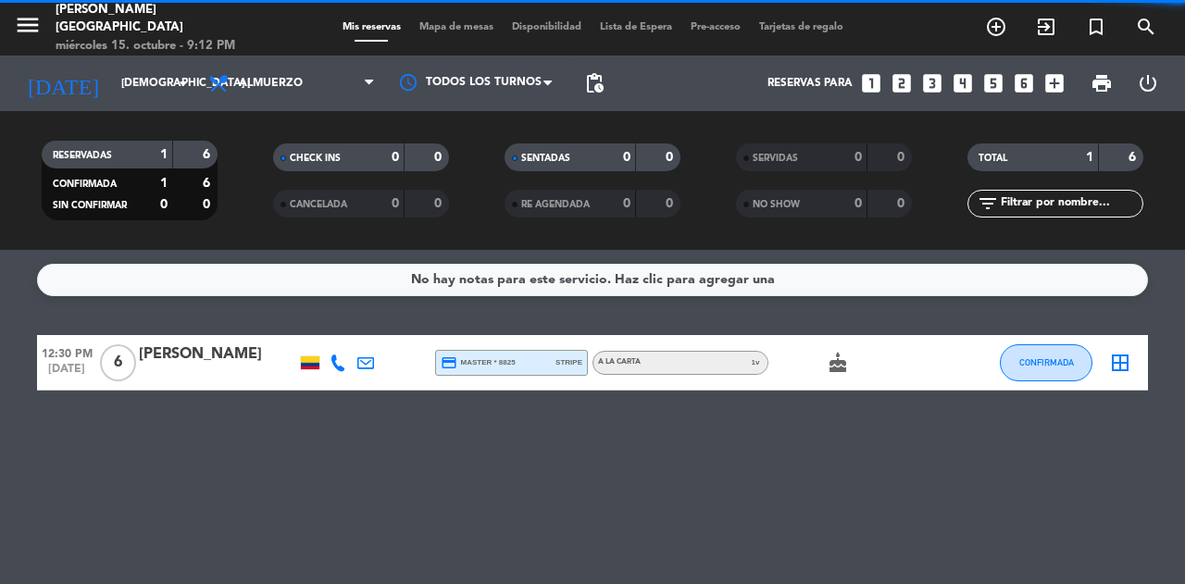
scroll to position [0, 0]
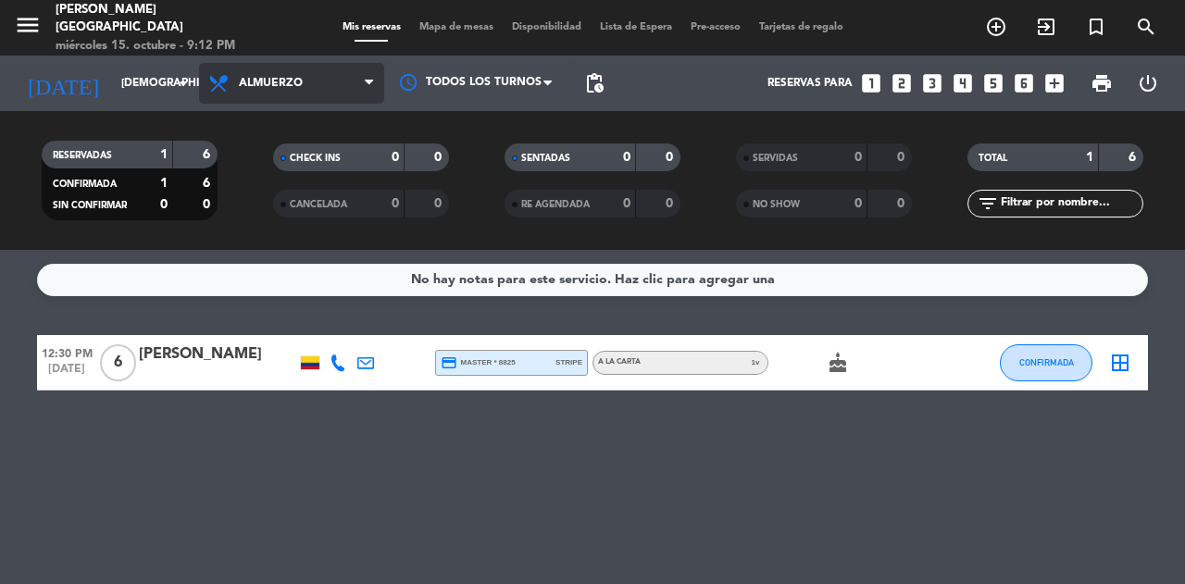
click at [298, 73] on span "Almuerzo" at bounding box center [291, 83] width 185 height 41
click at [278, 195] on div "menu [PERSON_NAME][GEOGRAPHIC_DATA] miércoles 15. octubre - 9:12 PM Mis reserva…" at bounding box center [592, 125] width 1185 height 250
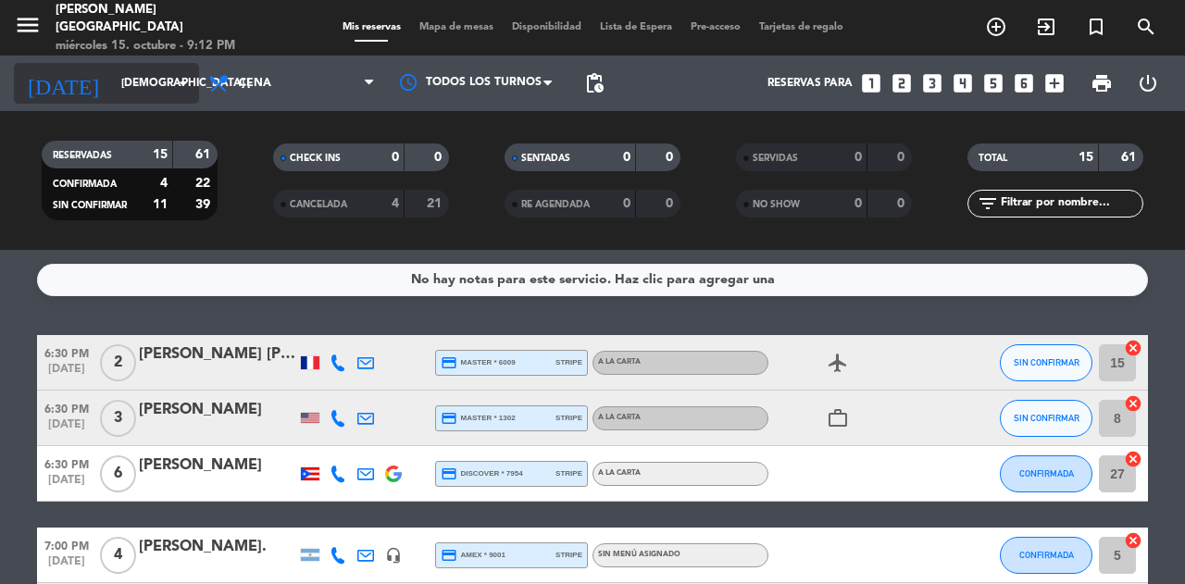
click at [112, 94] on input "[DEMOGRAPHIC_DATA] [DATE]" at bounding box center [185, 83] width 147 height 31
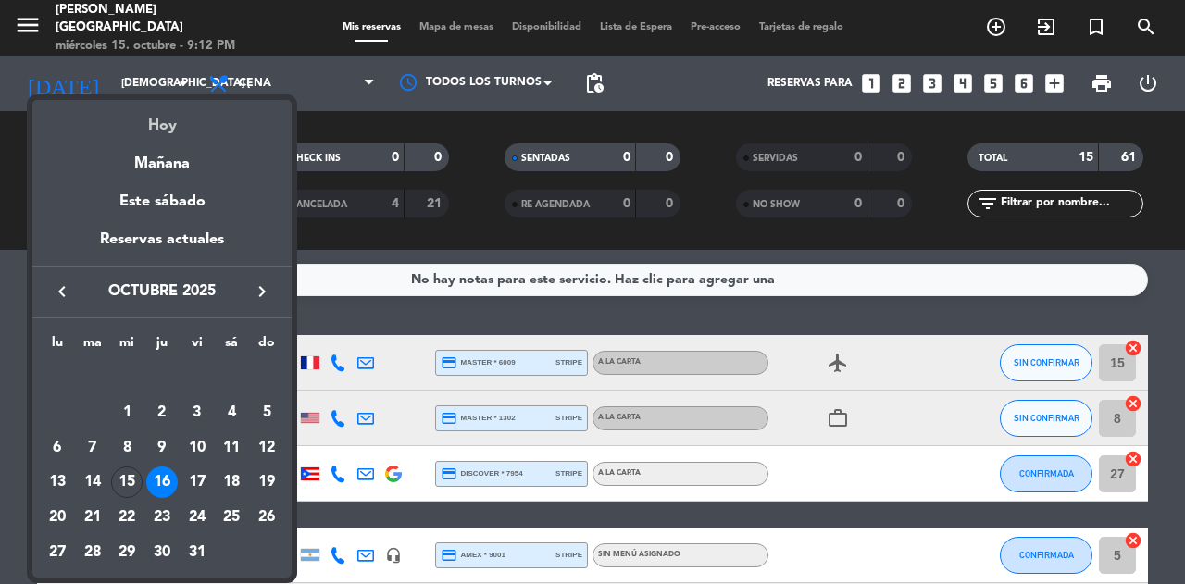
click at [148, 131] on div "Hoy" at bounding box center [161, 119] width 259 height 38
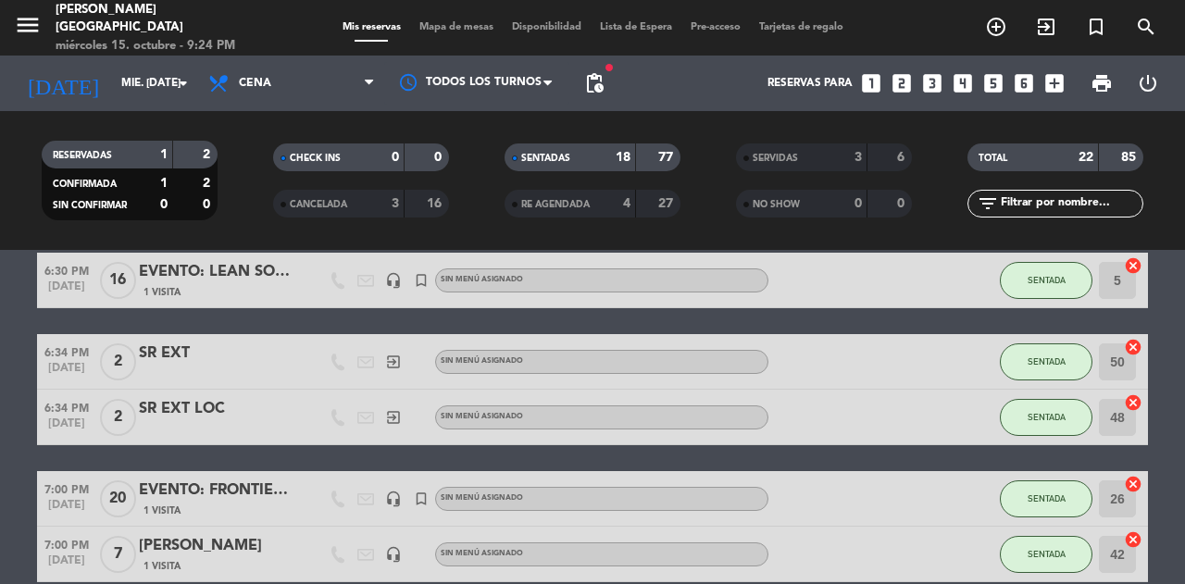
scroll to position [81, 0]
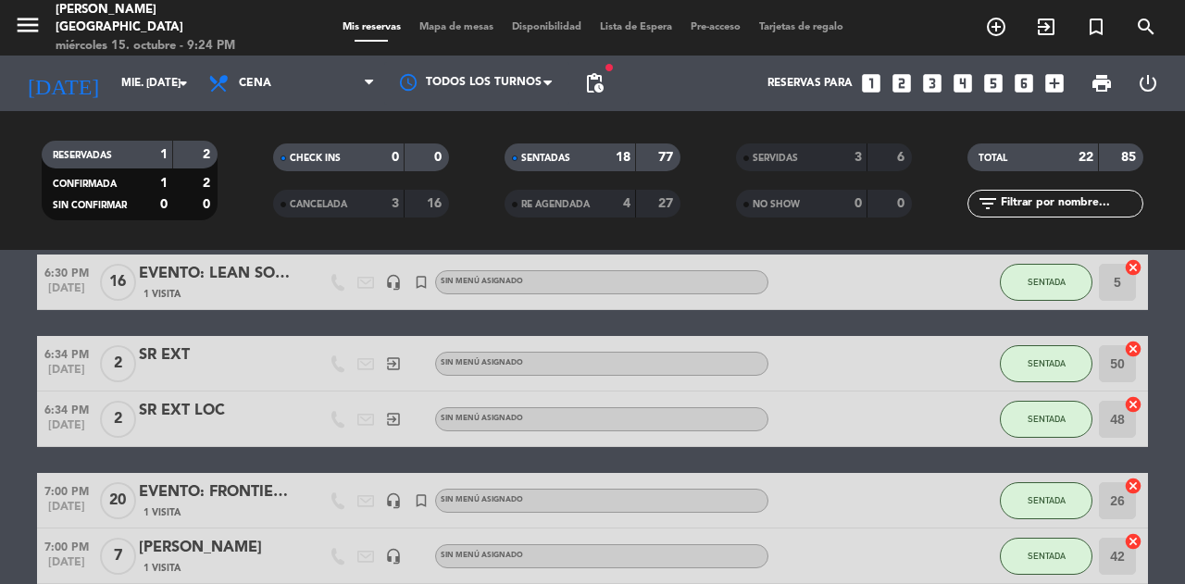
click at [992, 367] on div "6:34 PM [DATE] 2 SR EXT exit_to_app Sin menú asignado SENTADA 50 cancel" at bounding box center [592, 364] width 1111 height 56
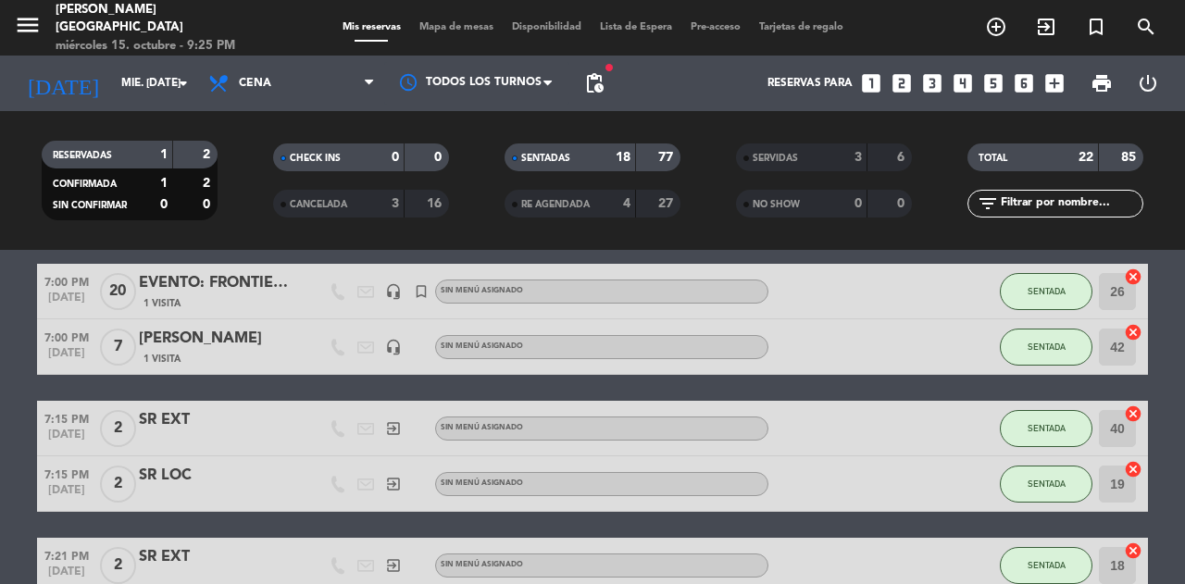
scroll to position [0, 0]
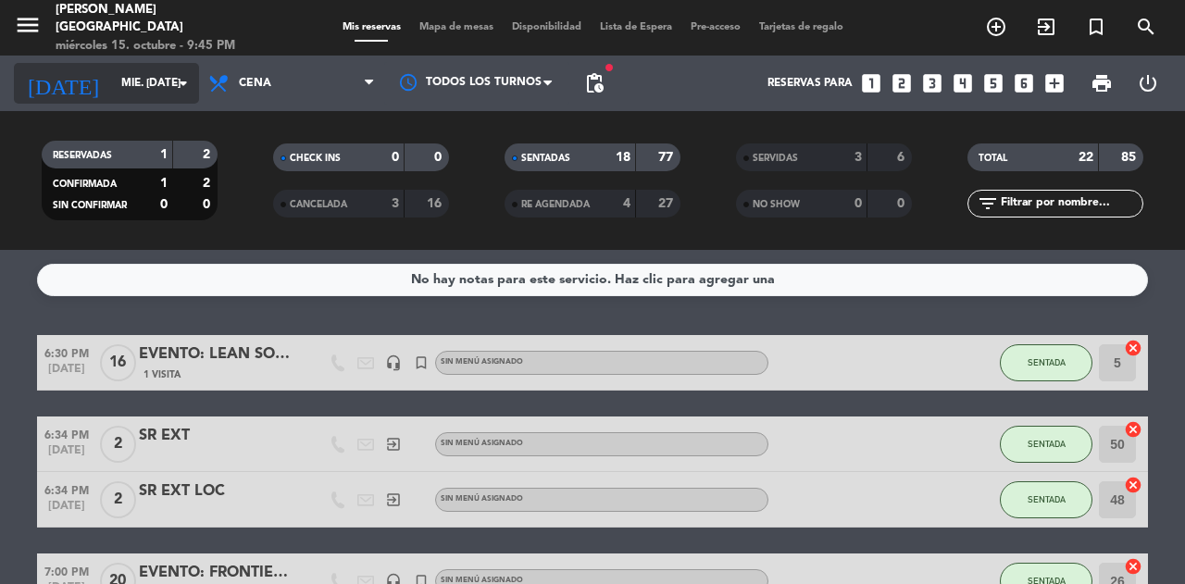
click at [144, 82] on input "mié. [DATE]" at bounding box center [185, 83] width 147 height 31
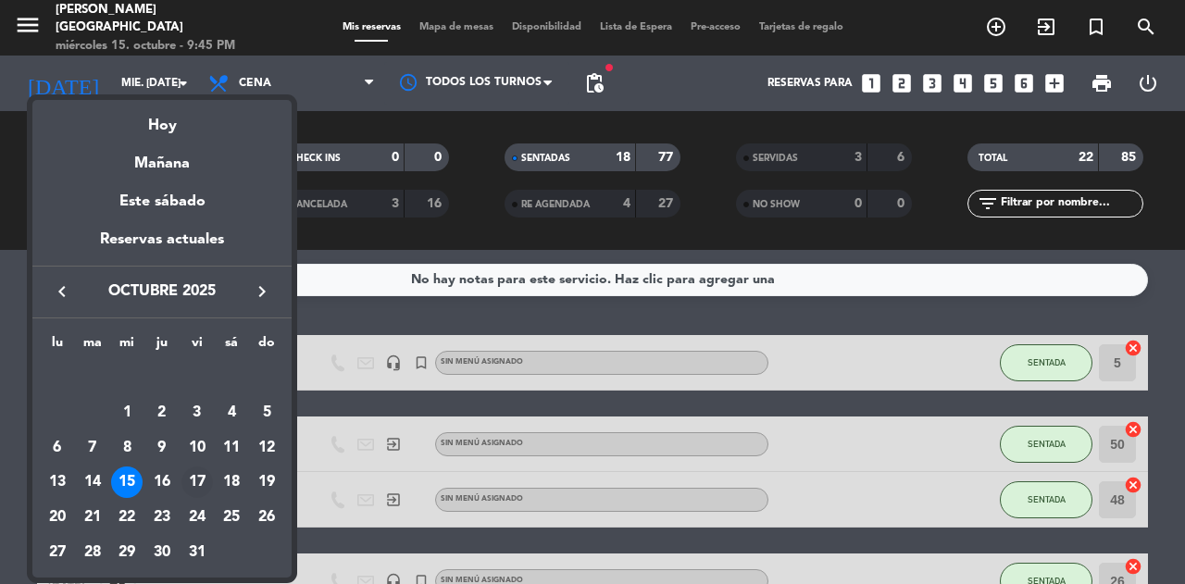
click at [198, 479] on div "17" at bounding box center [196, 482] width 31 height 31
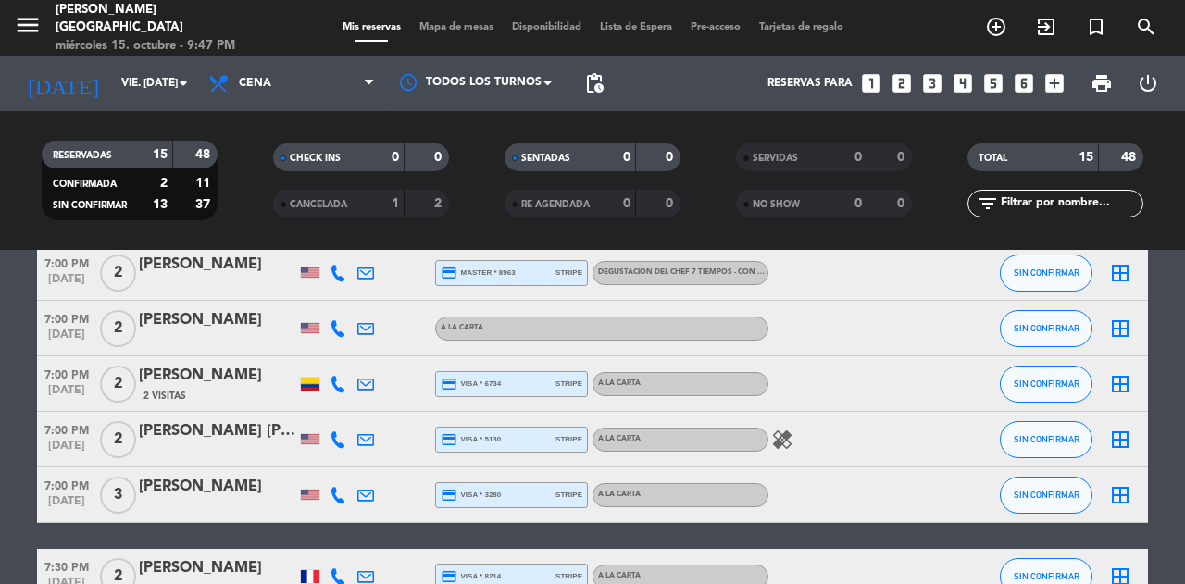
scroll to position [251, 0]
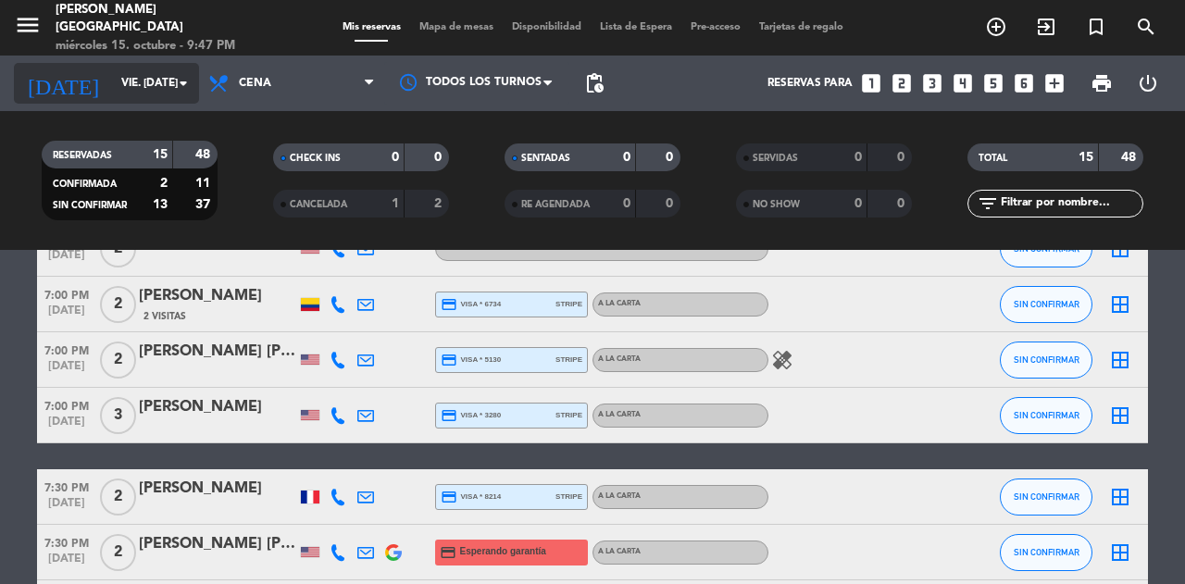
click at [157, 72] on input "vie. [DATE]" at bounding box center [185, 83] width 147 height 31
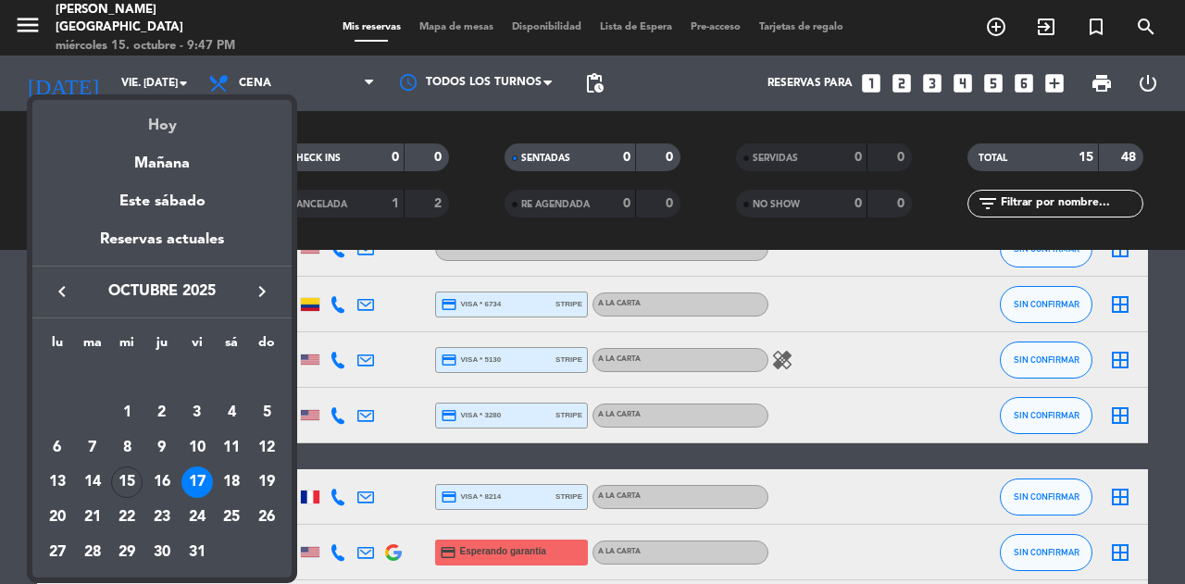
click at [187, 122] on div "Hoy" at bounding box center [161, 119] width 259 height 38
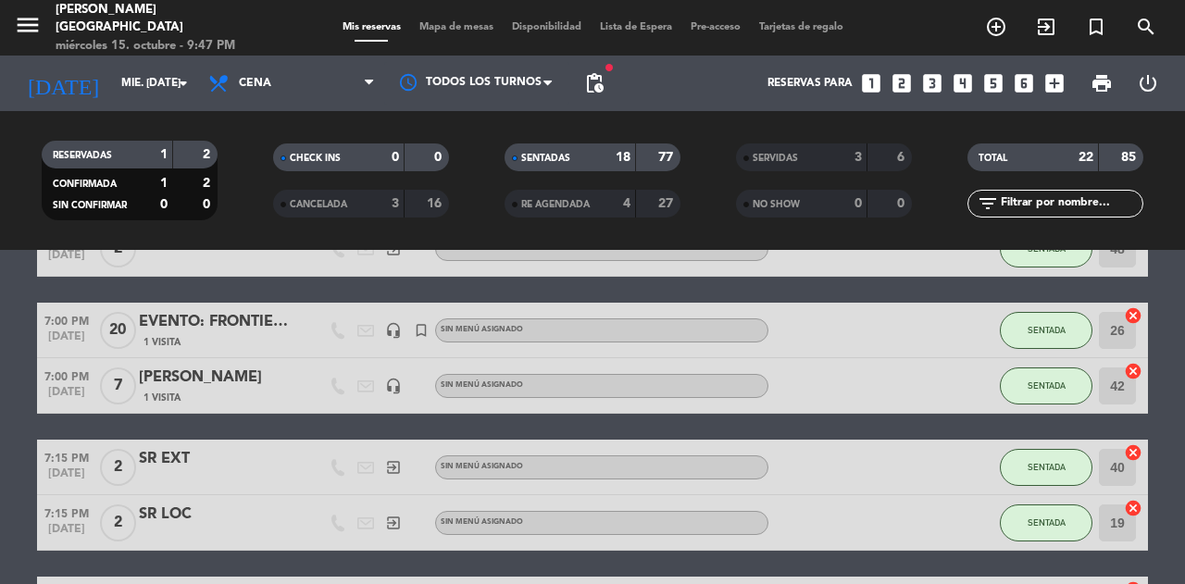
scroll to position [0, 0]
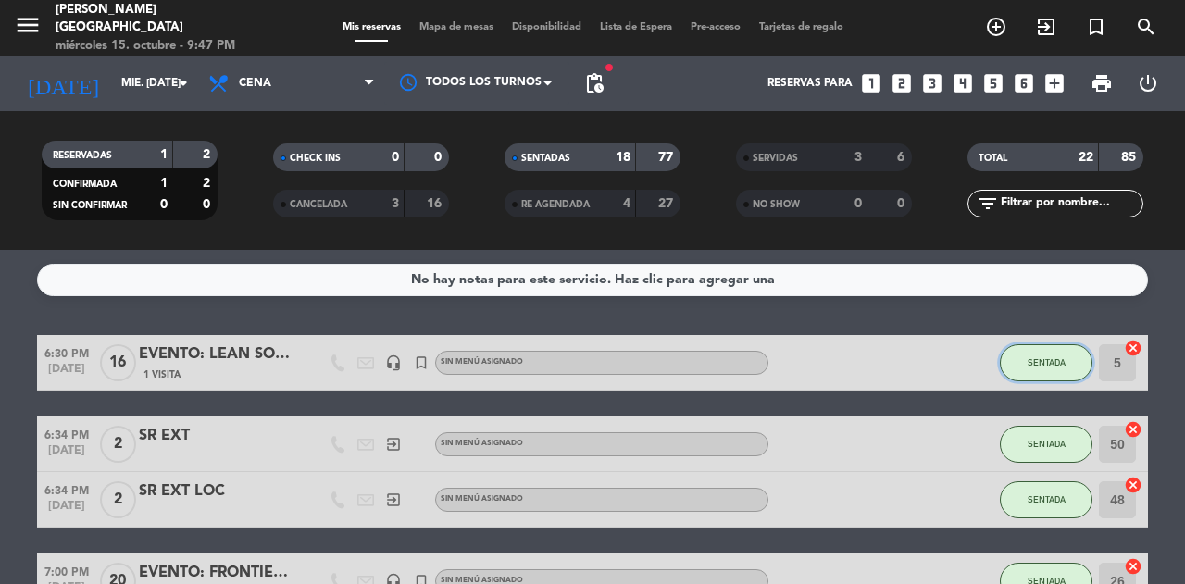
click at [1062, 364] on span "SENTADA" at bounding box center [1046, 362] width 38 height 10
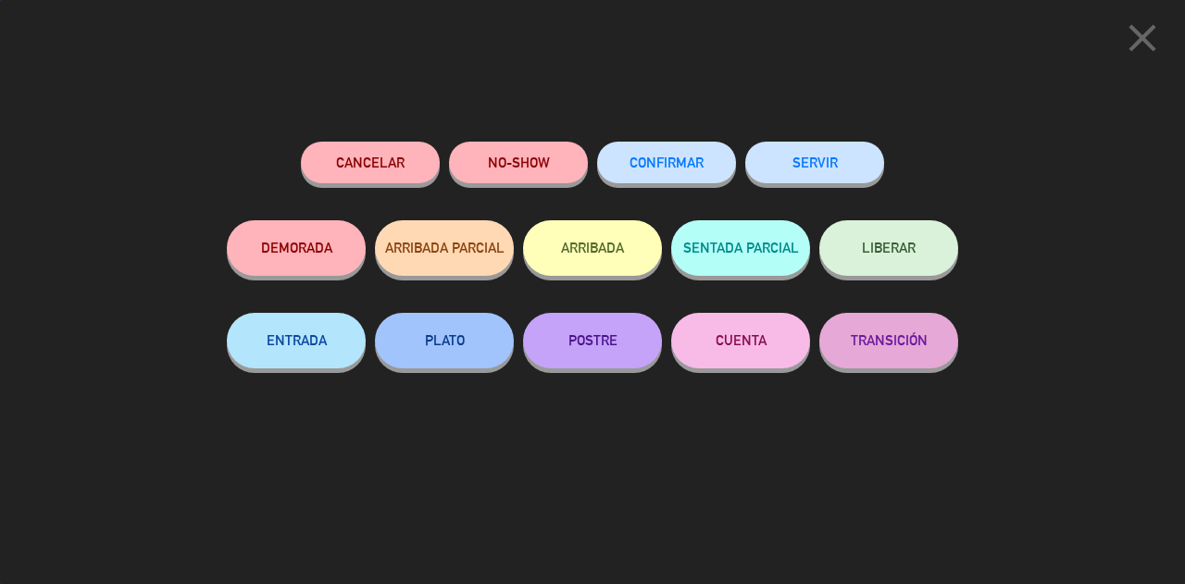
click at [869, 172] on button "SERVIR" at bounding box center [814, 163] width 139 height 42
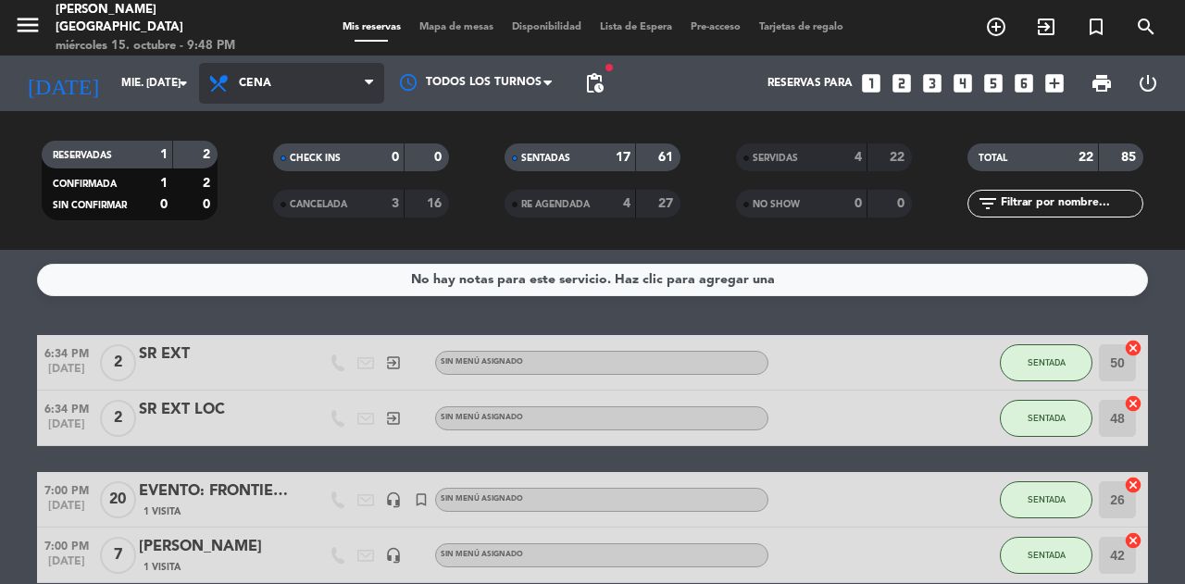
click at [338, 80] on span "Cena" at bounding box center [291, 83] width 185 height 41
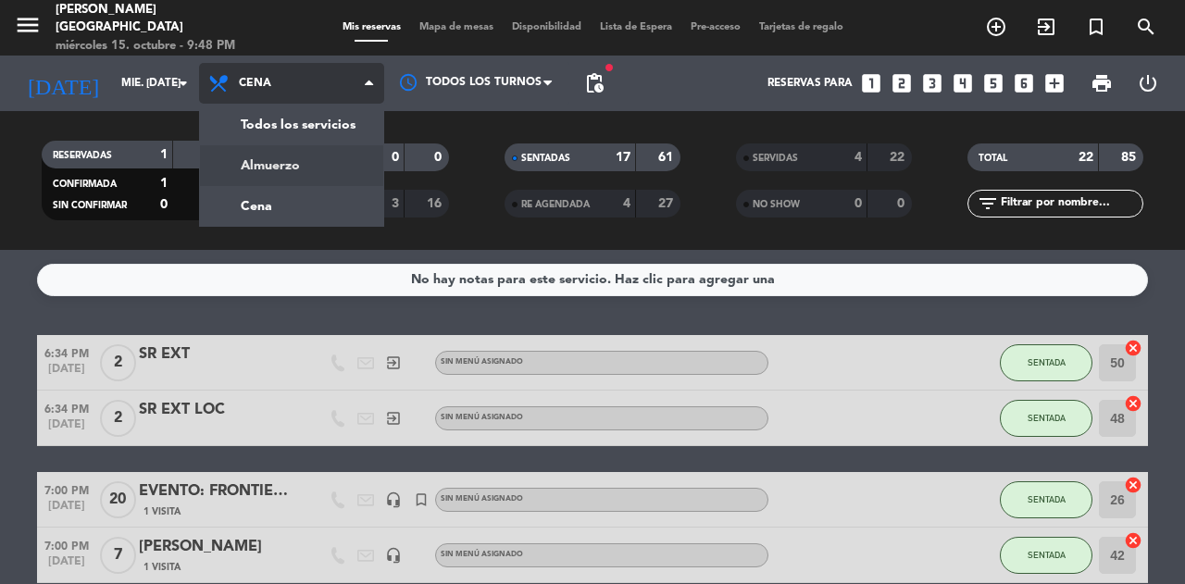
click at [317, 162] on div "menu [PERSON_NAME][GEOGRAPHIC_DATA] miércoles 15. octubre - 9:48 PM Mis reserva…" at bounding box center [592, 125] width 1185 height 250
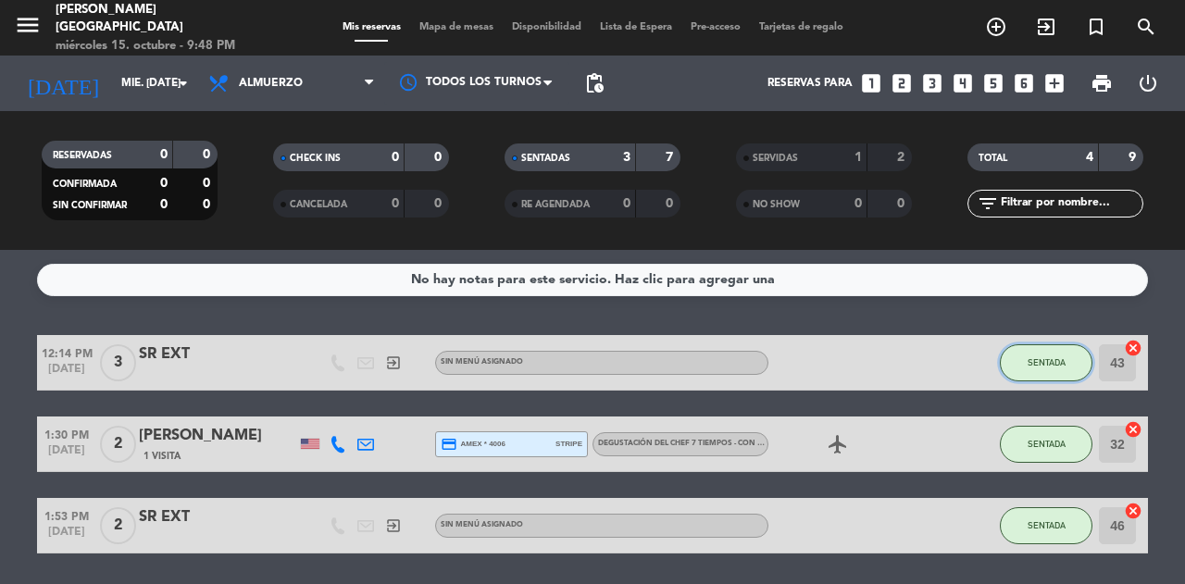
click at [1062, 360] on span "SENTADA" at bounding box center [1046, 362] width 38 height 10
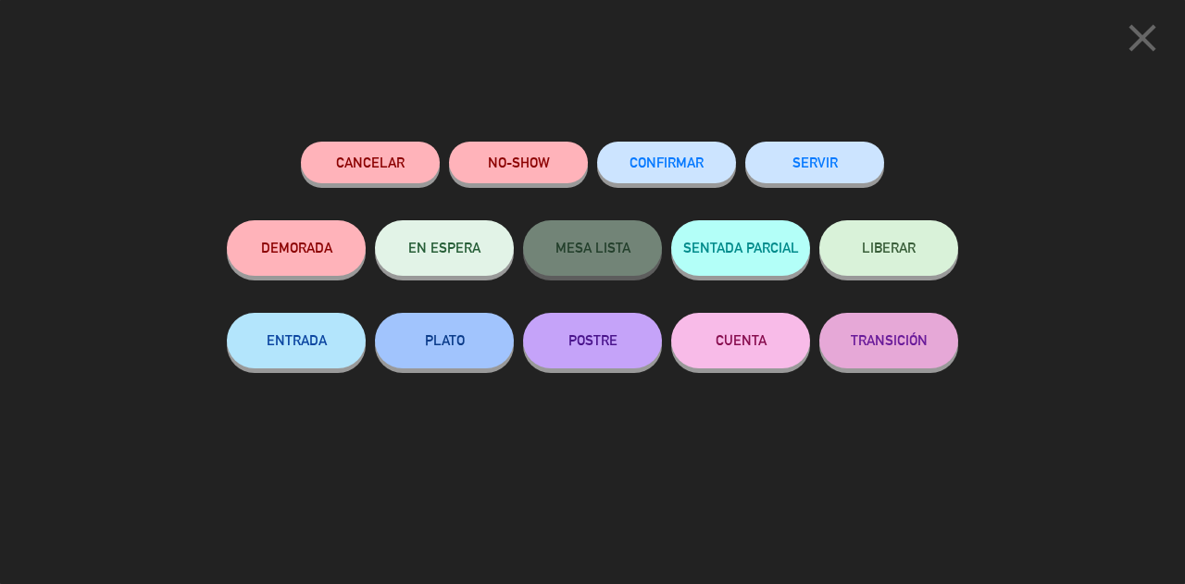
click at [838, 161] on button "SERVIR" at bounding box center [814, 163] width 139 height 42
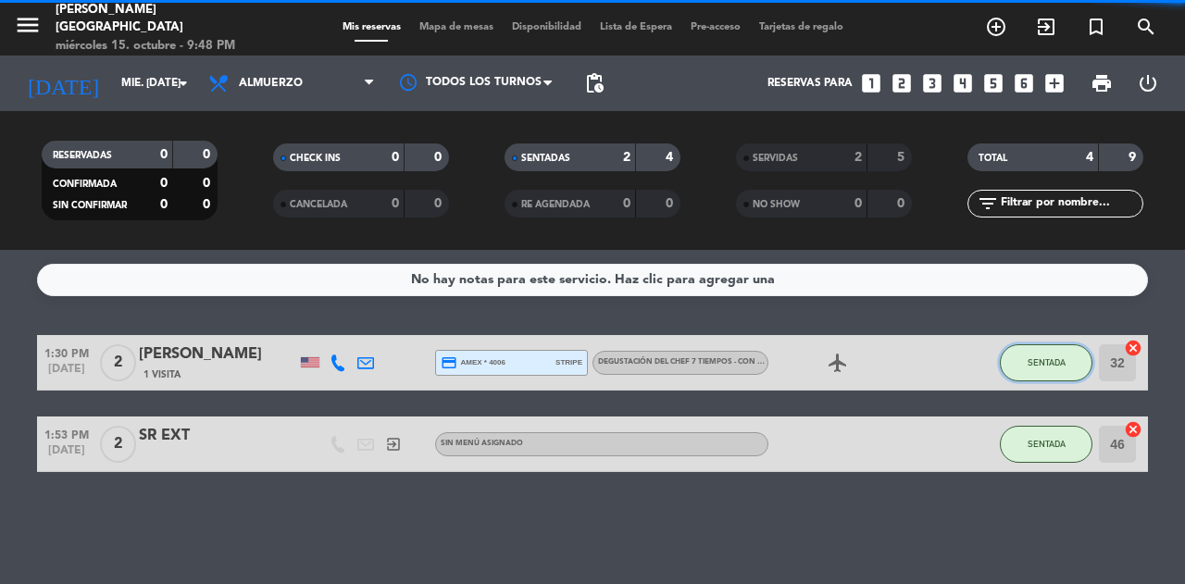
click at [1053, 366] on span "SENTADA" at bounding box center [1046, 362] width 38 height 10
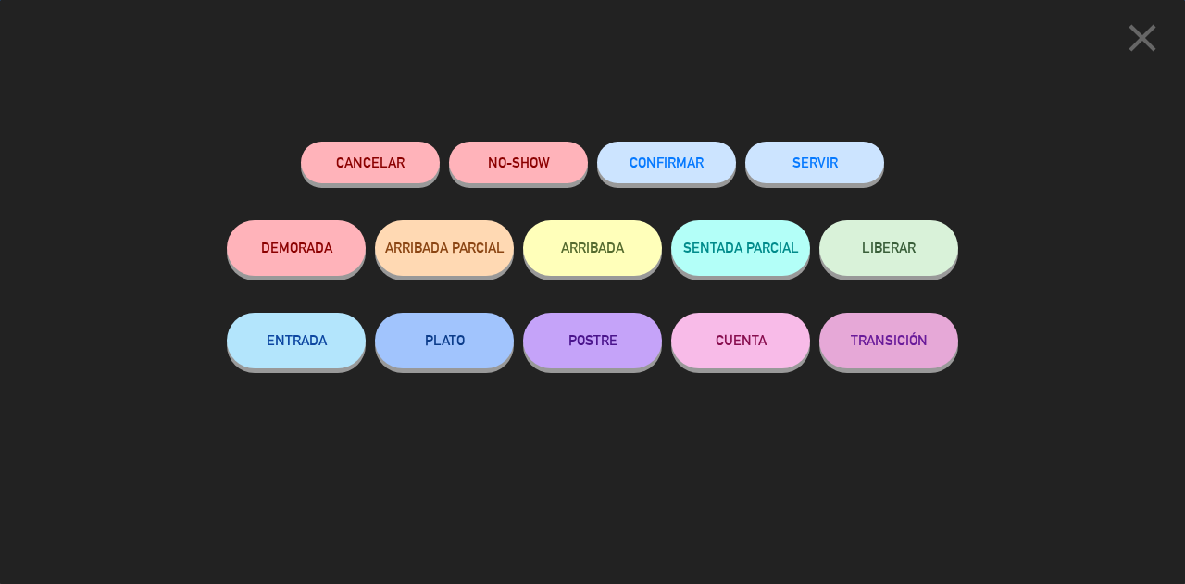
click at [828, 199] on div "SERVIR" at bounding box center [814, 181] width 139 height 79
click at [807, 164] on button "SERVIR" at bounding box center [814, 163] width 139 height 42
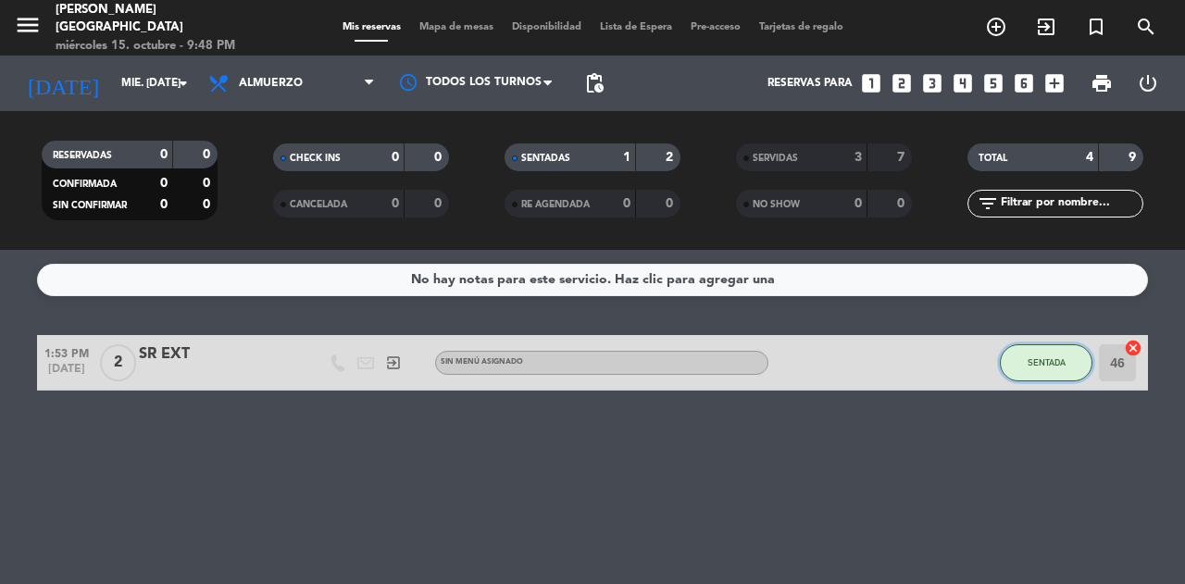
click at [1022, 358] on button "SENTADA" at bounding box center [1046, 362] width 93 height 37
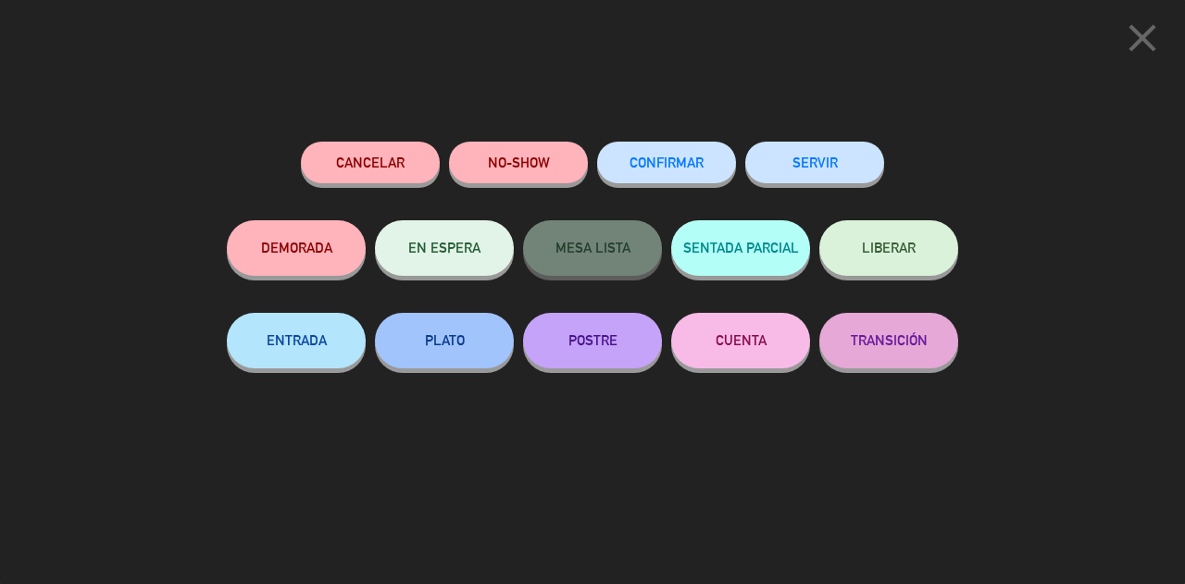
click at [839, 167] on button "SERVIR" at bounding box center [814, 163] width 139 height 42
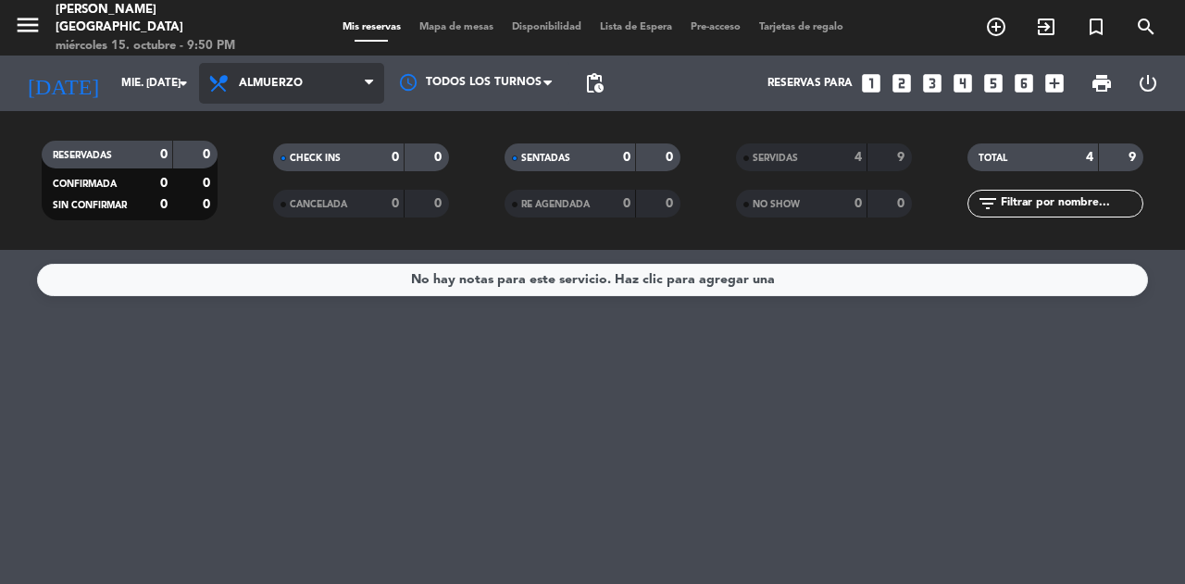
click at [273, 70] on span "Almuerzo" at bounding box center [291, 83] width 185 height 41
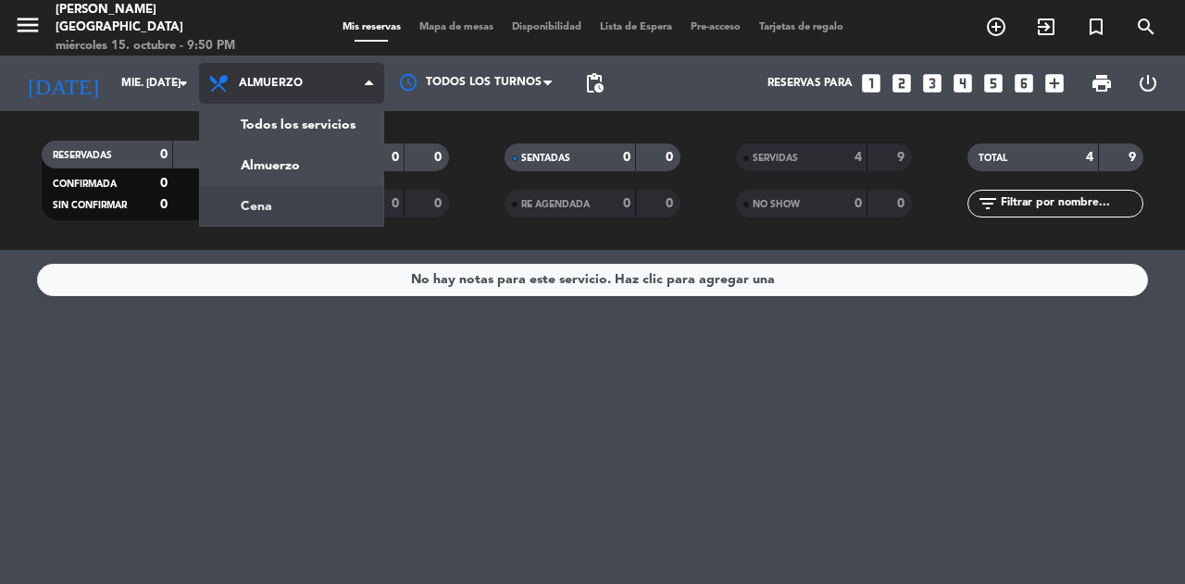
click at [285, 197] on div "menu [PERSON_NAME][GEOGRAPHIC_DATA] miércoles 15. octubre - 9:50 PM Mis reserva…" at bounding box center [592, 125] width 1185 height 250
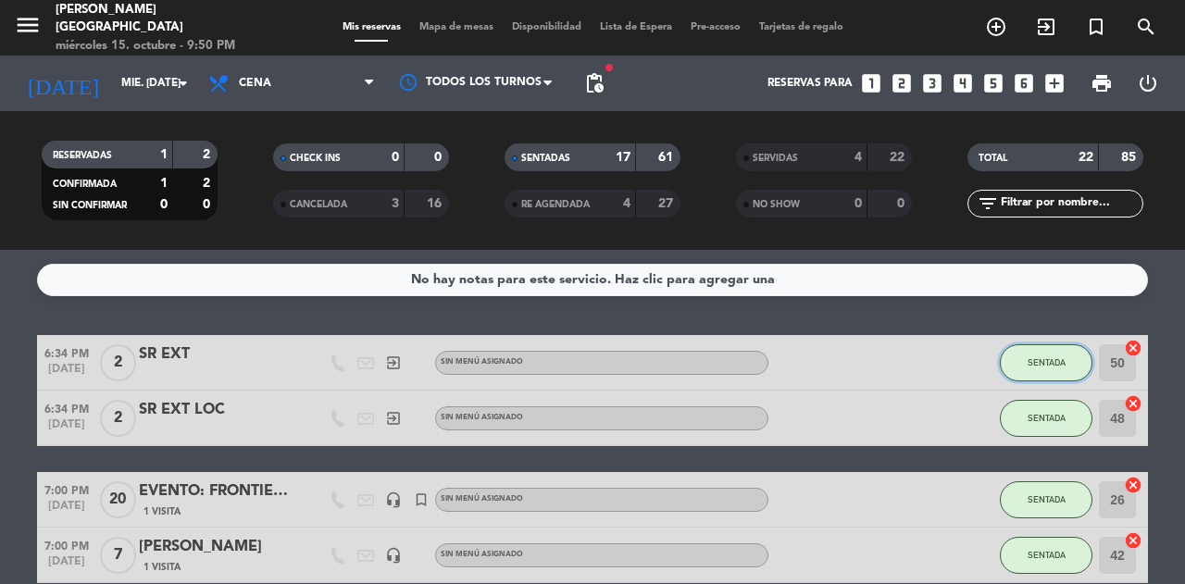
click at [1020, 377] on button "SENTADA" at bounding box center [1046, 362] width 93 height 37
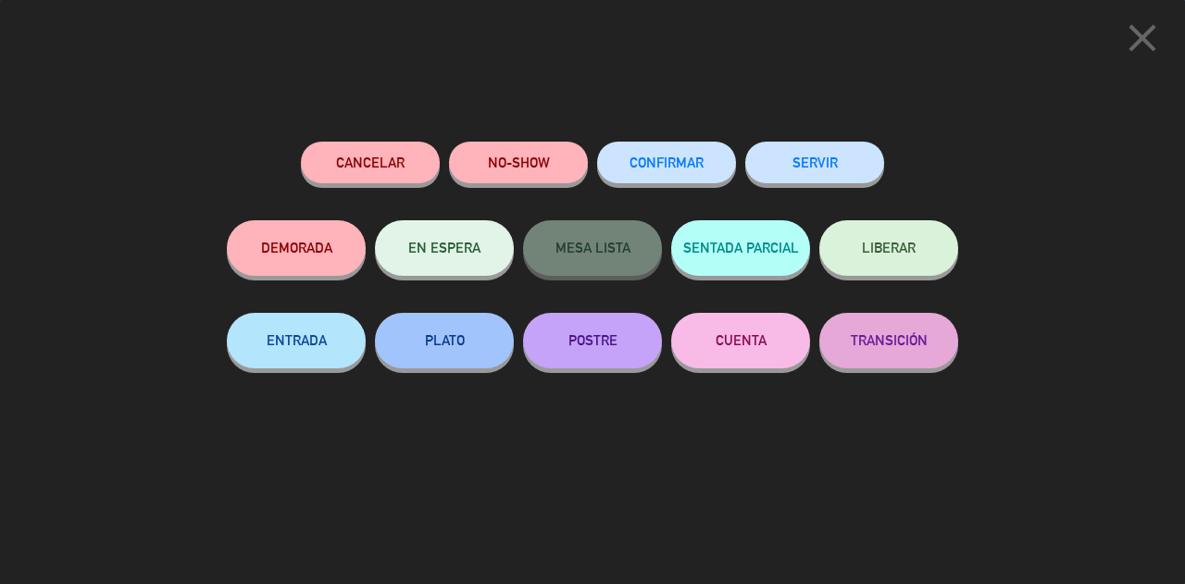
click at [845, 156] on button "SERVIR" at bounding box center [814, 163] width 139 height 42
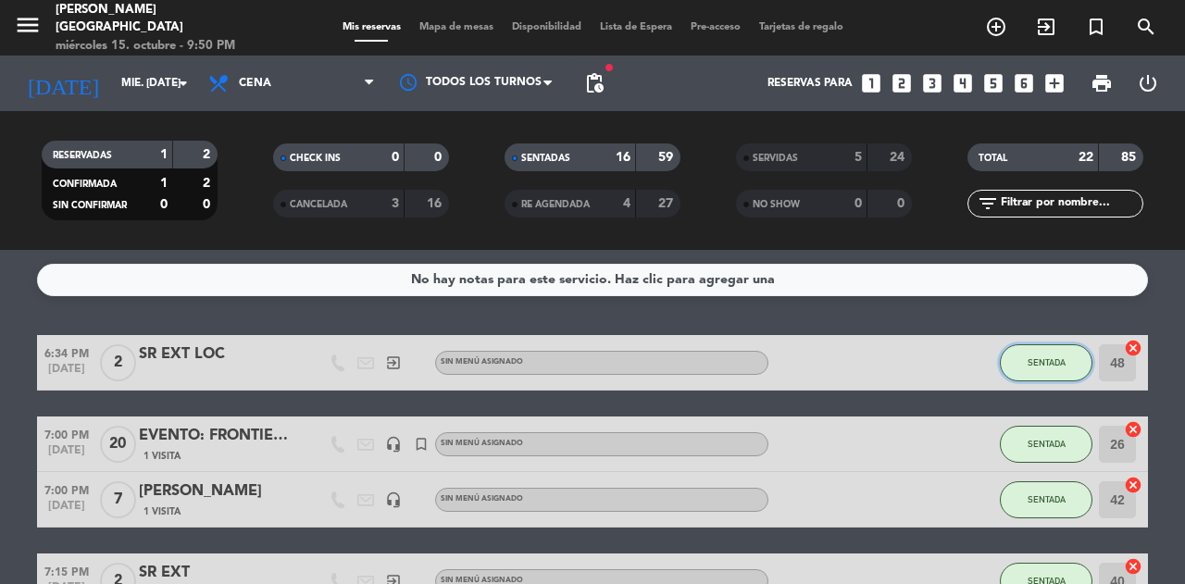
click at [1047, 360] on span "SENTADA" at bounding box center [1046, 362] width 38 height 10
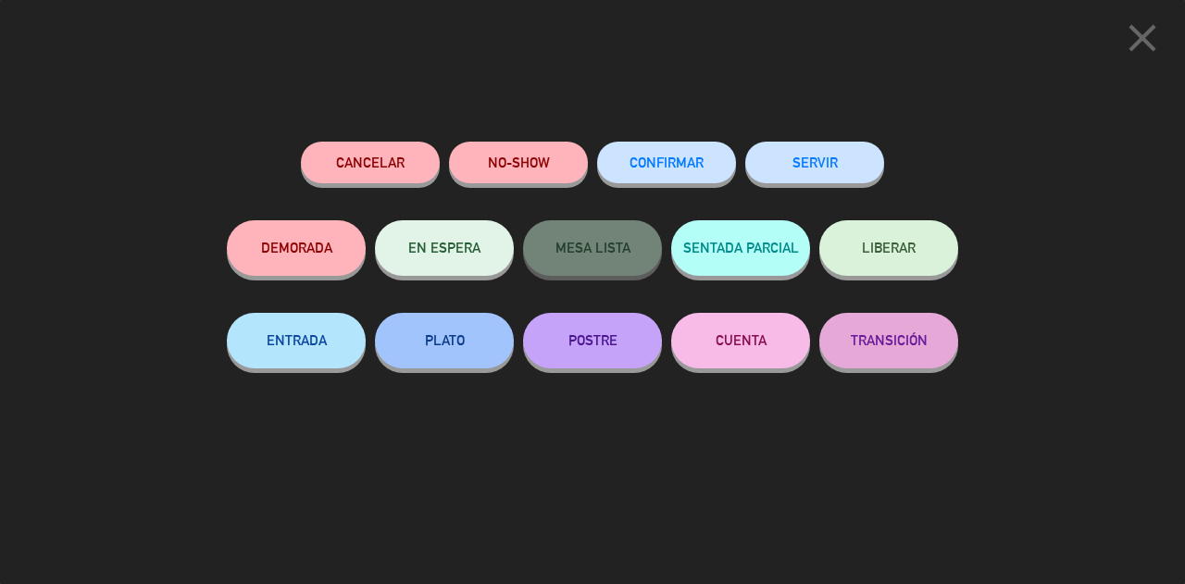
click at [833, 160] on button "SERVIR" at bounding box center [814, 163] width 139 height 42
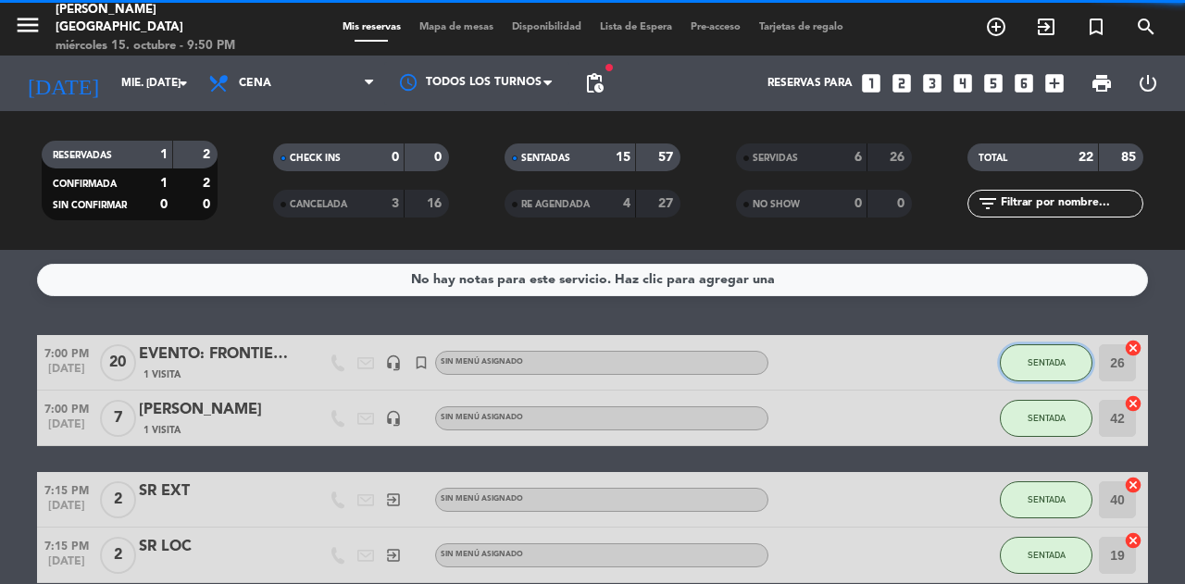
click at [1039, 351] on button "SENTADA" at bounding box center [1046, 362] width 93 height 37
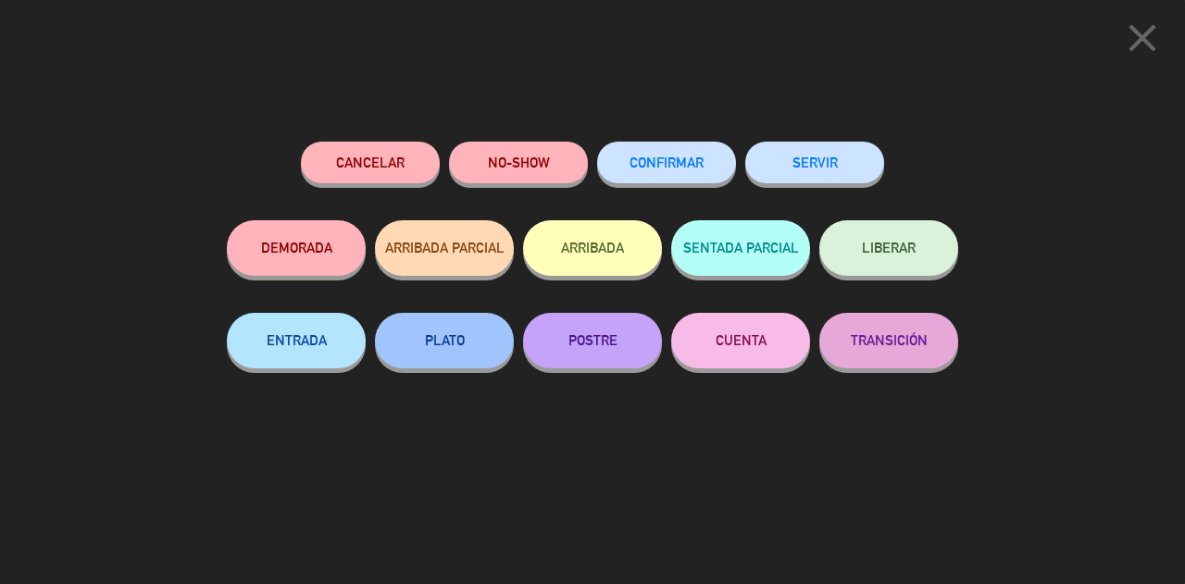
click at [832, 165] on button "SERVIR" at bounding box center [814, 163] width 139 height 42
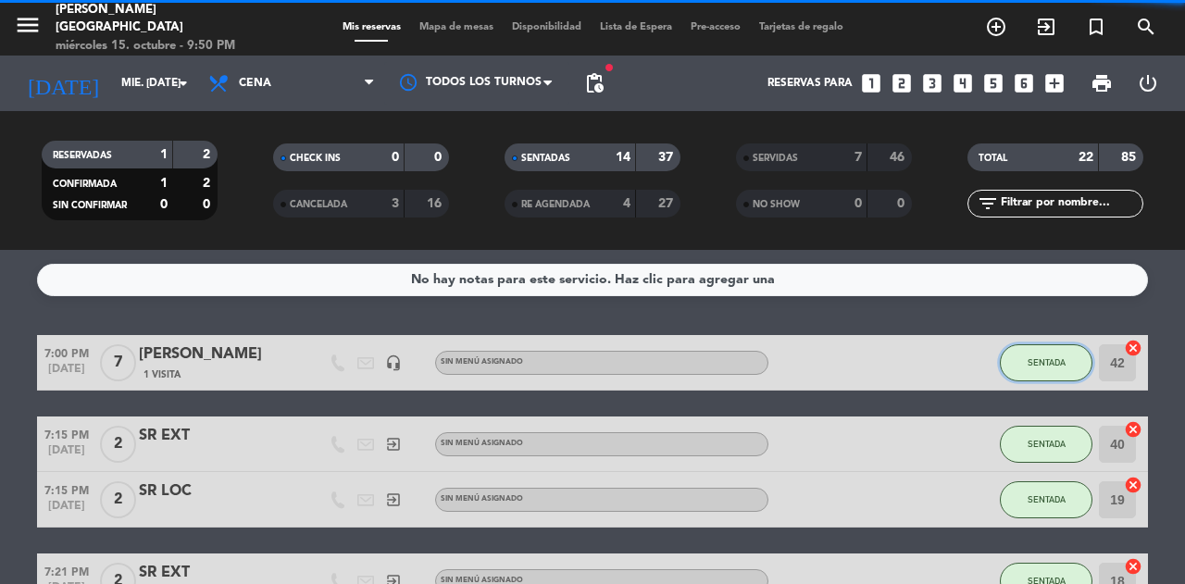
click at [1052, 363] on span "SENTADA" at bounding box center [1046, 362] width 38 height 10
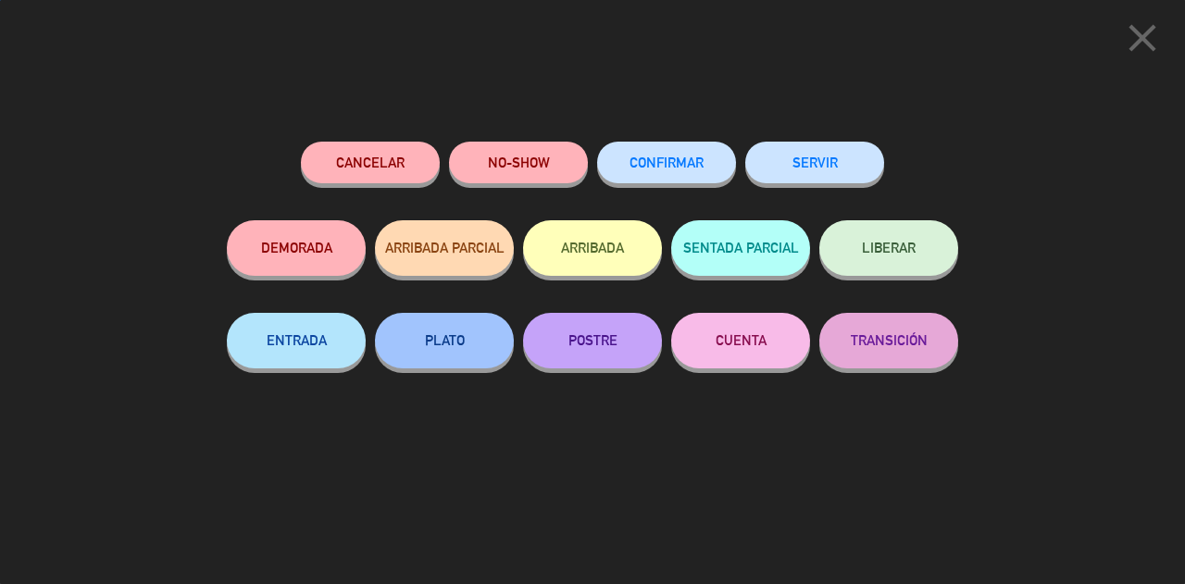
click at [849, 180] on button "SERVIR" at bounding box center [814, 163] width 139 height 42
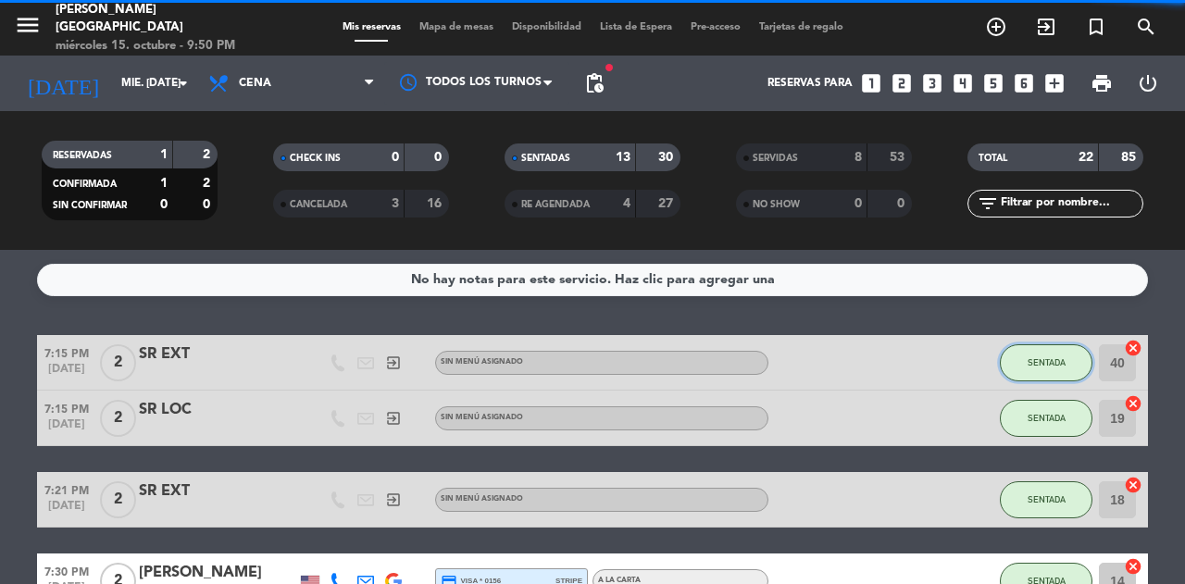
click at [1052, 374] on button "SENTADA" at bounding box center [1046, 362] width 93 height 37
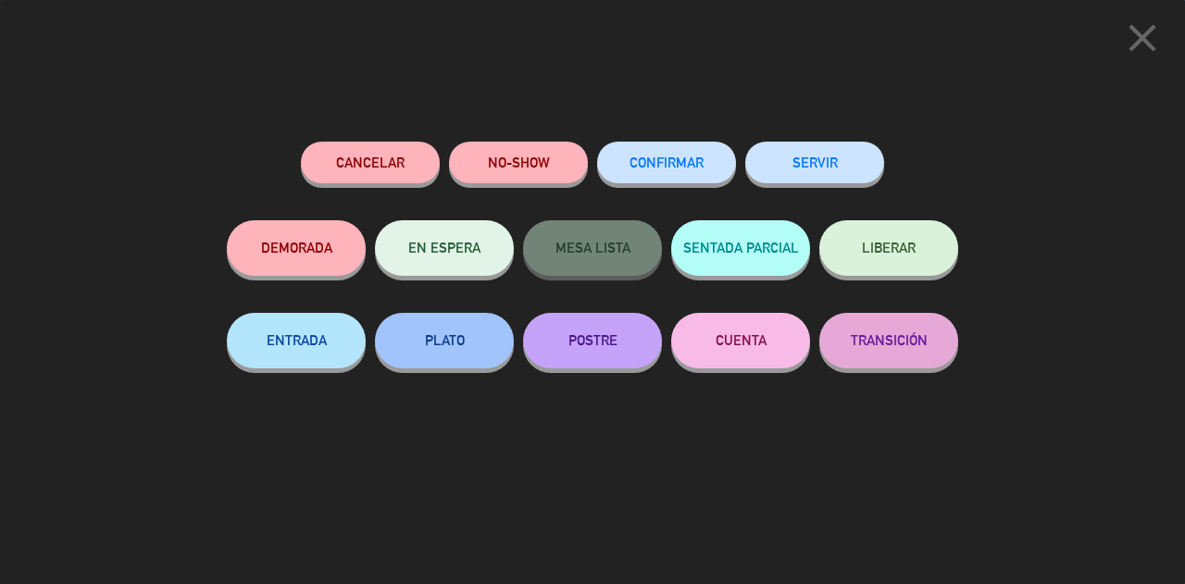
click at [850, 159] on button "SERVIR" at bounding box center [814, 163] width 139 height 42
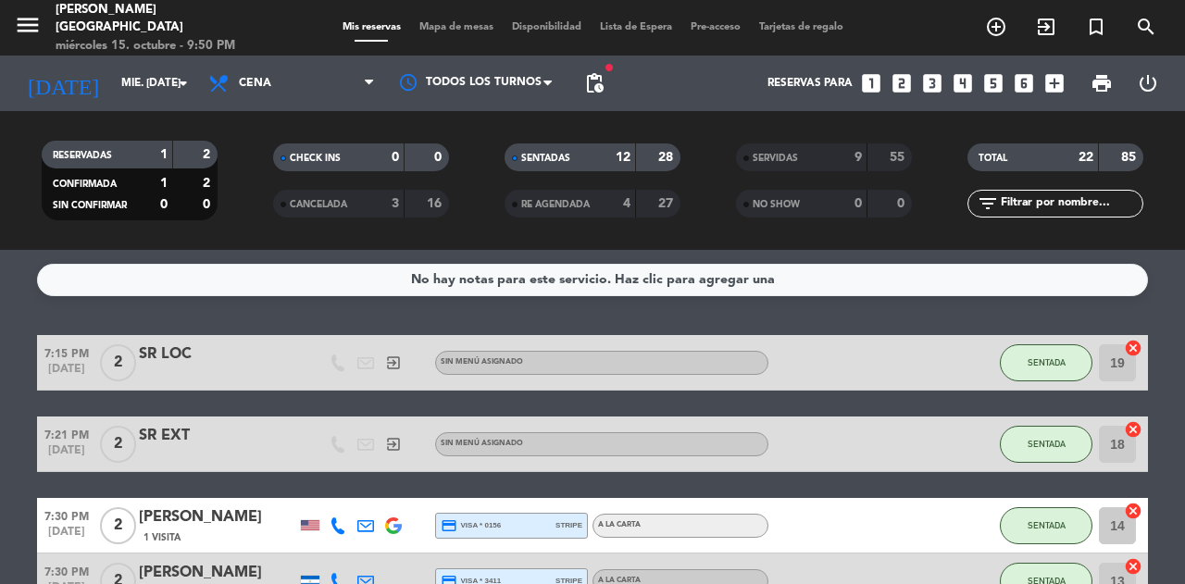
click at [1035, 363] on span "SENTADA" at bounding box center [1046, 362] width 38 height 10
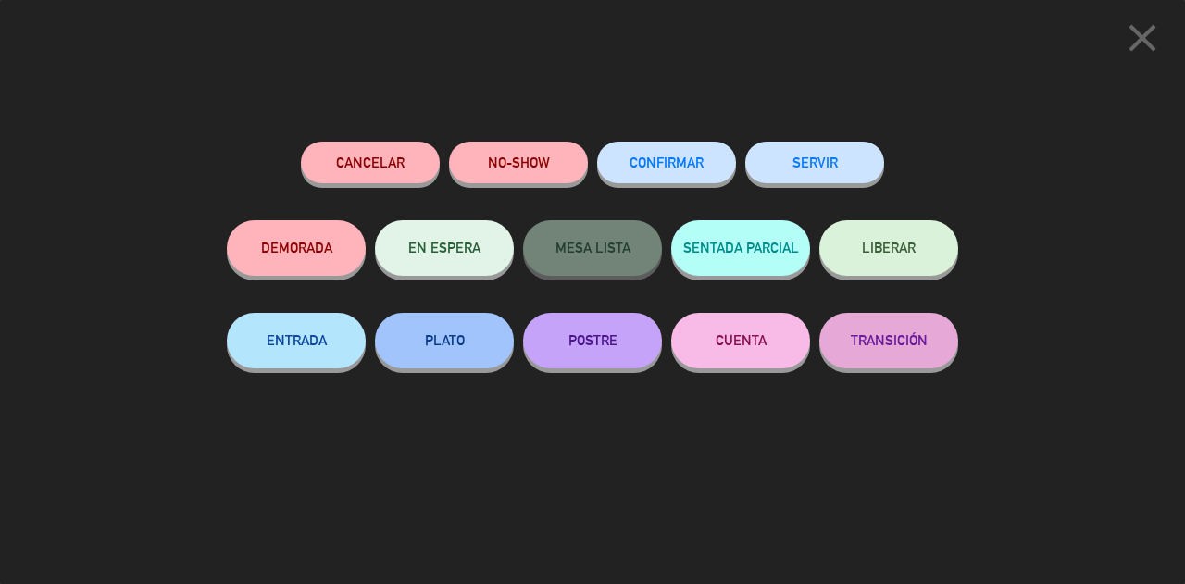
click at [803, 163] on button "SERVIR" at bounding box center [814, 163] width 139 height 42
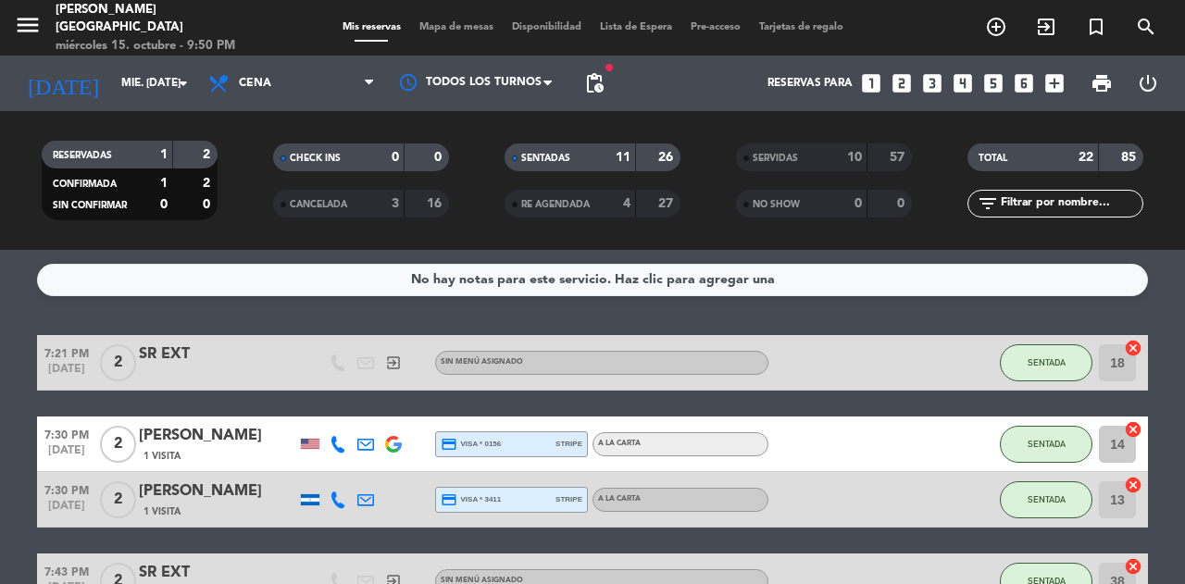
click at [1047, 362] on span "SENTADA" at bounding box center [1046, 362] width 38 height 10
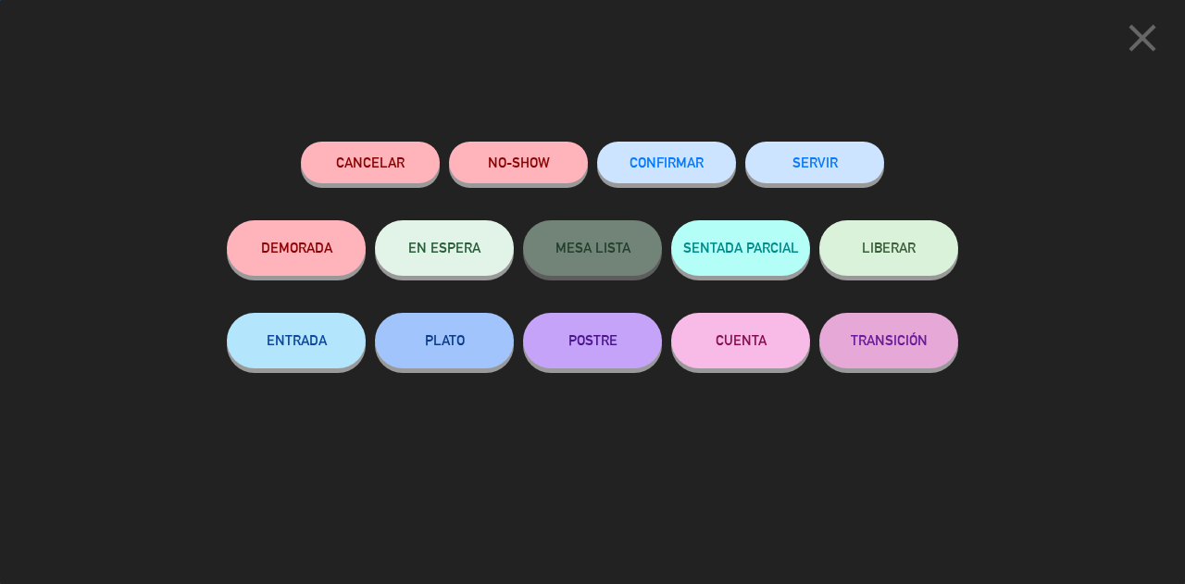
click at [857, 168] on button "SERVIR" at bounding box center [814, 163] width 139 height 42
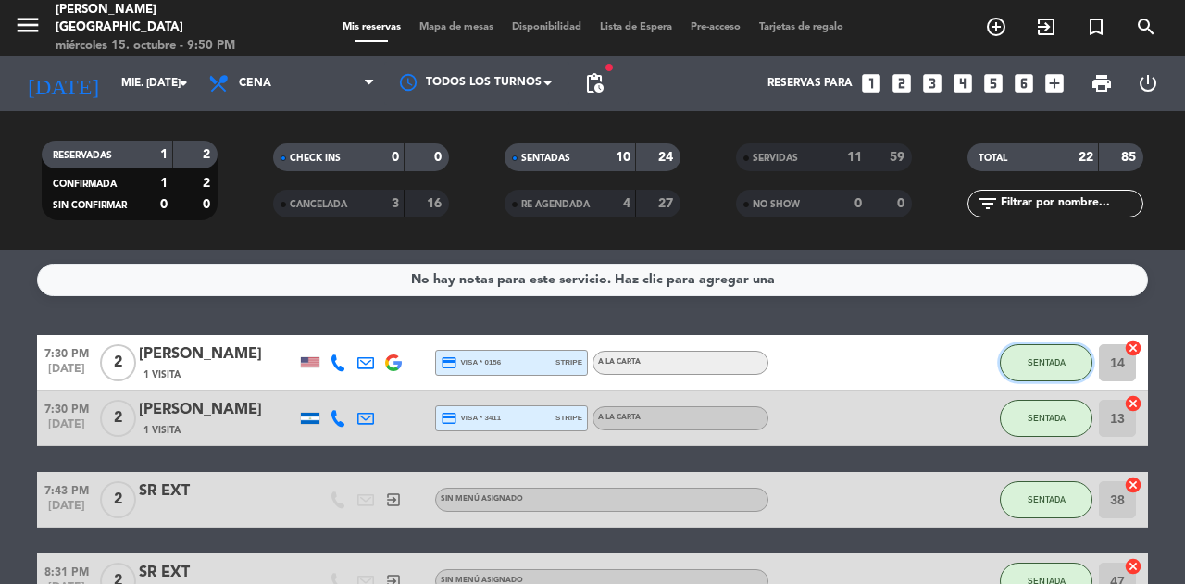
click at [1052, 364] on span "SENTADA" at bounding box center [1046, 362] width 38 height 10
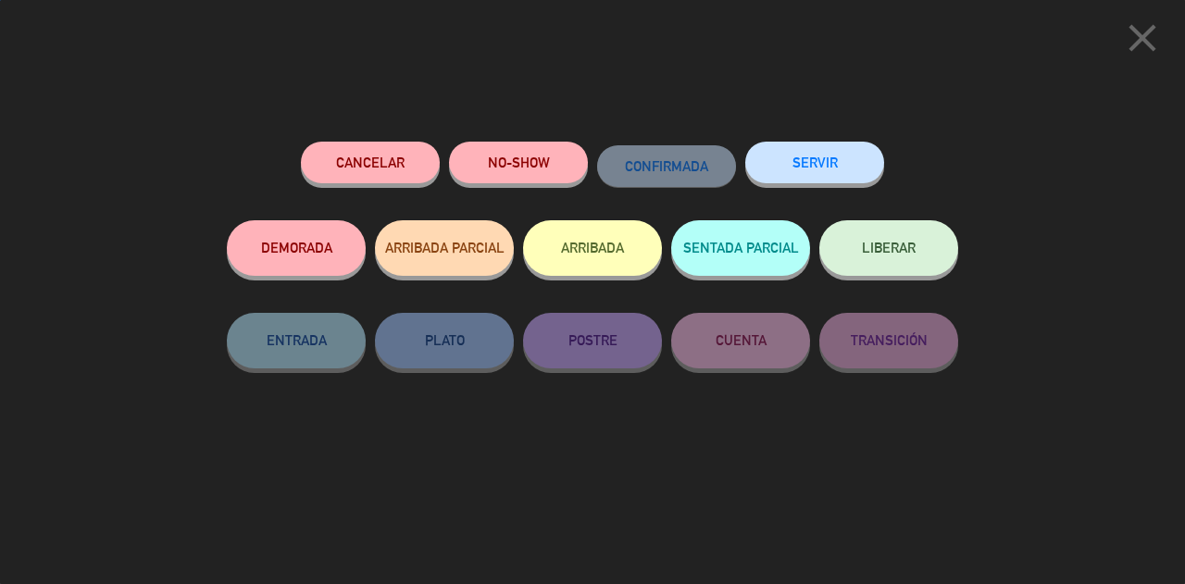
click at [831, 176] on button "SERVIR" at bounding box center [814, 163] width 139 height 42
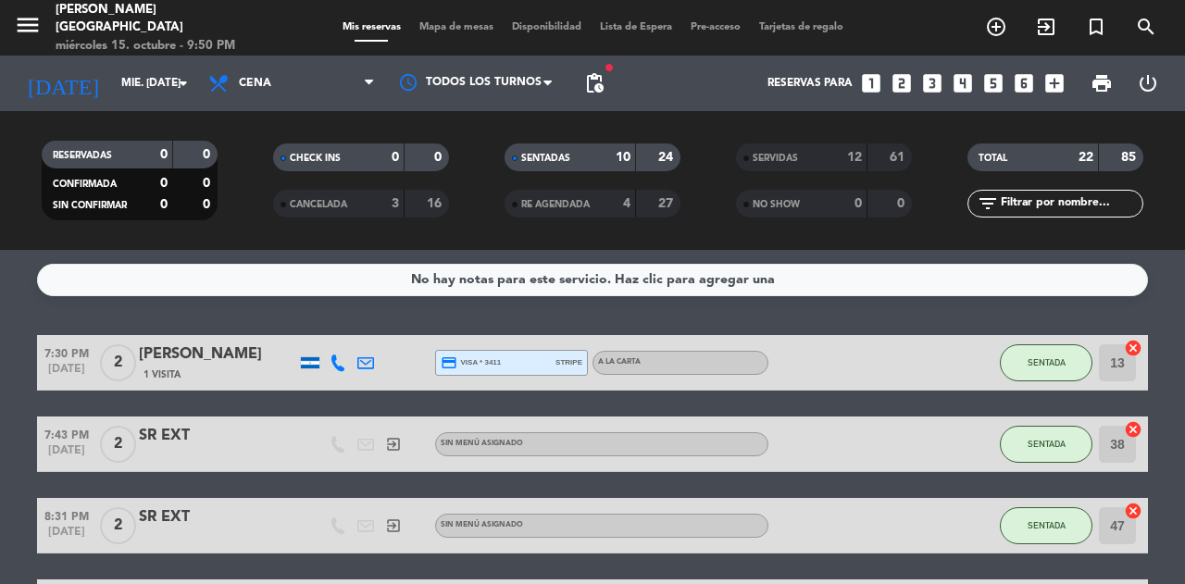
click at [1031, 363] on span "SENTADA" at bounding box center [1046, 362] width 38 height 10
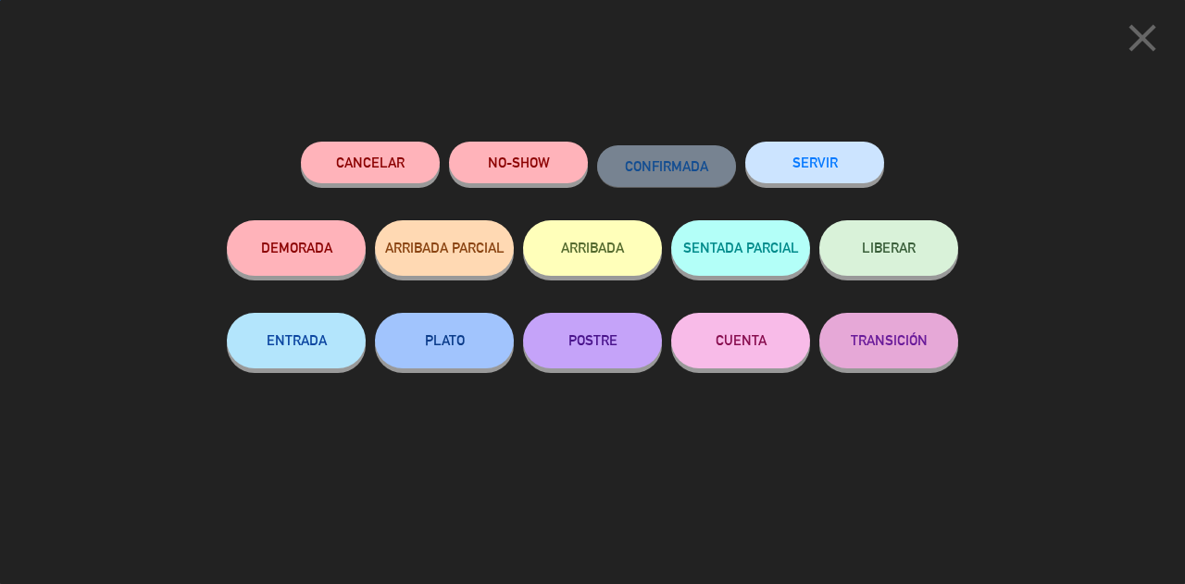
click at [854, 178] on button "SERVIR" at bounding box center [814, 163] width 139 height 42
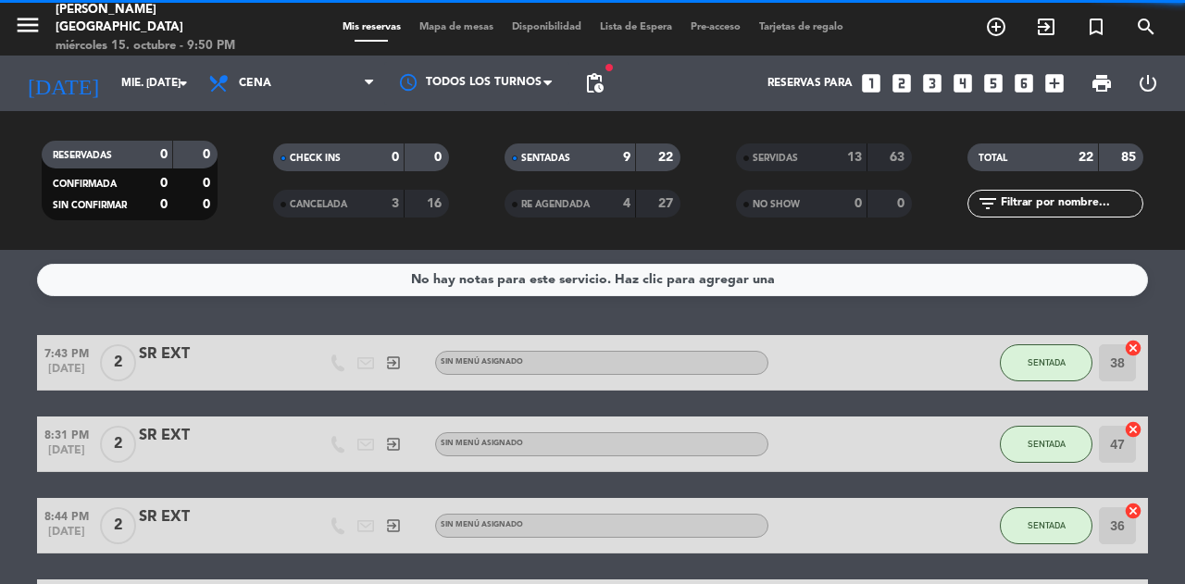
click at [1048, 362] on span "SENTADA" at bounding box center [1046, 362] width 38 height 10
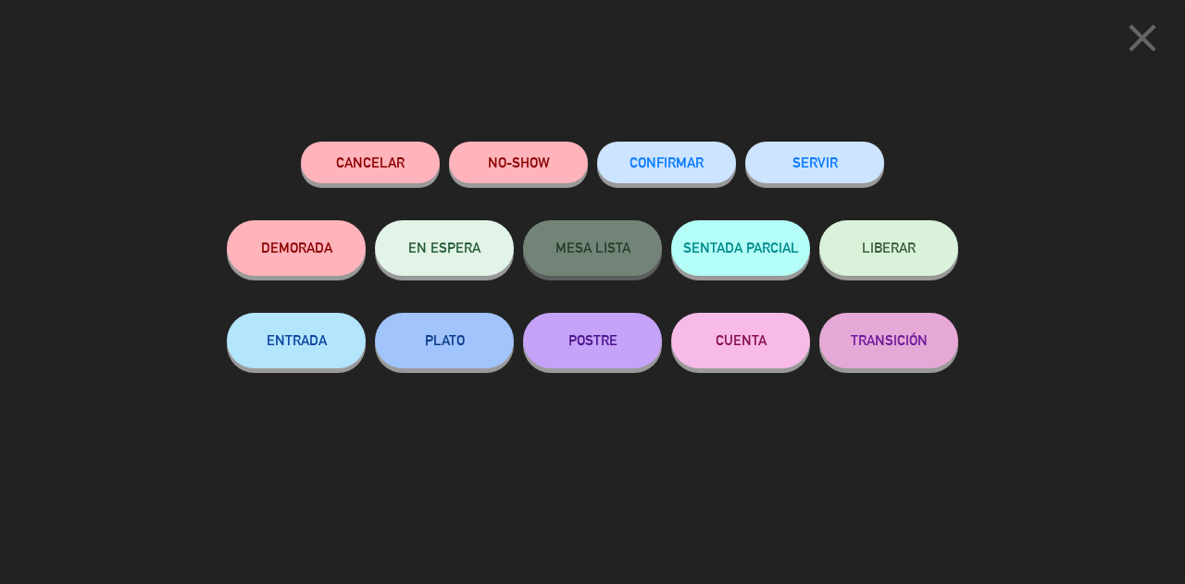
click at [873, 168] on button "SERVIR" at bounding box center [814, 163] width 139 height 42
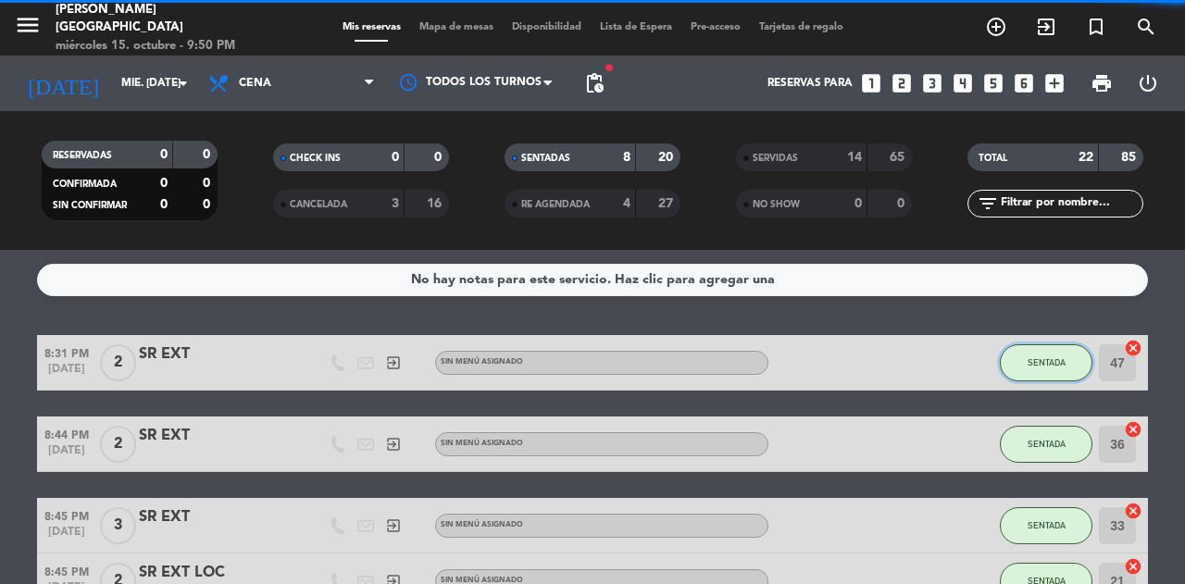
click at [1056, 359] on span "SENTADA" at bounding box center [1046, 362] width 38 height 10
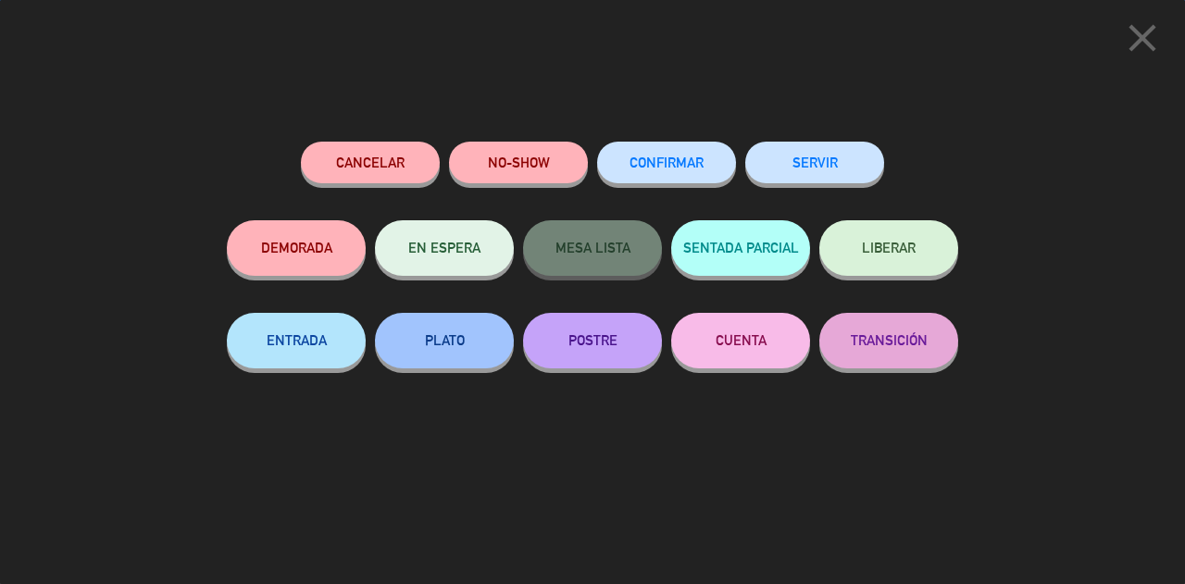
click at [854, 179] on button "SERVIR" at bounding box center [814, 163] width 139 height 42
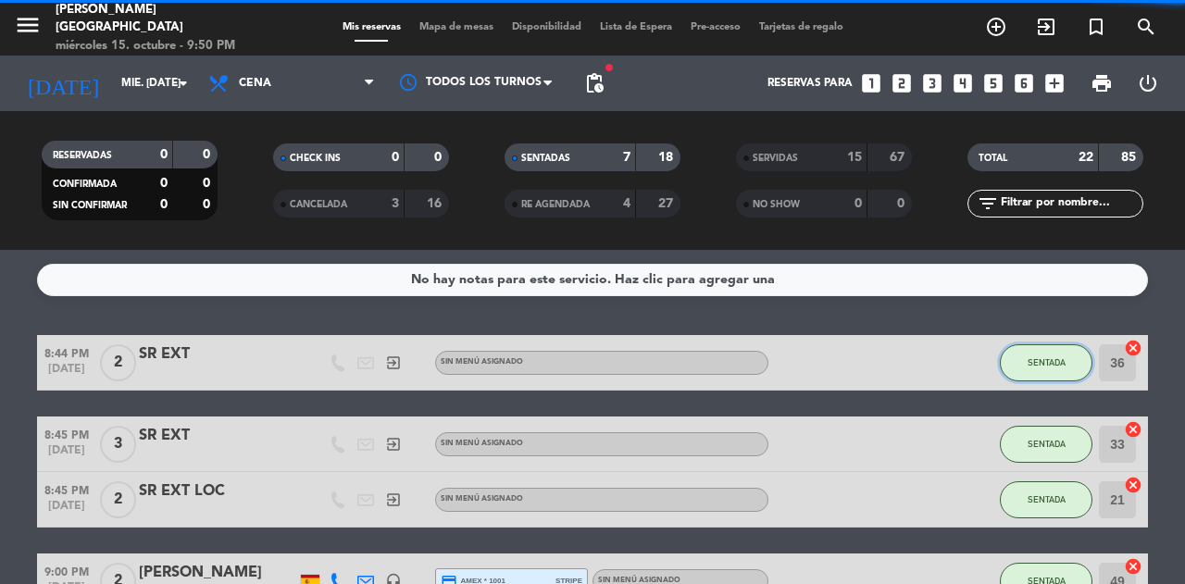
click at [1050, 362] on span "SENTADA" at bounding box center [1046, 362] width 38 height 10
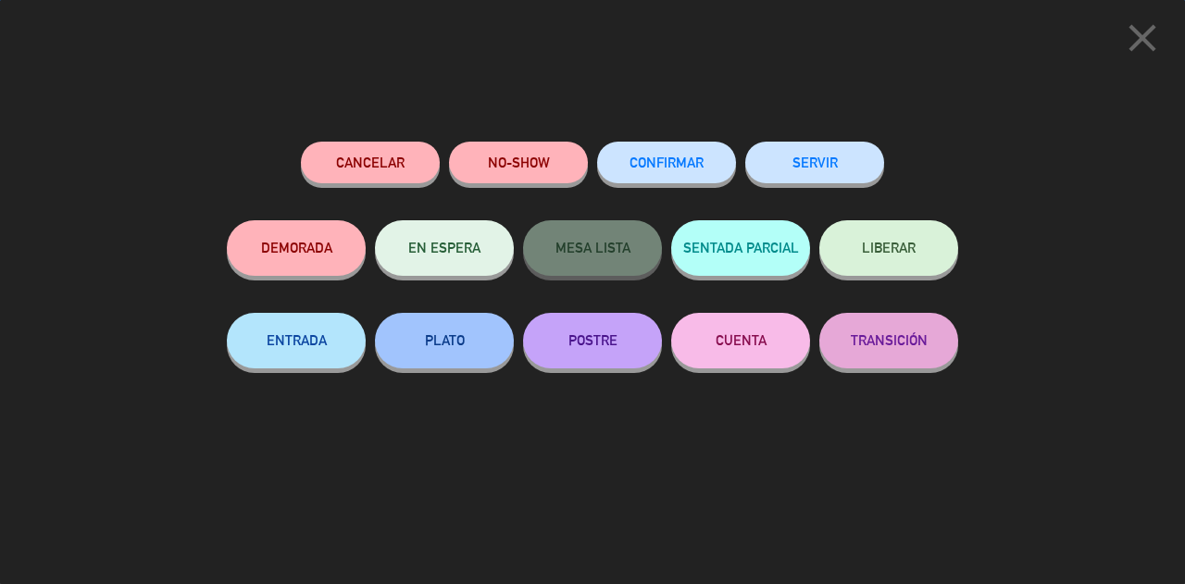
click at [850, 176] on button "SERVIR" at bounding box center [814, 163] width 139 height 42
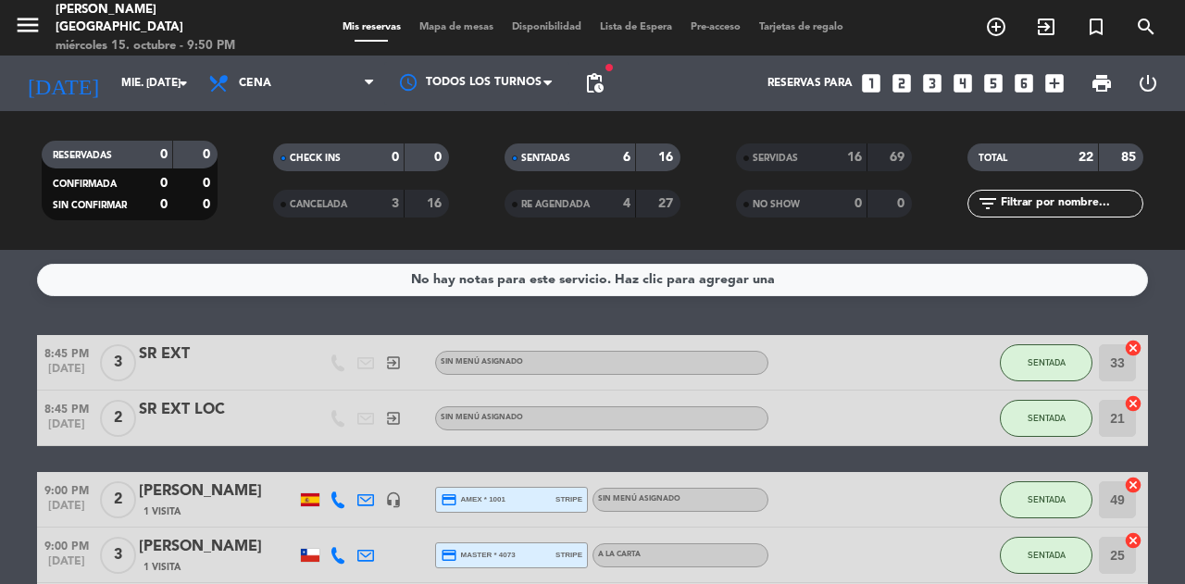
click at [1037, 368] on button "SENTADA" at bounding box center [1046, 362] width 93 height 37
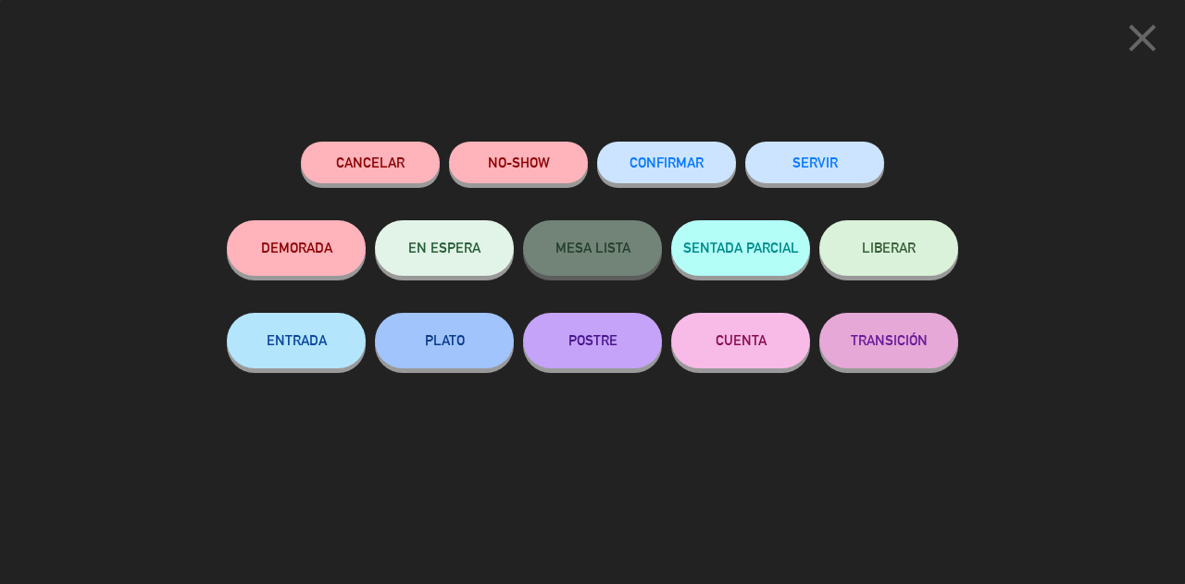
click at [837, 180] on button "SERVIR" at bounding box center [814, 163] width 139 height 42
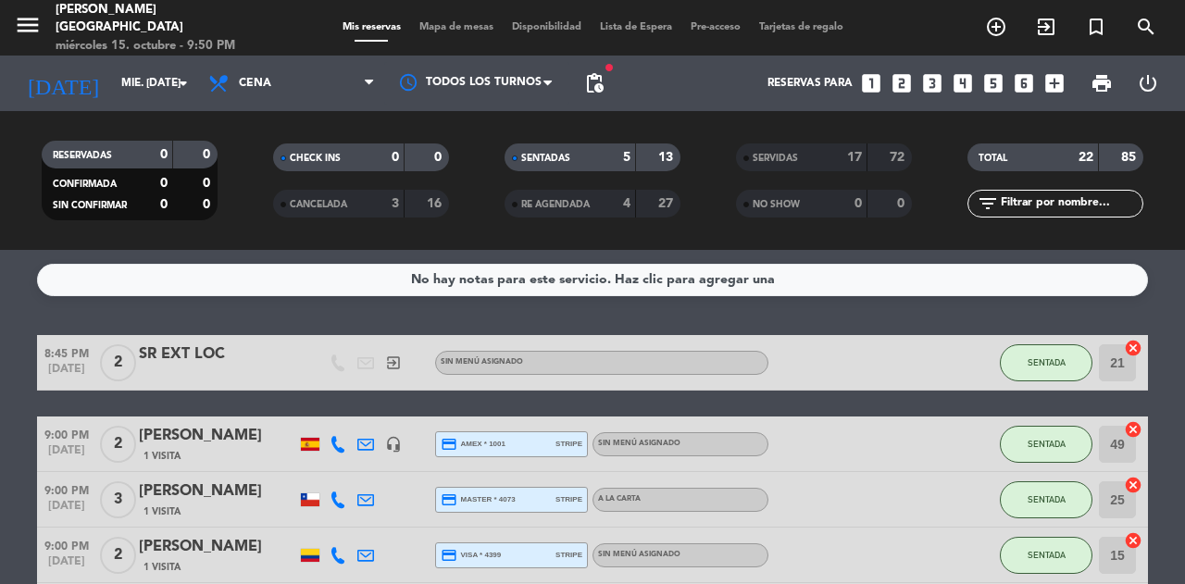
click at [1039, 361] on span "SENTADA" at bounding box center [1046, 362] width 38 height 10
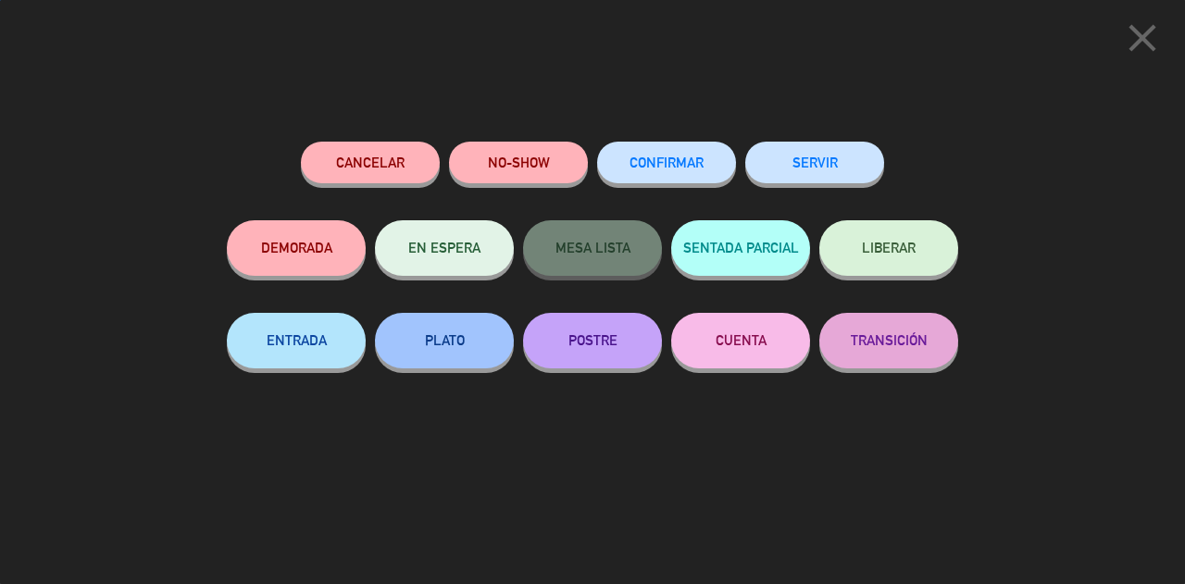
click at [828, 177] on button "SERVIR" at bounding box center [814, 163] width 139 height 42
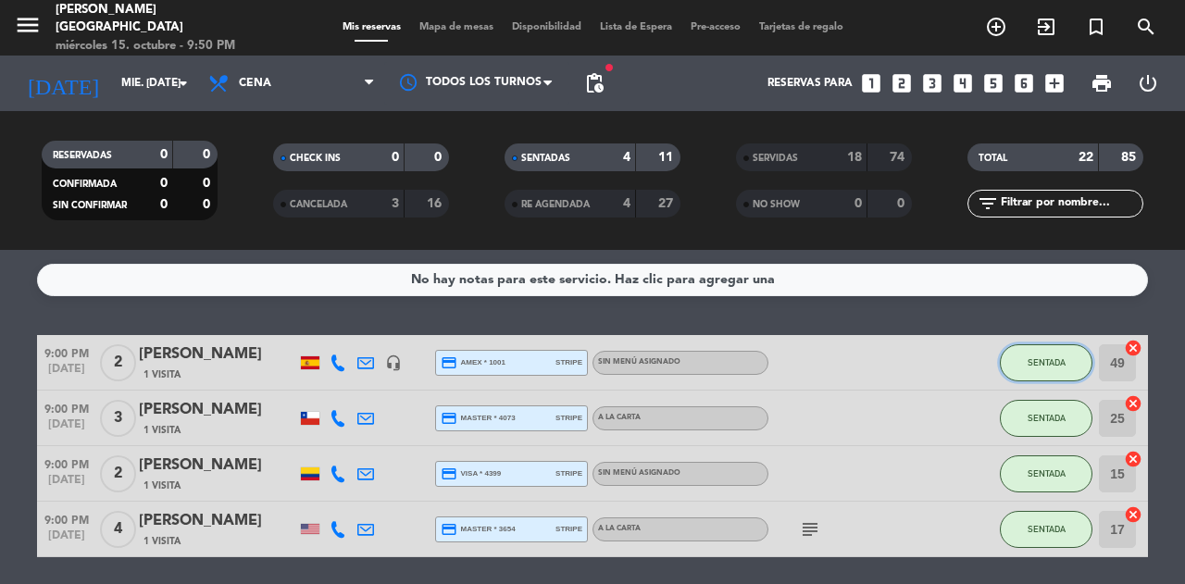
click at [1029, 361] on span "SENTADA" at bounding box center [1046, 362] width 38 height 10
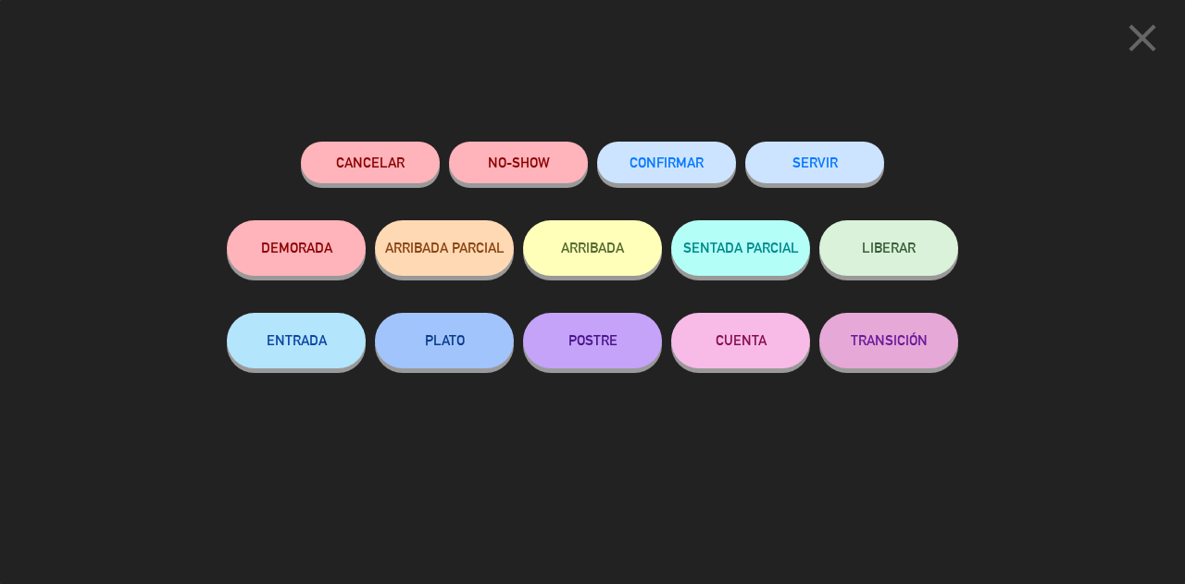
click at [859, 170] on button "SERVIR" at bounding box center [814, 163] width 139 height 42
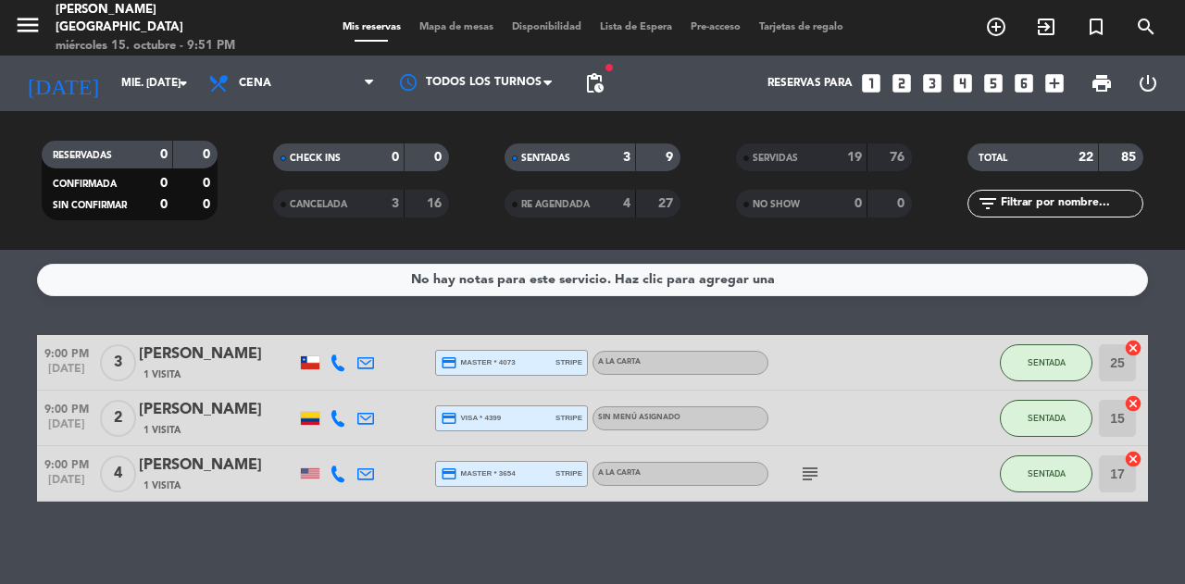
click at [1050, 374] on button "SENTADA" at bounding box center [1046, 362] width 93 height 37
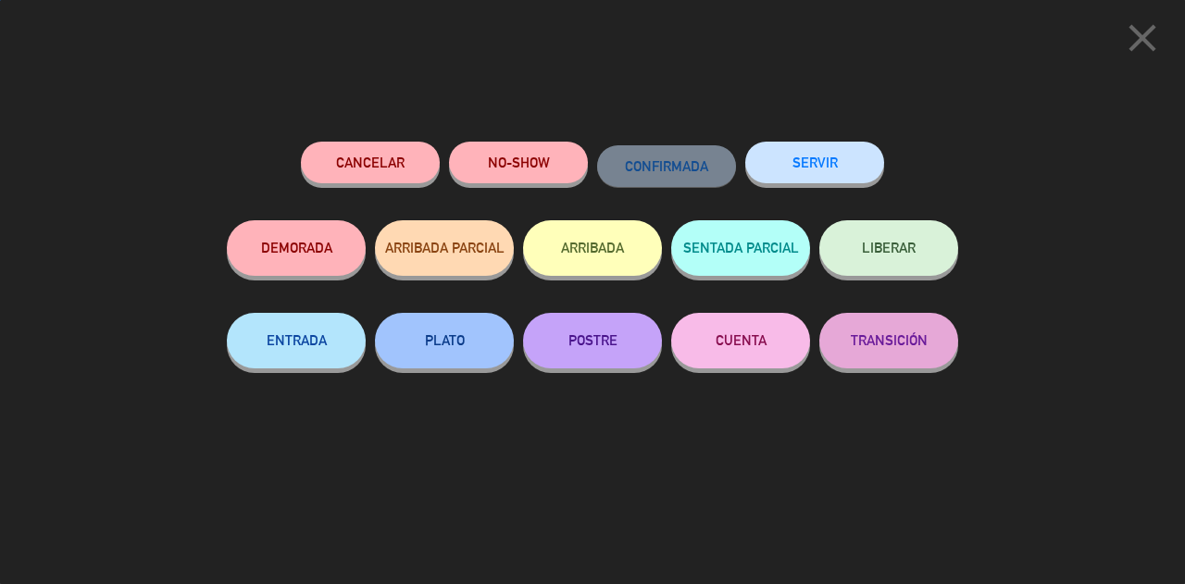
click at [816, 167] on button "SERVIR" at bounding box center [814, 163] width 139 height 42
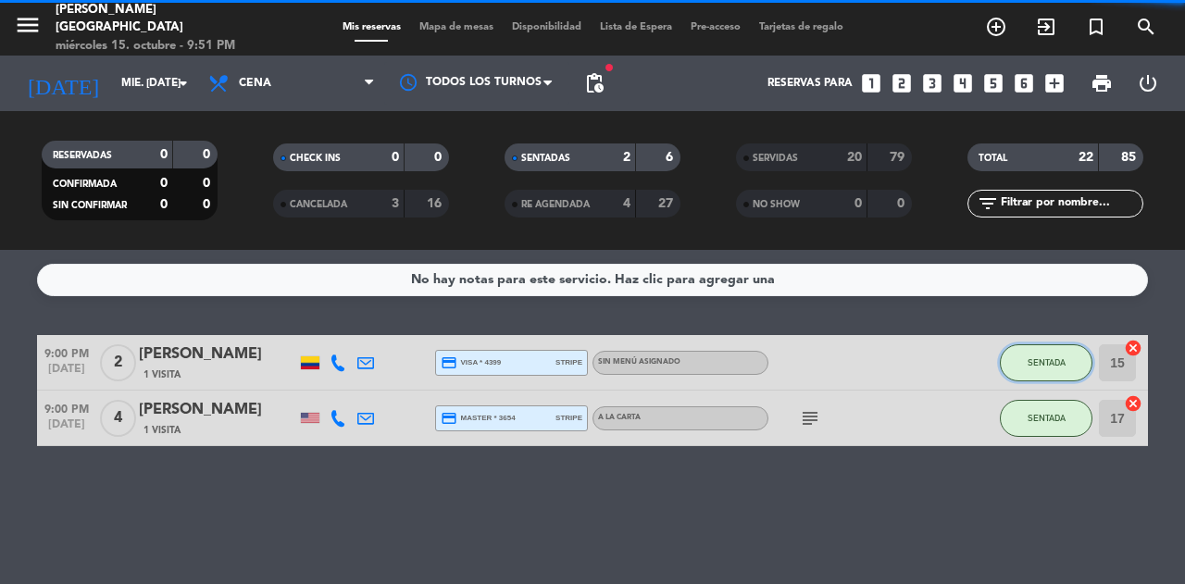
click at [1046, 365] on span "SENTADA" at bounding box center [1046, 362] width 38 height 10
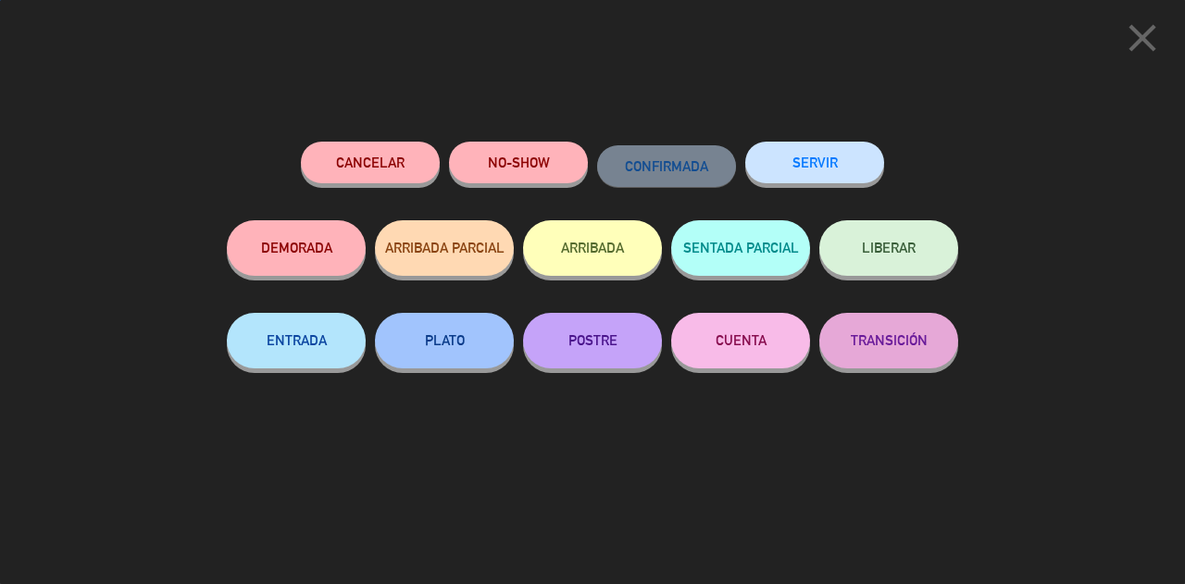
click at [805, 181] on button "SERVIR" at bounding box center [814, 163] width 139 height 42
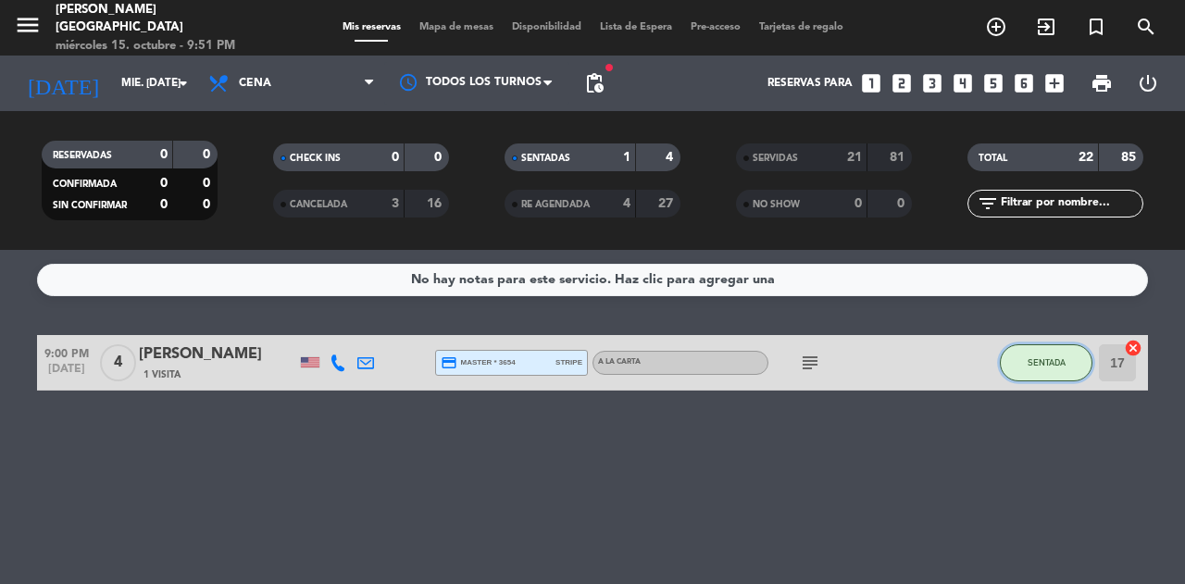
click at [1044, 364] on span "SENTADA" at bounding box center [1046, 362] width 38 height 10
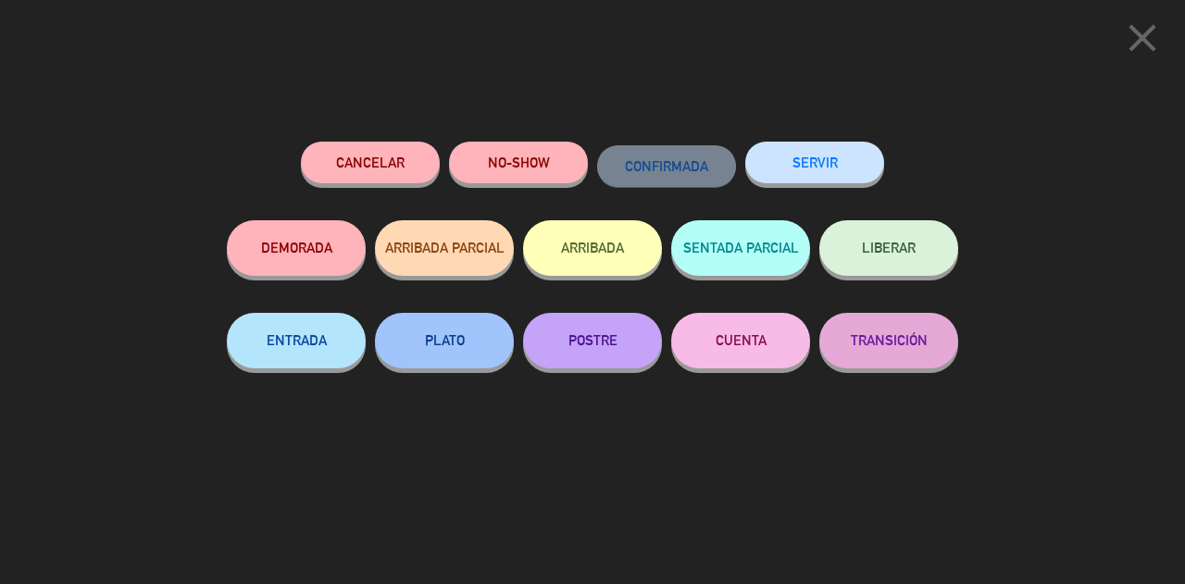
click at [831, 177] on button "SERVIR" at bounding box center [814, 163] width 139 height 42
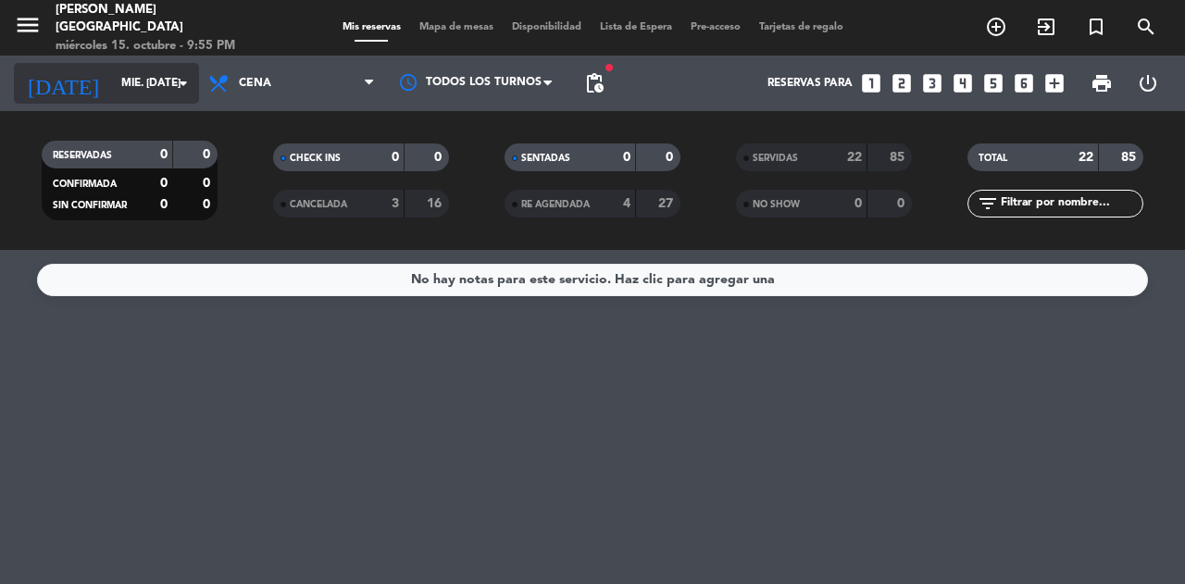
click at [156, 82] on input "mié. [DATE]" at bounding box center [185, 83] width 147 height 31
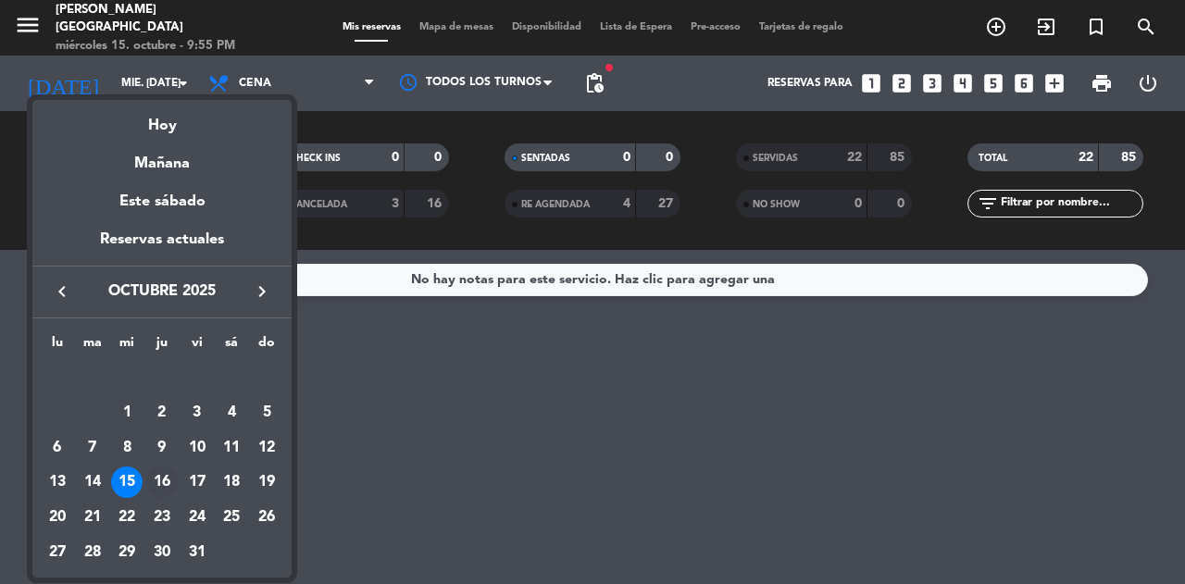
click at [165, 480] on div "16" at bounding box center [161, 482] width 31 height 31
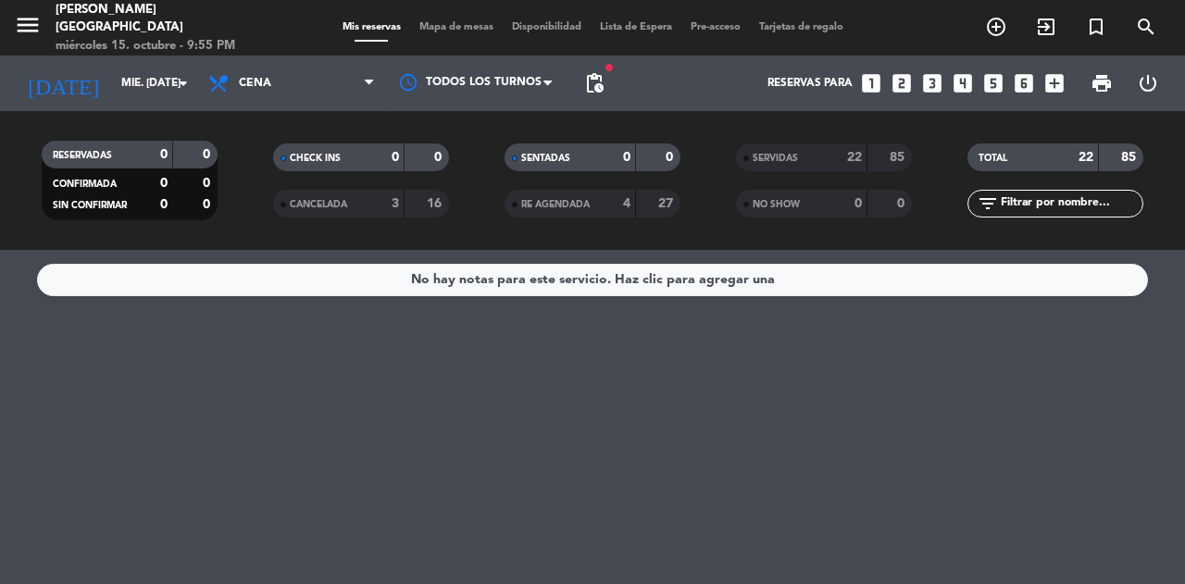
type input "[DEMOGRAPHIC_DATA] [DATE]"
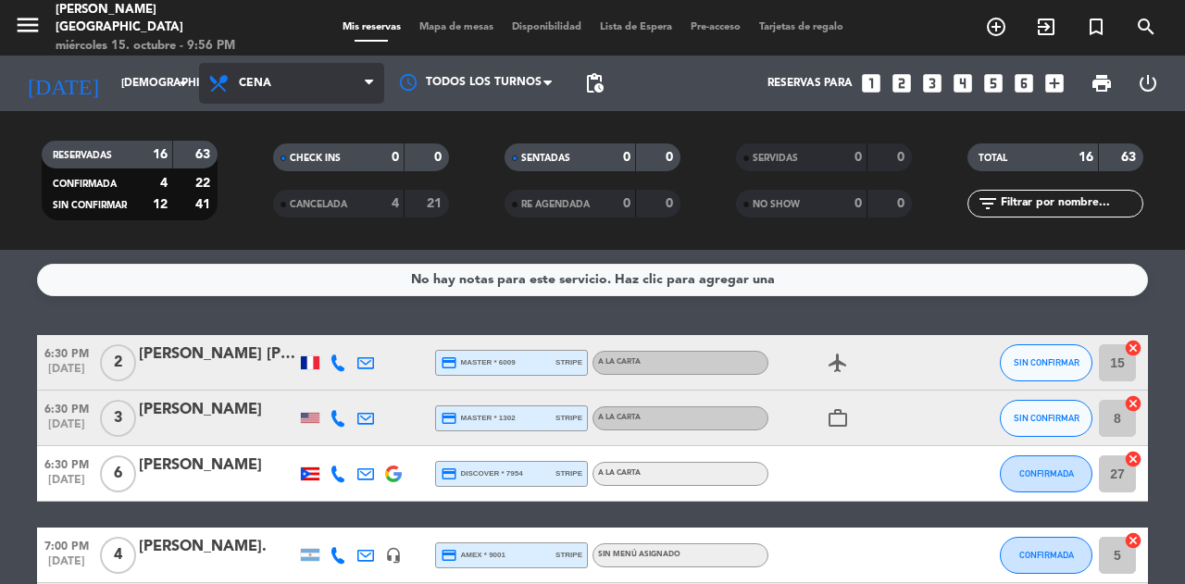
click at [319, 75] on span "Cena" at bounding box center [291, 83] width 185 height 41
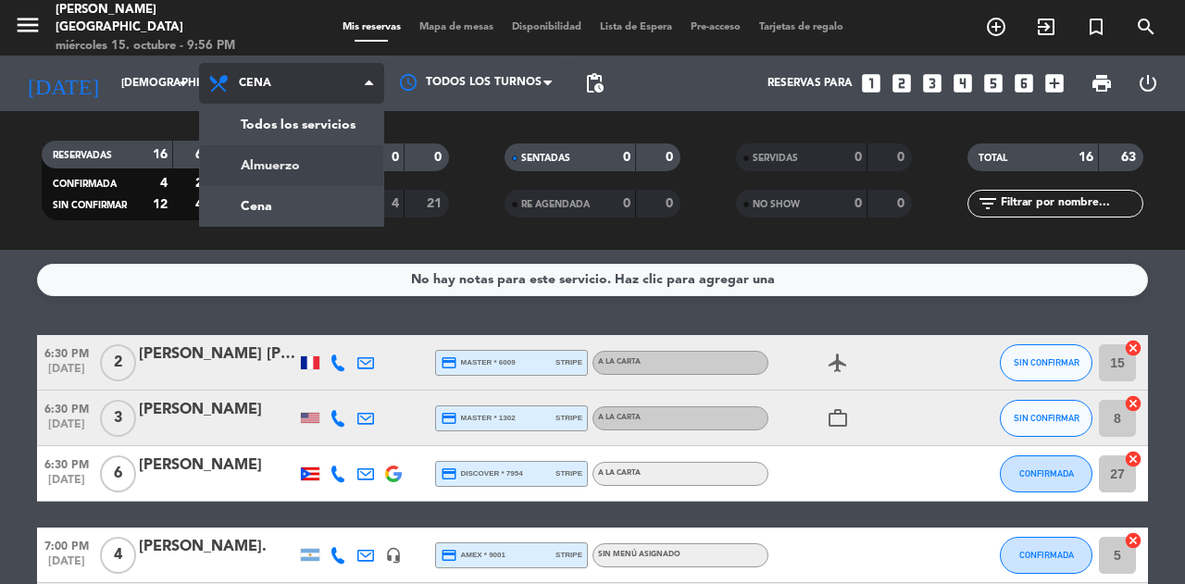
click at [293, 162] on div "menu [PERSON_NAME][GEOGRAPHIC_DATA] miércoles 15. octubre - 9:56 PM Mis reserva…" at bounding box center [592, 125] width 1185 height 250
